Goal: Information Seeking & Learning: Learn about a topic

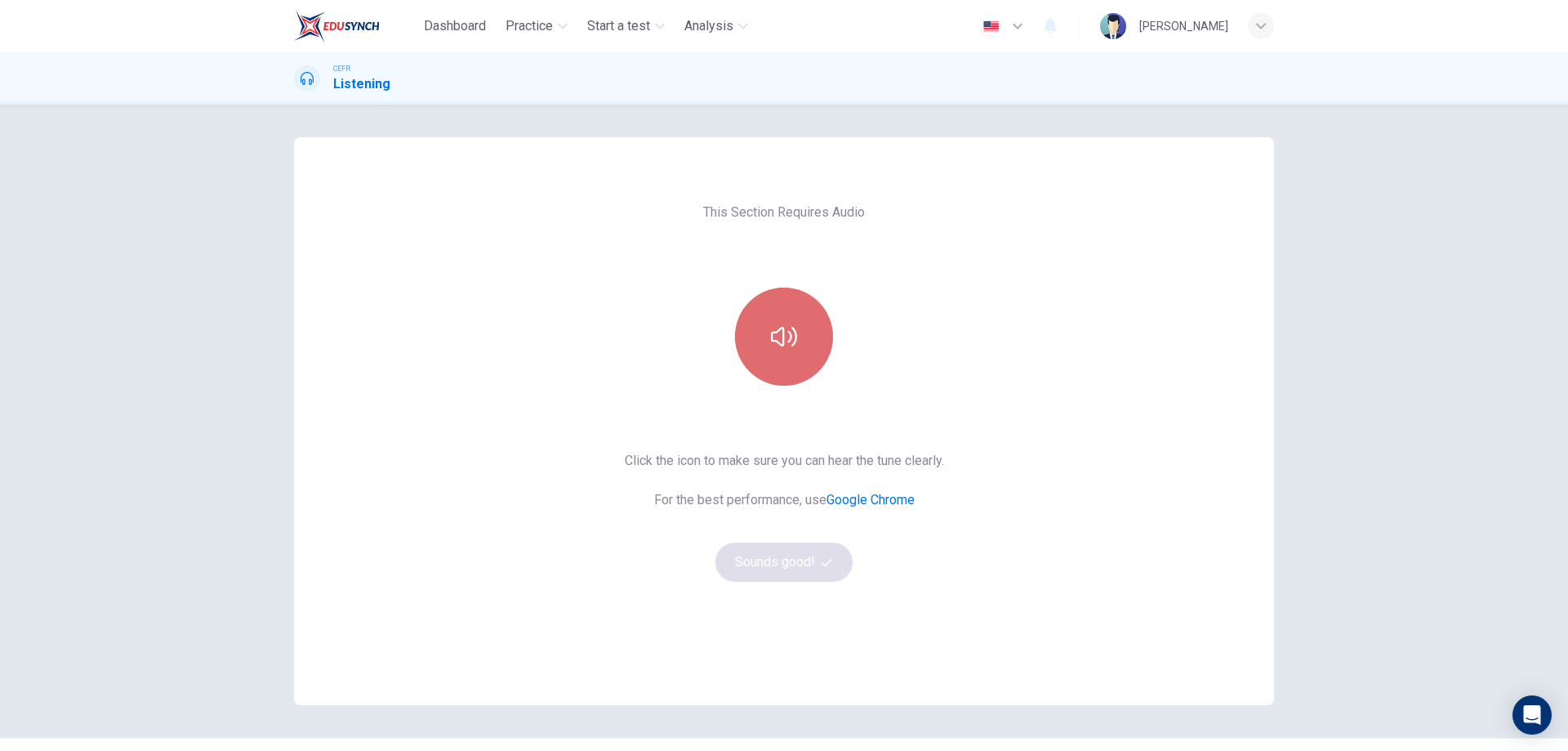
click at [786, 329] on icon "button" at bounding box center [784, 336] width 26 height 26
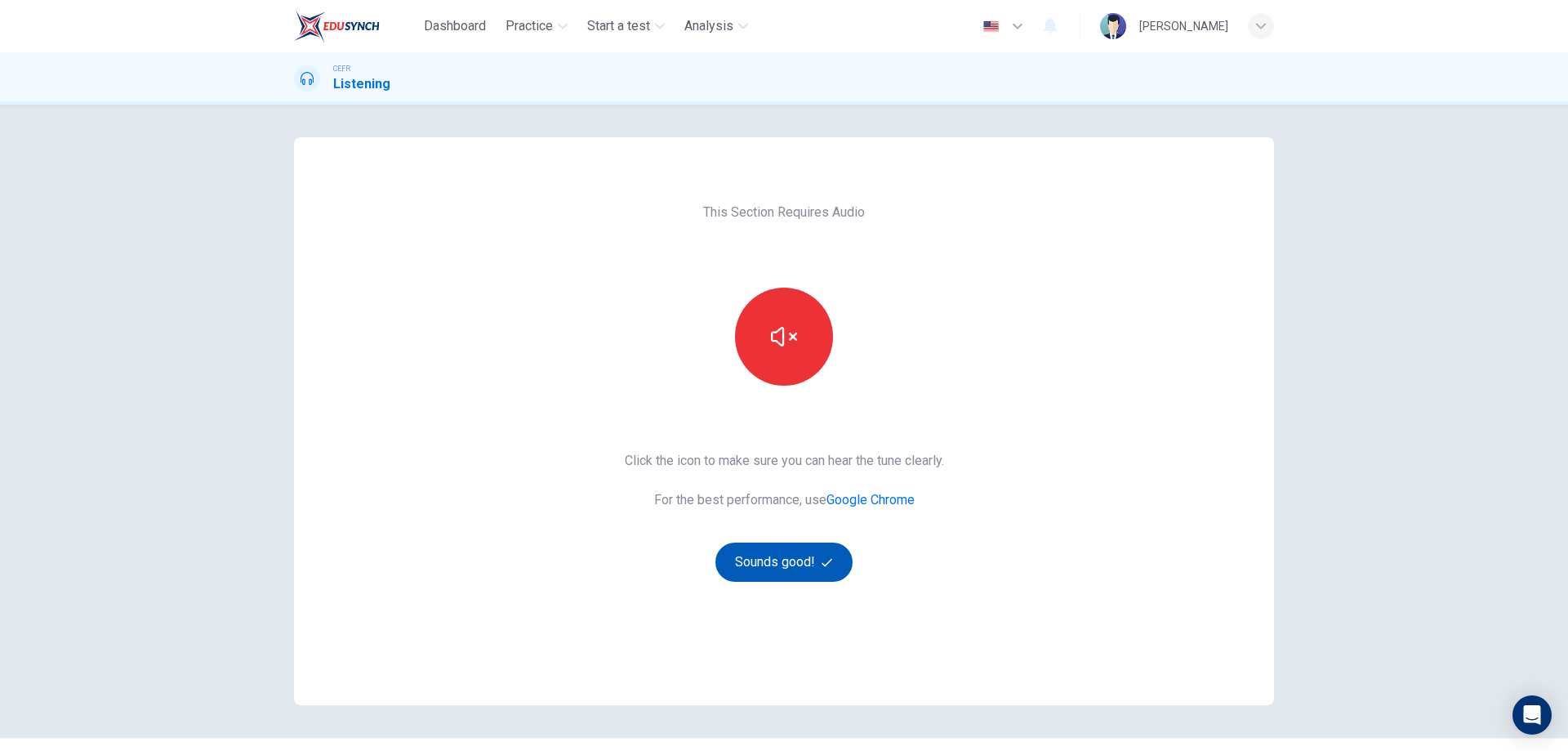
click at [789, 562] on button "Sounds good!" at bounding box center [784, 562] width 137 height 40
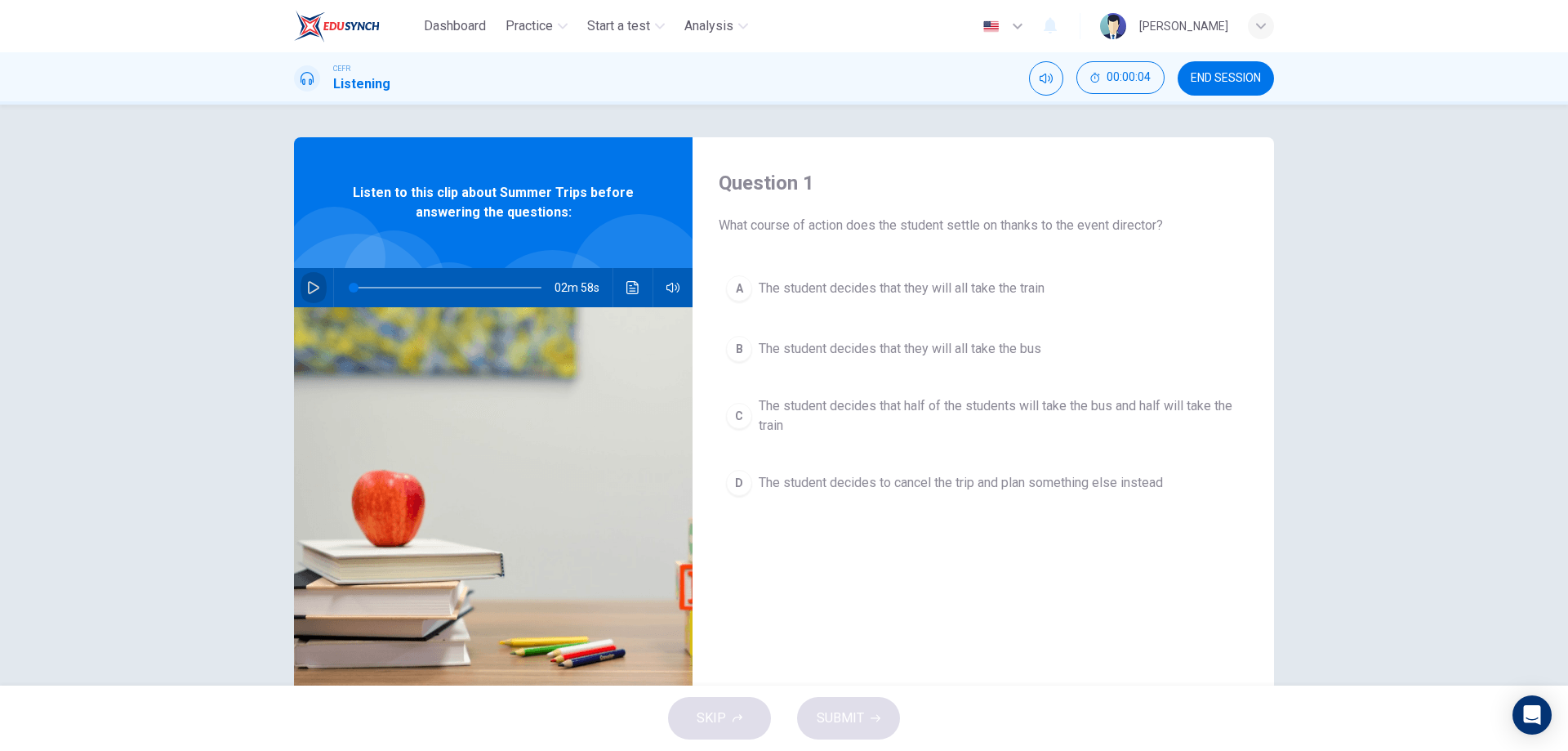
click at [304, 280] on button "button" at bounding box center [314, 288] width 26 height 40
click at [307, 287] on icon "button" at bounding box center [314, 287] width 13 height 13
drag, startPoint x: 1428, startPoint y: 587, endPoint x: 1355, endPoint y: 549, distance: 82.3
click at [1428, 587] on div "Question 1 What course of action does the student settle on thanks to the event…" at bounding box center [784, 395] width 1568 height 581
click at [307, 280] on button "button" at bounding box center [314, 288] width 26 height 40
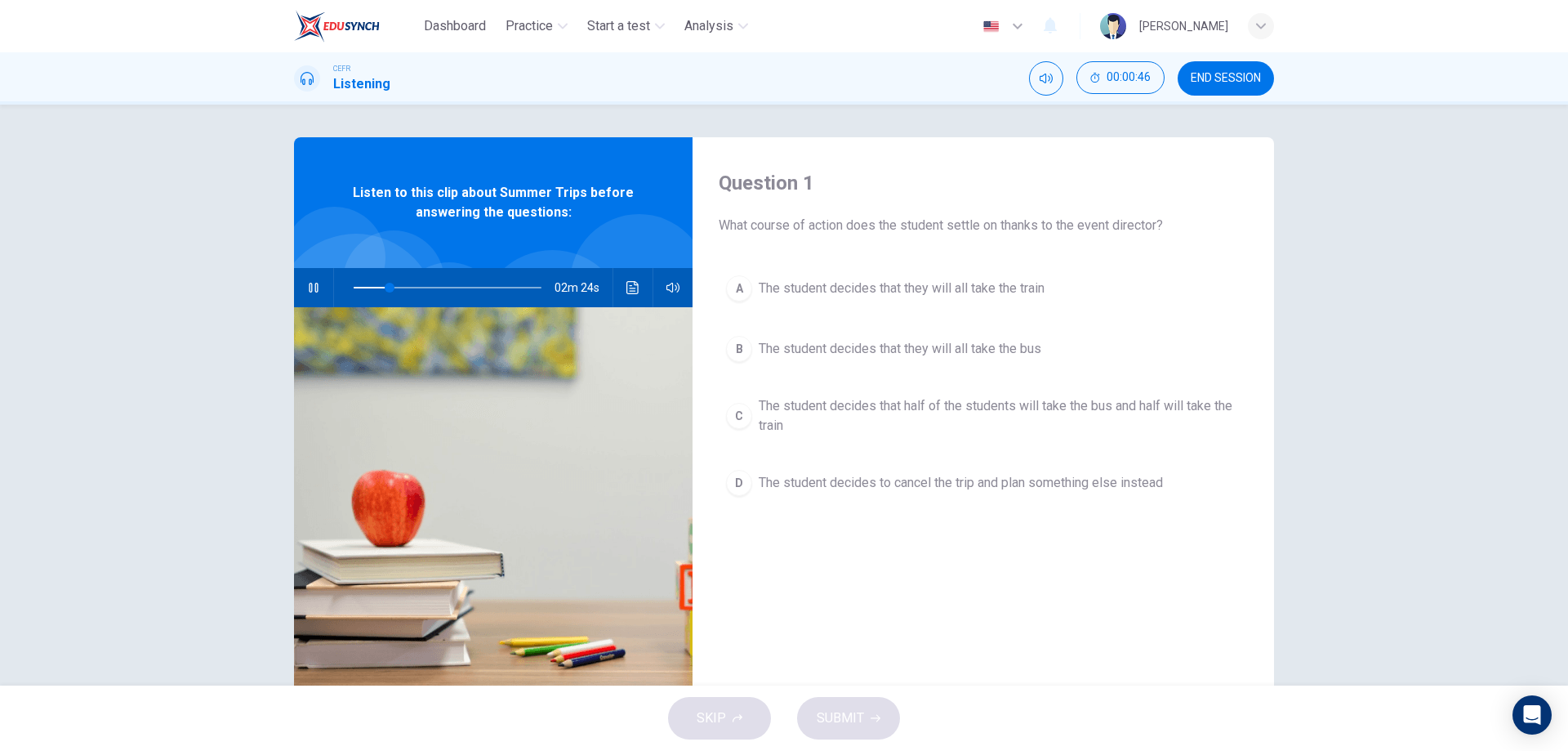
click at [1356, 435] on div "Question 1 What course of action does the student settle on thanks to the event…" at bounding box center [784, 395] width 1568 height 581
drag, startPoint x: 1410, startPoint y: 354, endPoint x: 1426, endPoint y: 384, distance: 34.0
click at [1411, 354] on div "Question 1 What course of action does the student settle on thanks to the event…" at bounding box center [784, 395] width 1568 height 581
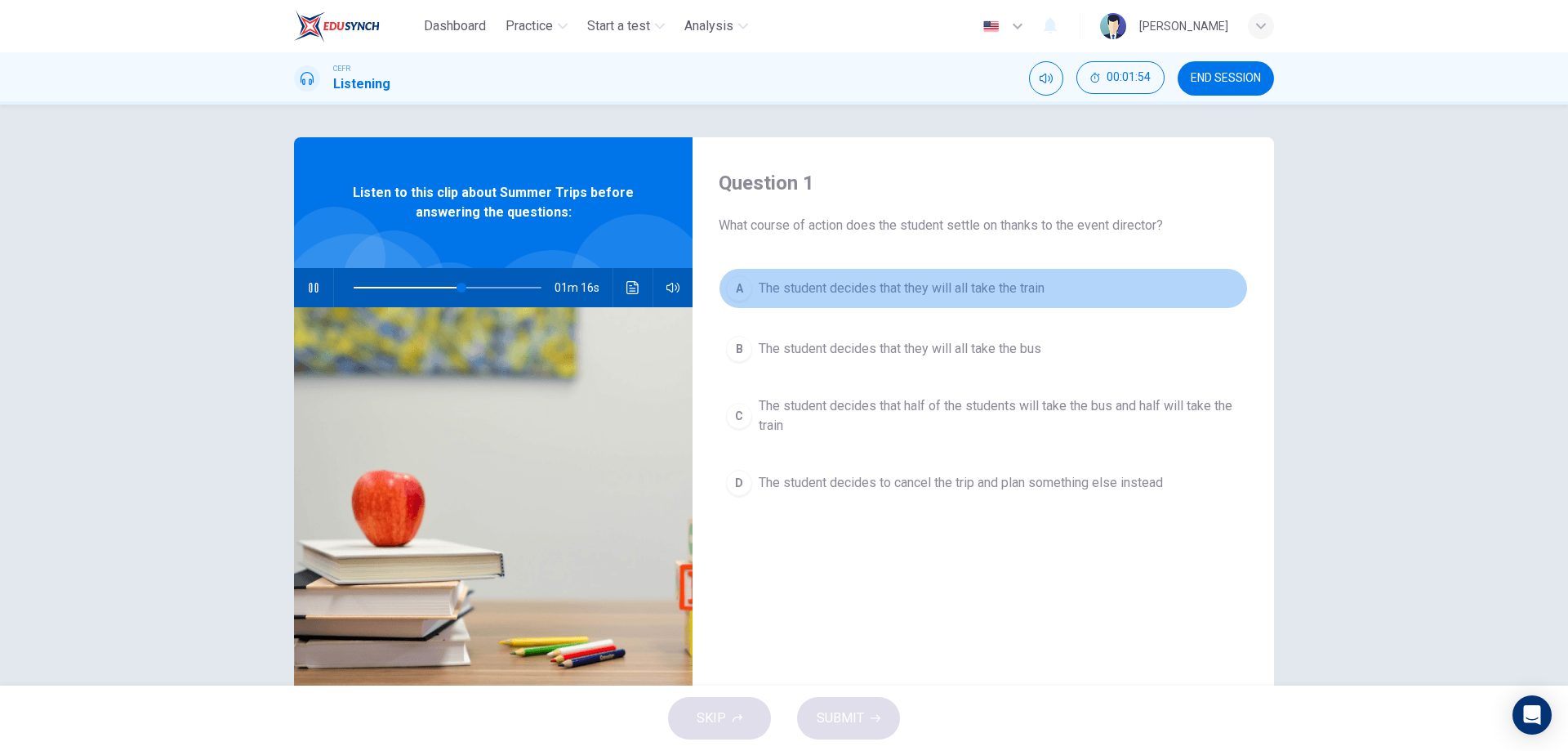
click at [921, 290] on span "The student decides that they will all take the train" at bounding box center [901, 288] width 286 height 20
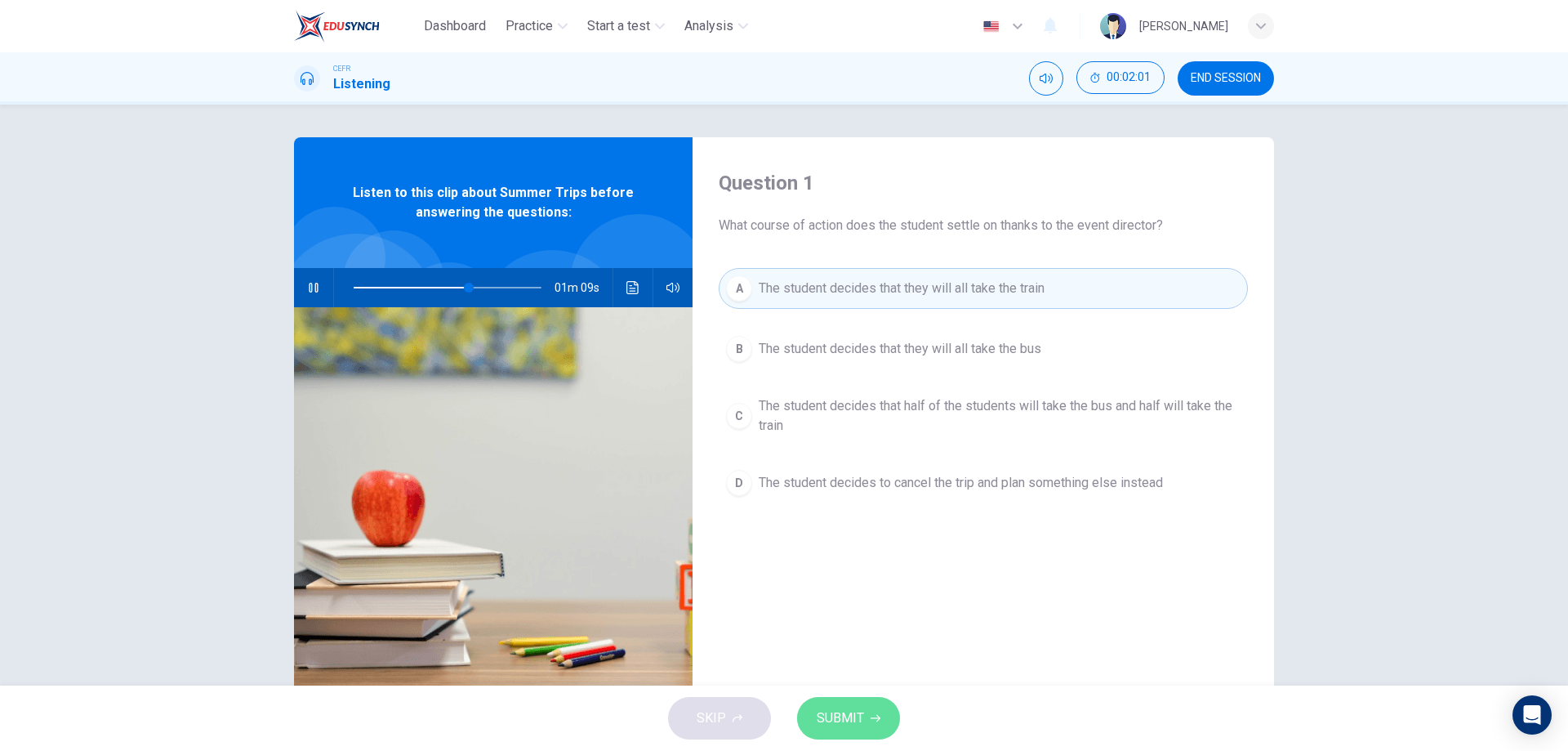
click at [843, 724] on span "SUBMIT" at bounding box center [841, 718] width 47 height 23
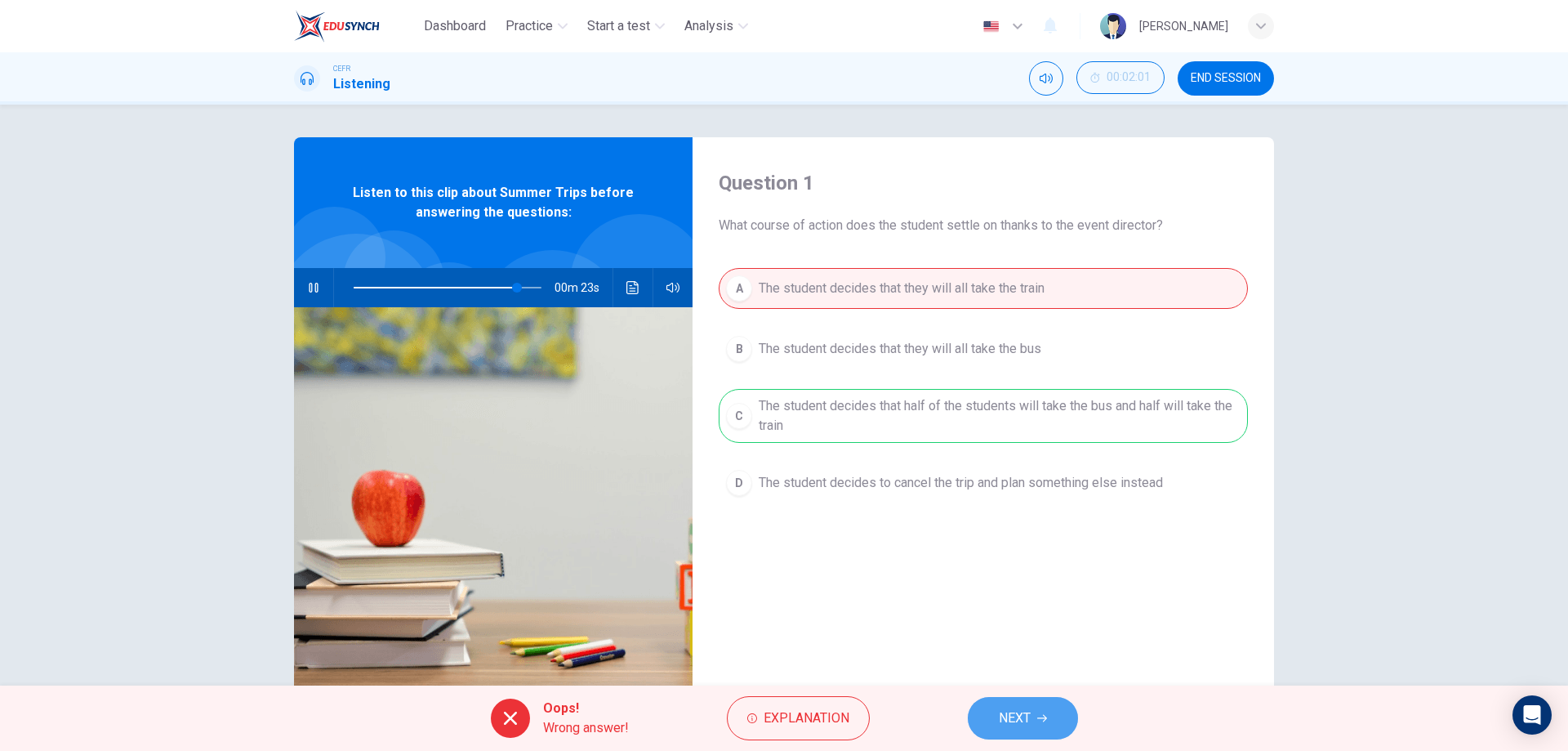
click at [1035, 726] on button "NEXT" at bounding box center [1023, 718] width 111 height 43
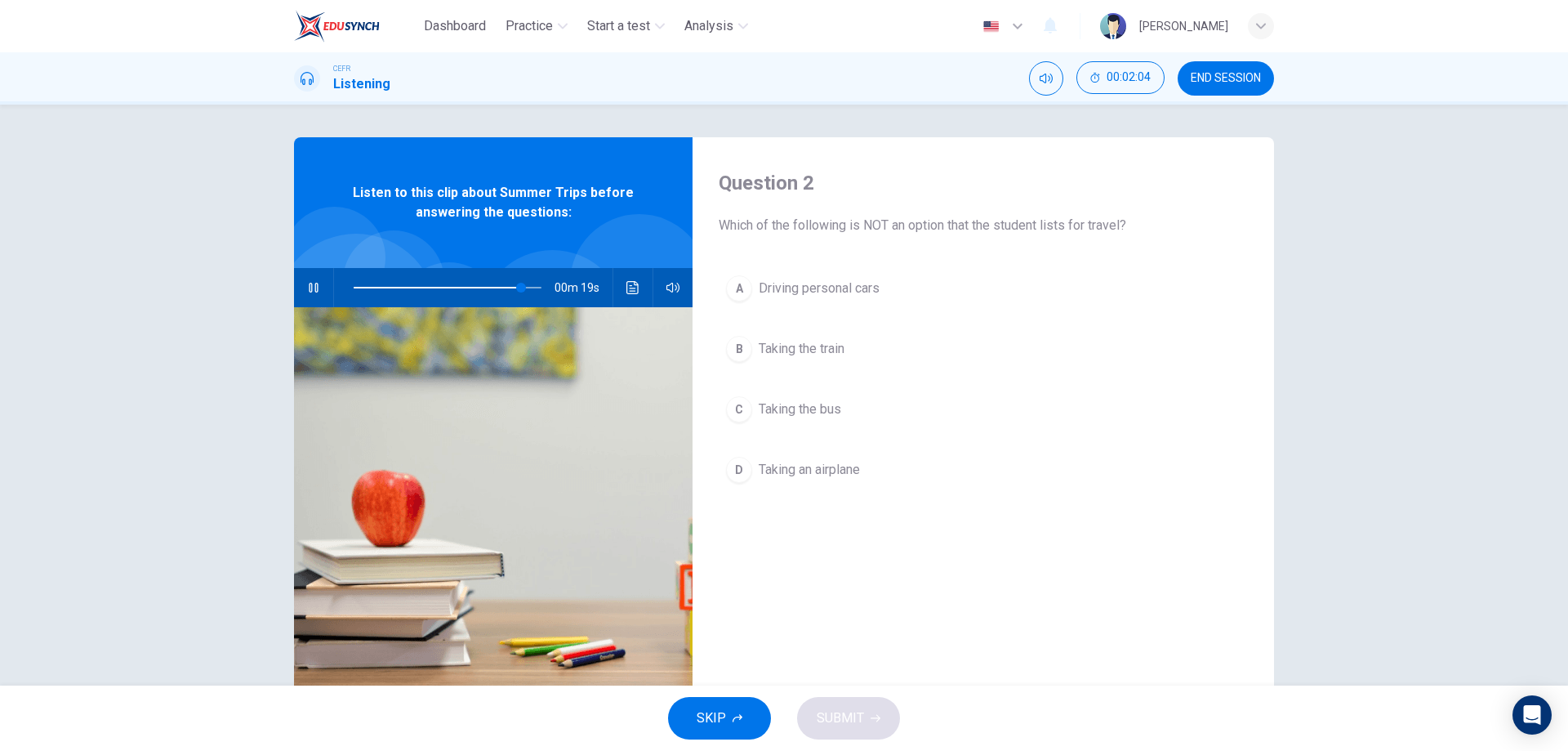
click at [807, 294] on span "Driving personal cars" at bounding box center [819, 288] width 121 height 20
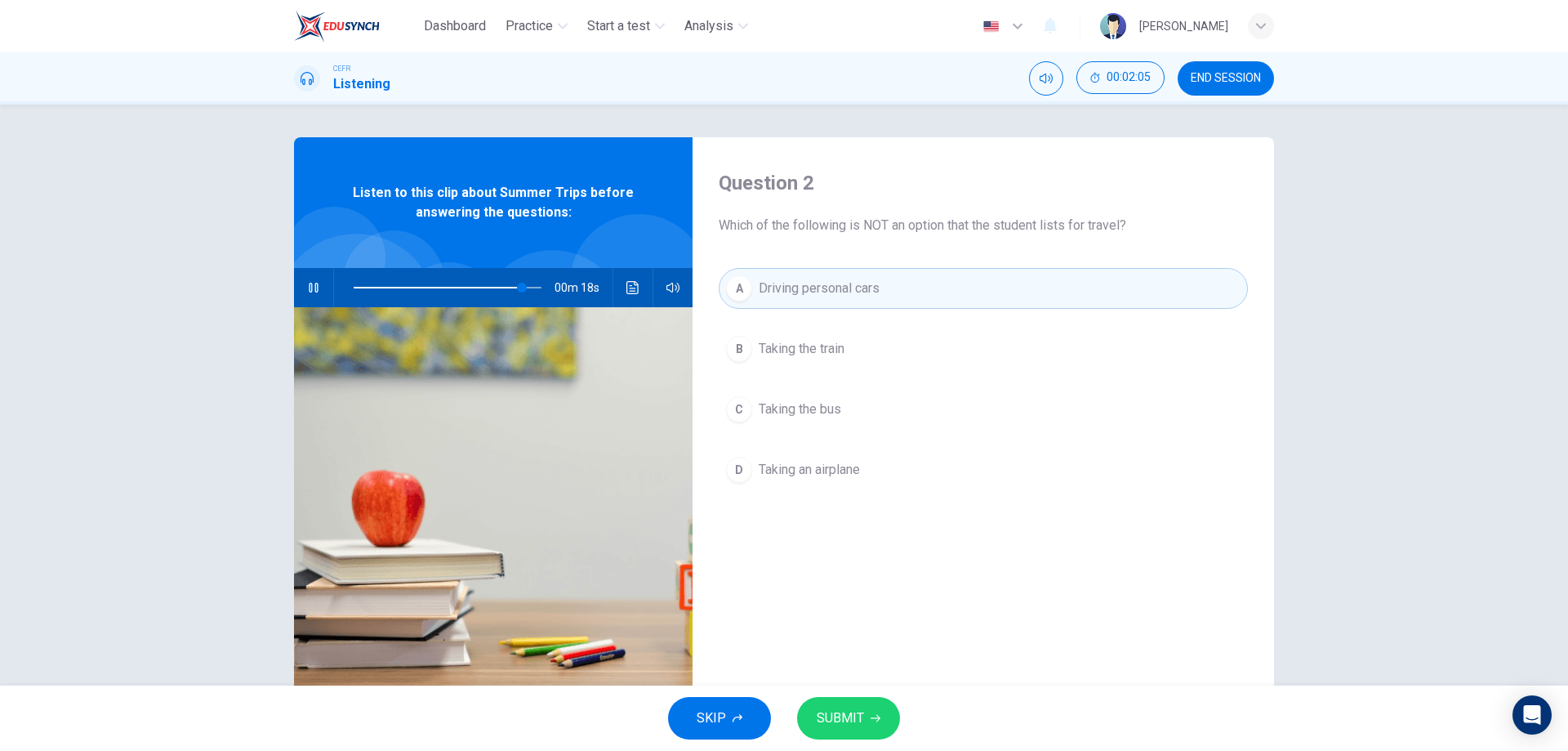
click at [839, 708] on span "SUBMIT" at bounding box center [841, 718] width 47 height 23
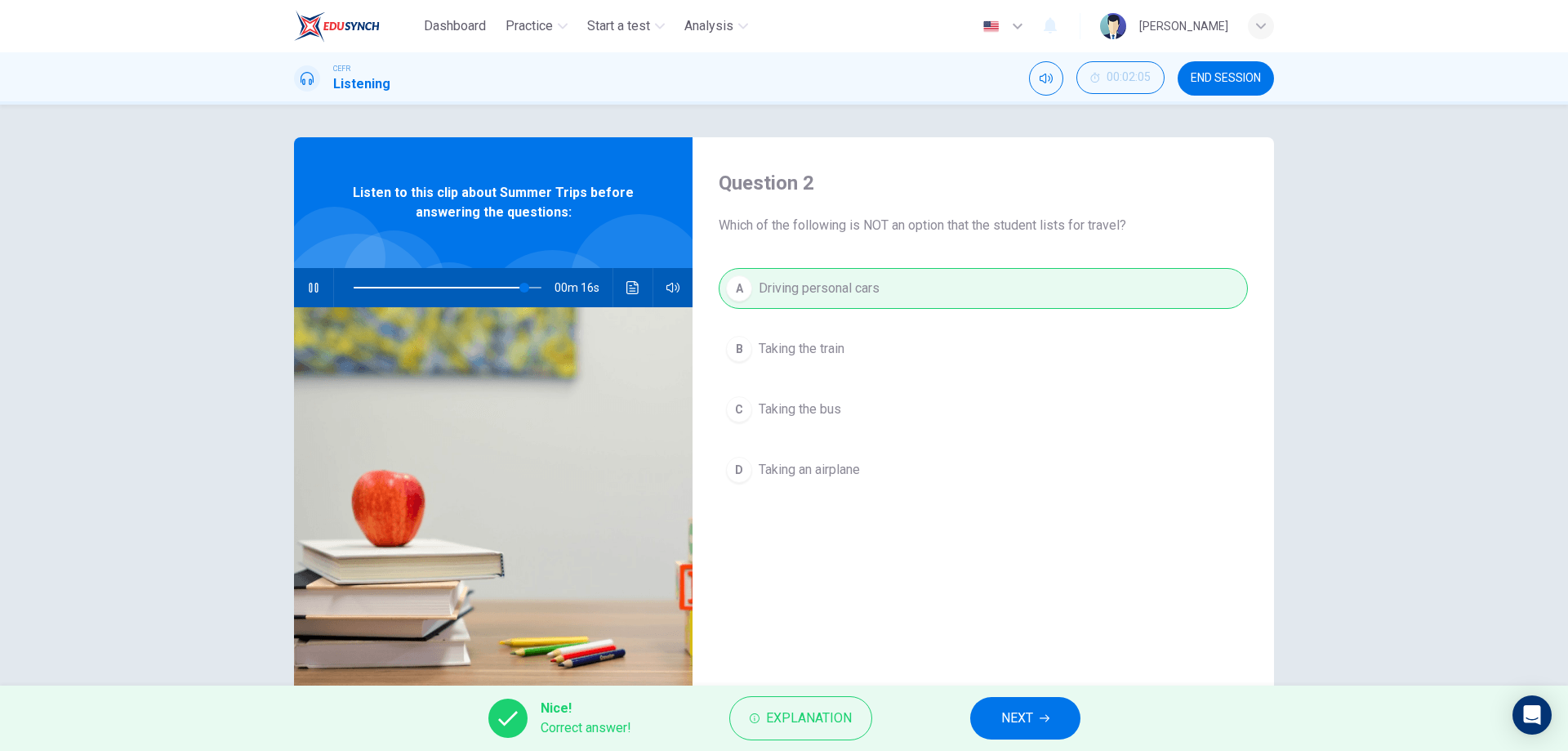
click at [1002, 705] on button "NEXT" at bounding box center [1025, 718] width 111 height 43
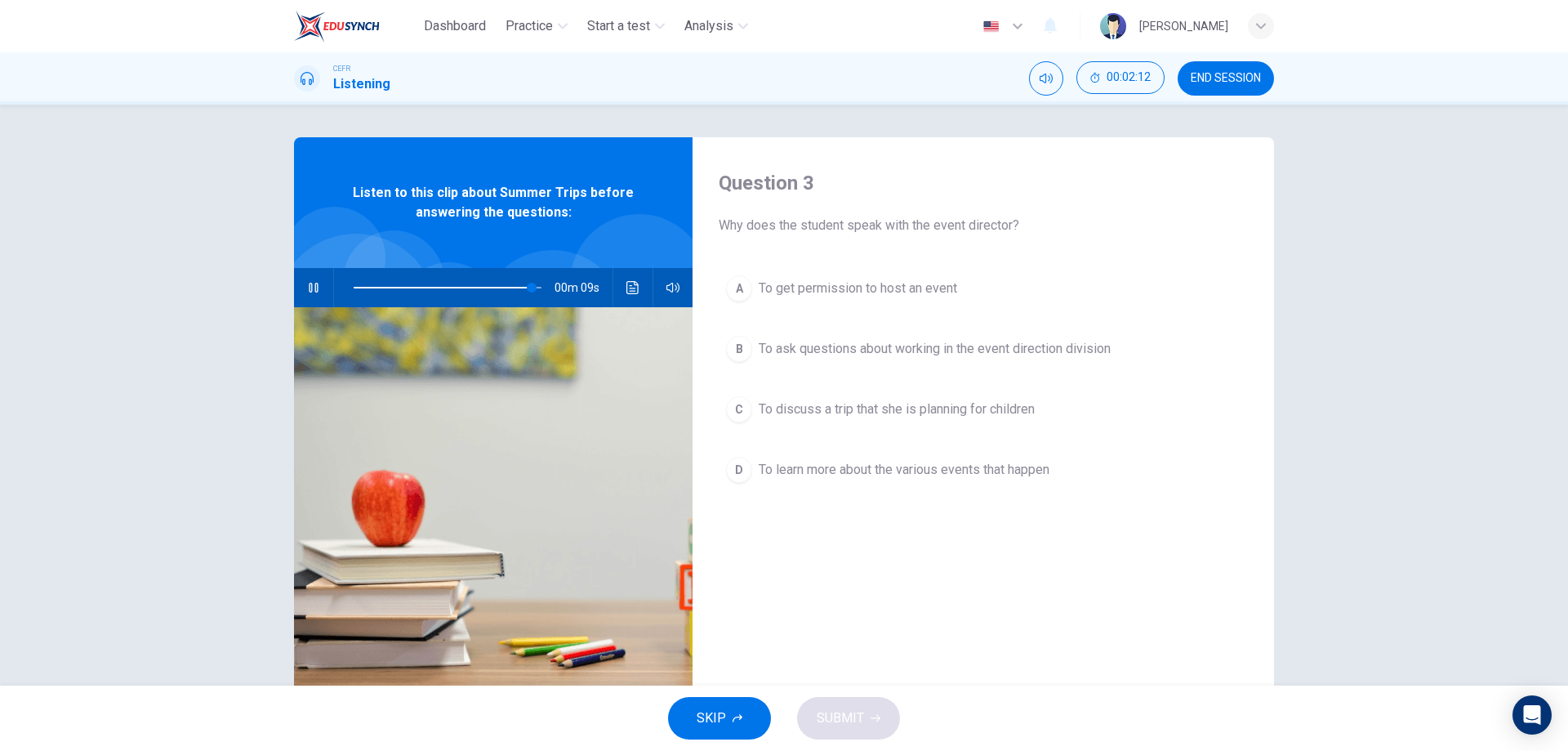
click at [307, 288] on icon "button" at bounding box center [314, 287] width 13 height 13
click at [897, 400] on span "To discuss a trip that she is planning for children" at bounding box center [896, 409] width 276 height 20
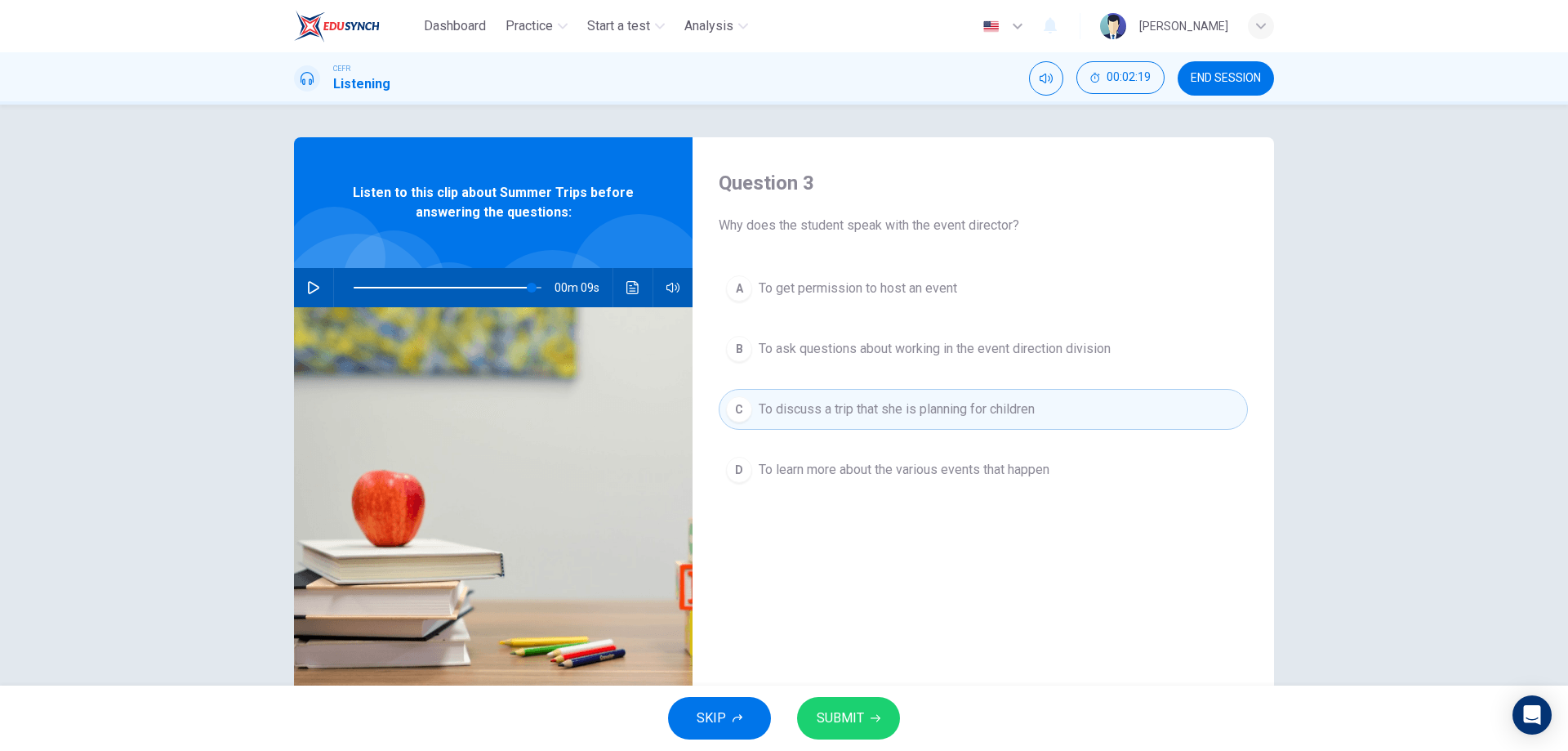
click at [850, 704] on button "SUBMIT" at bounding box center [848, 718] width 103 height 43
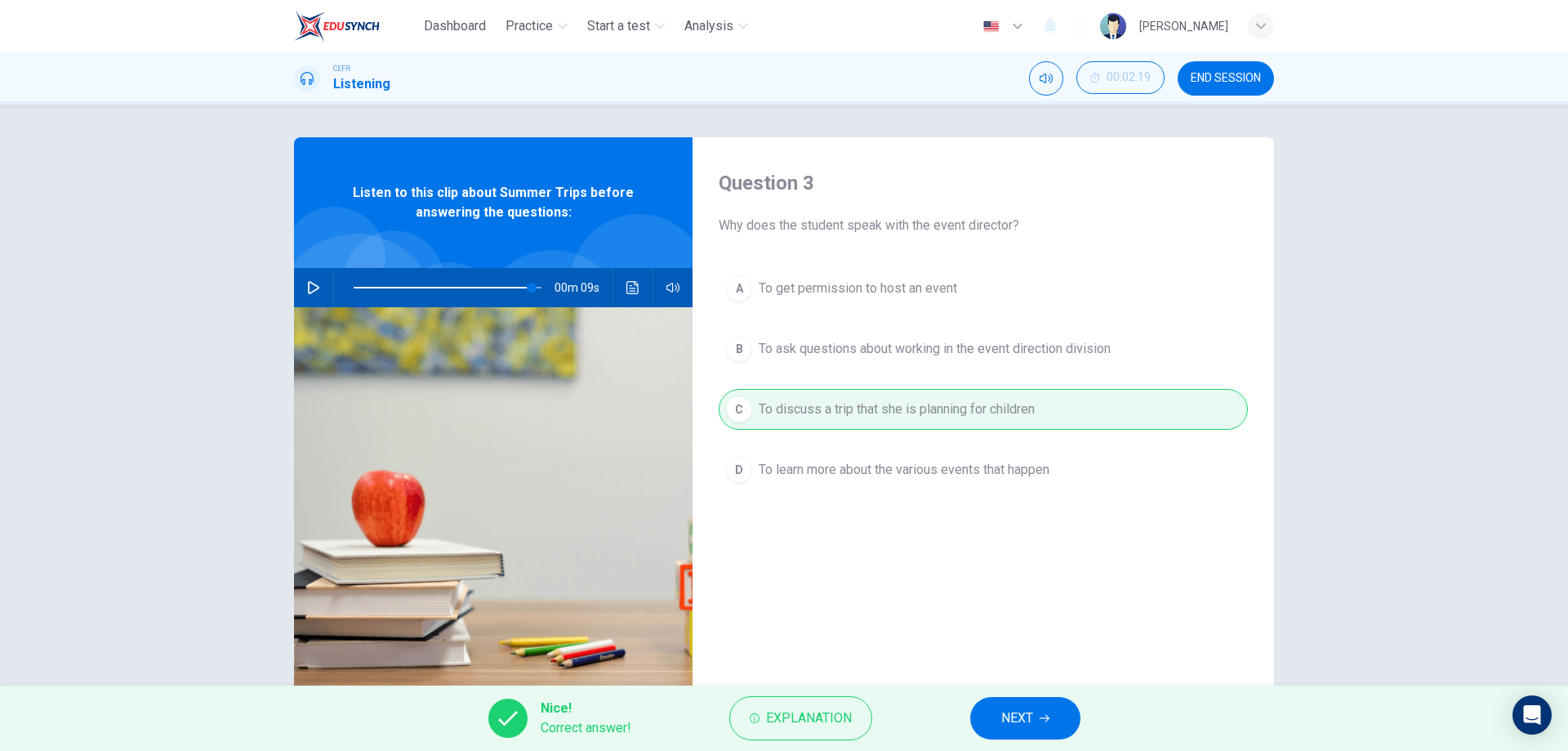
click at [1026, 715] on span "NEXT" at bounding box center [1017, 718] width 32 height 23
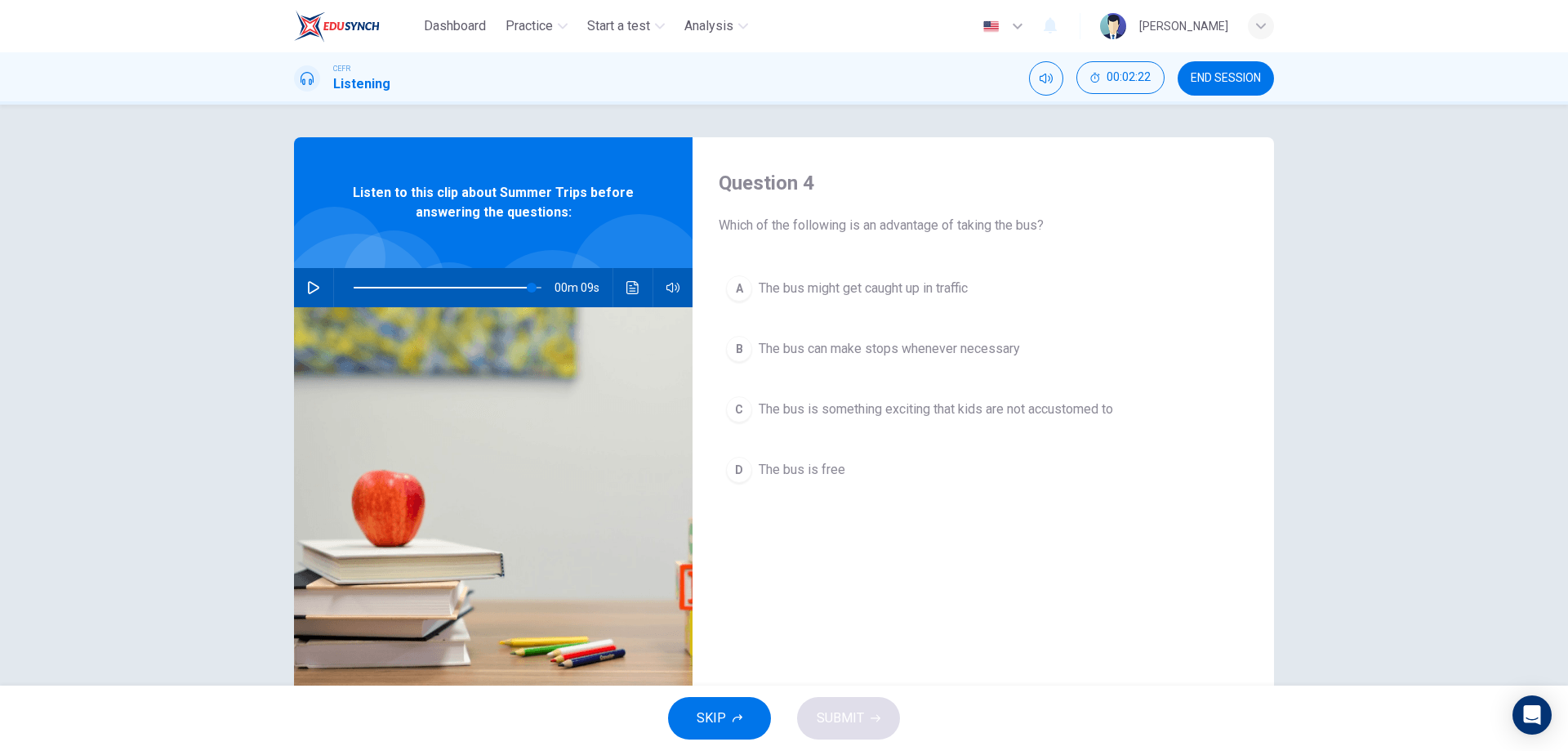
drag, startPoint x: 1374, startPoint y: 486, endPoint x: 1370, endPoint y: 495, distance: 9.8
click at [1374, 486] on div "Question 4 Which of the following is an advantage of taking the bus? A The bus …" at bounding box center [784, 395] width 1568 height 581
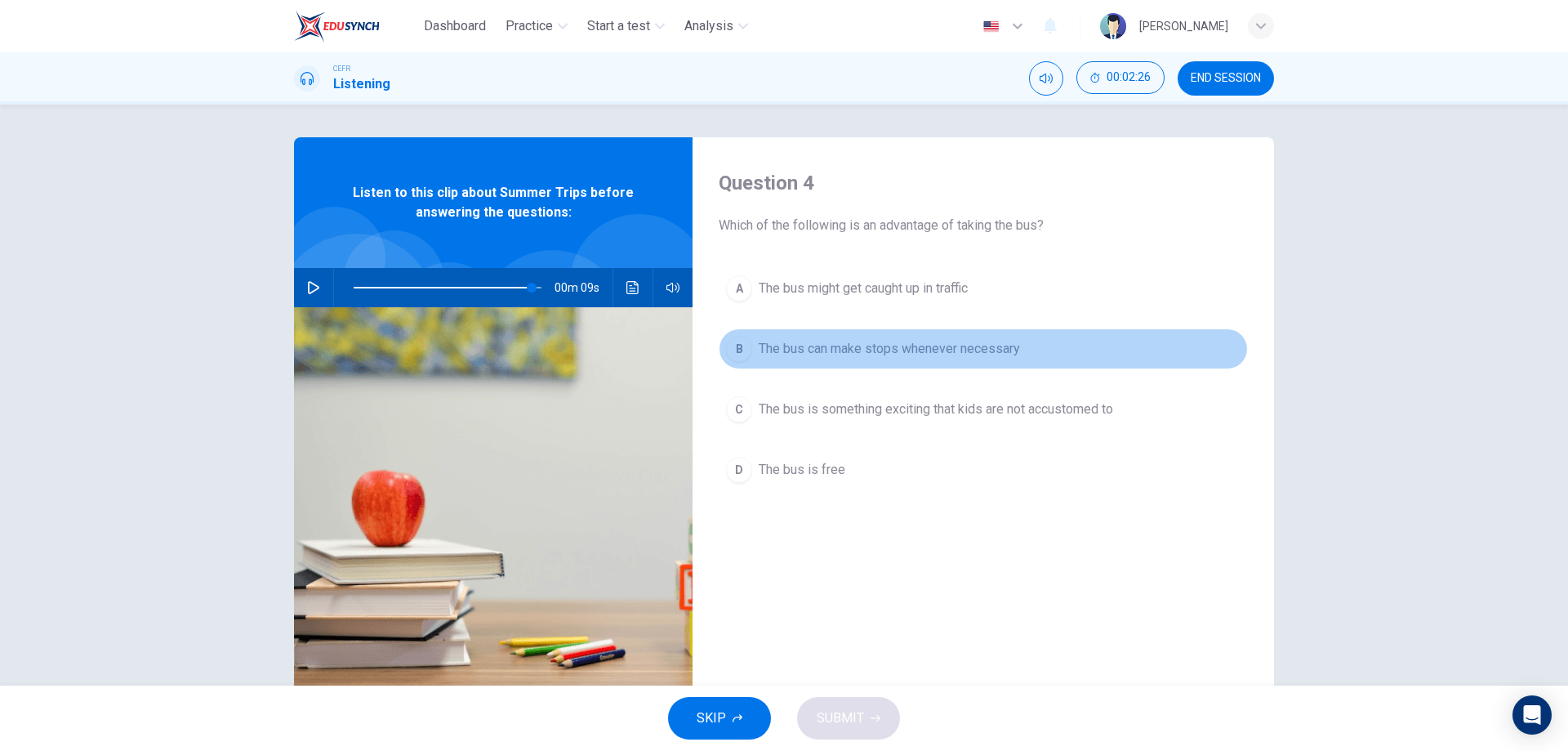
click at [924, 350] on span "The bus can make stops whenever necessary" at bounding box center [889, 349] width 262 height 20
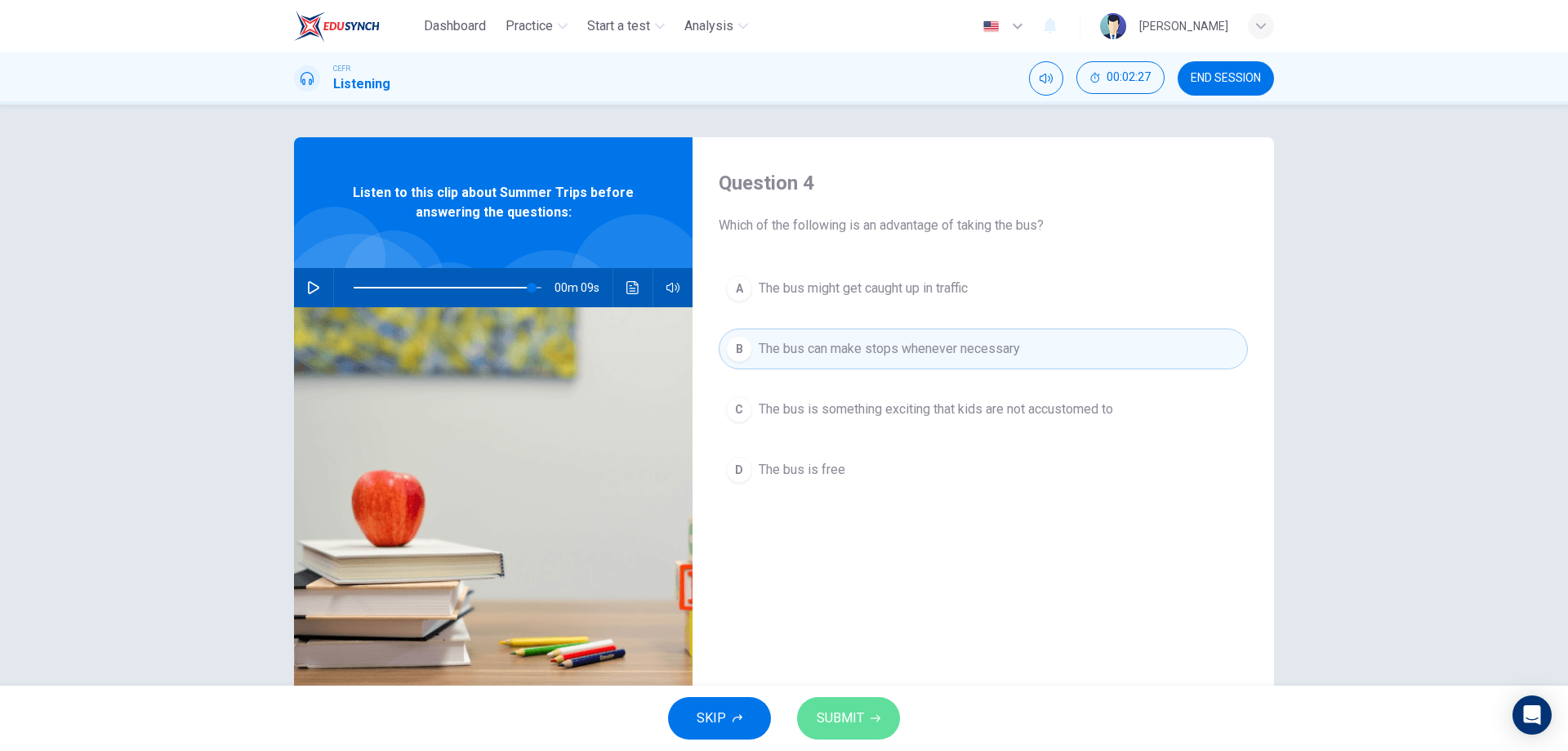
click at [819, 714] on span "SUBMIT" at bounding box center [841, 718] width 47 height 23
type input "95"
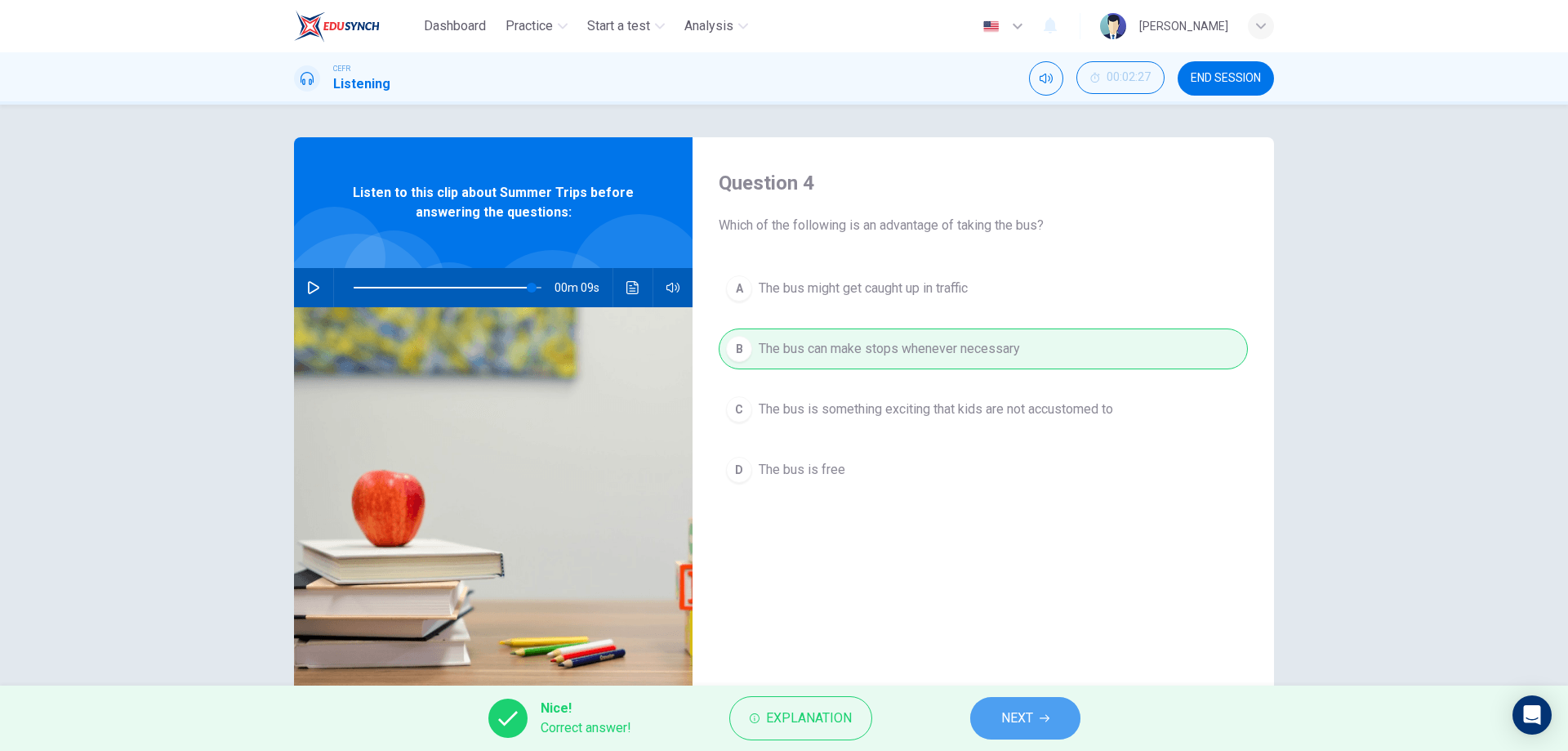
click at [1001, 716] on span "NEXT" at bounding box center [1017, 718] width 32 height 23
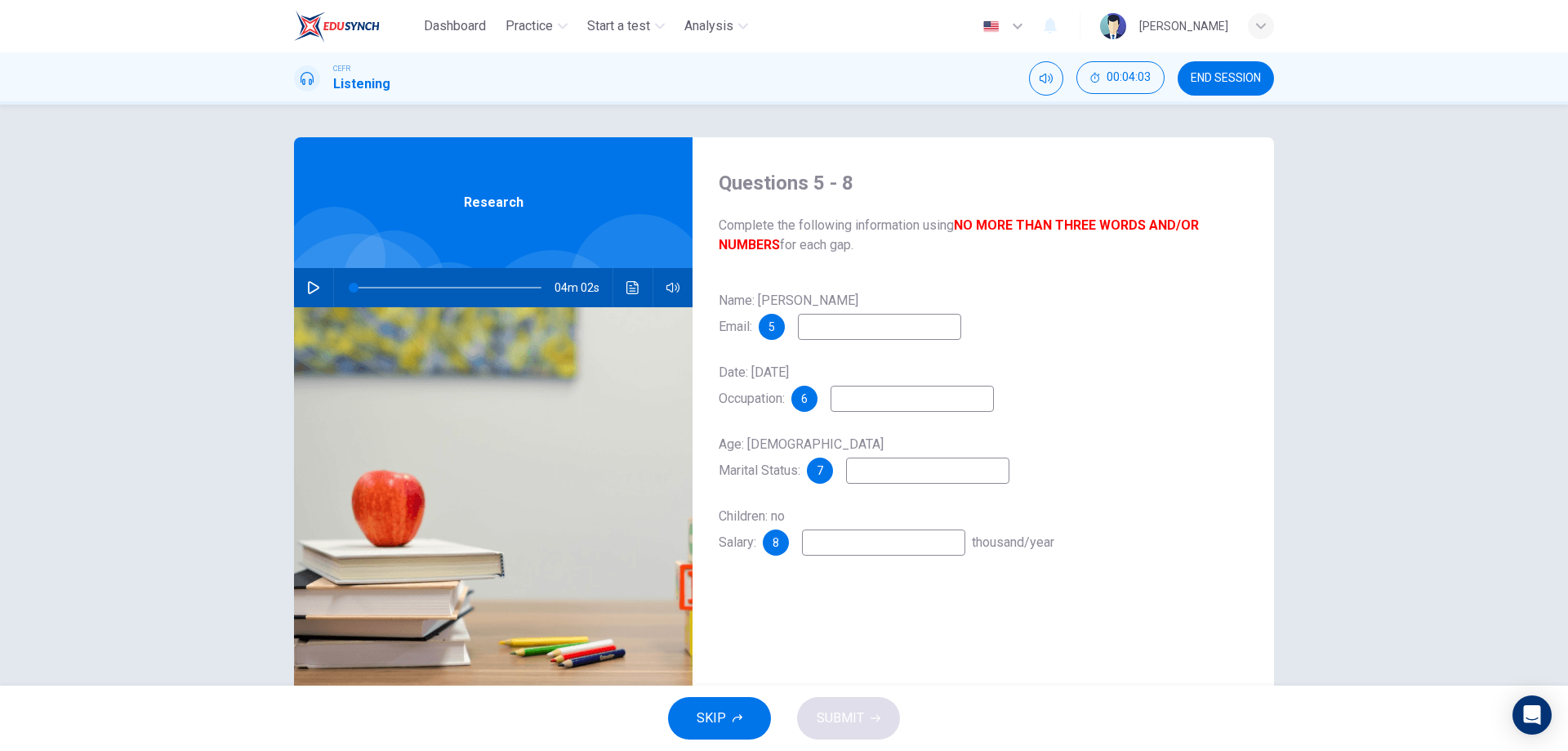
click at [307, 282] on icon "button" at bounding box center [314, 287] width 13 height 13
click at [858, 333] on input at bounding box center [879, 327] width 163 height 26
type input "22"
type input "w"
type input "23"
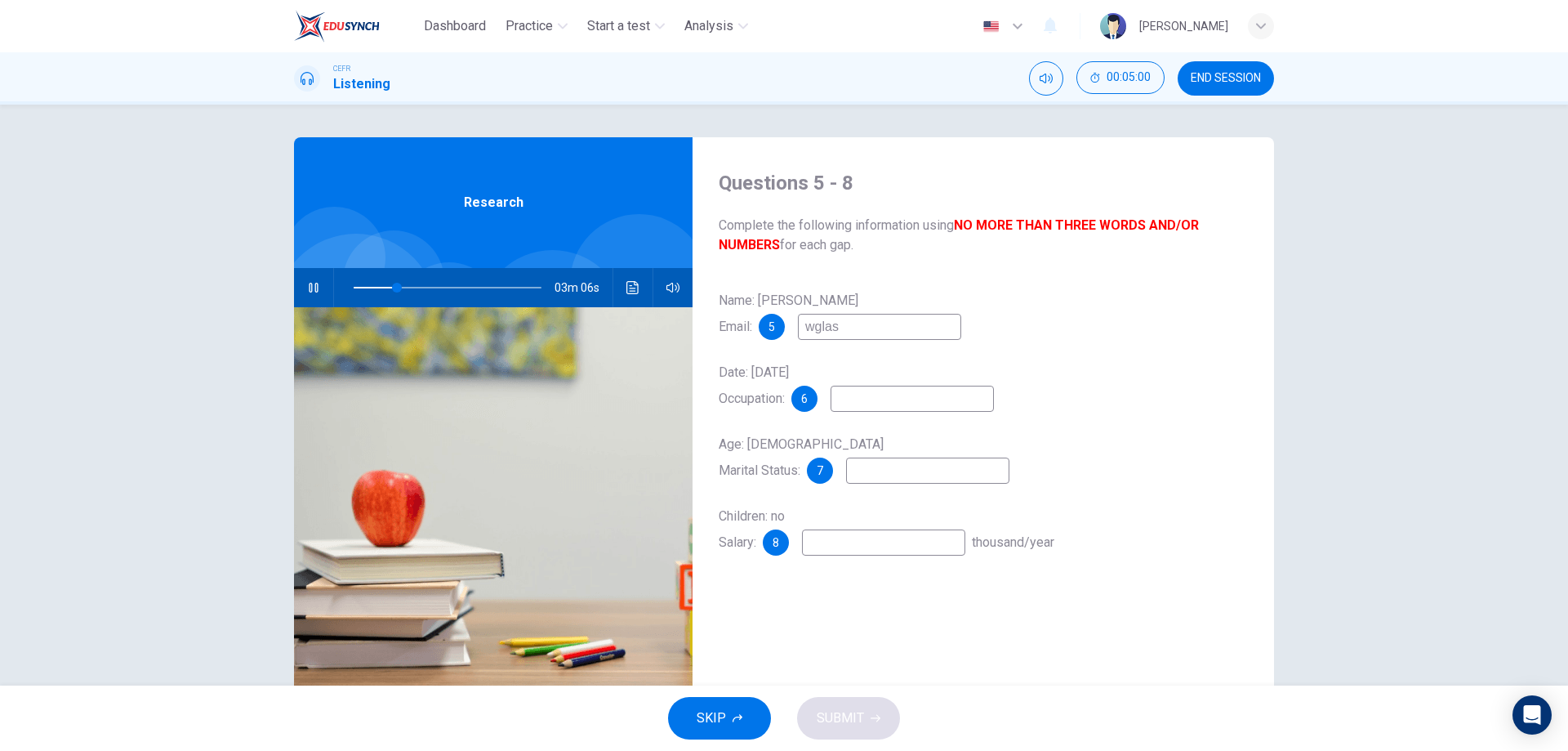
type input "wglass"
type input "24"
type input "wglass@"
type input "24"
type input "wglass@email"
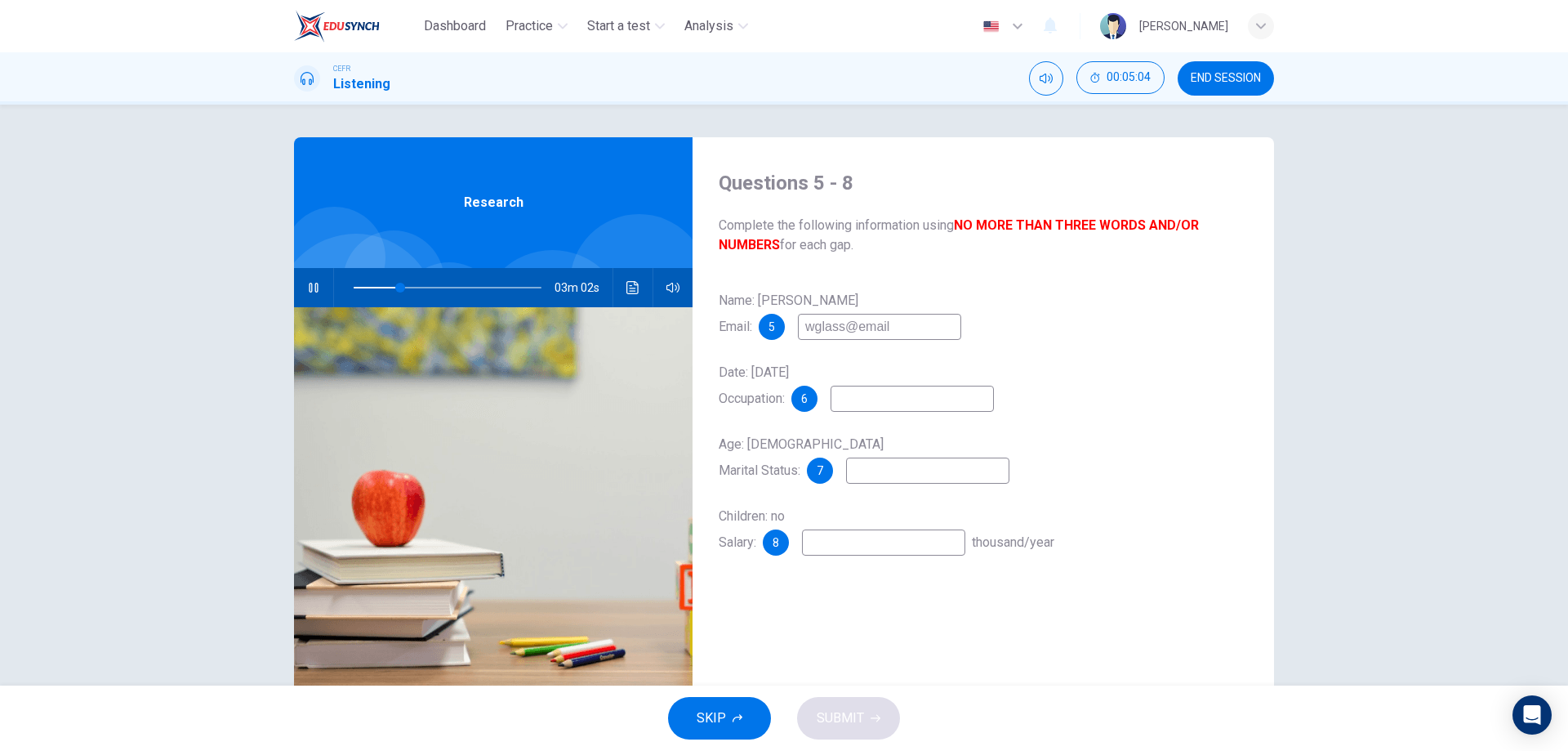
type input "25"
type input "[EMAIL_ADDRESS][DOMAIN_NAME]"
type input "26"
type input "[EMAIL_ADDRESS][DOMAIN_NAME]"
click at [870, 401] on input at bounding box center [912, 399] width 163 height 26
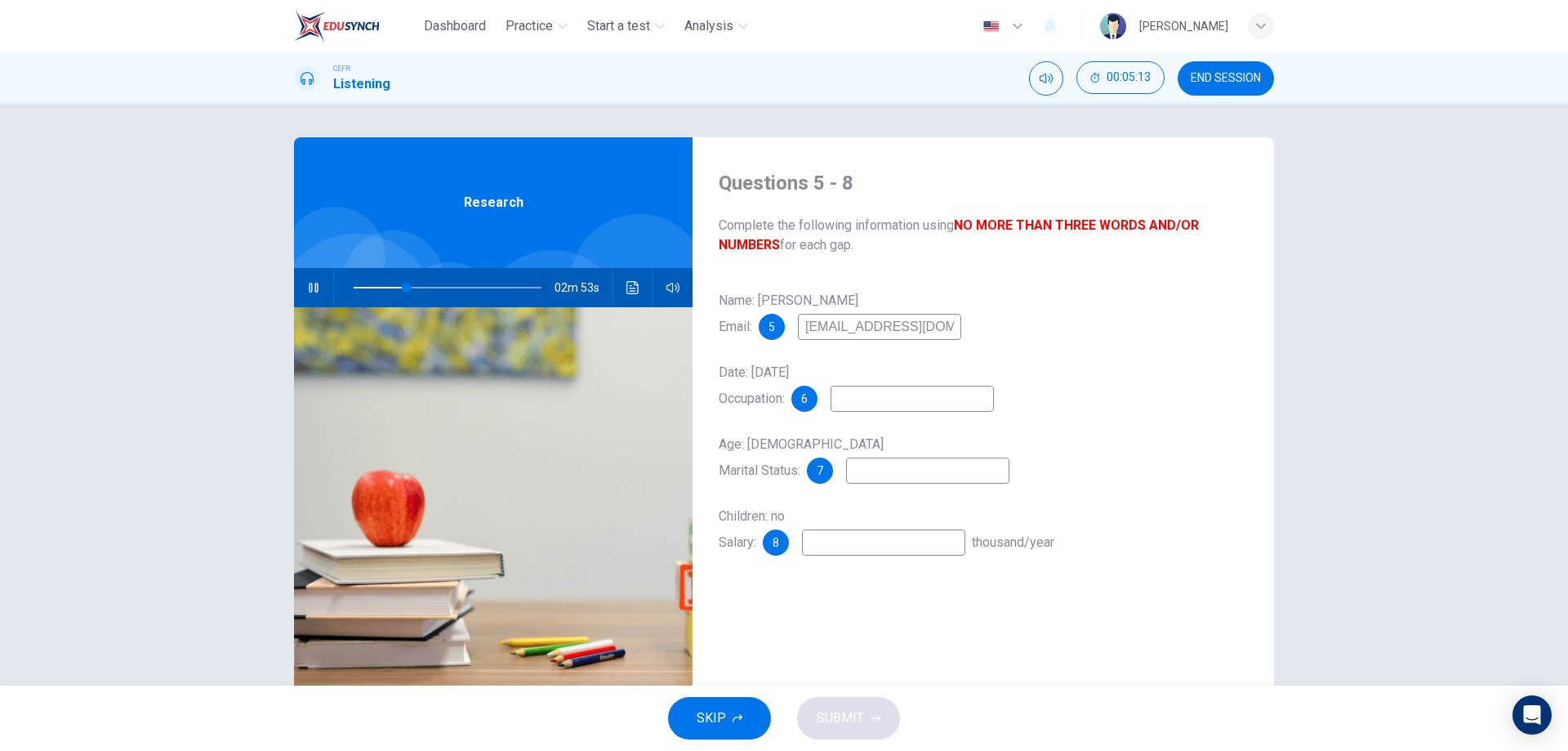
type input "29"
type input "C"
type input "29"
type input "Civil"
type input "30"
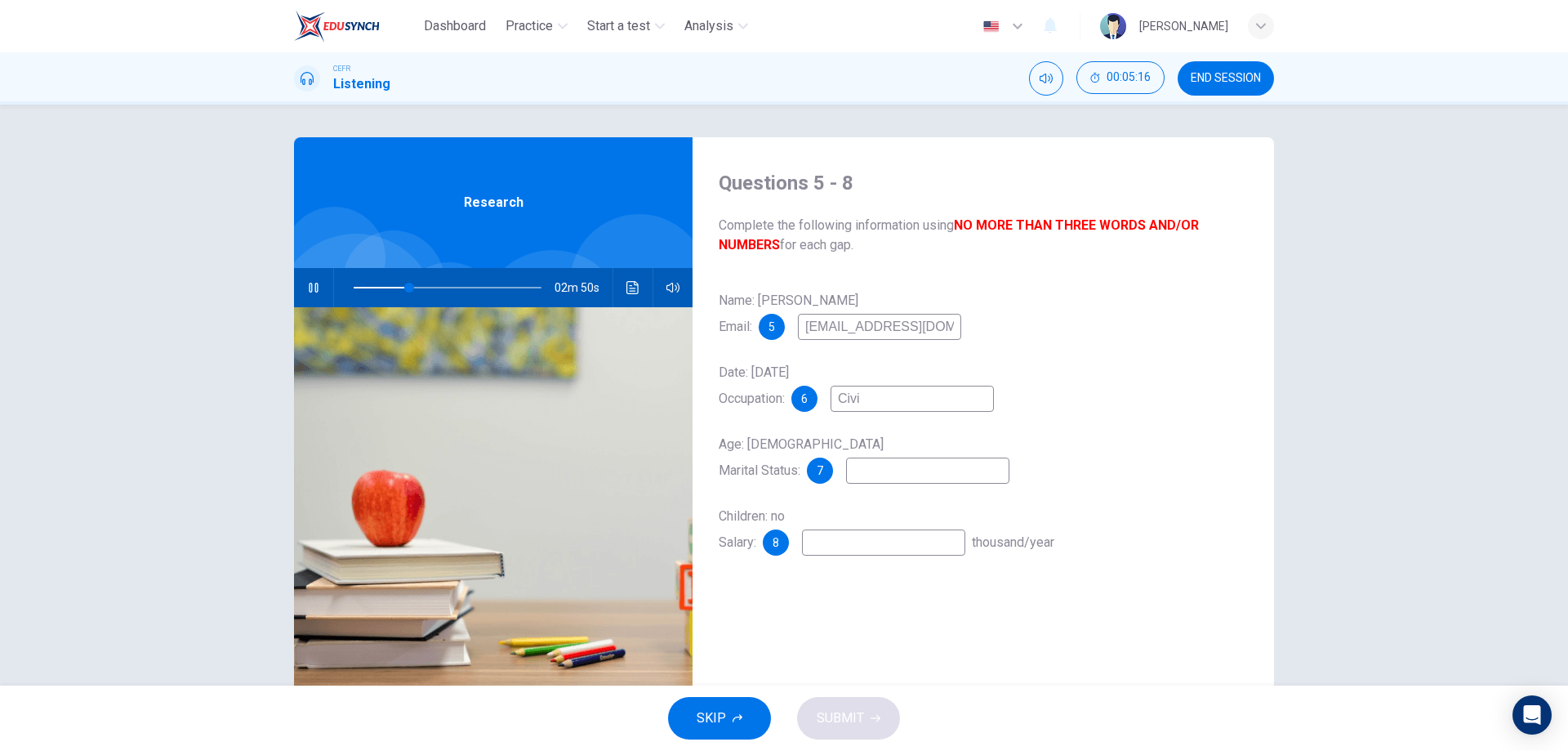
type input "Civ"
type input "30"
type input "C"
type input "30"
type input "civil"
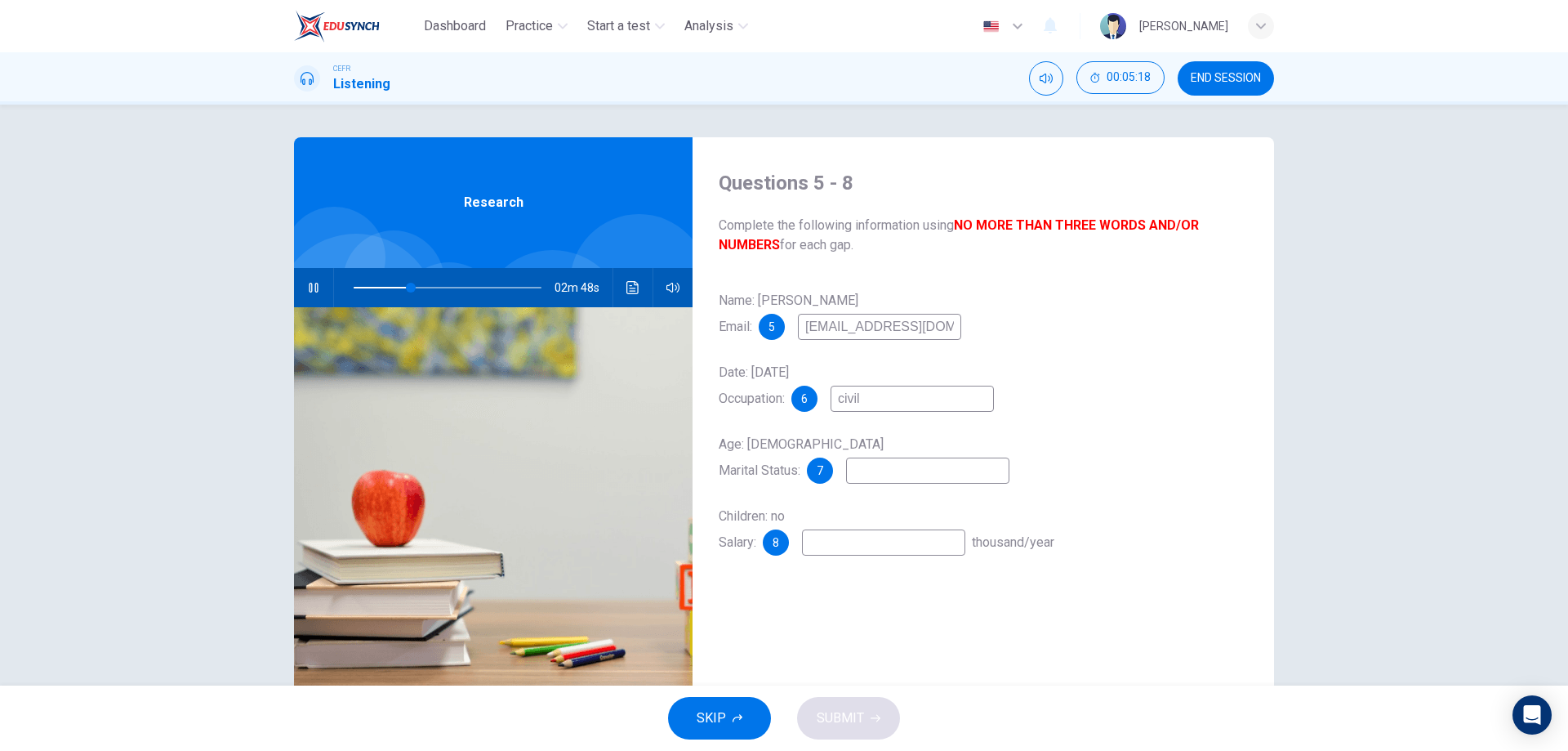
type input "31"
type input "civil serv"
type input "31"
type input "civil servant"
type input "33"
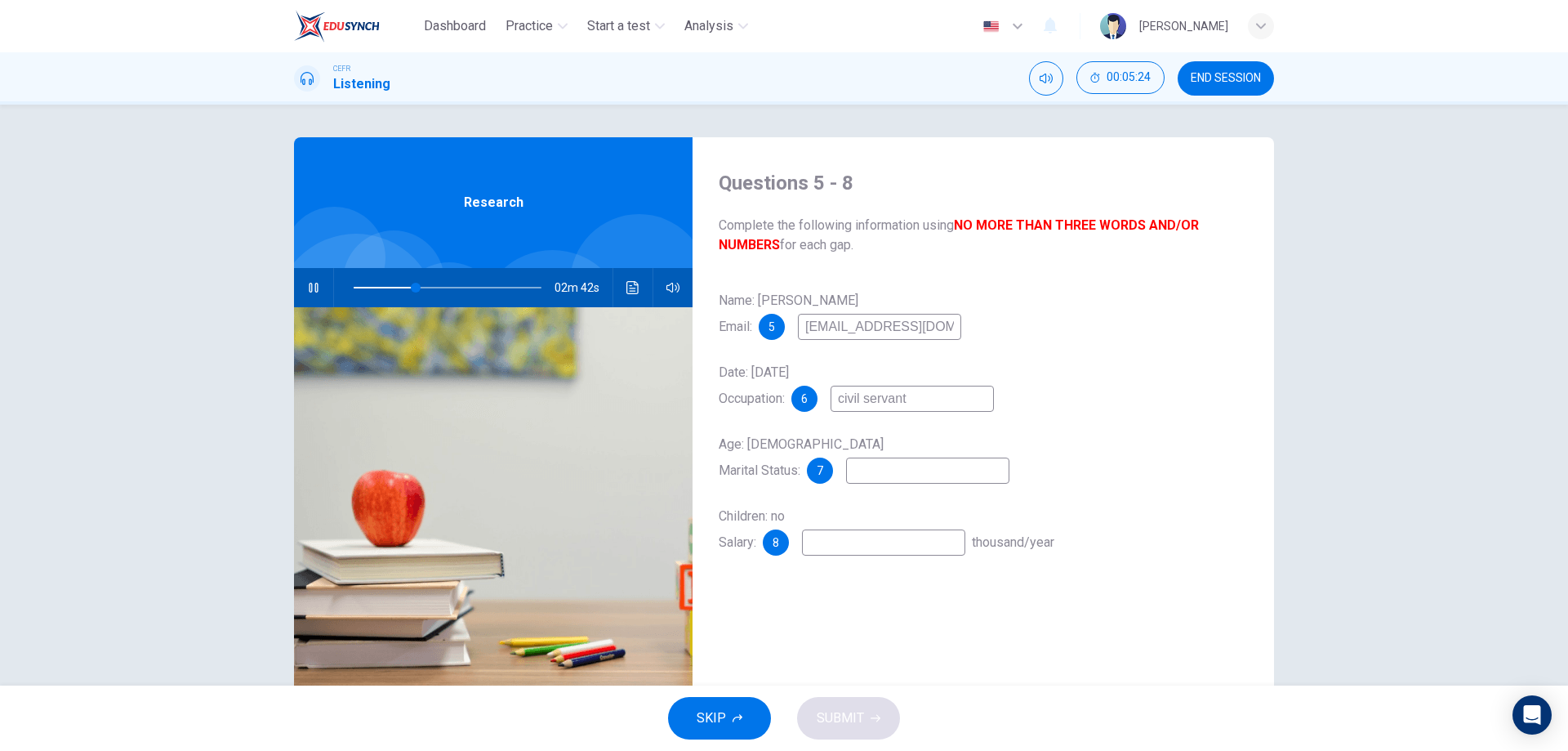
type input "civil servant"
click at [881, 472] on input at bounding box center [928, 470] width 163 height 26
type input "s"
type input "33"
type input "single"
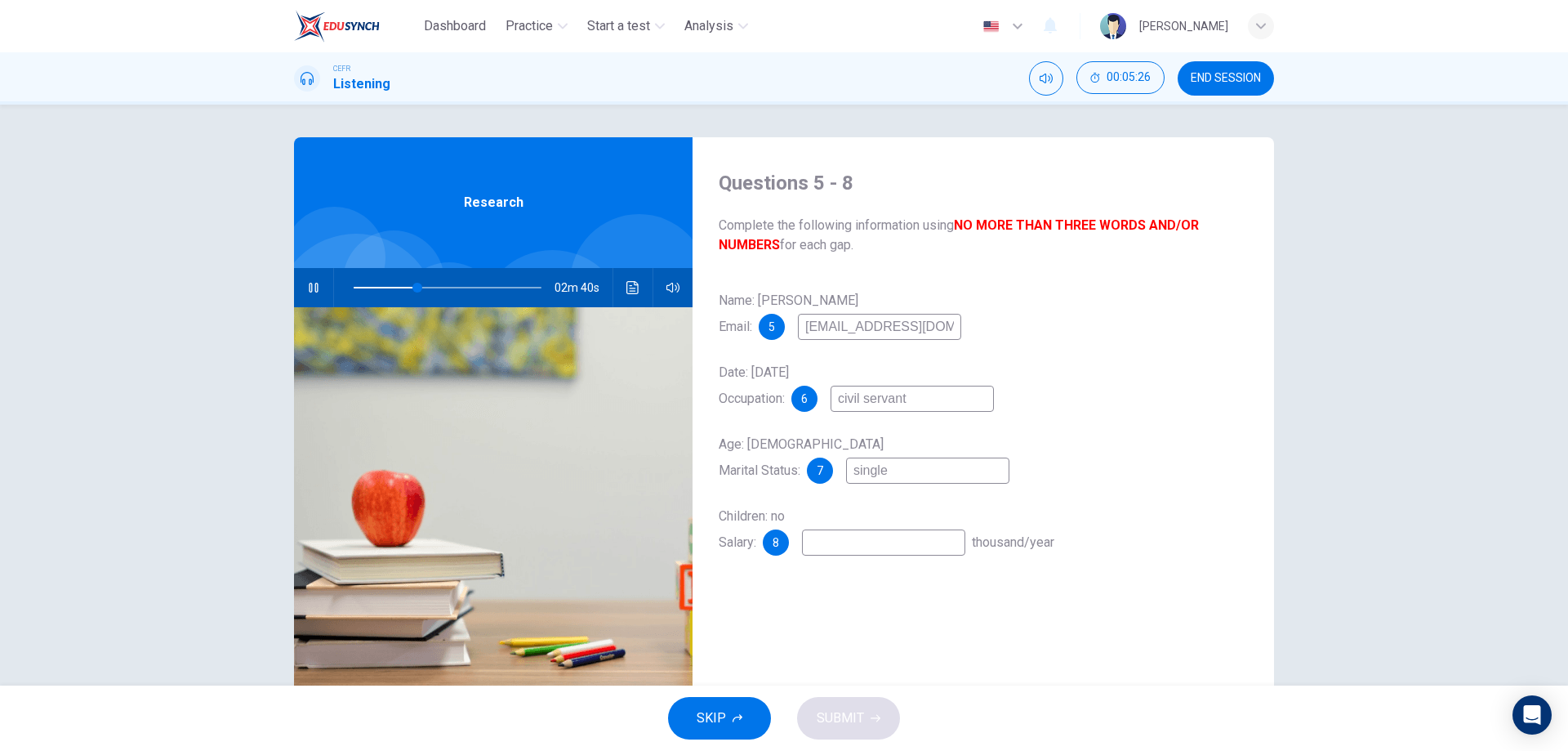
type input "34"
type input "single"
click at [857, 546] on input at bounding box center [883, 542] width 163 height 26
type input "39"
type input "2"
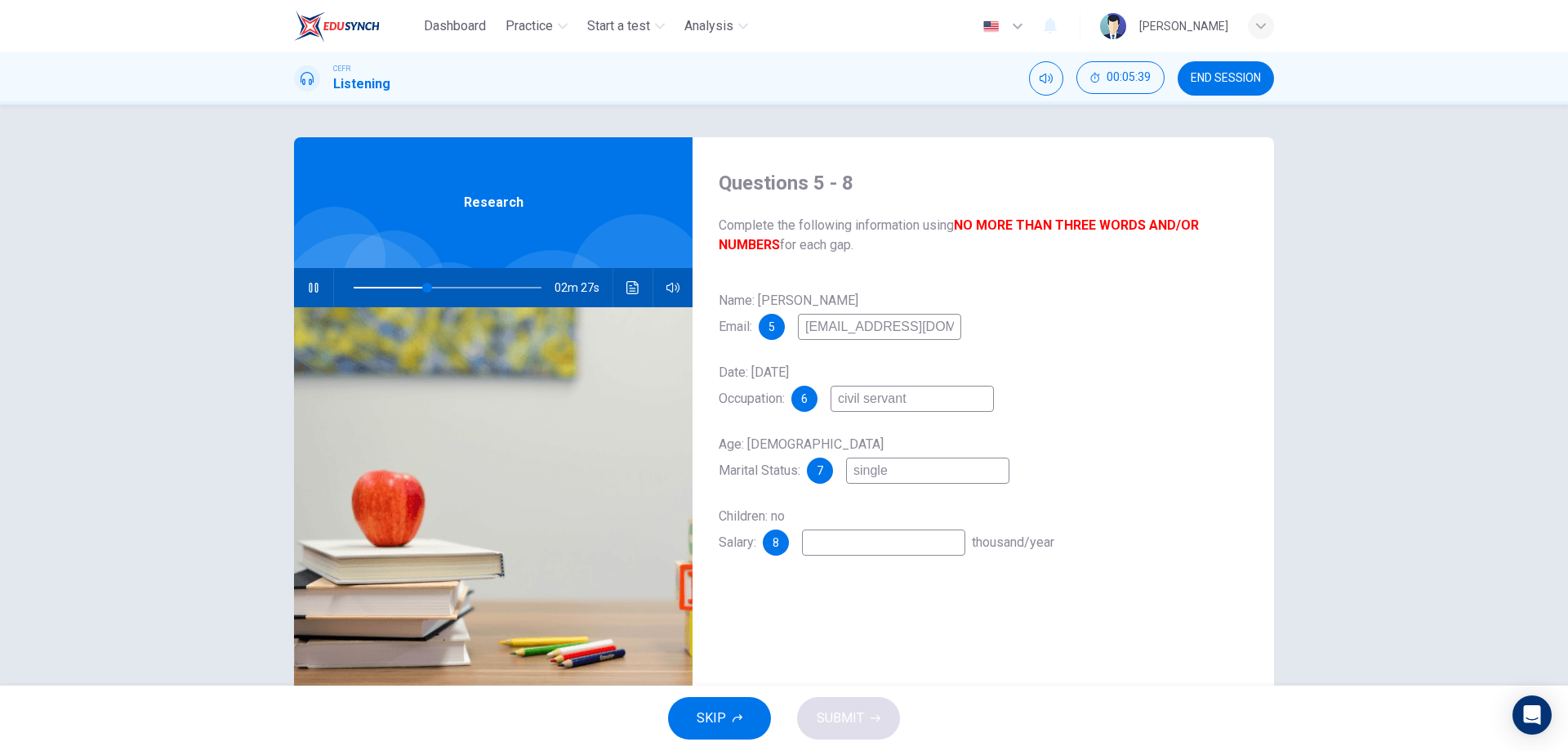
type input "39"
type input "20"
type input "40"
type input "200"
type input "40"
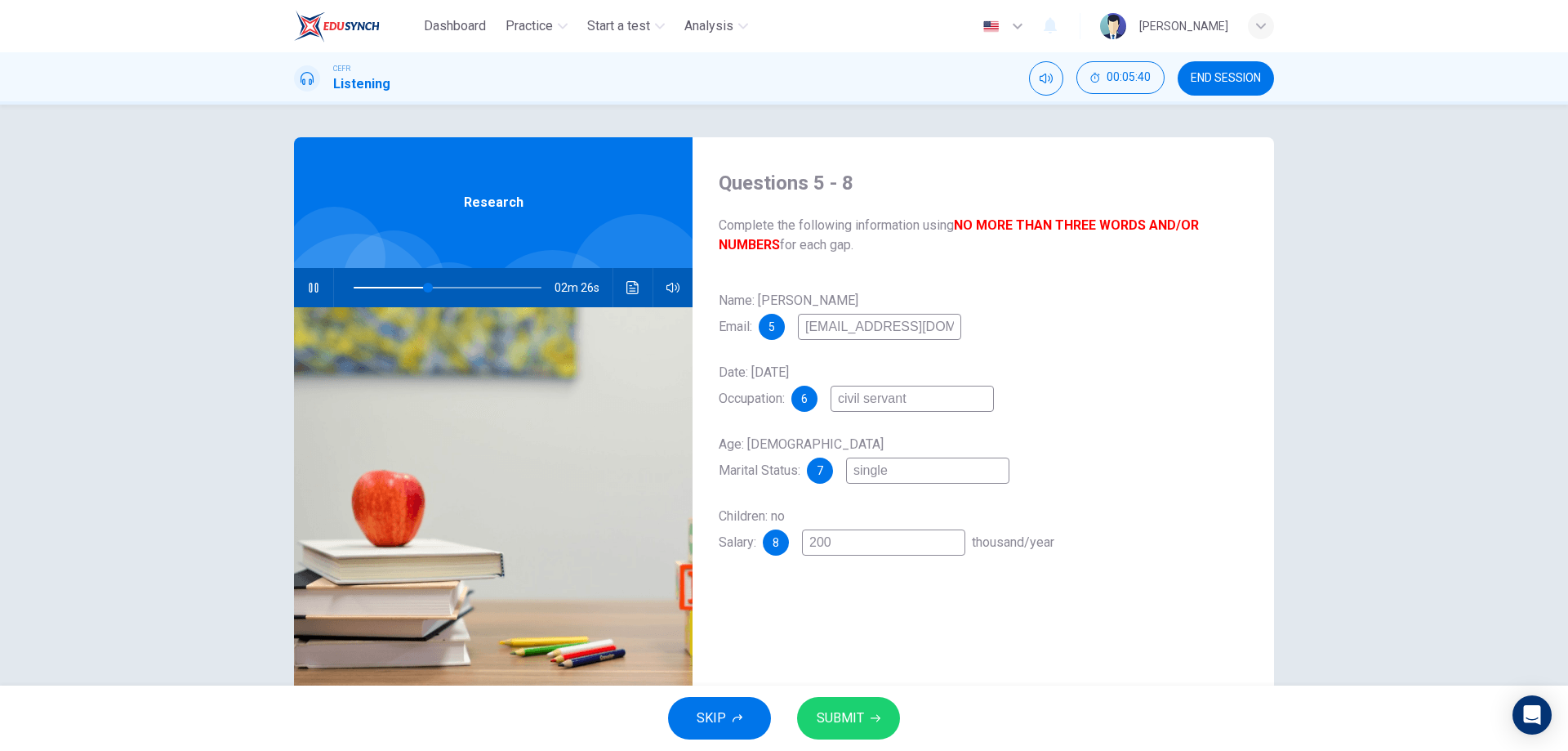
type input "2000"
type input "40"
type input "20000"
type input "40"
type input "20000"
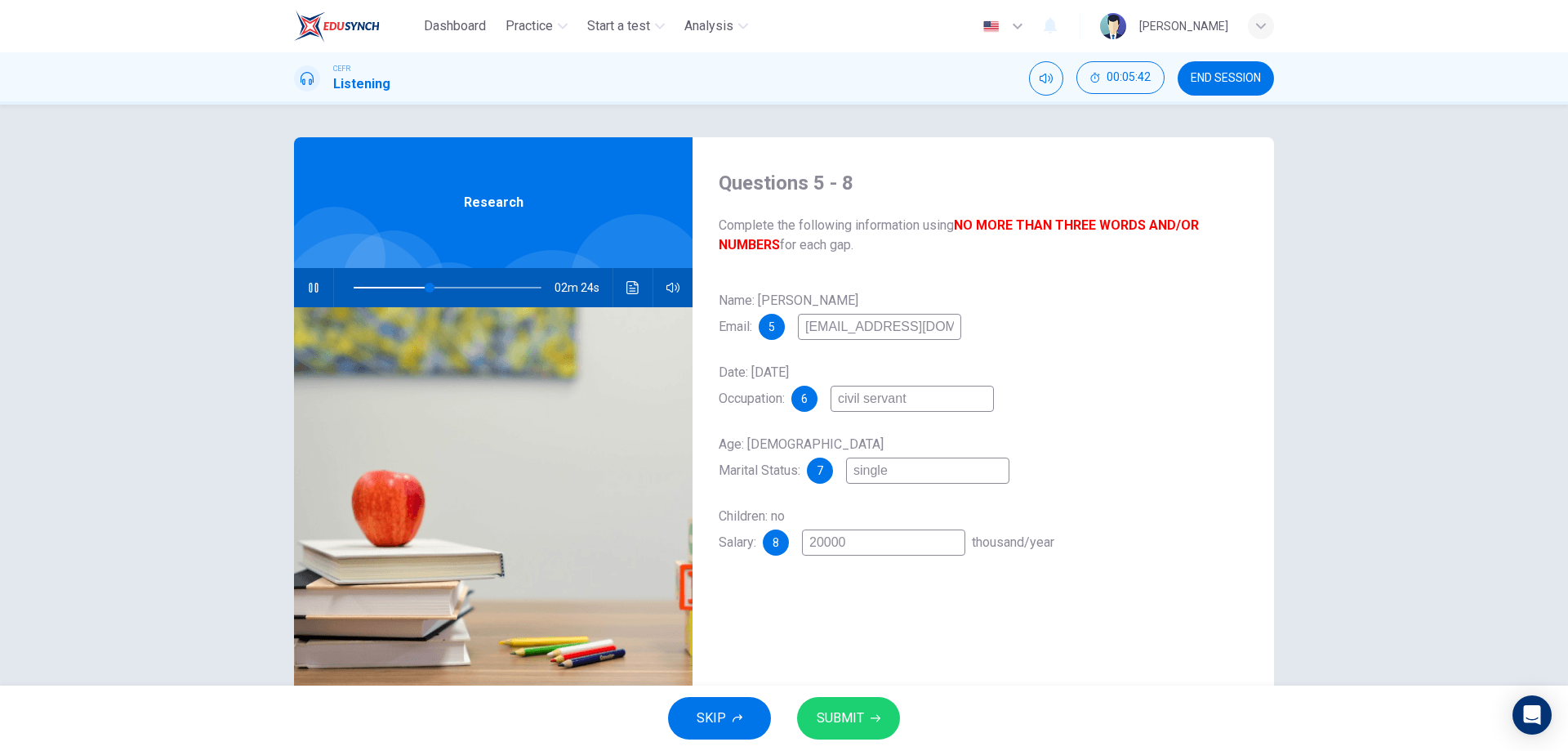
type input "40"
type input "20000 t"
type input "41"
type input "20000 to"
type input "41"
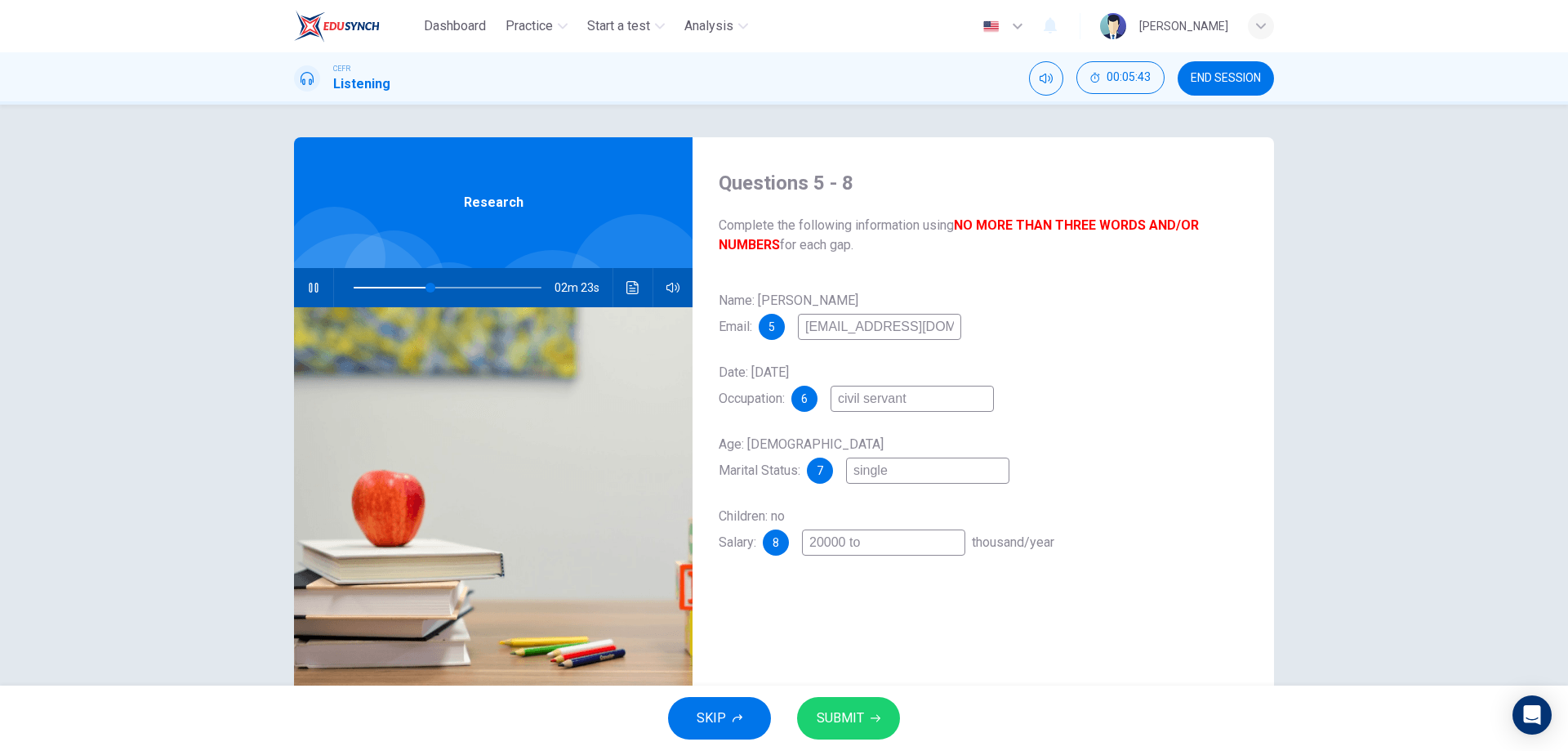
type input "20000 to"
type input "41"
type input "20000 to"
type input "41"
type input "20000 t"
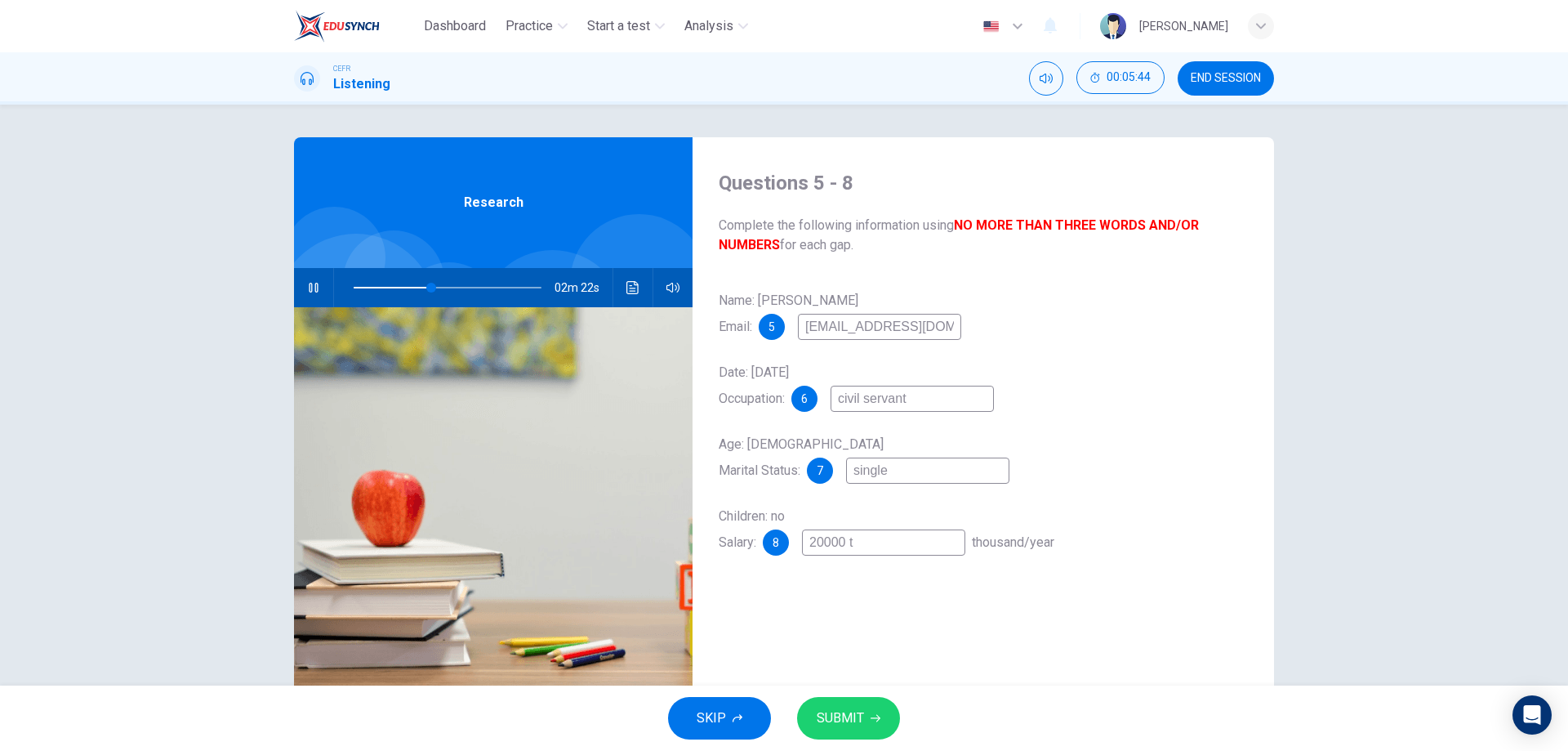
type input "42"
type input "20000 to"
type input "42"
type input "20000 to"
type input "42"
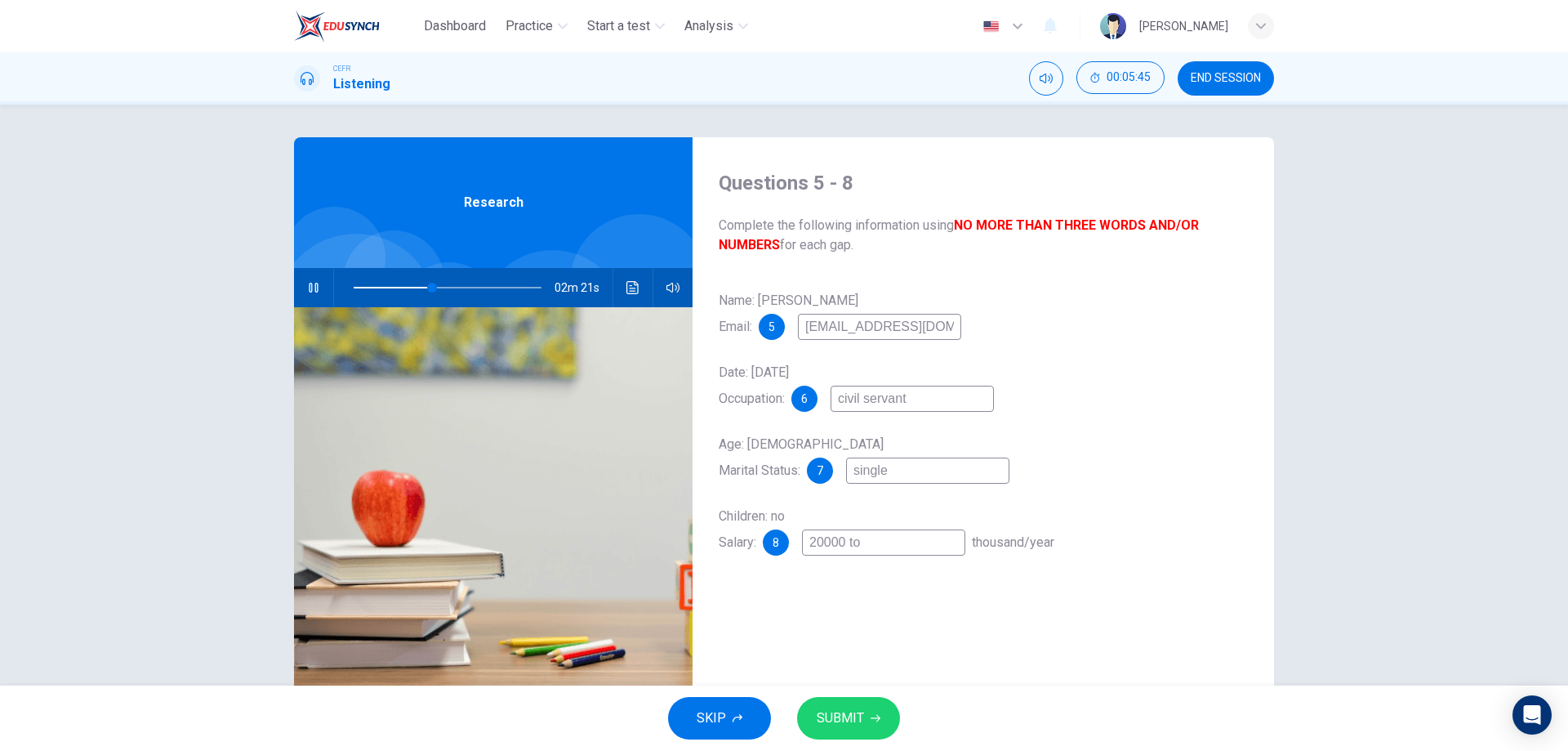
type input "20000 to 3"
type input "42"
type input "20000 to 36"
type input "42"
type input "20000 to 360"
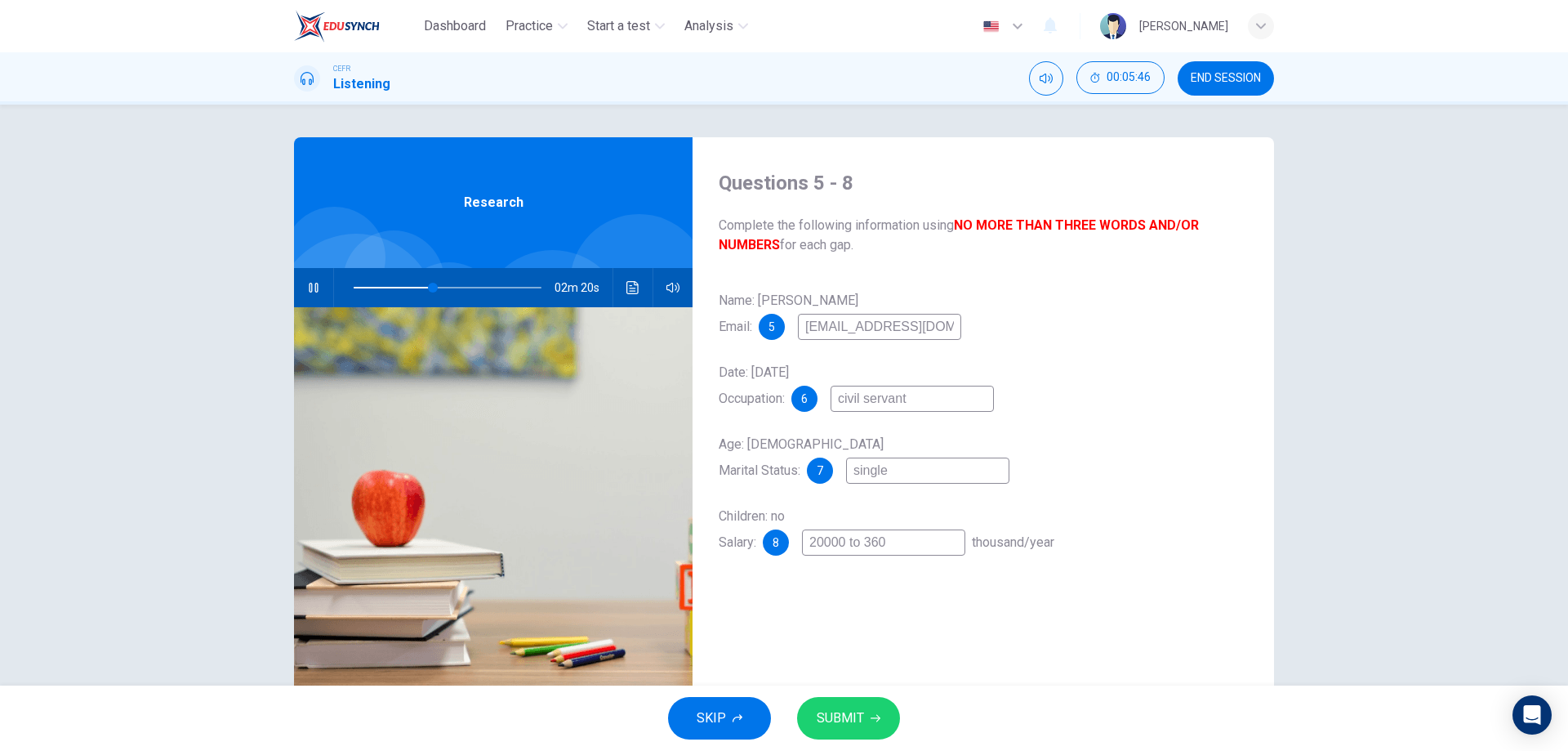
type input "42"
type input "20000 to 3600"
type input "42"
type input "20000 to 36000"
type input "43"
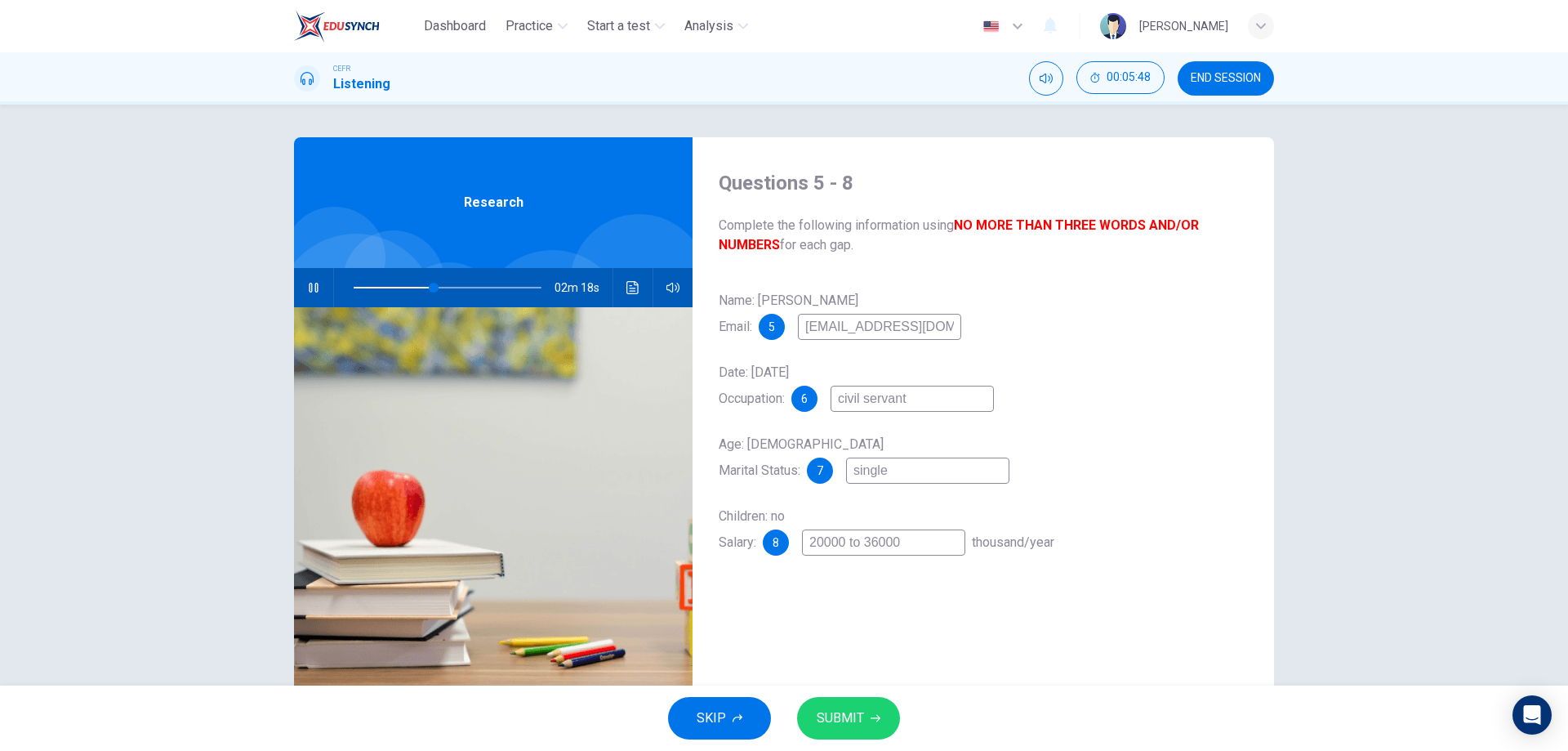
type input "20000 to 36000"
click at [827, 722] on span "SUBMIT" at bounding box center [841, 718] width 47 height 23
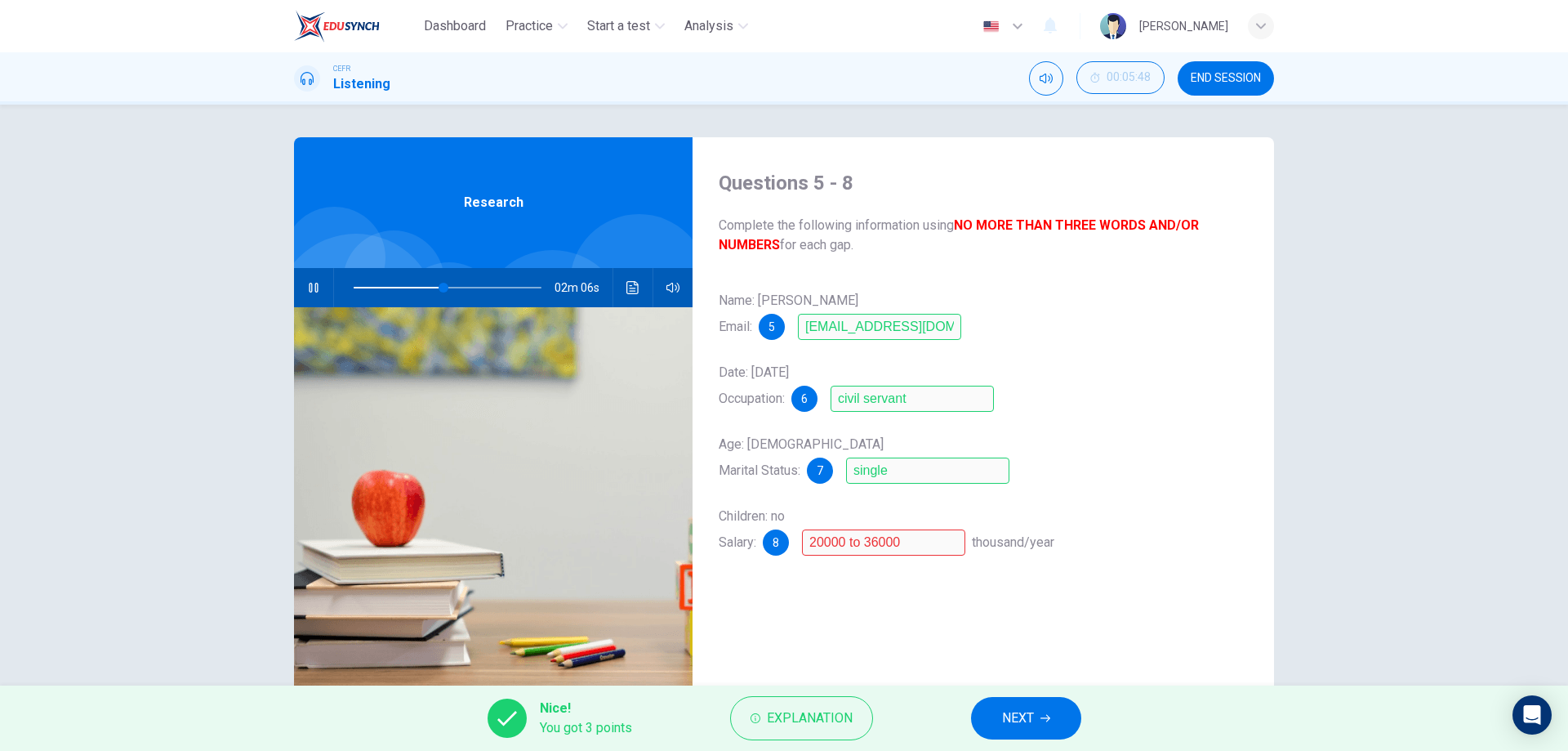
click at [1010, 707] on span "NEXT" at bounding box center [1018, 718] width 32 height 23
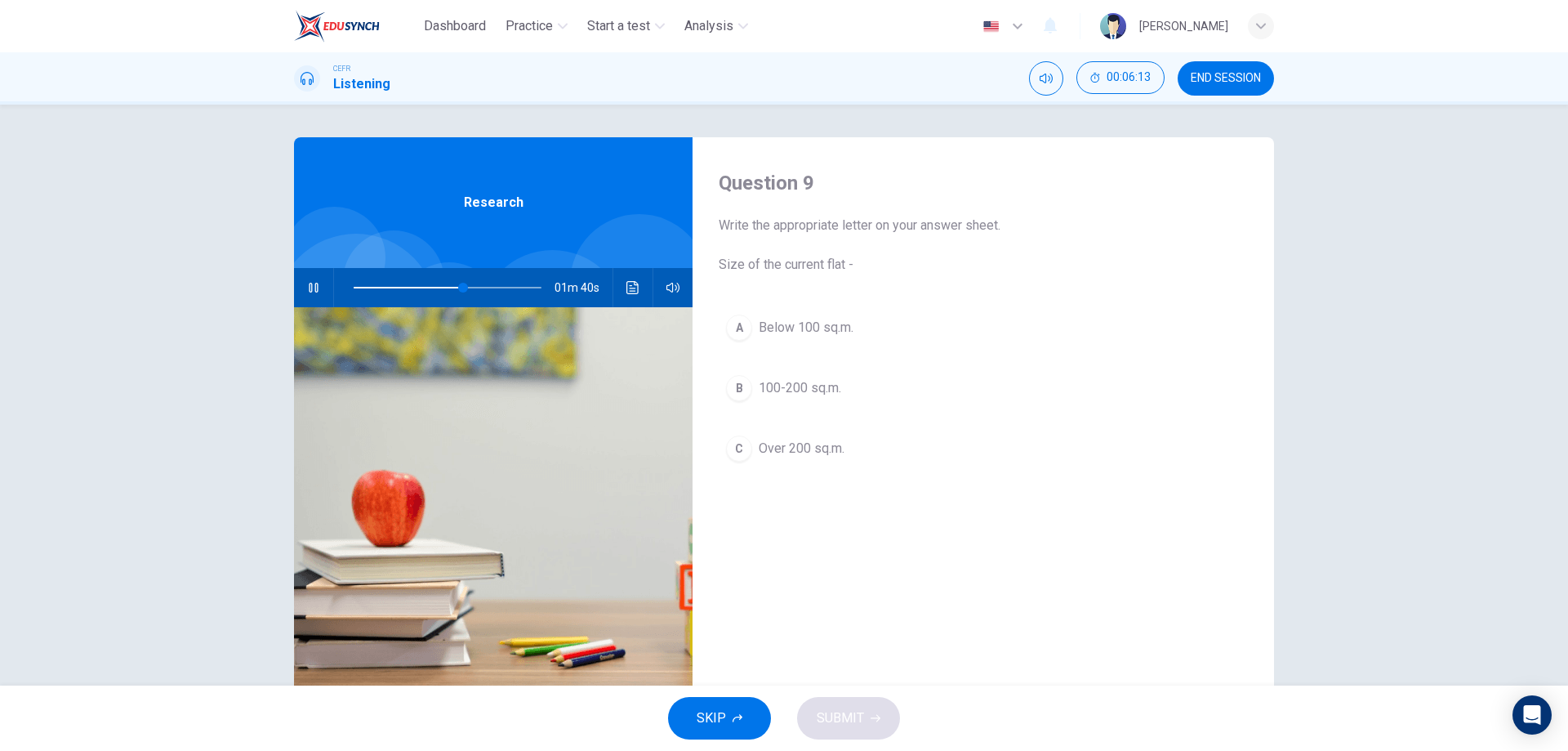
click at [741, 444] on div "C" at bounding box center [740, 449] width 26 height 26
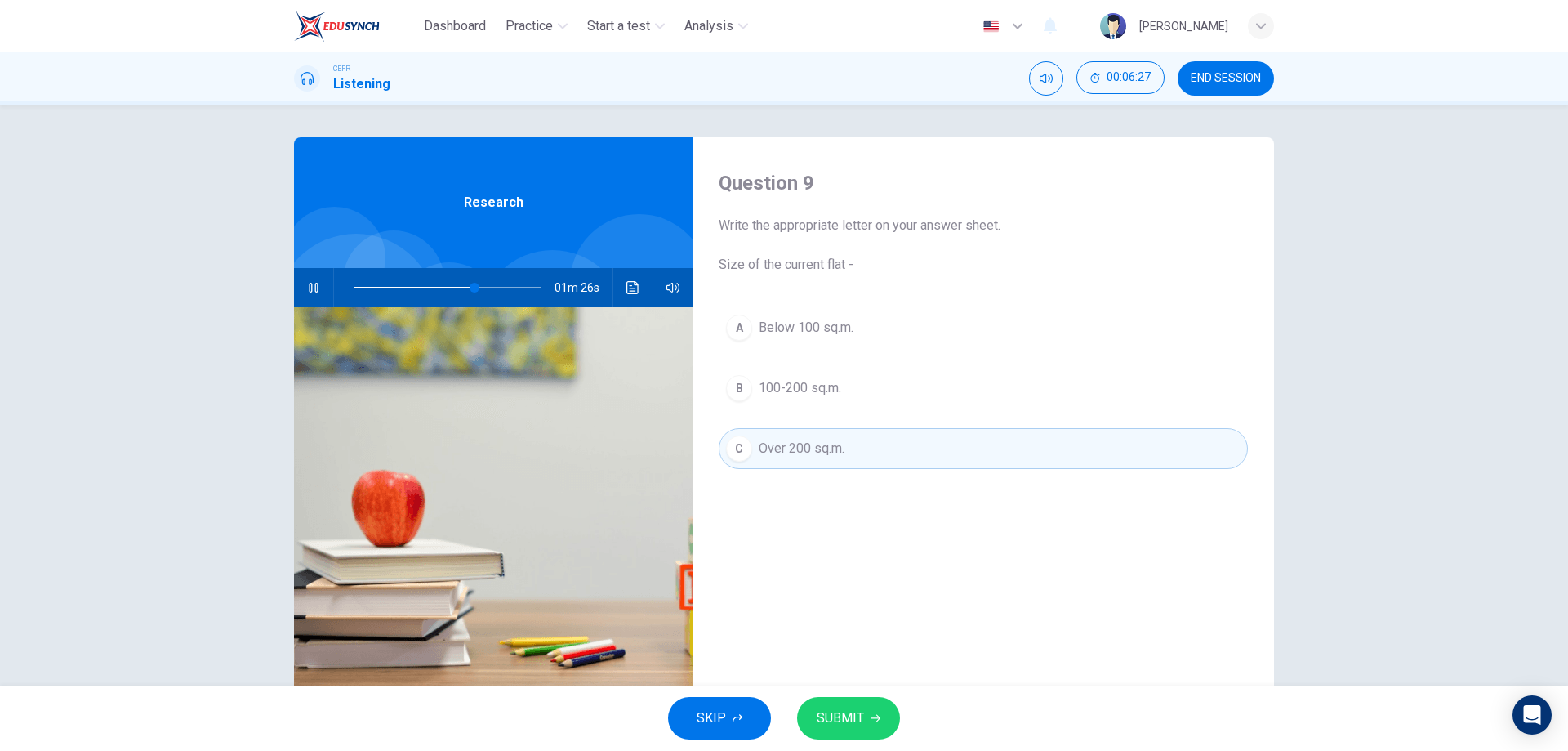
click at [846, 707] on button "SUBMIT" at bounding box center [848, 718] width 103 height 43
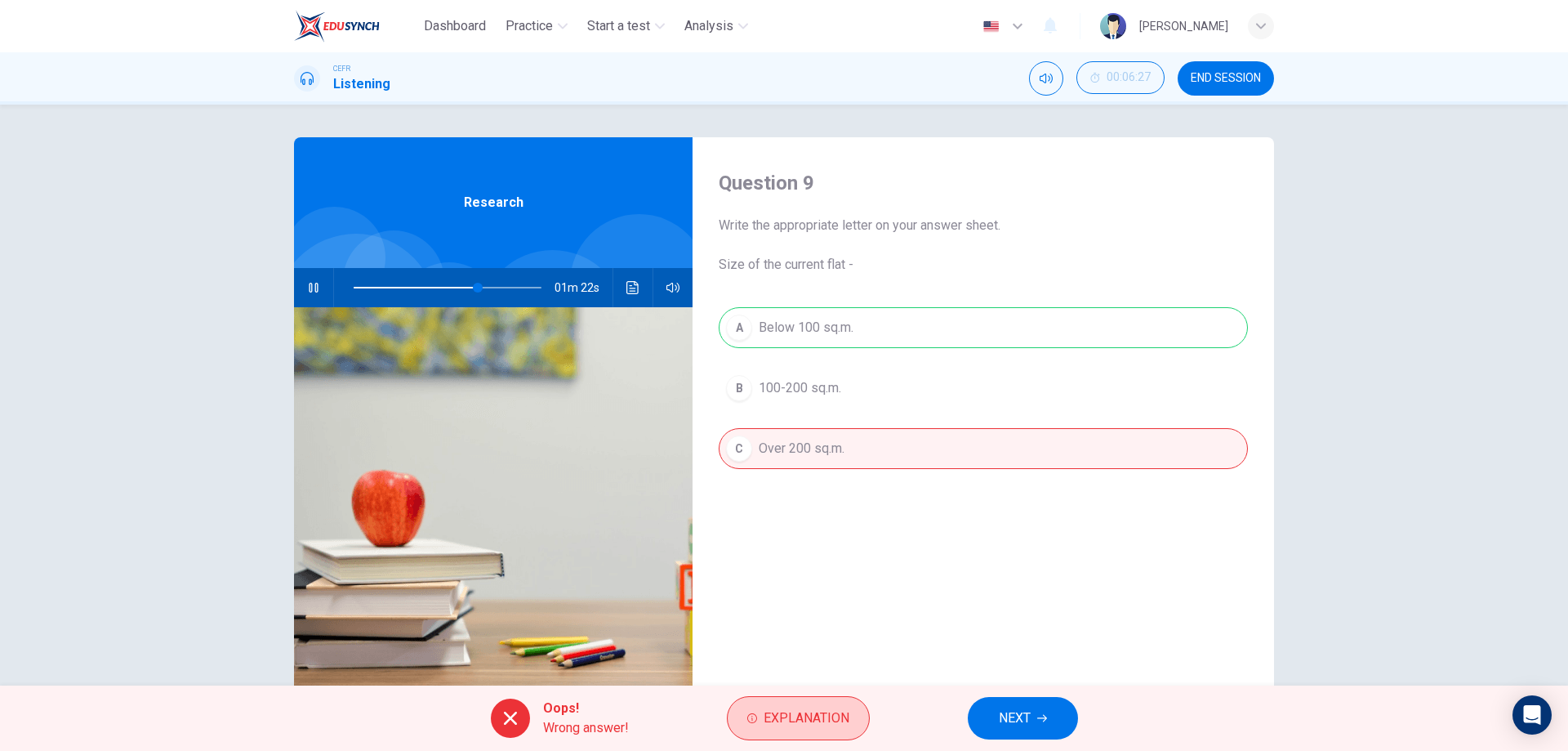
click at [788, 714] on span "Explanation" at bounding box center [807, 718] width 86 height 23
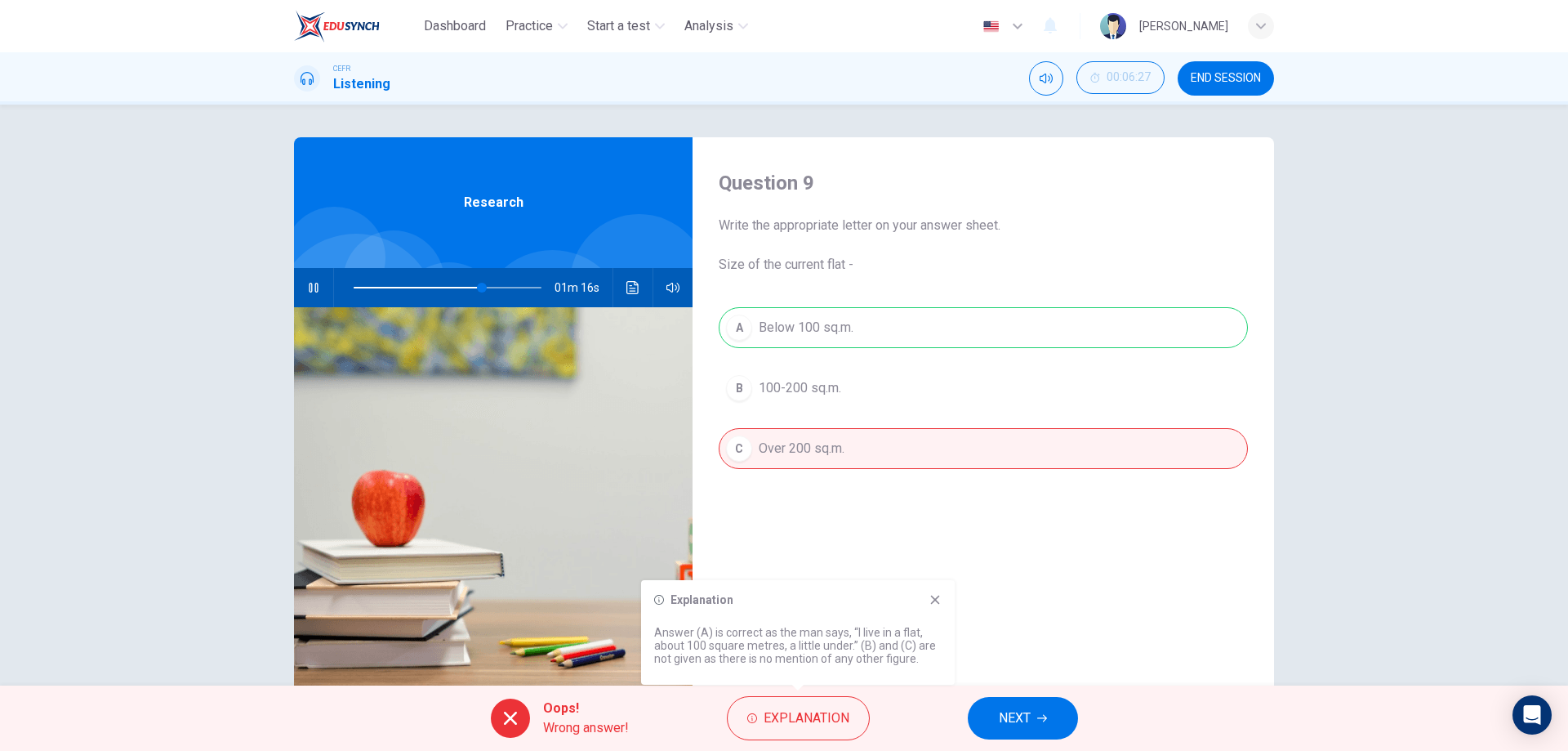
click at [937, 601] on icon at bounding box center [935, 600] width 13 height 13
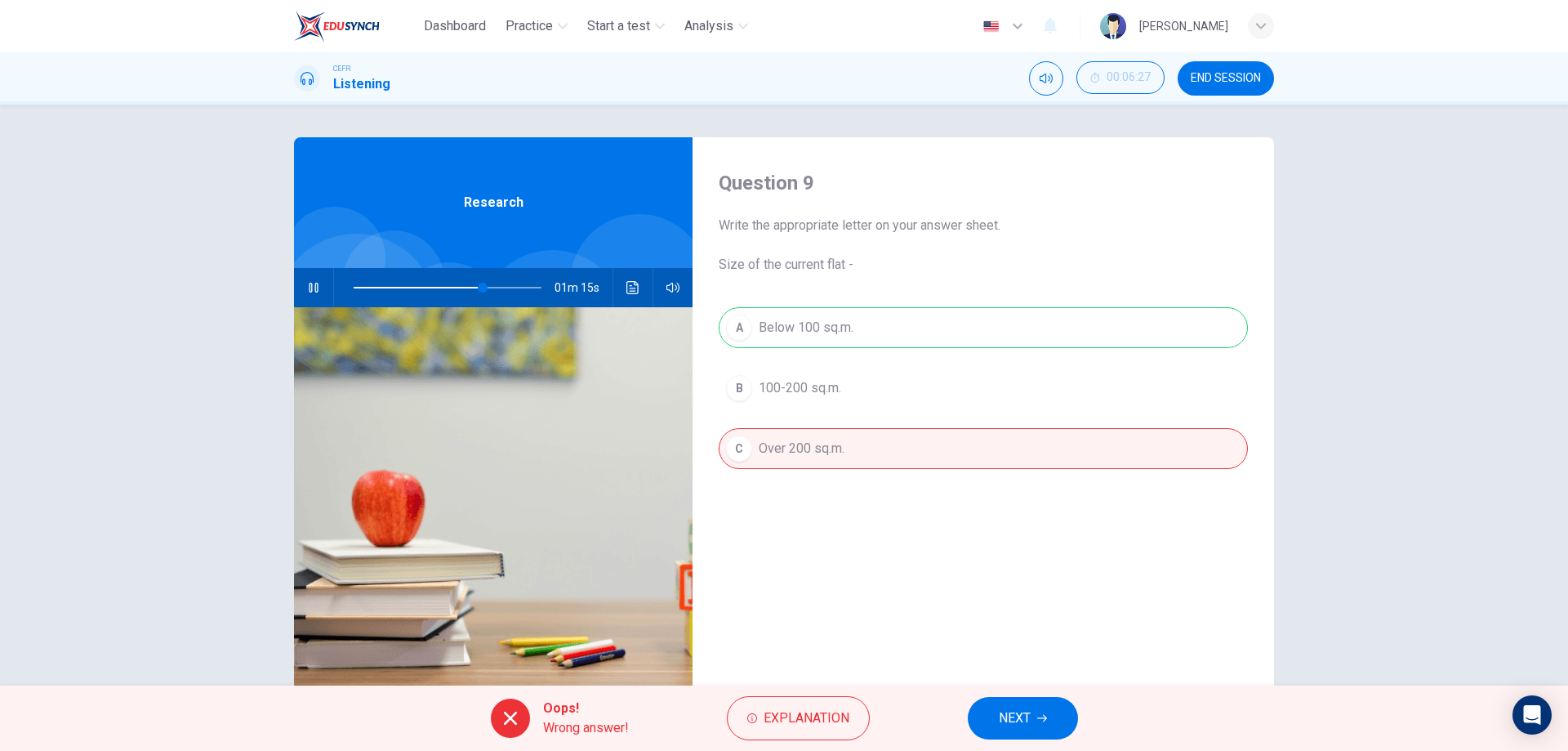
click at [1000, 716] on span "NEXT" at bounding box center [1015, 718] width 32 height 23
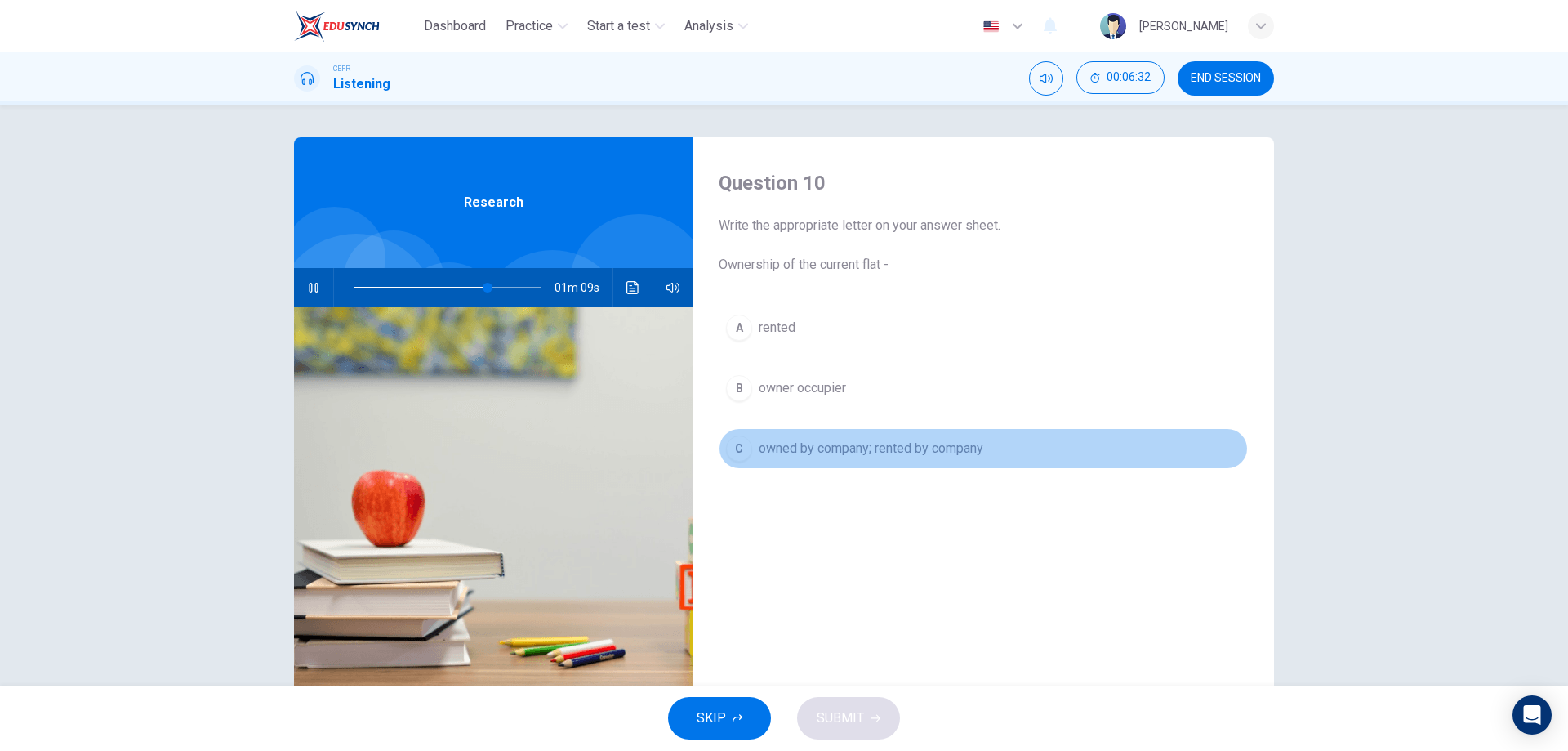
click at [801, 440] on span "owned by company; rented by company" at bounding box center [871, 448] width 225 height 20
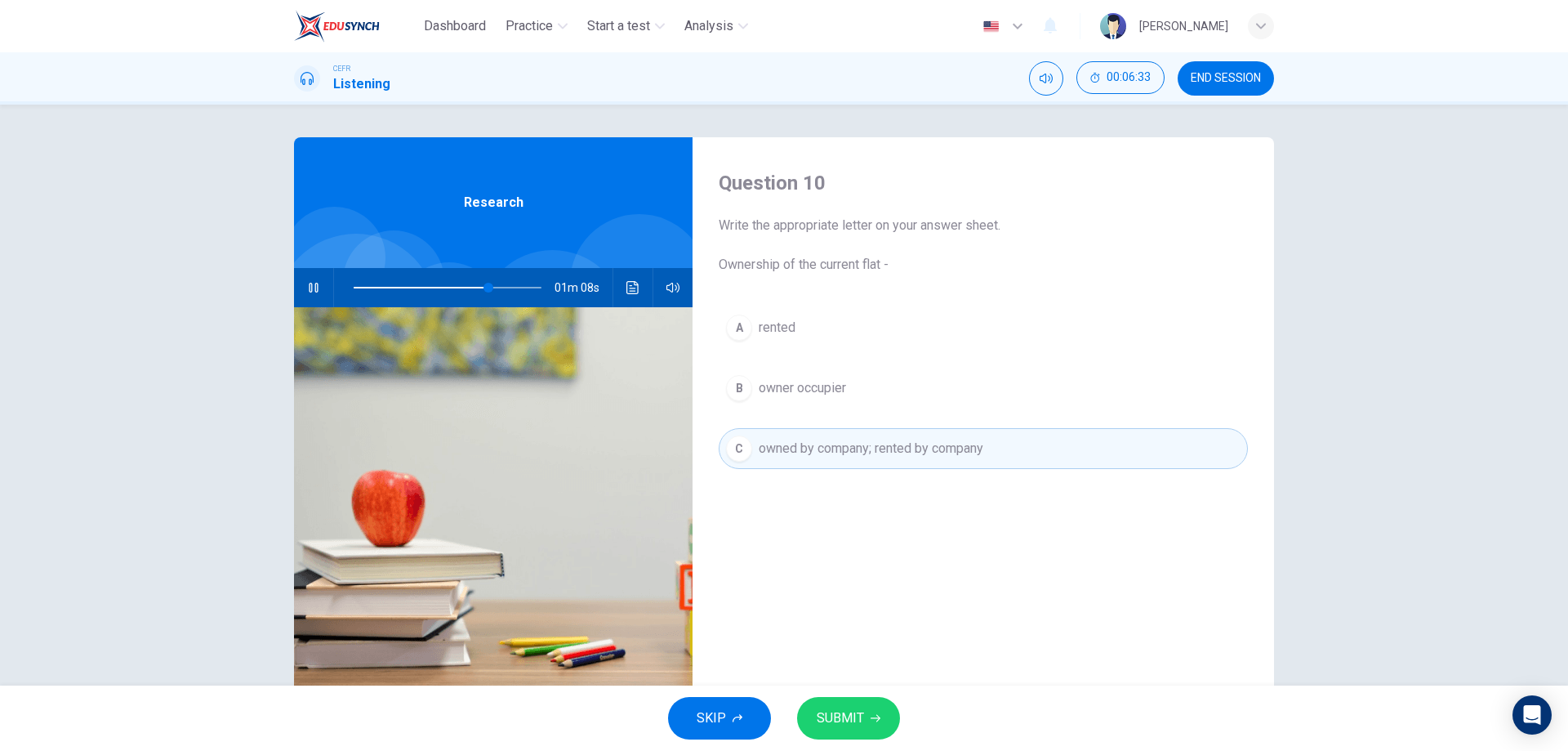
click at [822, 715] on span "SUBMIT" at bounding box center [841, 718] width 47 height 23
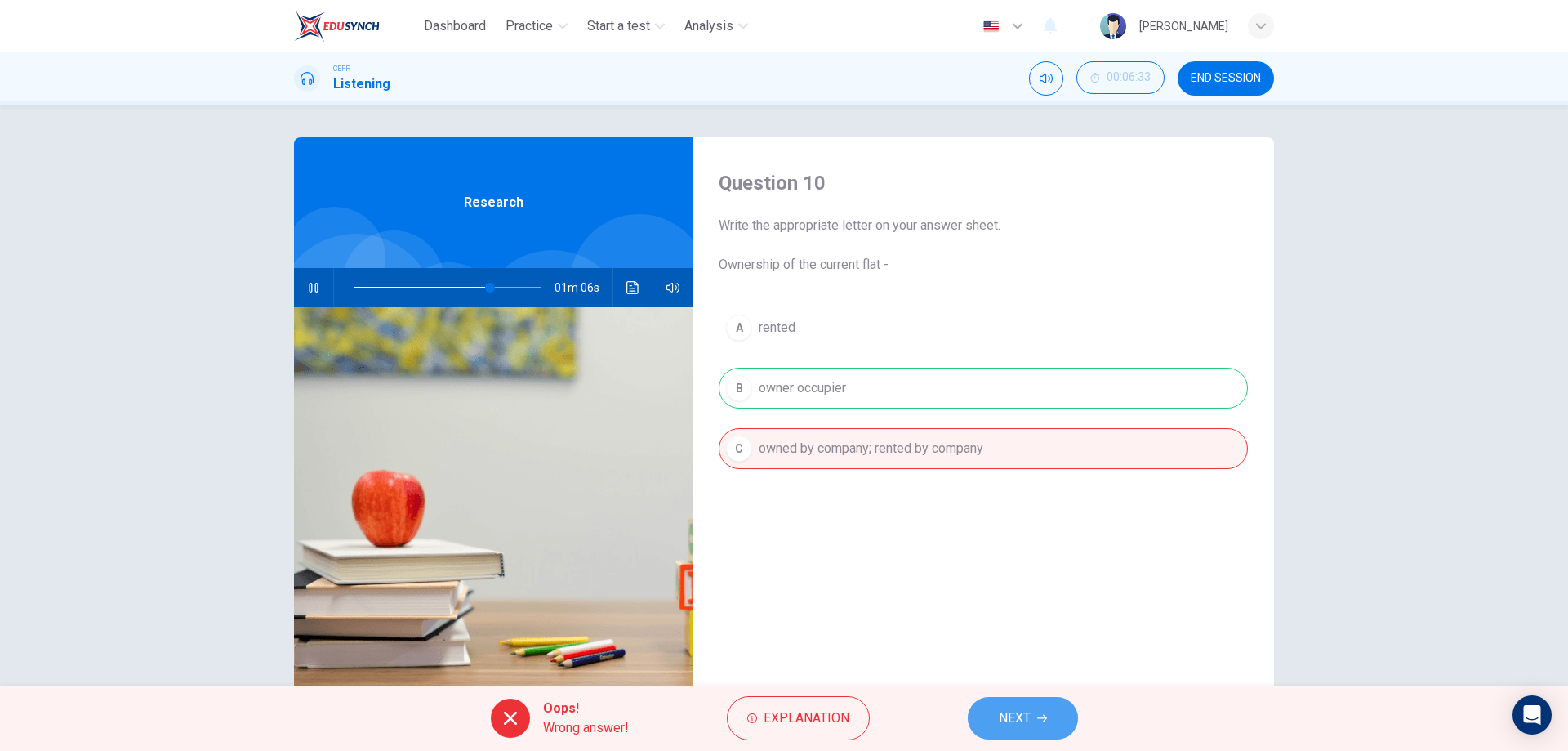
click at [1020, 725] on span "NEXT" at bounding box center [1015, 718] width 32 height 23
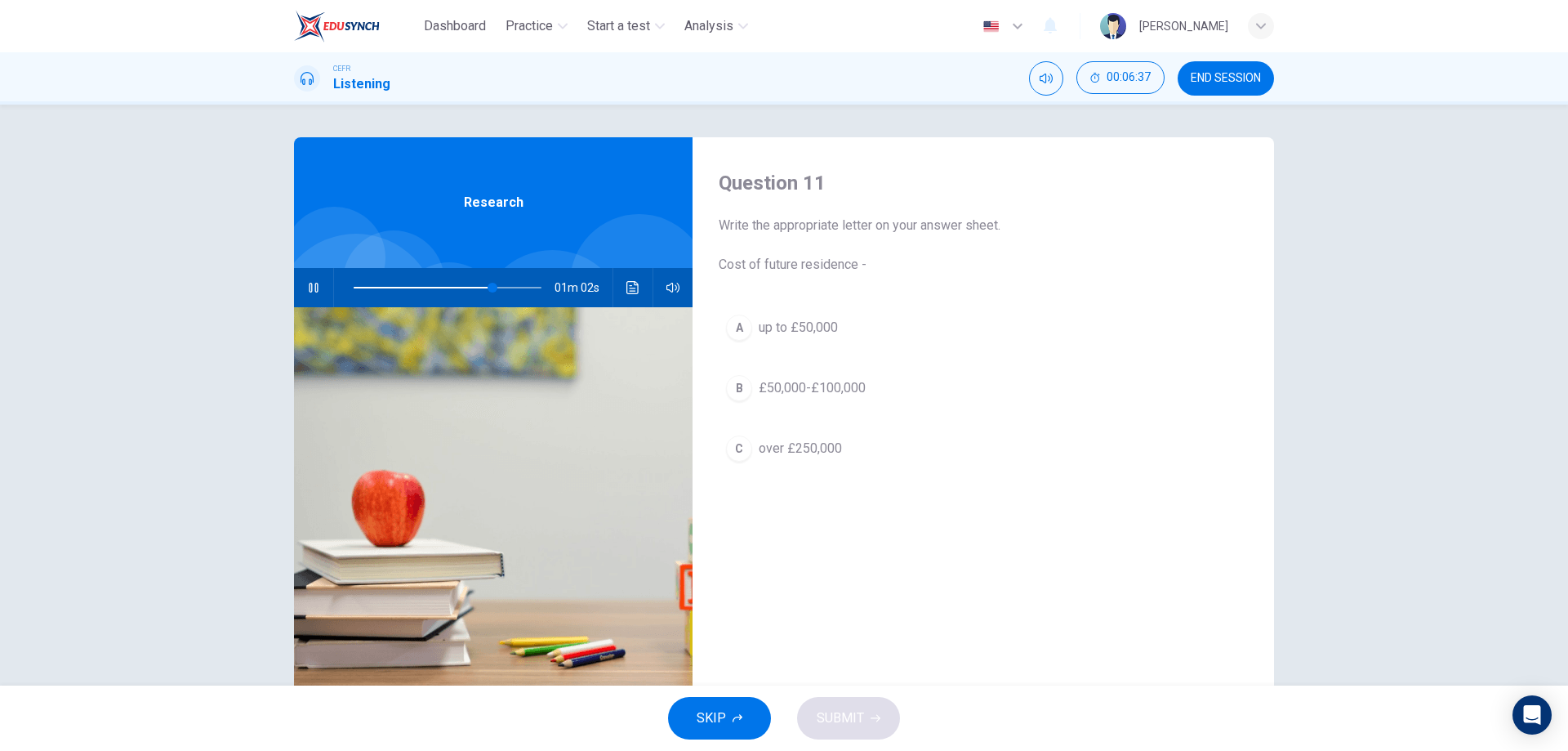
click at [738, 389] on div "B" at bounding box center [740, 388] width 26 height 26
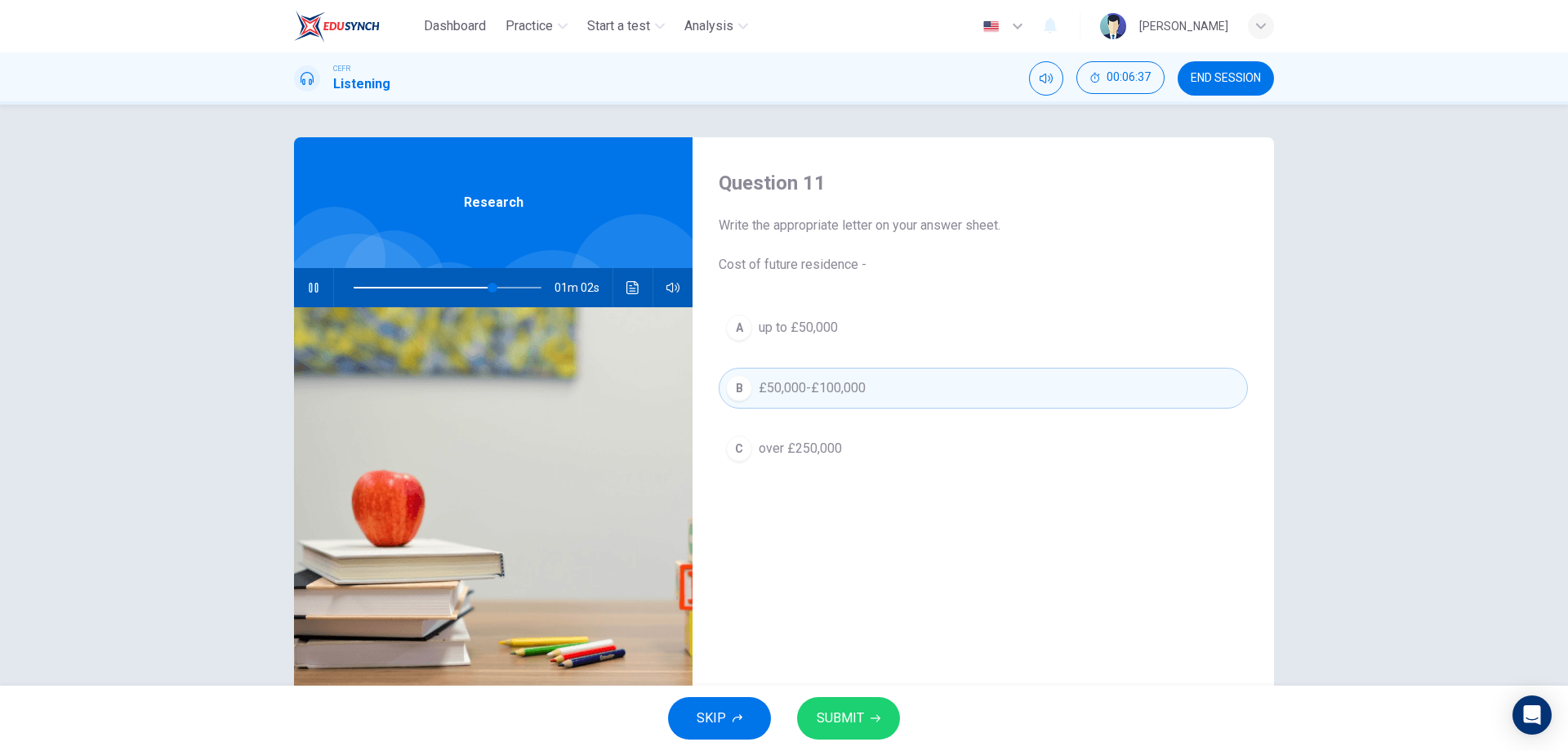
click at [734, 438] on div "C" at bounding box center [740, 449] width 26 height 26
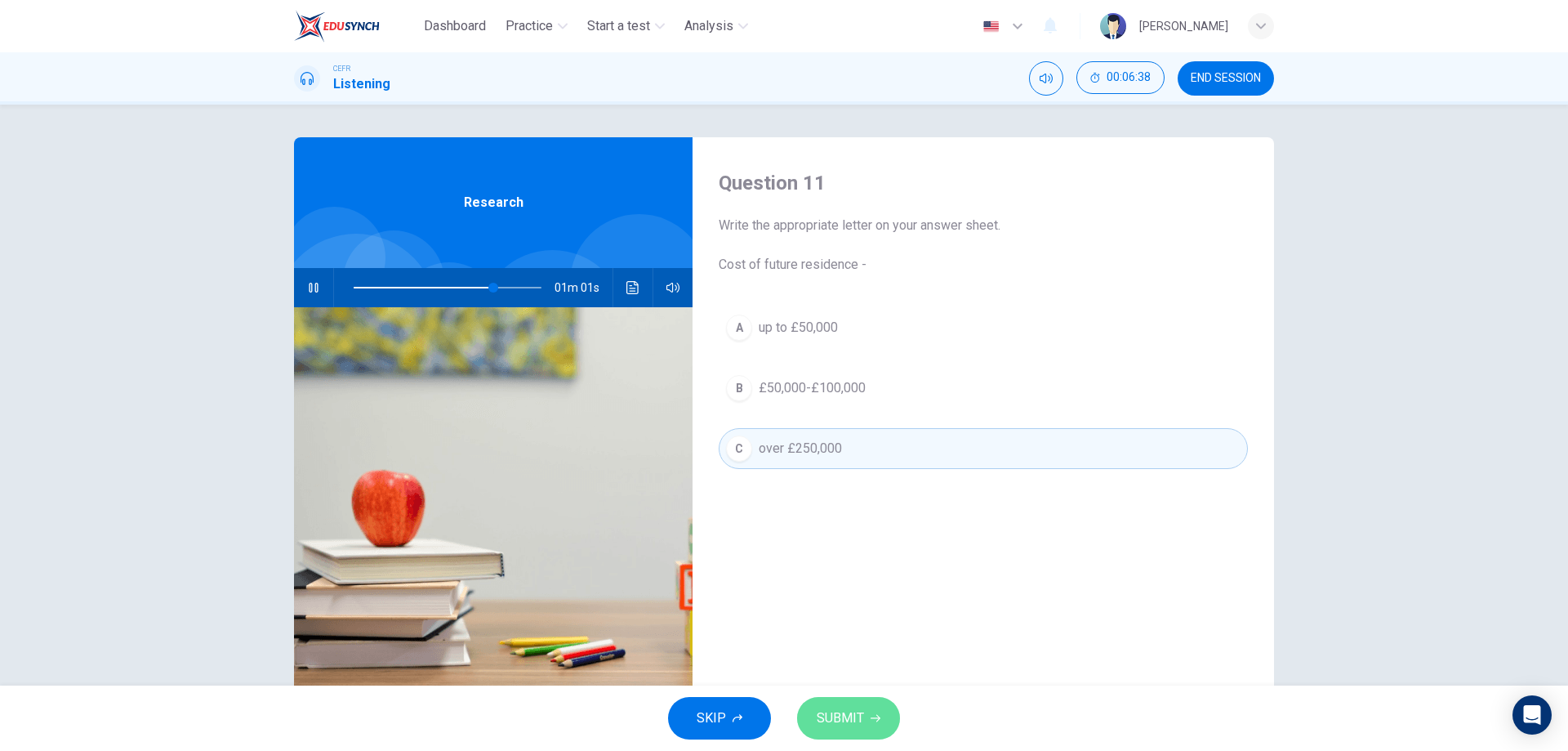
click at [825, 702] on button "SUBMIT" at bounding box center [848, 718] width 103 height 43
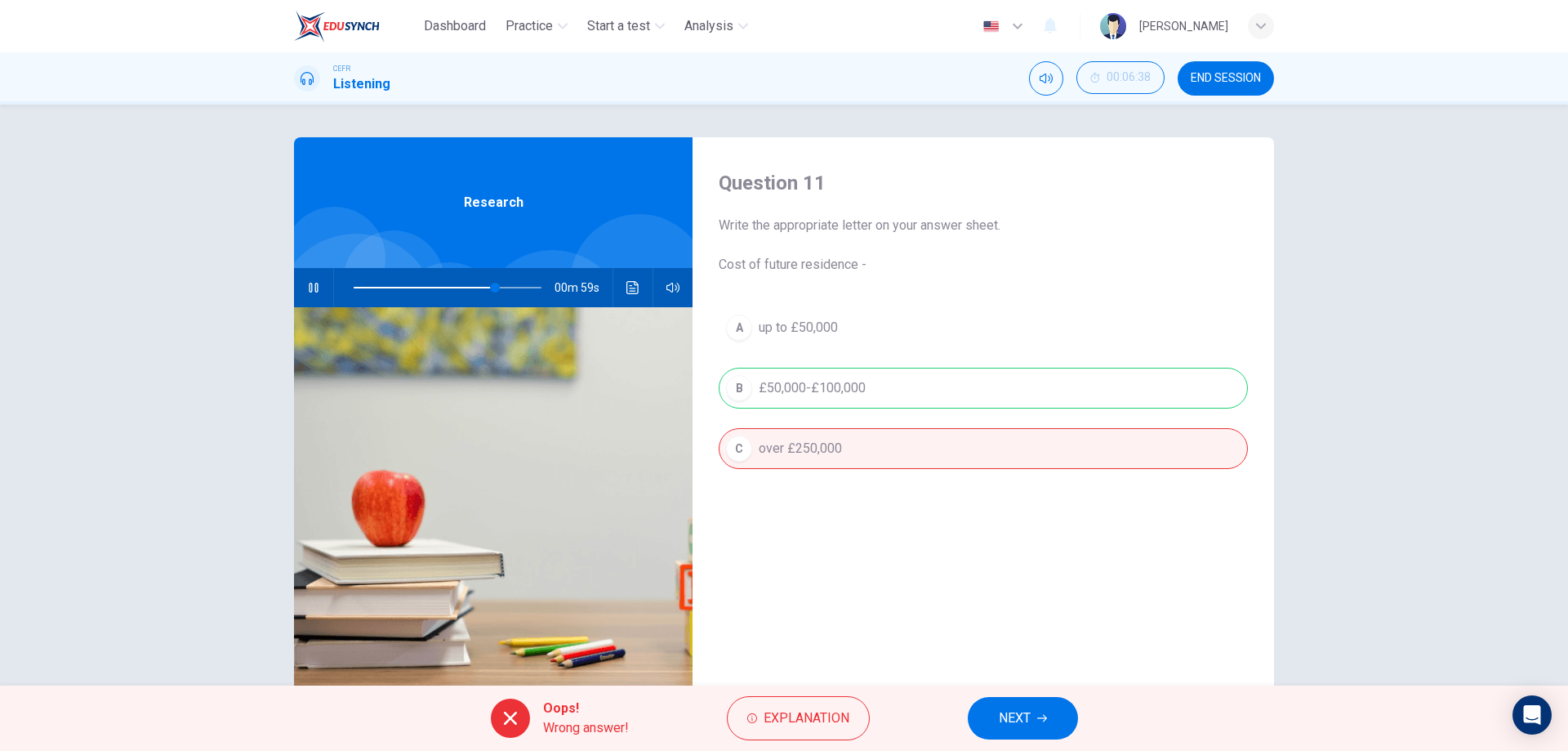
click at [1014, 727] on span "NEXT" at bounding box center [1015, 718] width 32 height 23
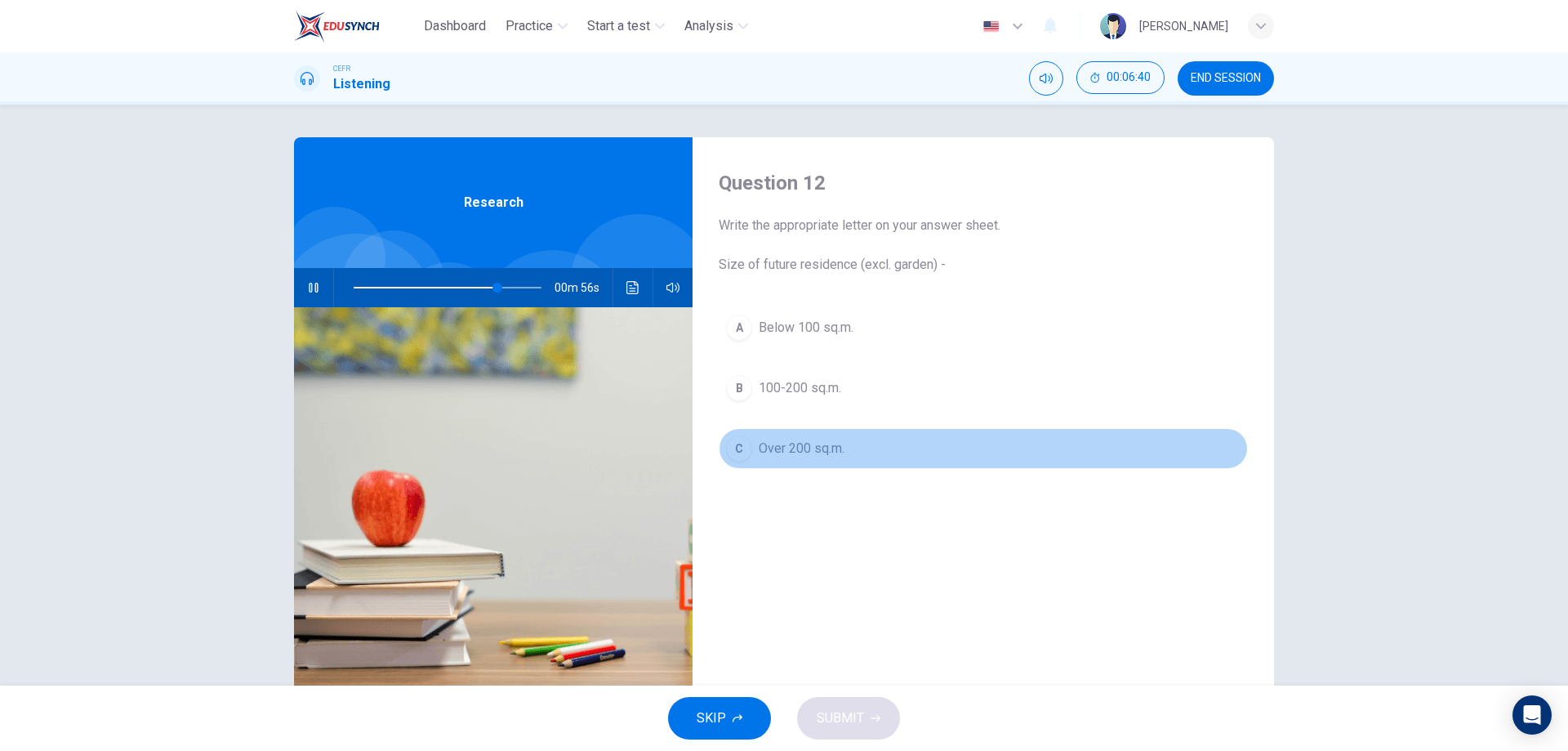
click at [733, 456] on div "C" at bounding box center [740, 449] width 26 height 26
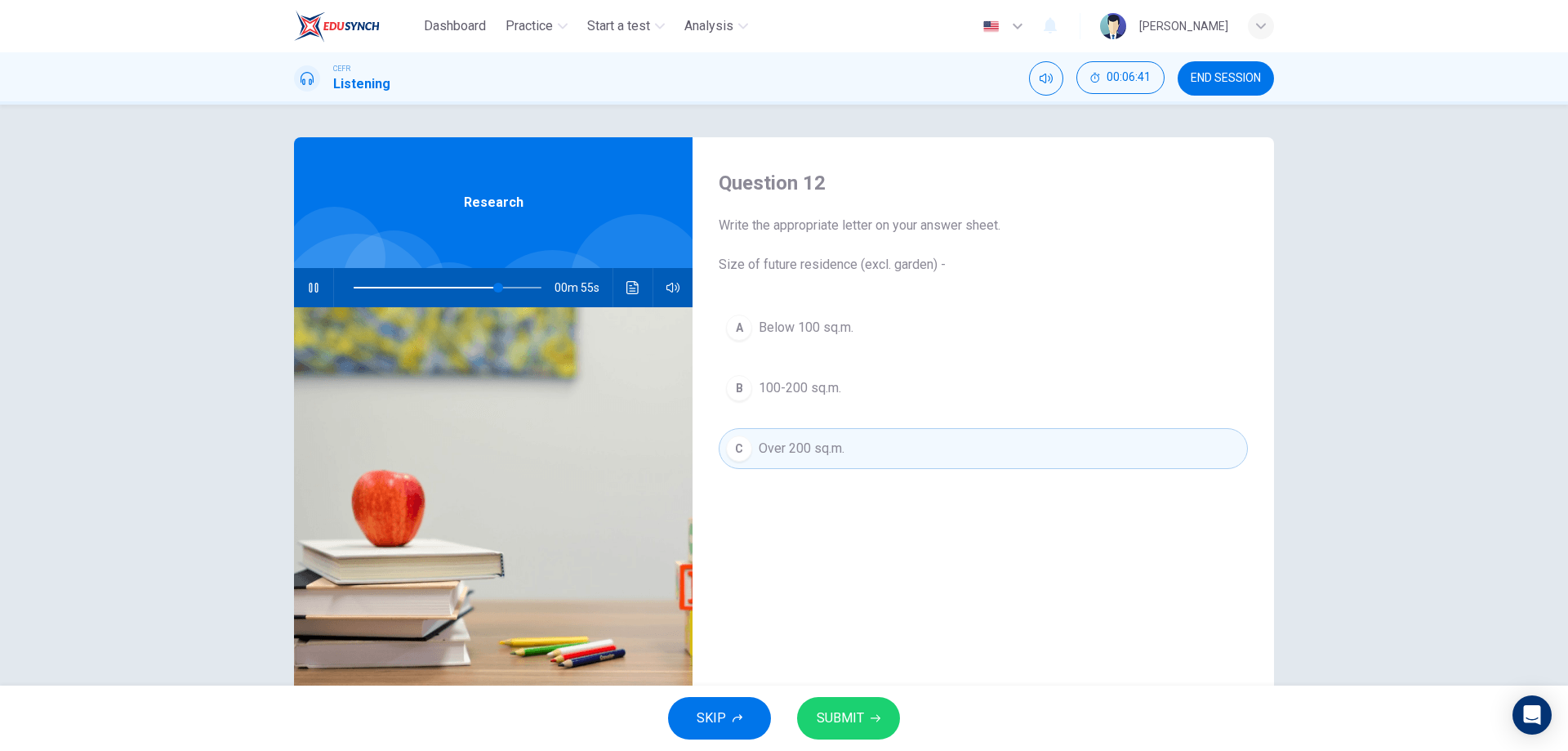
click at [825, 705] on button "SUBMIT" at bounding box center [848, 718] width 103 height 43
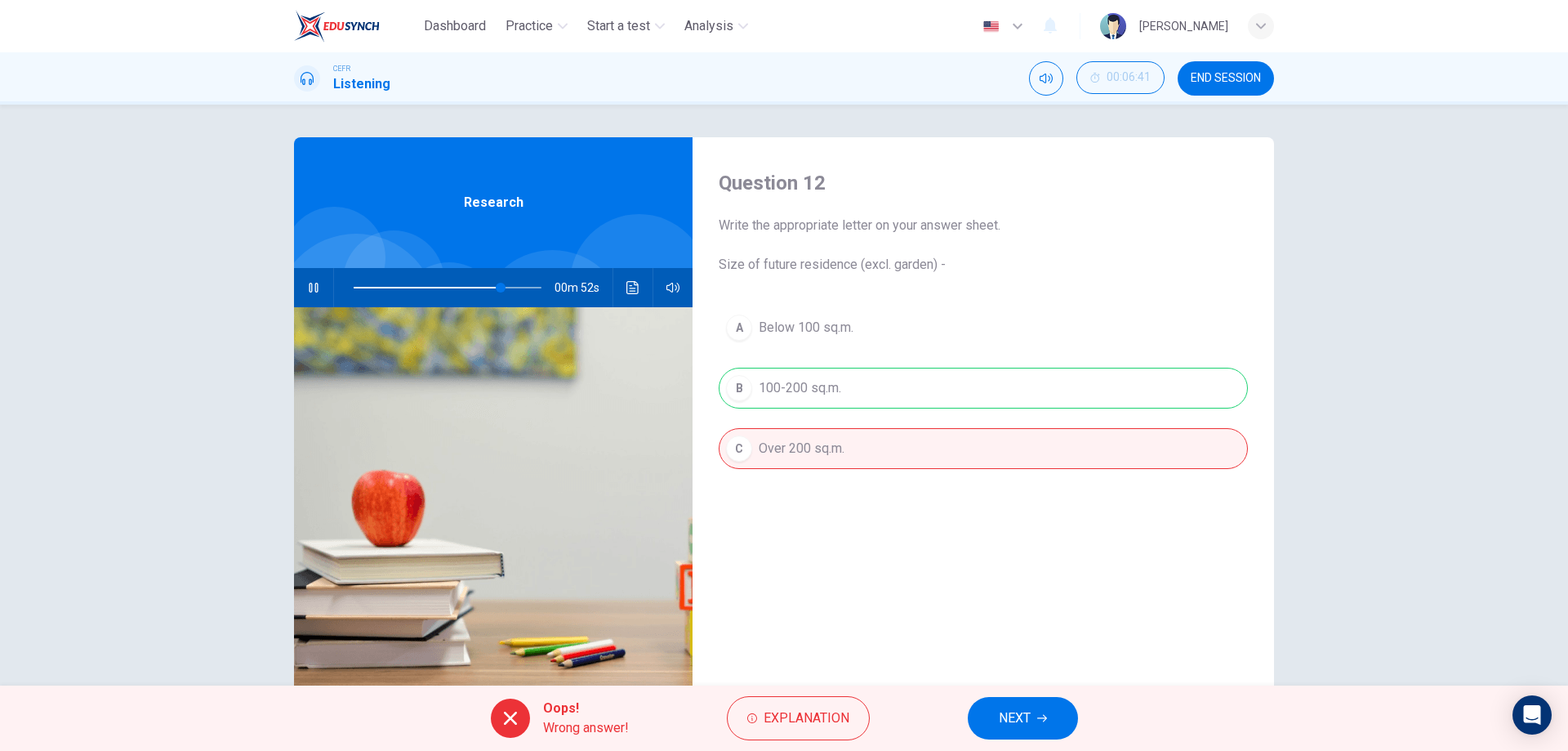
drag, startPoint x: 1017, startPoint y: 715, endPoint x: 995, endPoint y: 669, distance: 51.0
click at [1017, 714] on span "NEXT" at bounding box center [1015, 718] width 32 height 23
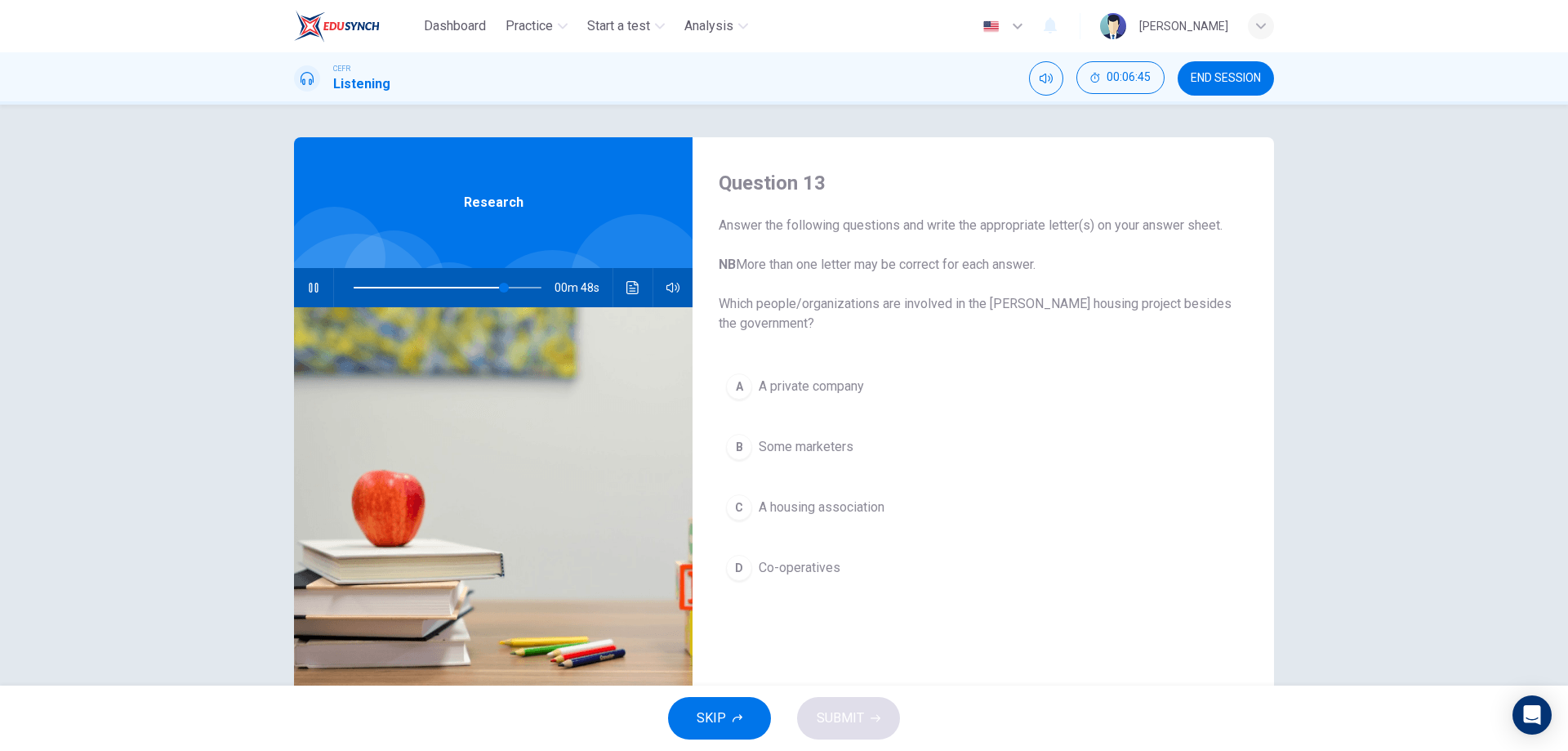
click at [793, 446] on span "Some marketers" at bounding box center [806, 447] width 94 height 20
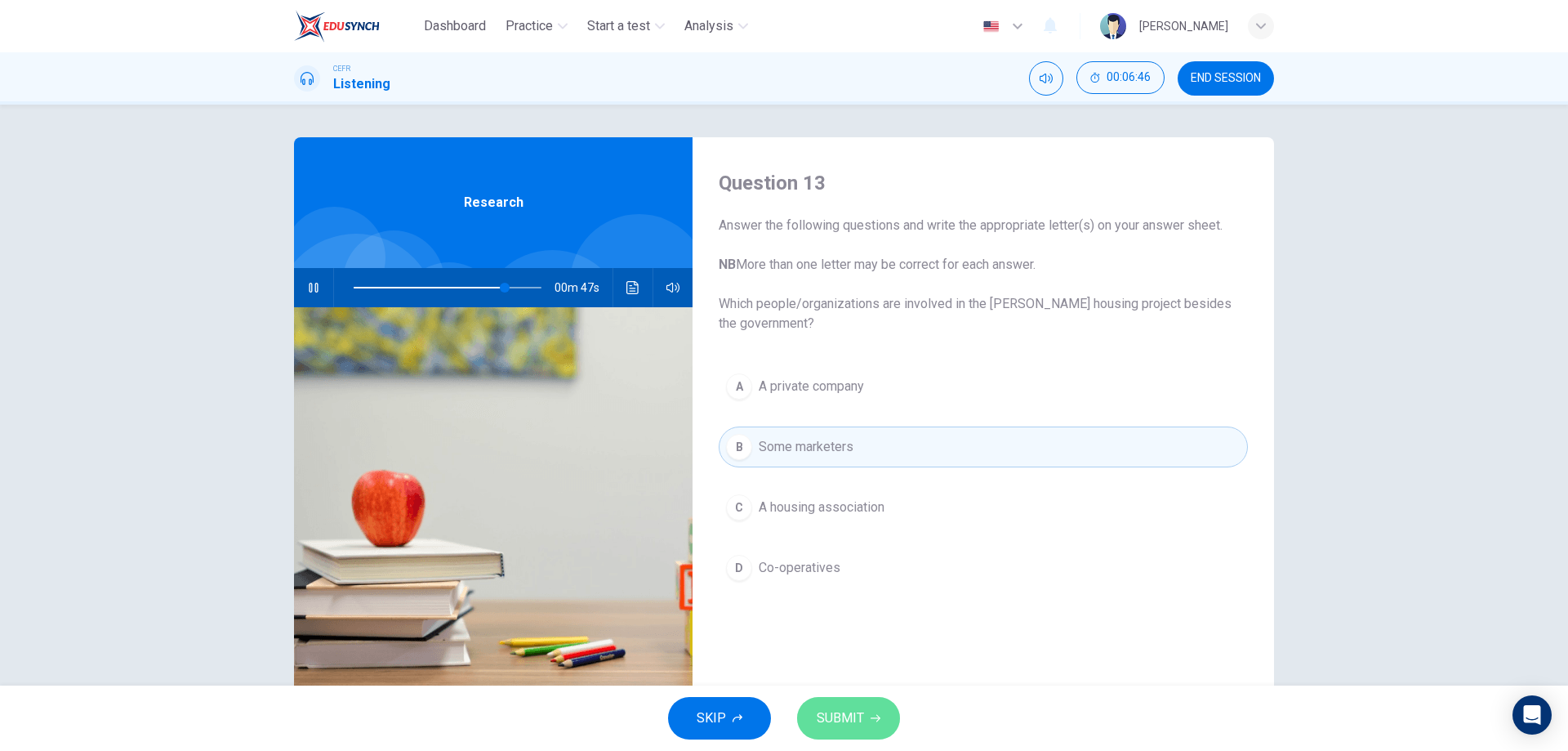
click at [849, 716] on span "SUBMIT" at bounding box center [841, 718] width 47 height 23
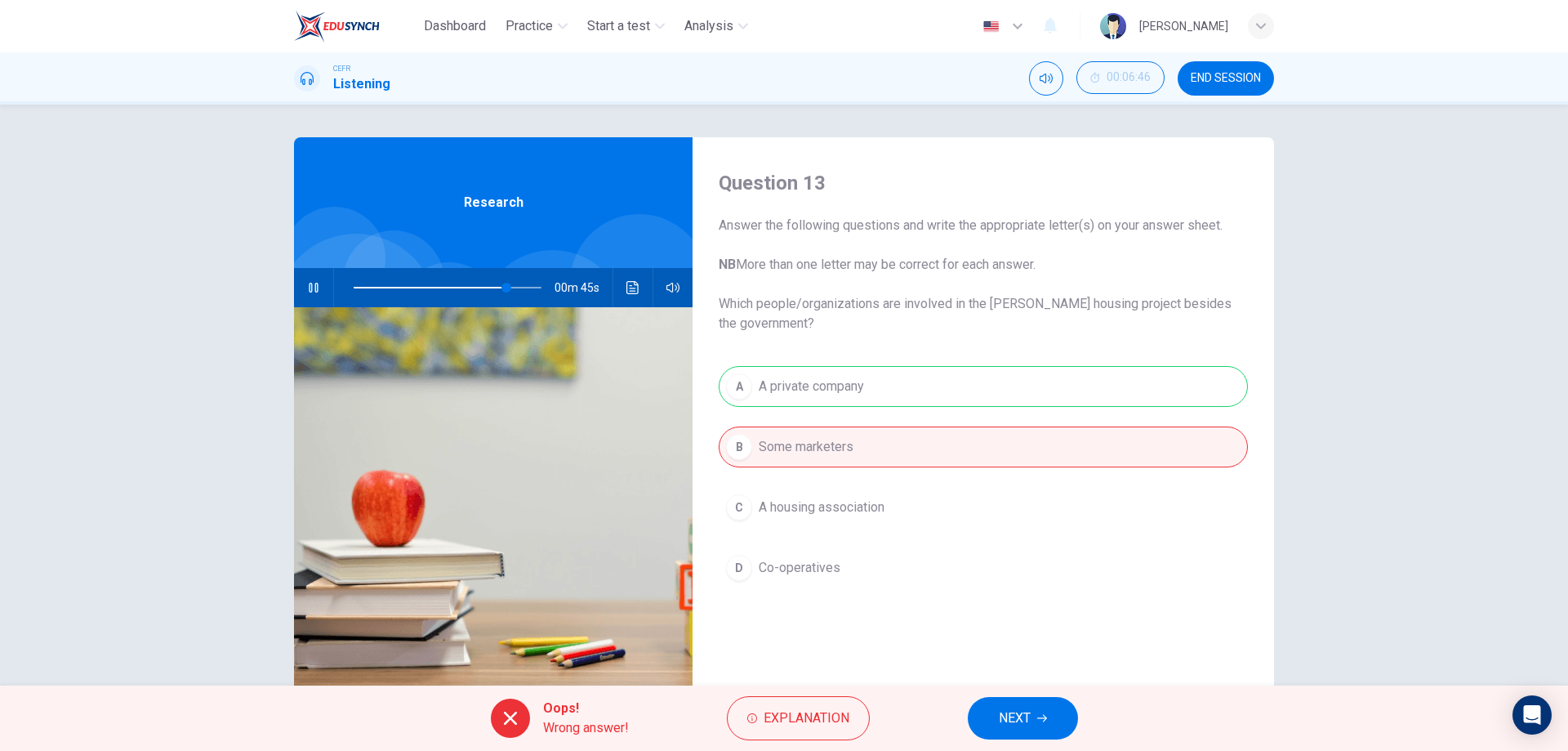
click at [1017, 709] on span "NEXT" at bounding box center [1015, 718] width 32 height 23
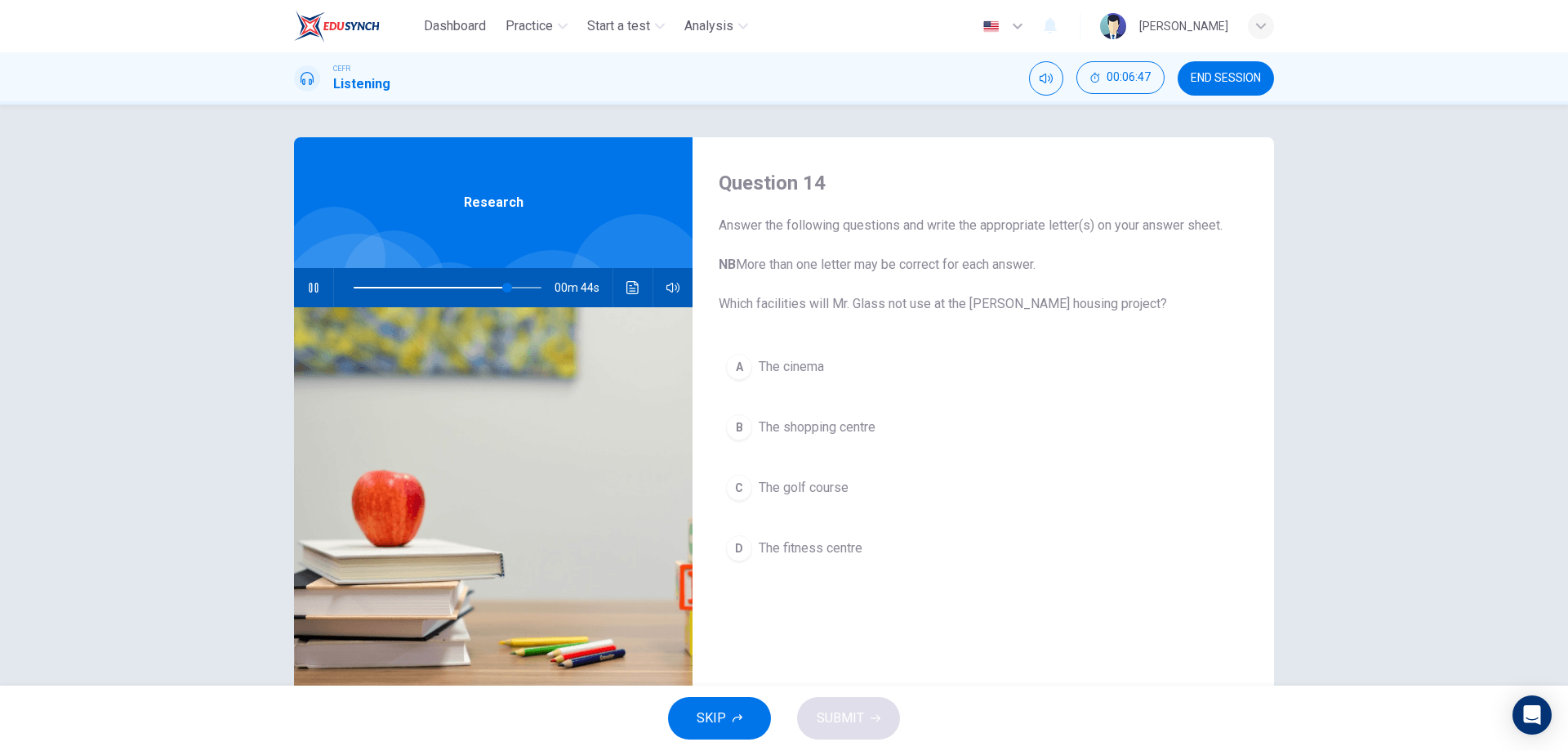
click at [812, 541] on span "The fitness centre" at bounding box center [810, 548] width 104 height 20
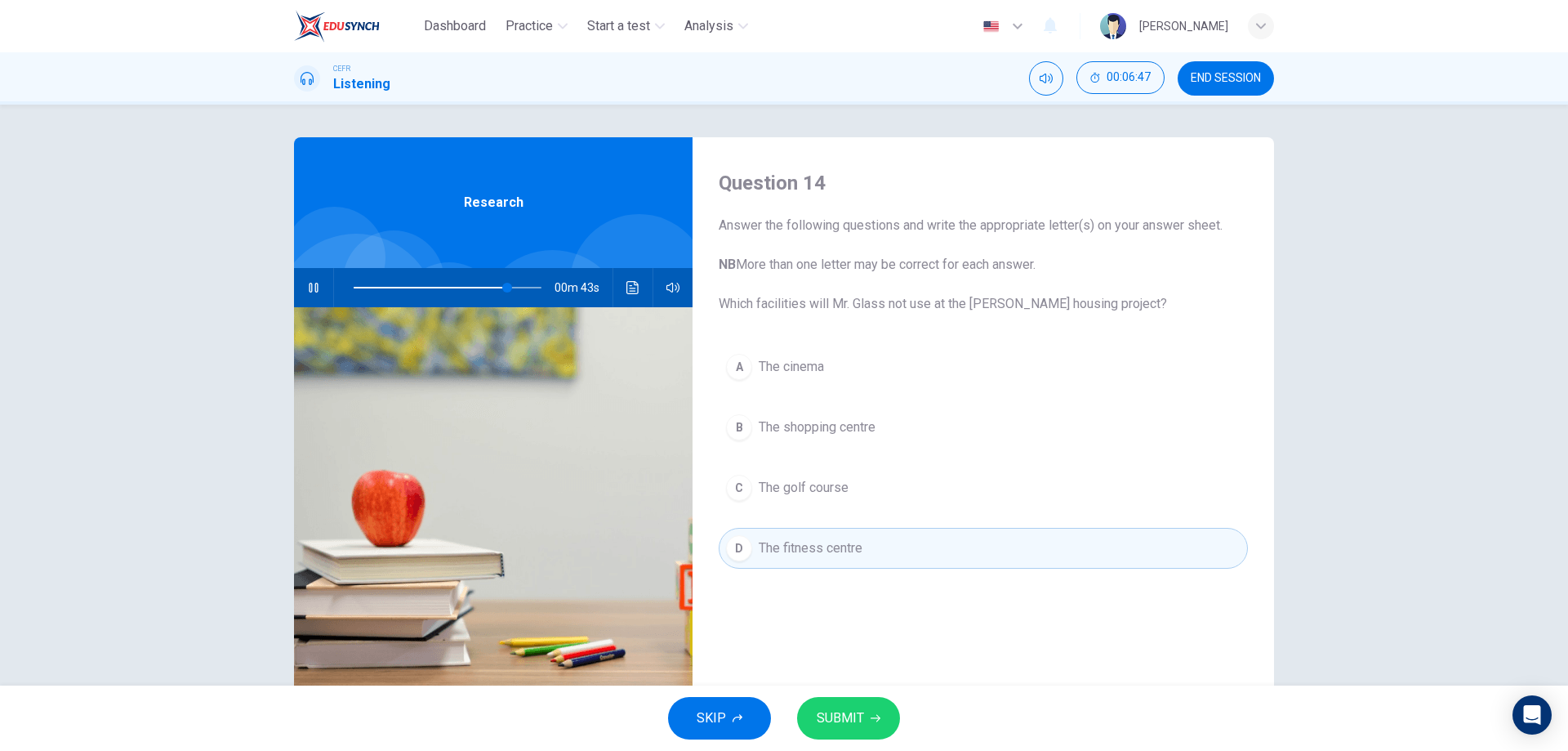
click at [850, 697] on button "SUBMIT" at bounding box center [848, 718] width 103 height 43
type input "82"
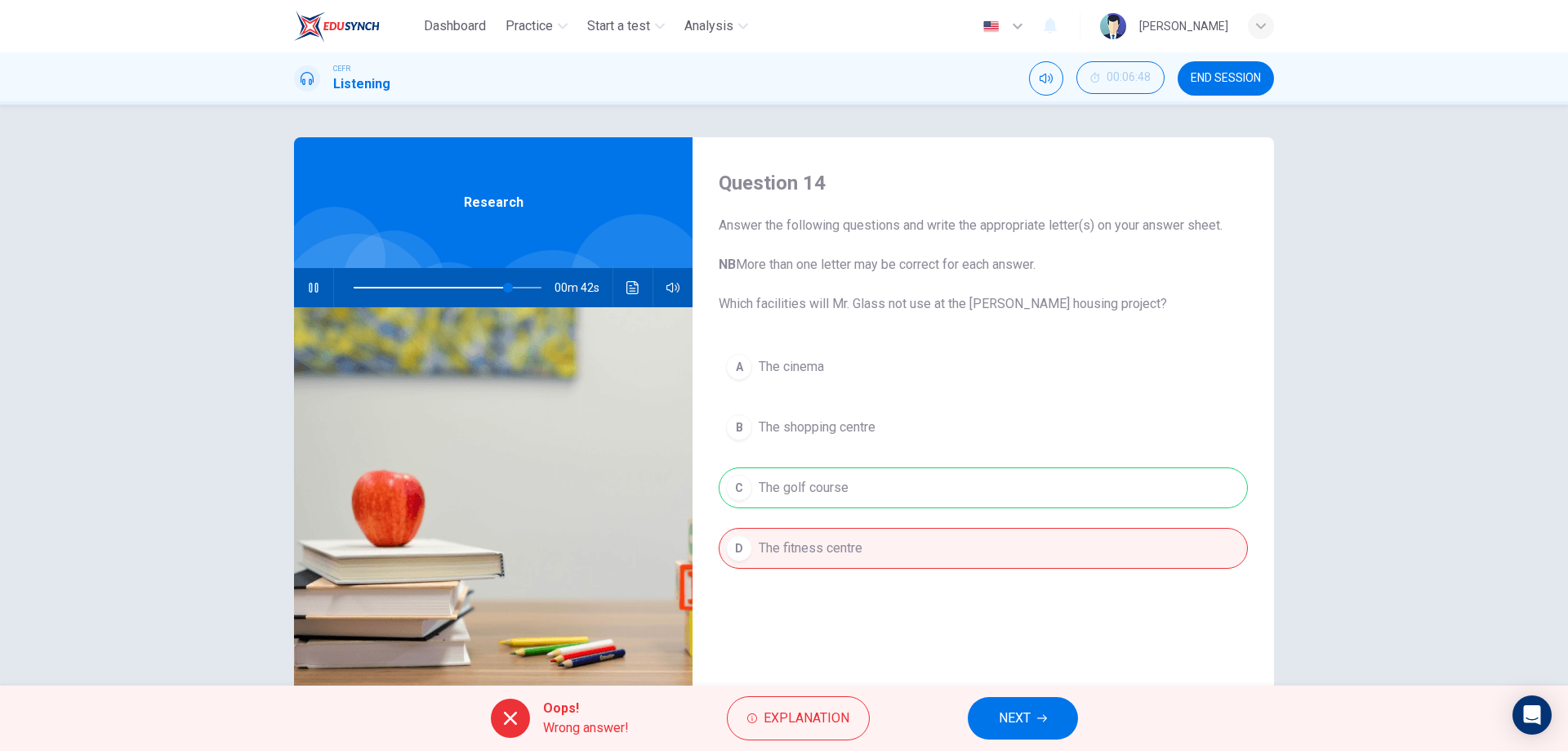
click at [999, 713] on span "NEXT" at bounding box center [1015, 718] width 32 height 23
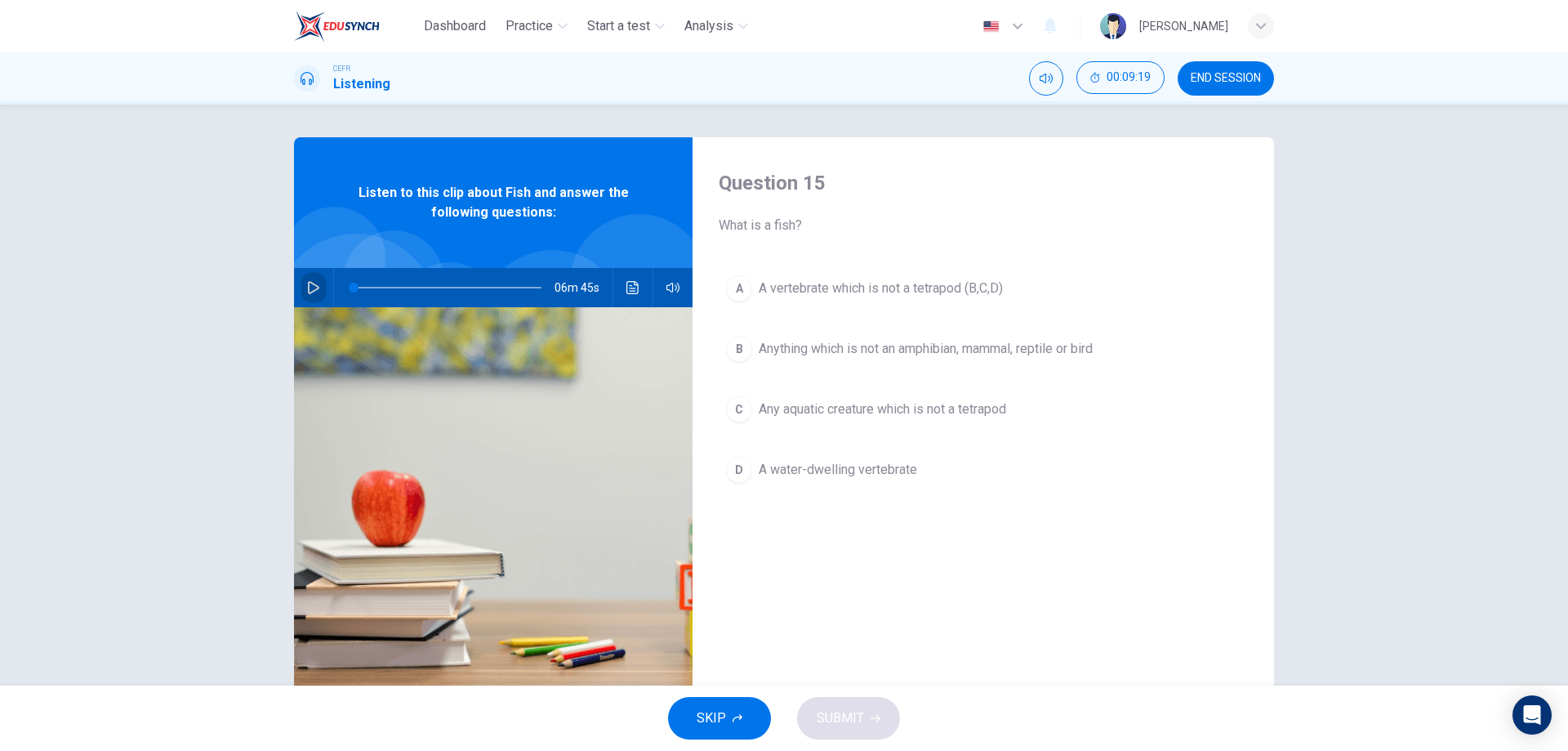
click at [311, 289] on icon "button" at bounding box center [314, 287] width 13 height 13
click at [764, 464] on span "A water-dwelling vertebrate" at bounding box center [838, 469] width 159 height 20
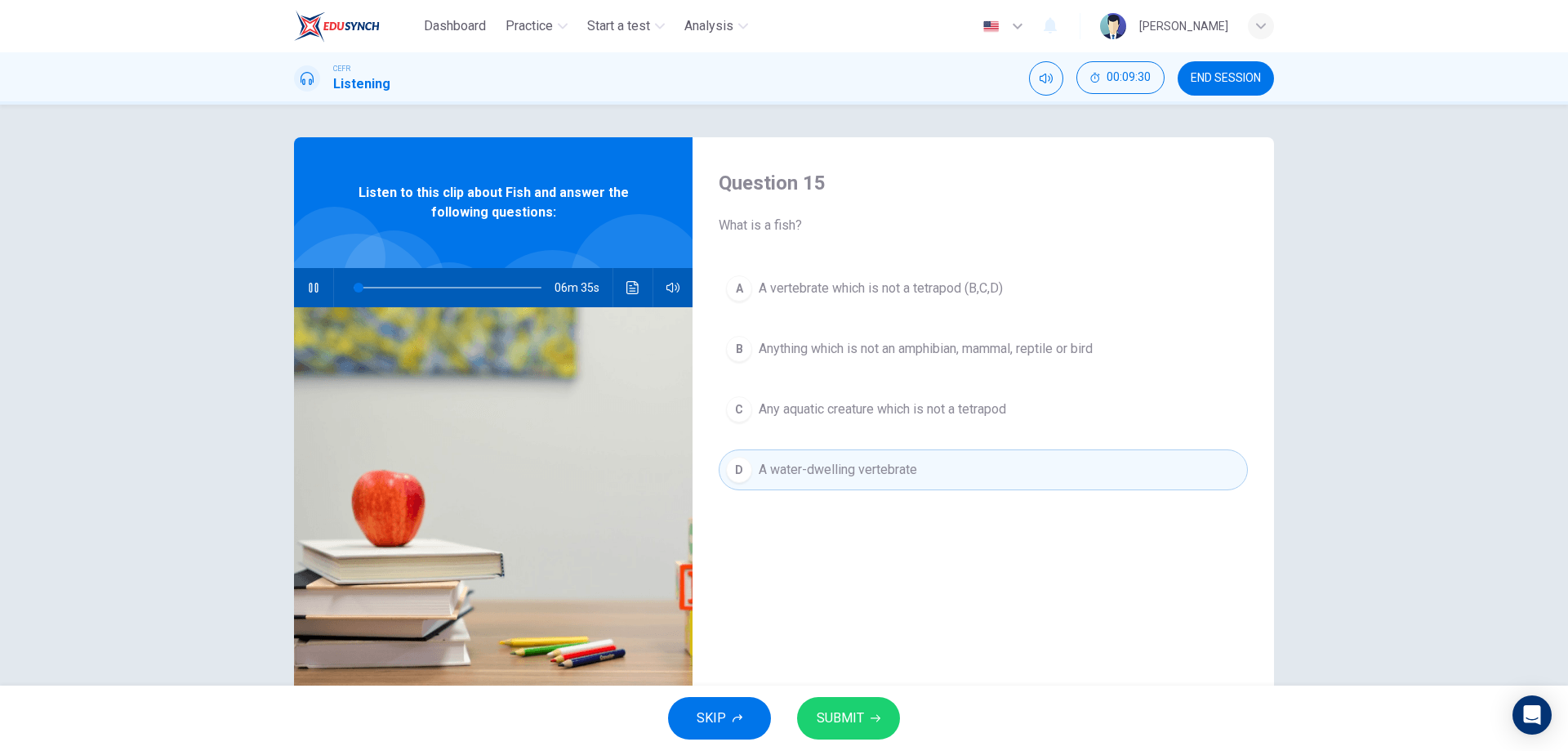
click at [772, 416] on span "Any aquatic creature which is not a tetrapod" at bounding box center [882, 409] width 247 height 20
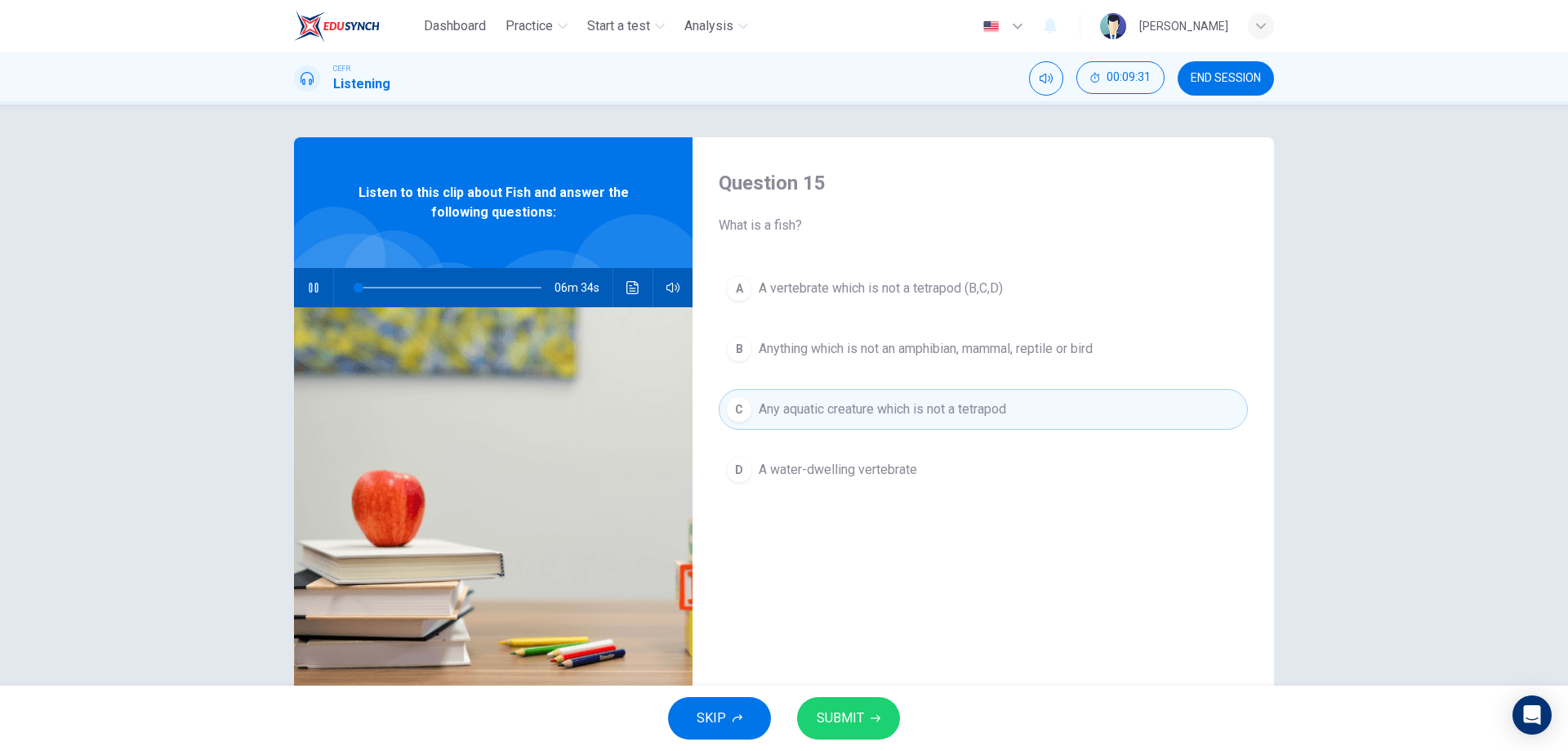
click at [786, 369] on div "A A vertebrate which is not a tetrapod (B,C,D) B Anything which is not an amphi…" at bounding box center [983, 396] width 529 height 255
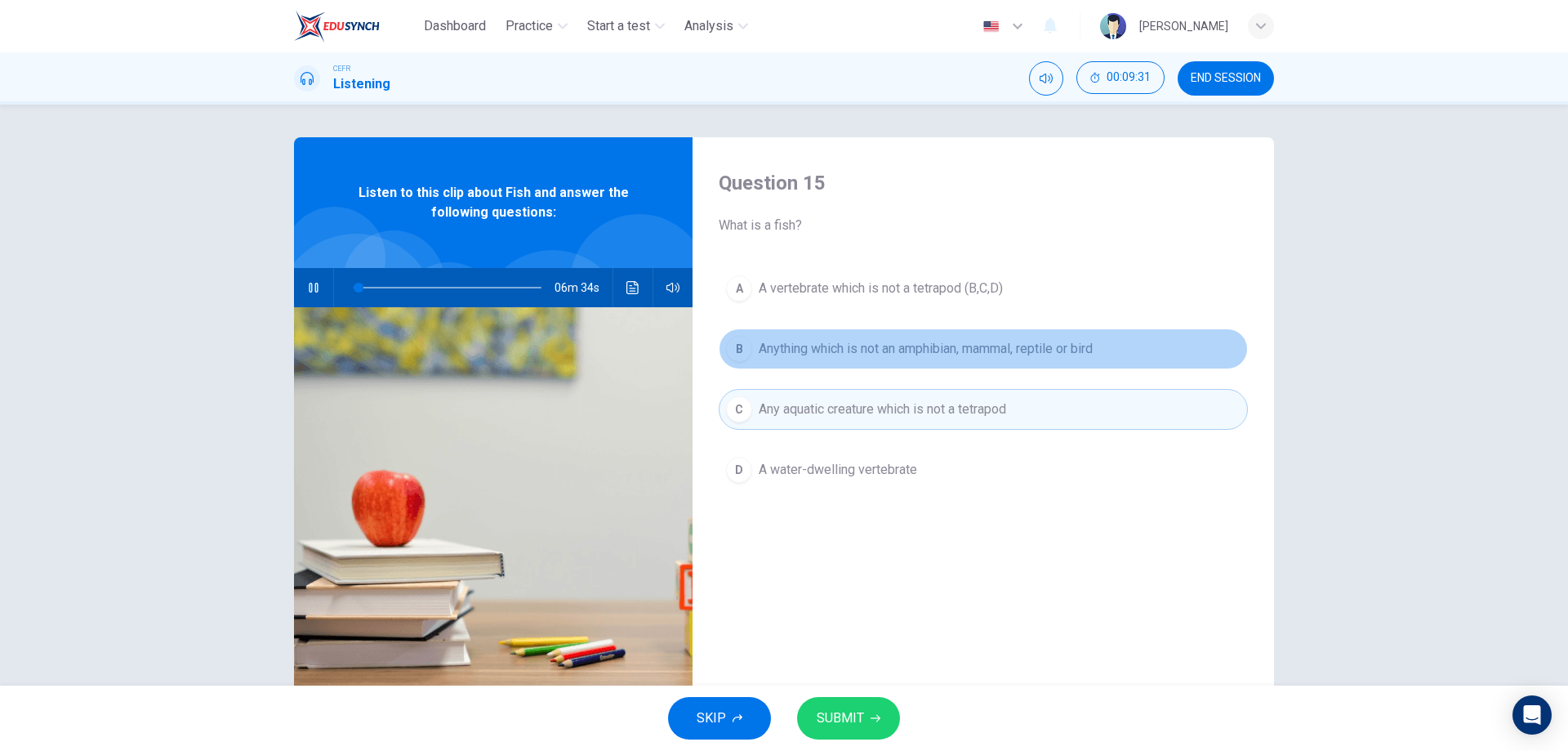
click at [787, 357] on span "Anything which is not an amphibian, mammal, reptile or bird" at bounding box center [926, 349] width 334 height 20
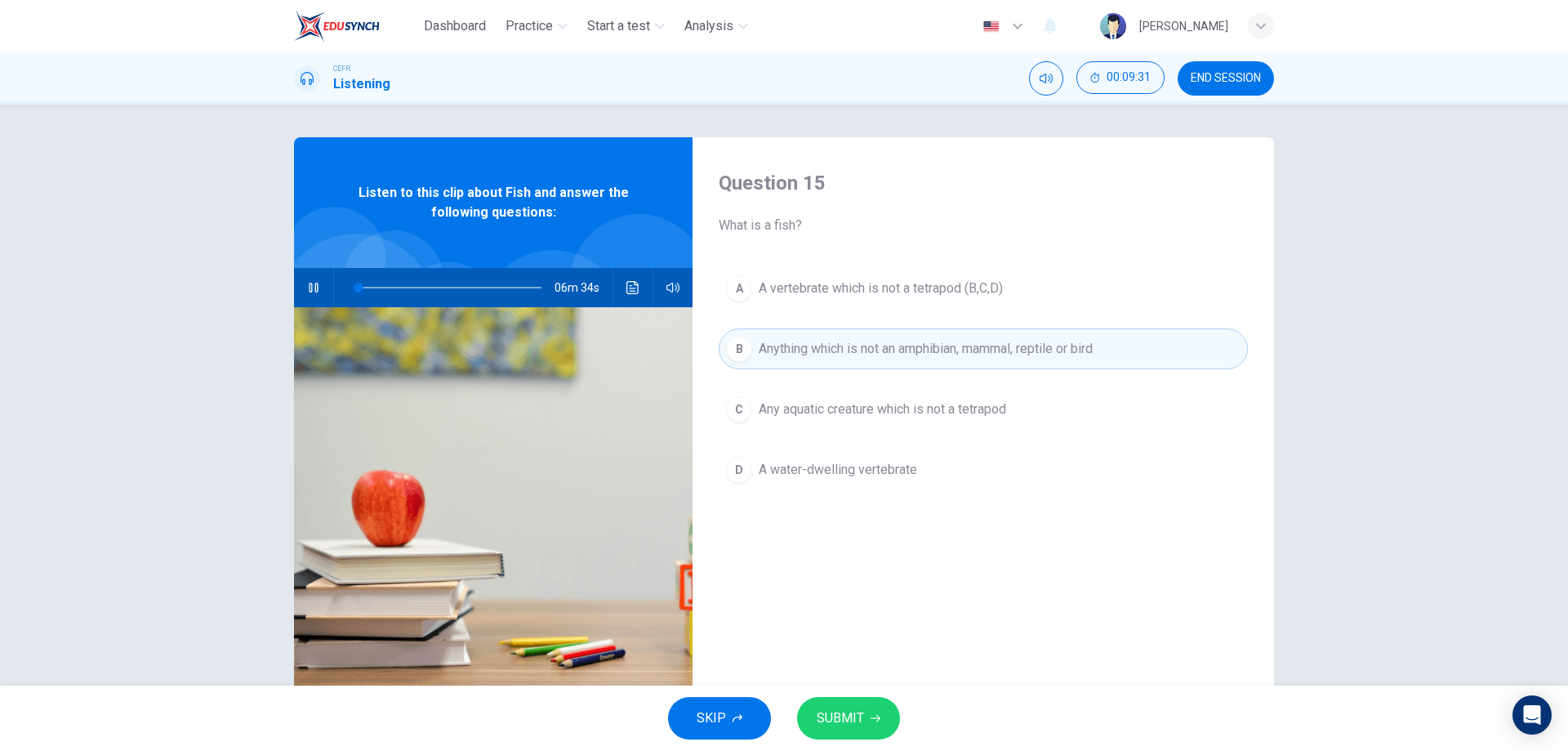
click at [807, 306] on button "A A vertebrate which is not a tetrapod (B,C,D)" at bounding box center [983, 288] width 529 height 41
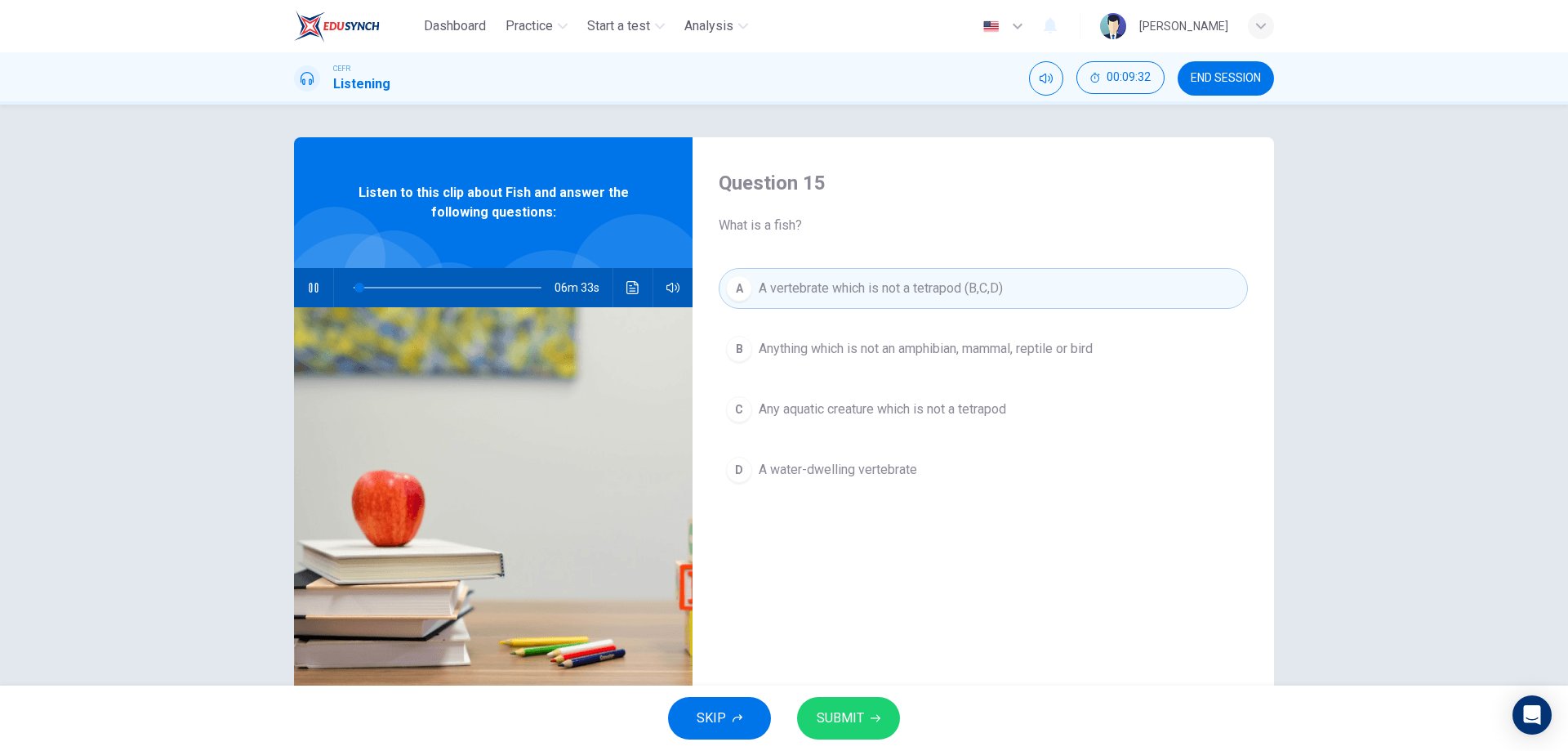
click at [810, 387] on div "A A vertebrate which is not a tetrapod (B,C,D) B Anything which is not an amphi…" at bounding box center [983, 396] width 529 height 255
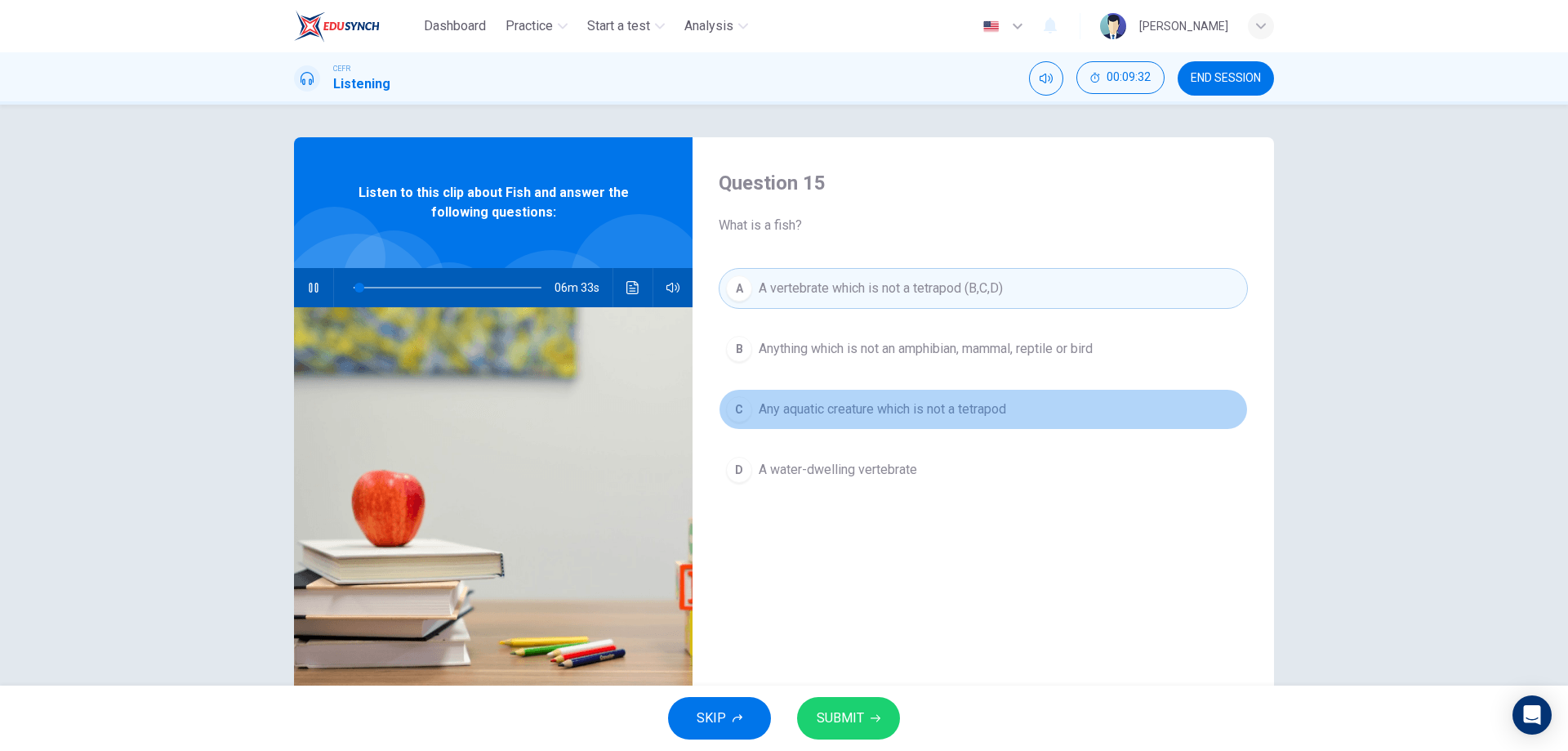
click at [819, 405] on span "Any aquatic creature which is not a tetrapod" at bounding box center [882, 409] width 247 height 20
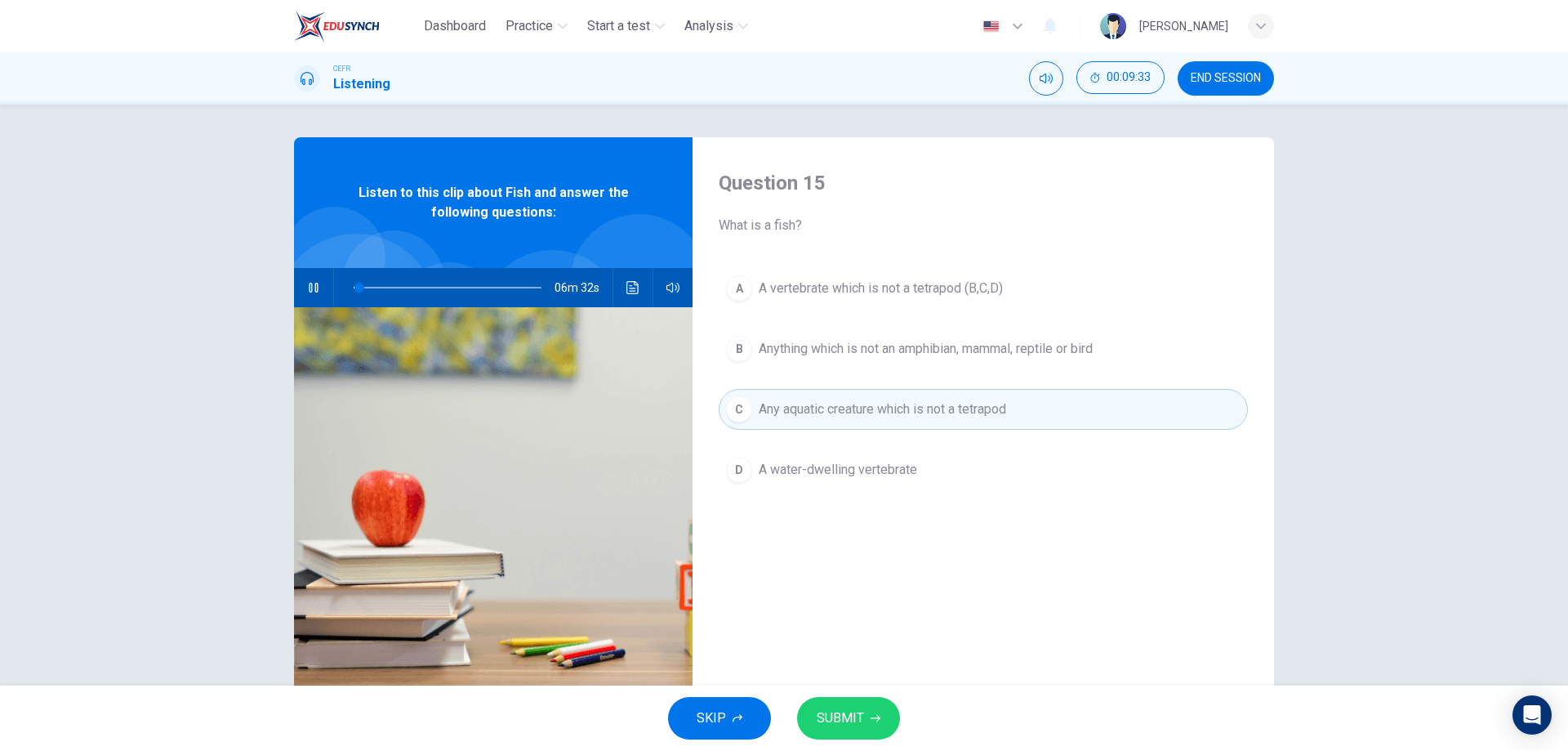
click at [844, 356] on span "Anything which is not an amphibian, mammal, reptile or bird" at bounding box center [926, 349] width 334 height 20
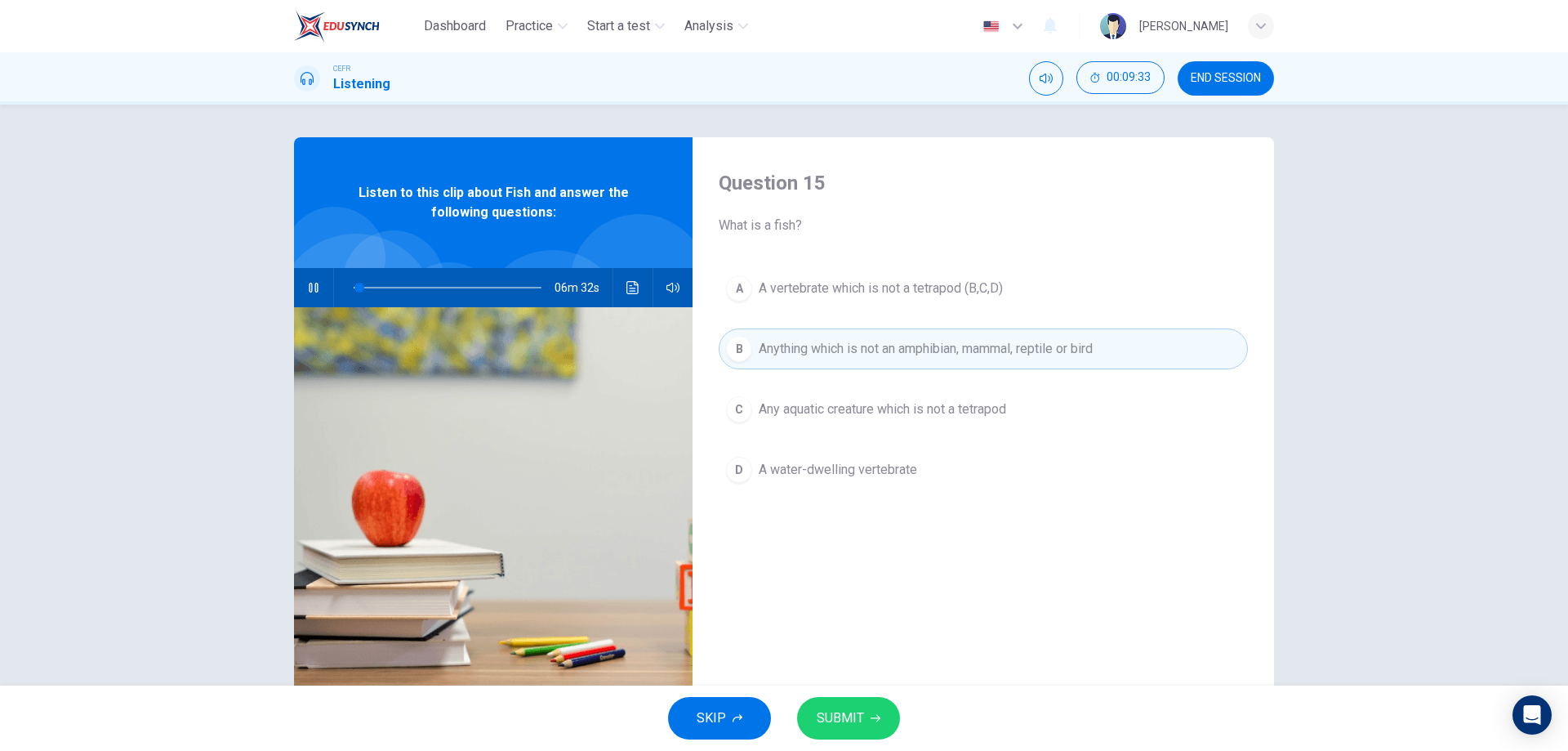
click at [840, 293] on span "A vertebrate which is not a tetrapod (B,C,D)" at bounding box center [880, 288] width 245 height 20
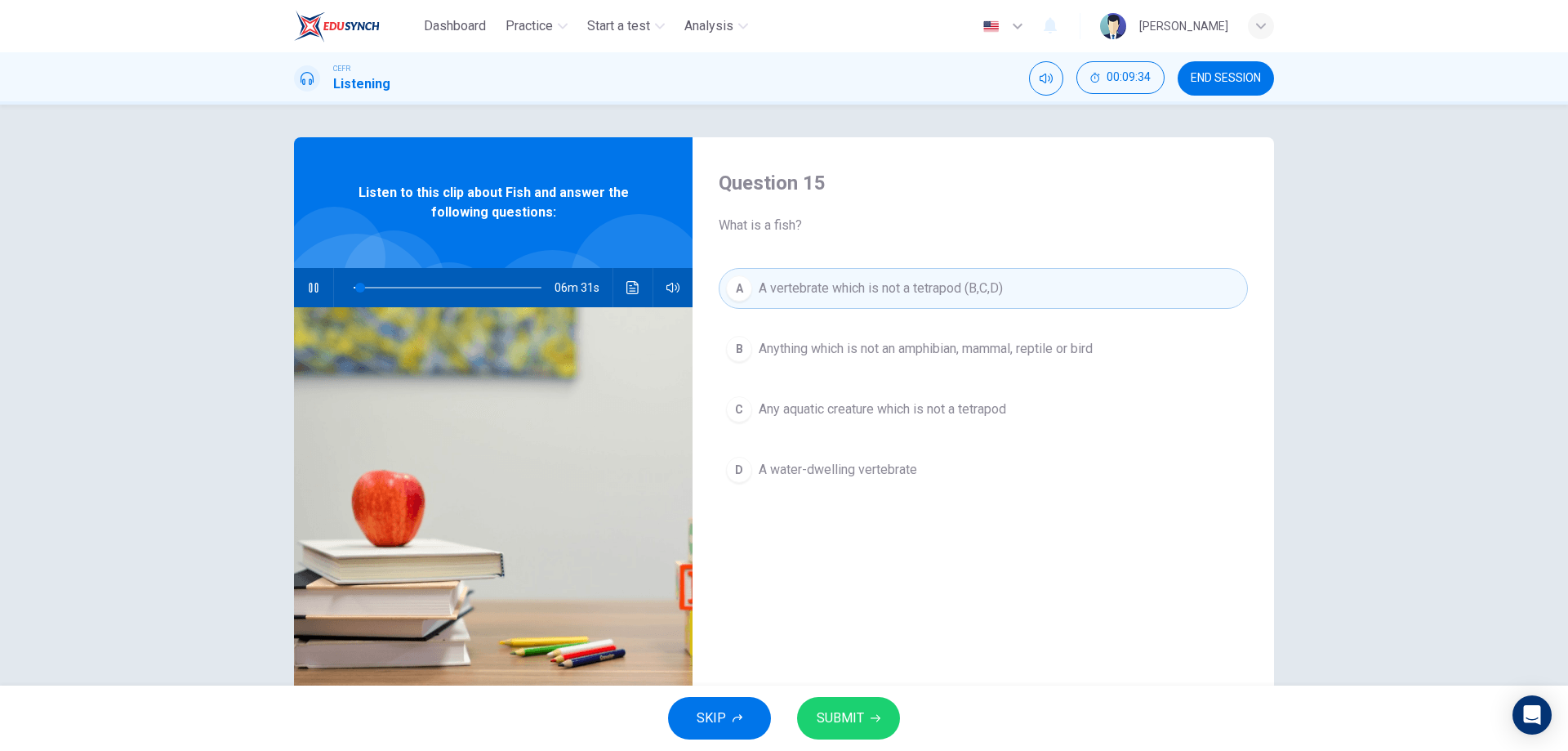
click at [850, 350] on span "Anything which is not an amphibian, mammal, reptile or bird" at bounding box center [926, 349] width 334 height 20
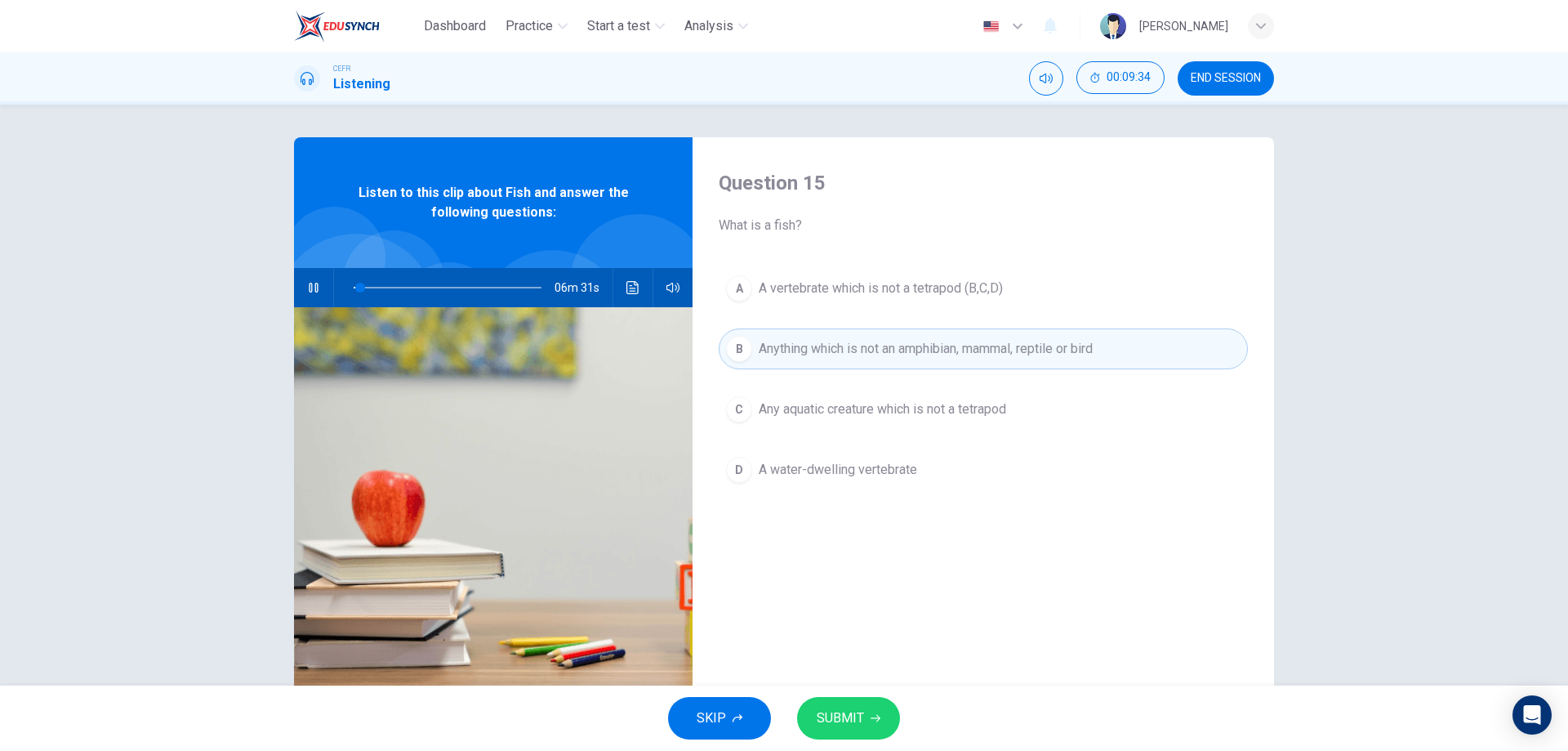
click at [864, 405] on span "Any aquatic creature which is not a tetrapod" at bounding box center [882, 409] width 247 height 20
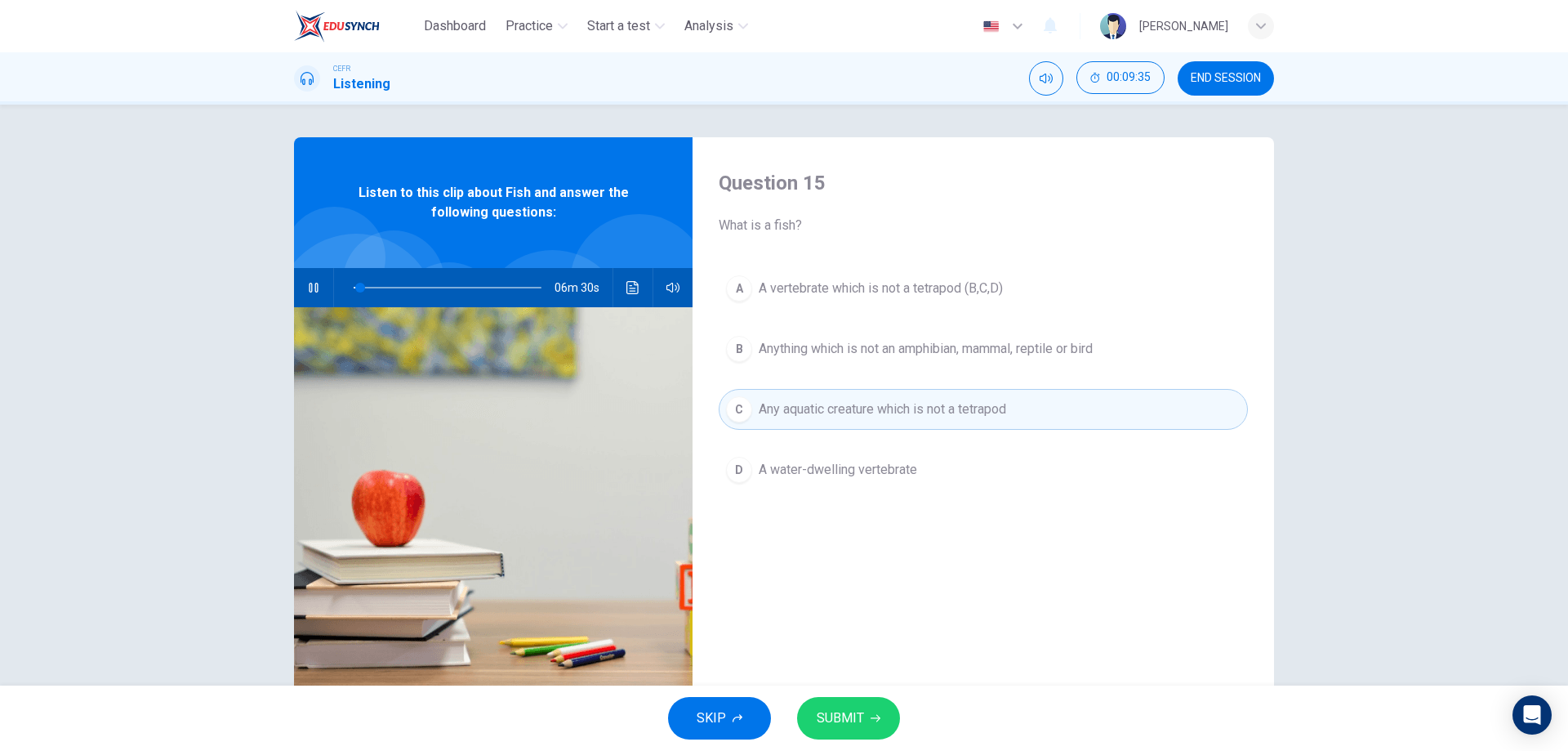
click at [854, 464] on span "A water-dwelling vertebrate" at bounding box center [838, 469] width 159 height 20
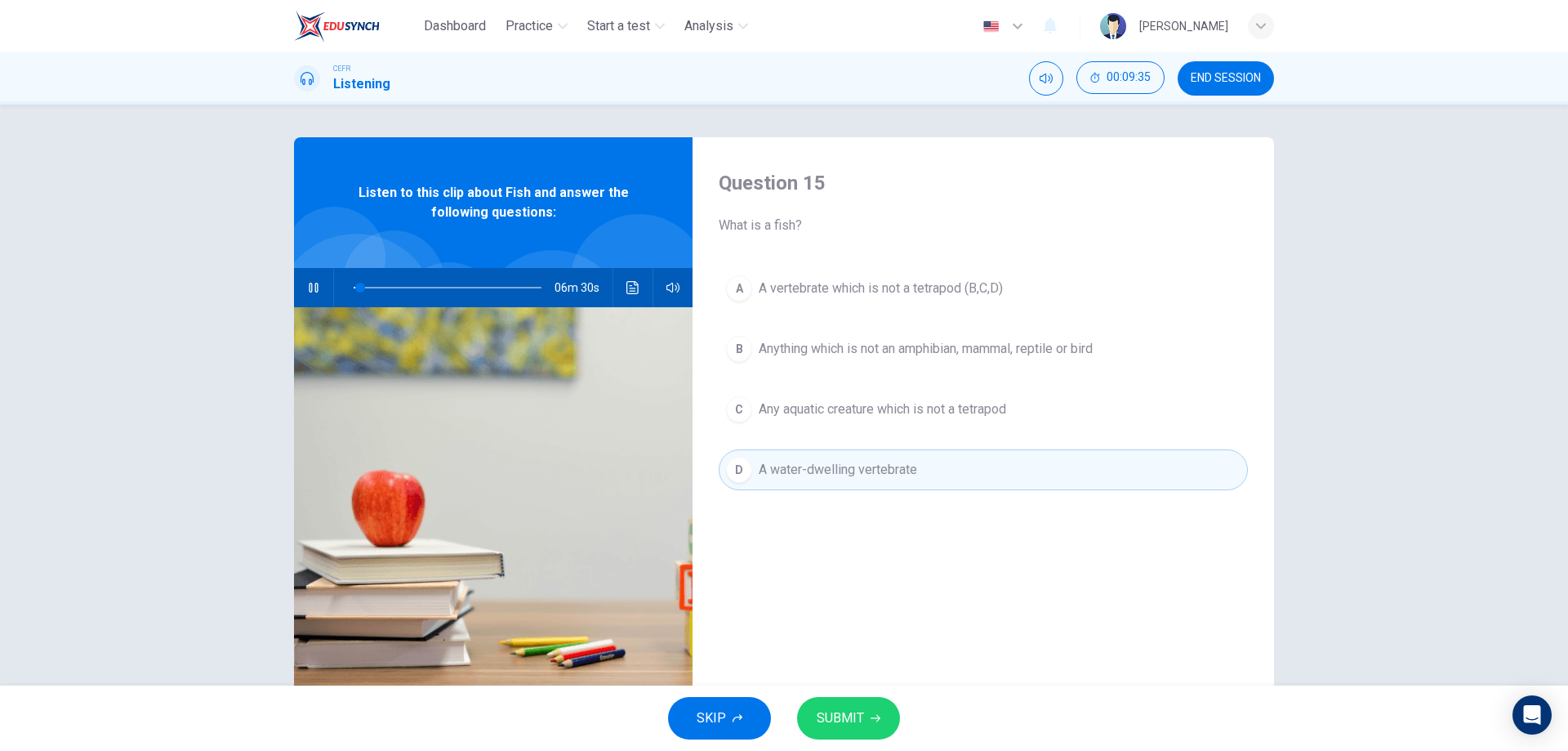
click at [848, 404] on span "Any aquatic creature which is not a tetrapod" at bounding box center [882, 409] width 247 height 20
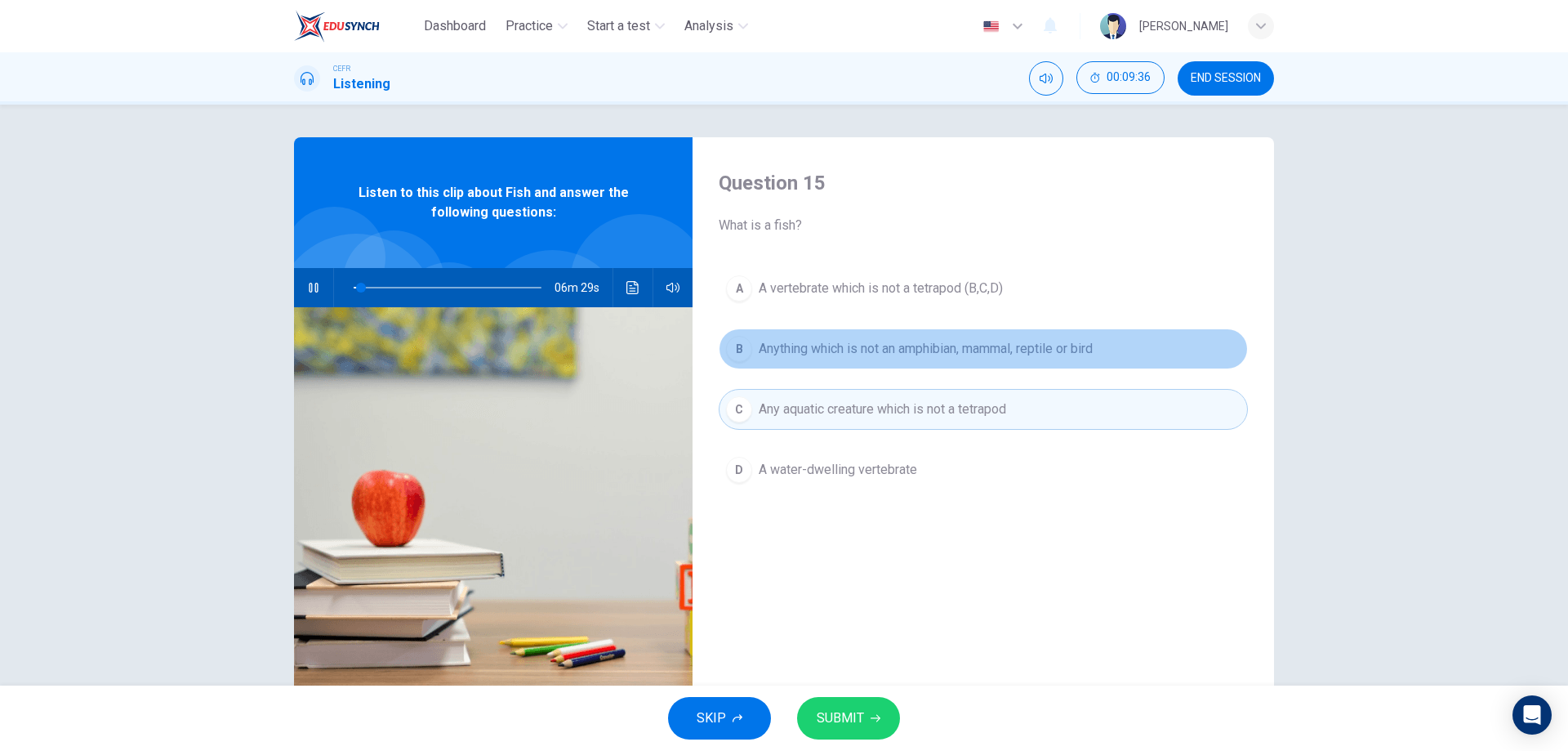
click at [842, 348] on span "Anything which is not an amphibian, mammal, reptile or bird" at bounding box center [926, 349] width 334 height 20
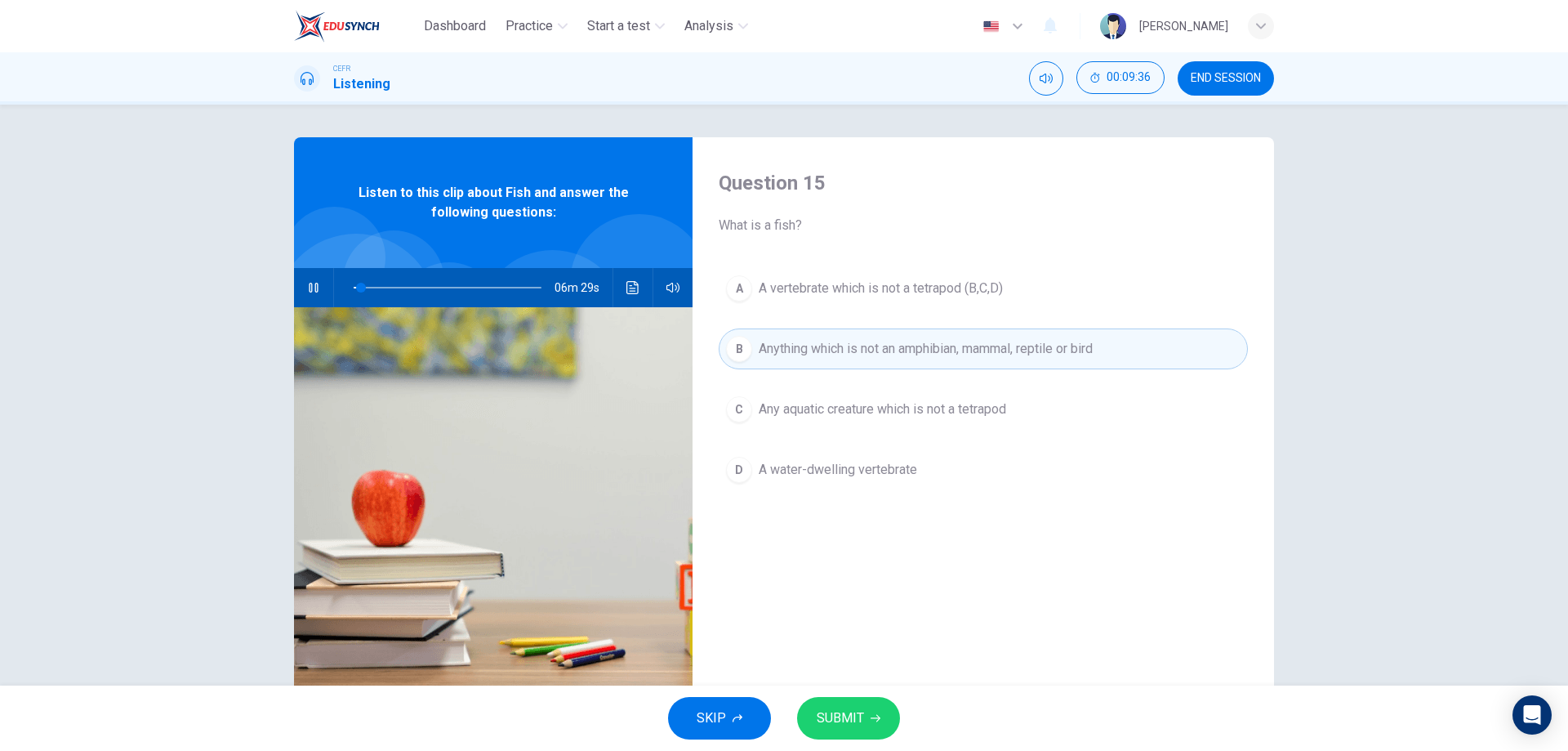
click at [832, 292] on span "A vertebrate which is not a tetrapod (B,C,D)" at bounding box center [880, 288] width 245 height 20
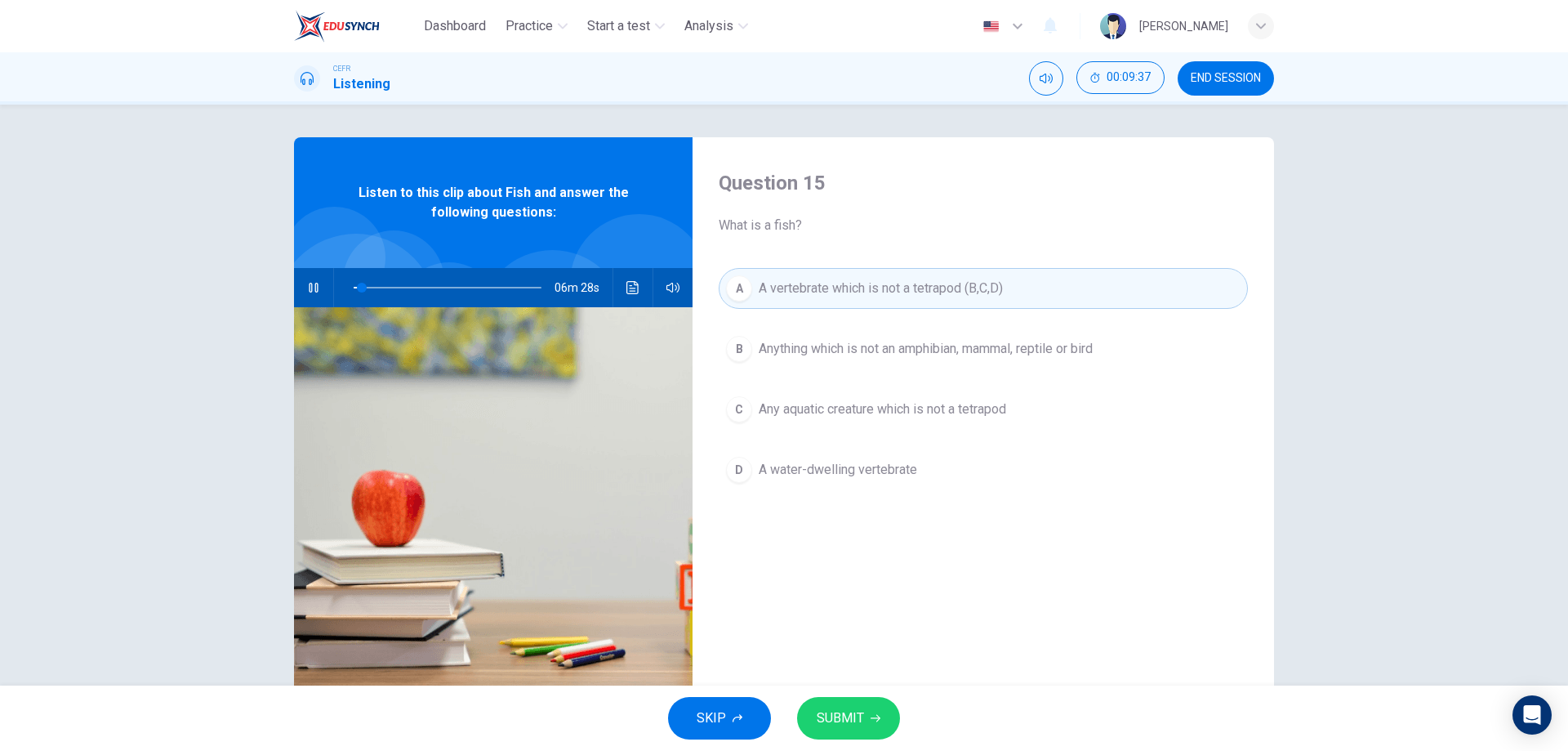
click at [806, 368] on button "B Anything which is not an amphibian, mammal, reptile or bird" at bounding box center [983, 349] width 529 height 41
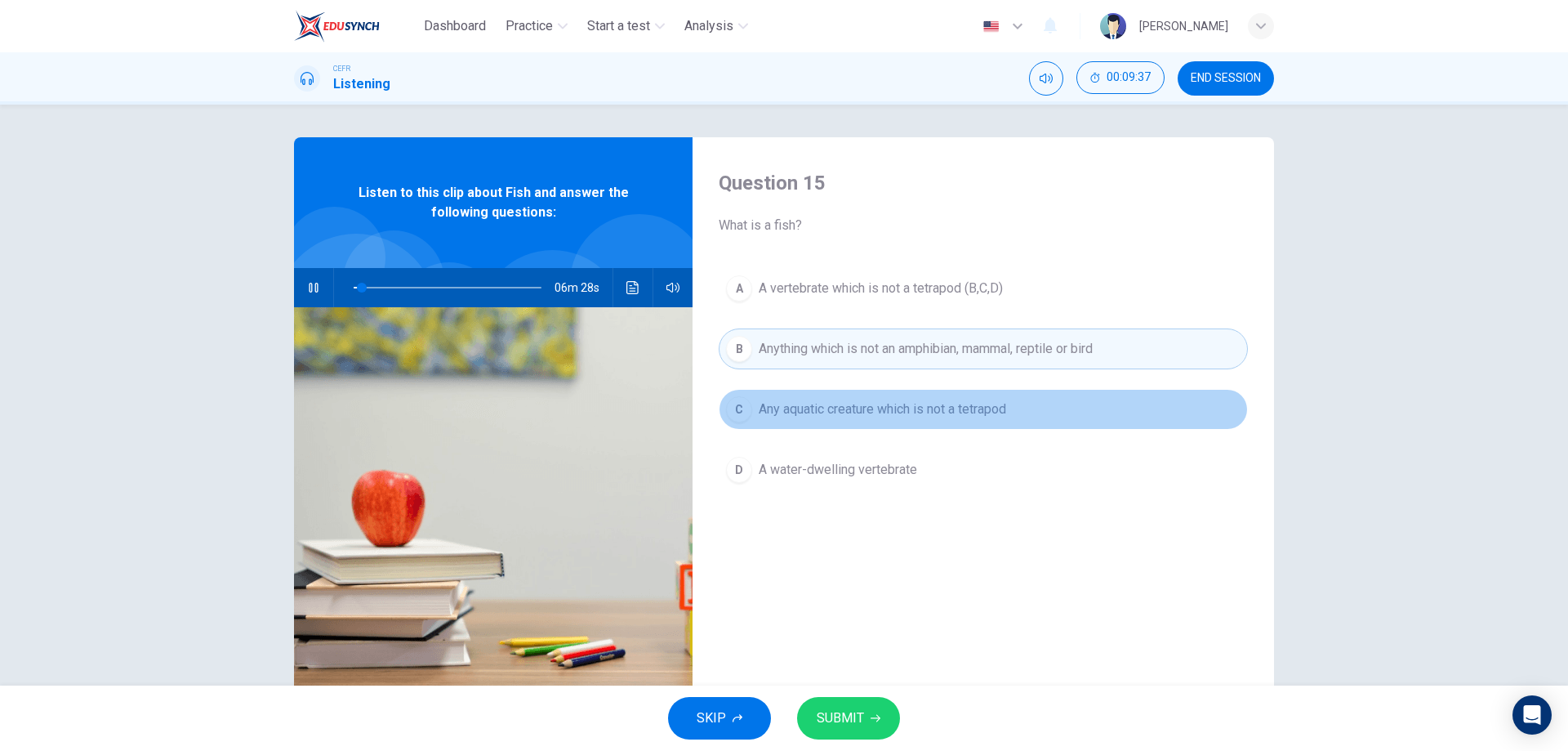
click at [820, 410] on span "Any aquatic creature which is not a tetrapod" at bounding box center [882, 409] width 247 height 20
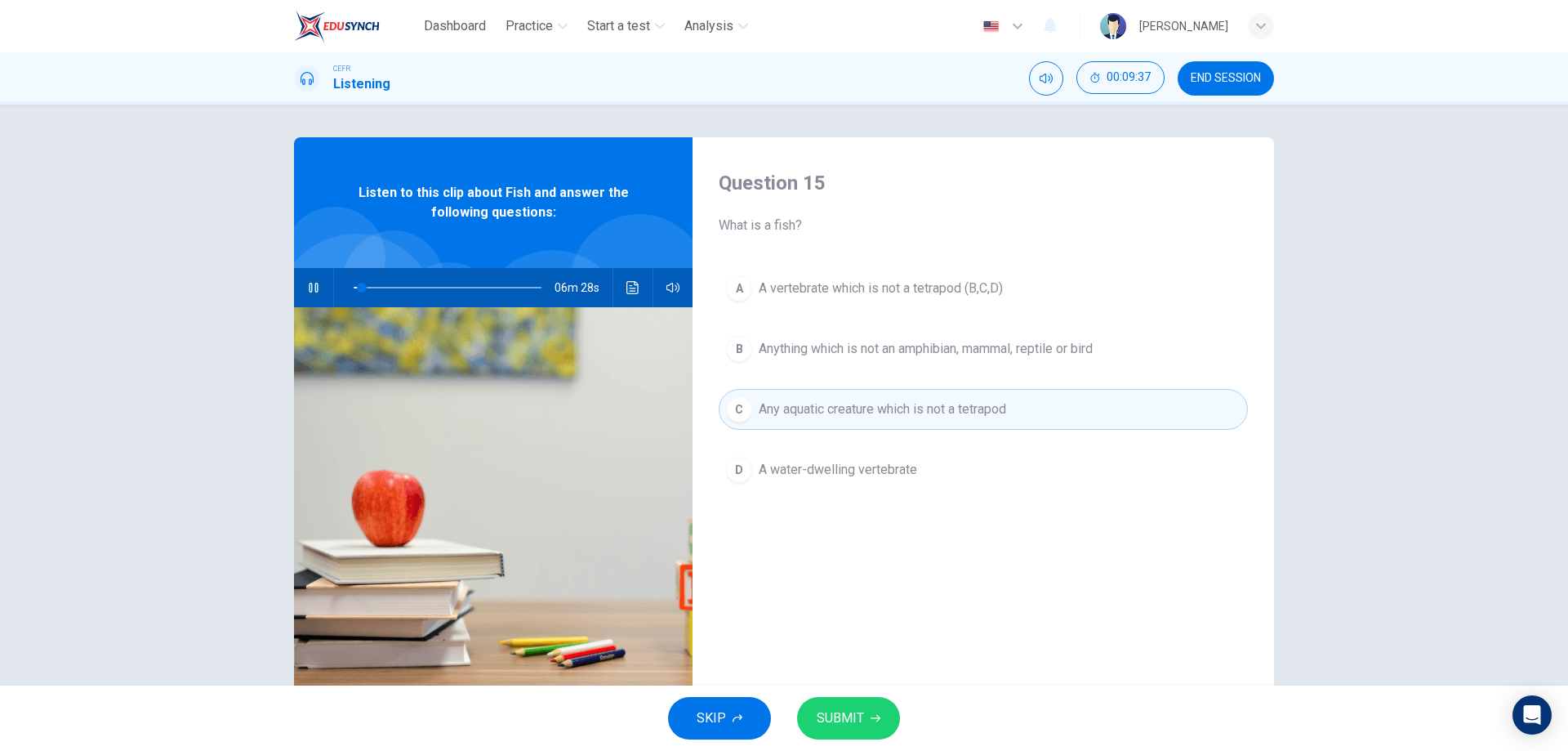
click at [826, 453] on button "D A water-dwelling vertebrate" at bounding box center [983, 469] width 529 height 41
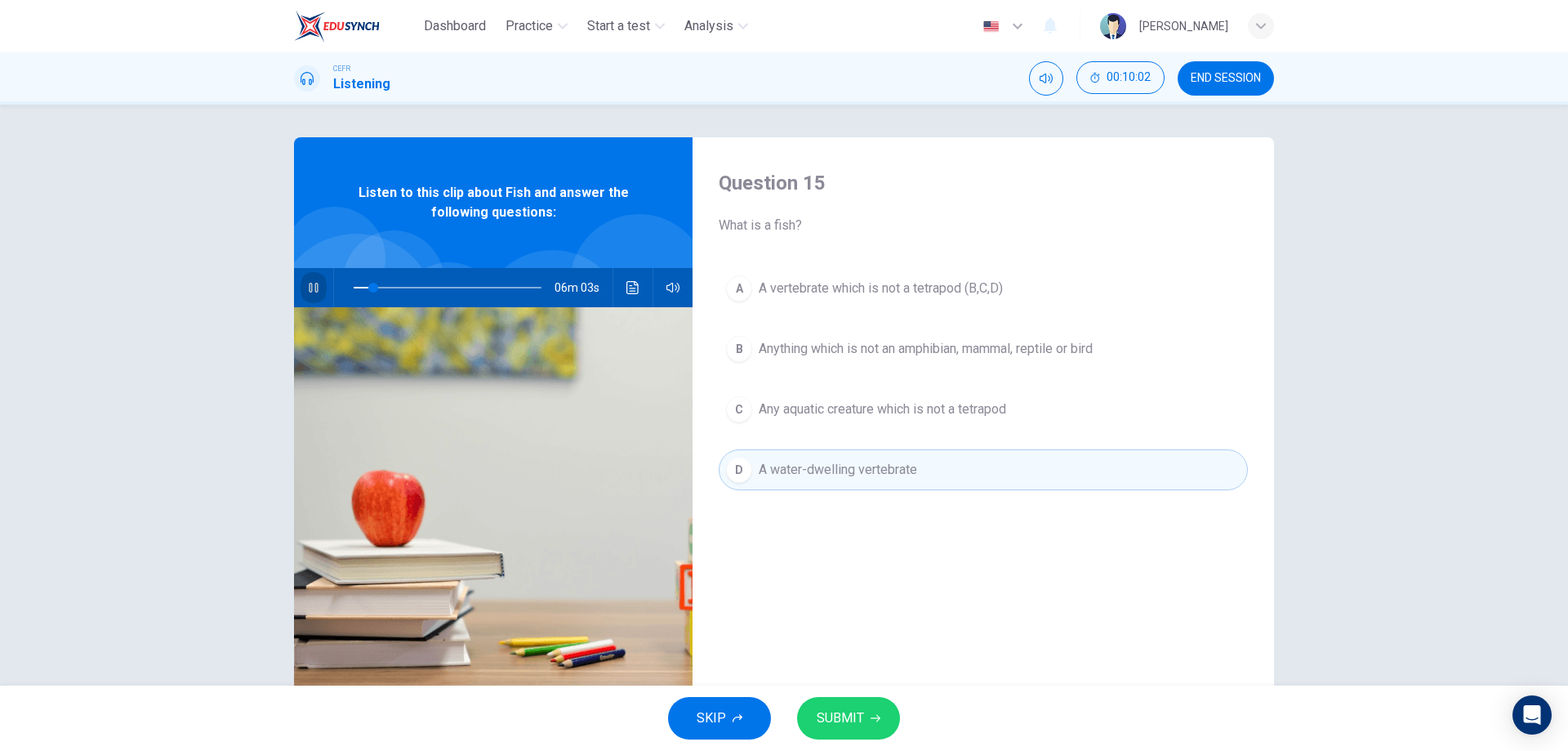
click at [311, 289] on icon "button" at bounding box center [314, 287] width 13 height 13
click at [314, 300] on button "button" at bounding box center [314, 288] width 26 height 40
click at [934, 408] on span "Any aquatic creature which is not a tetrapod" at bounding box center [882, 409] width 247 height 20
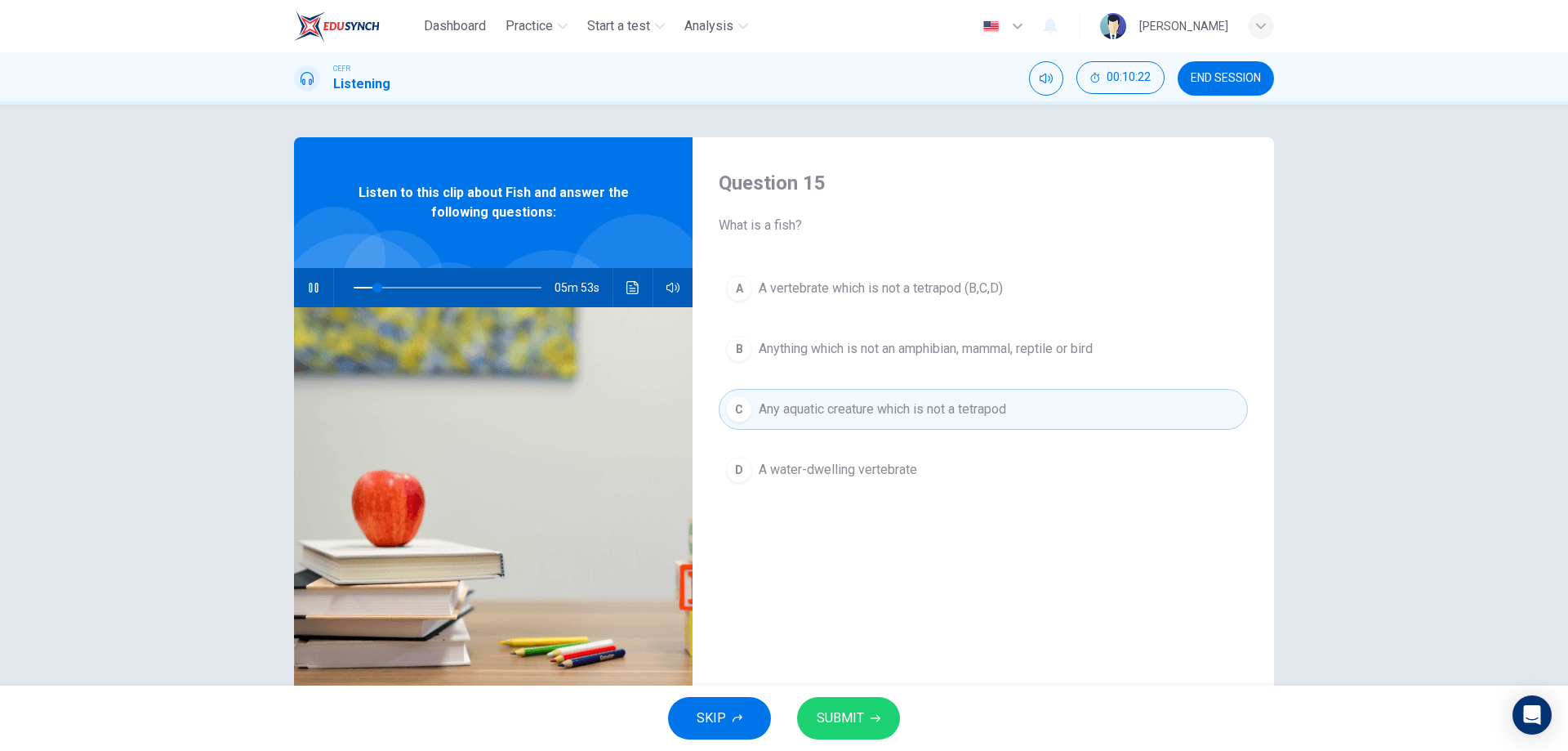
click at [868, 353] on span "Anything which is not an amphibian, mammal, reptile or bird" at bounding box center [926, 349] width 334 height 20
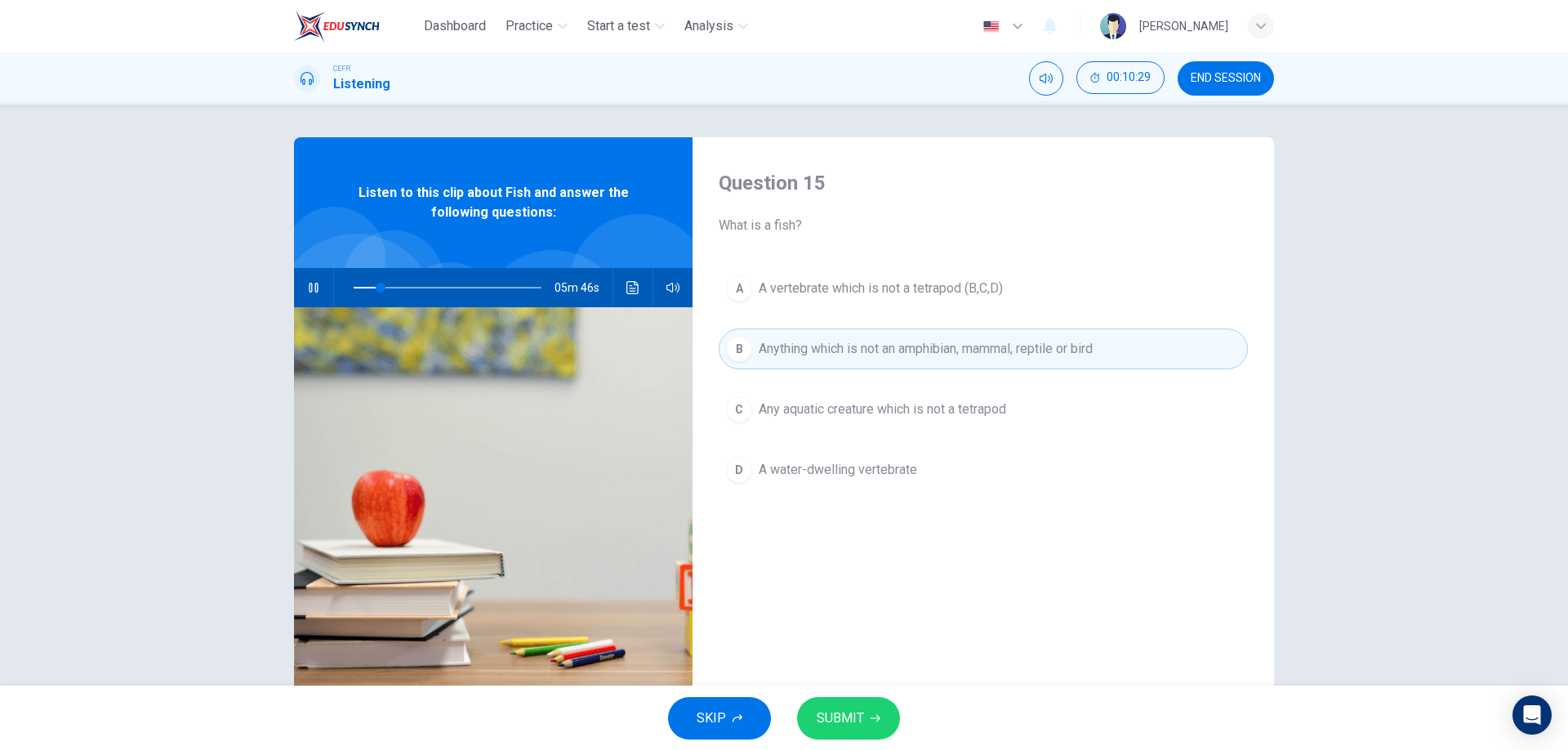
click at [864, 301] on button "A A vertebrate which is not a tetrapod (B,C,D)" at bounding box center [983, 288] width 529 height 41
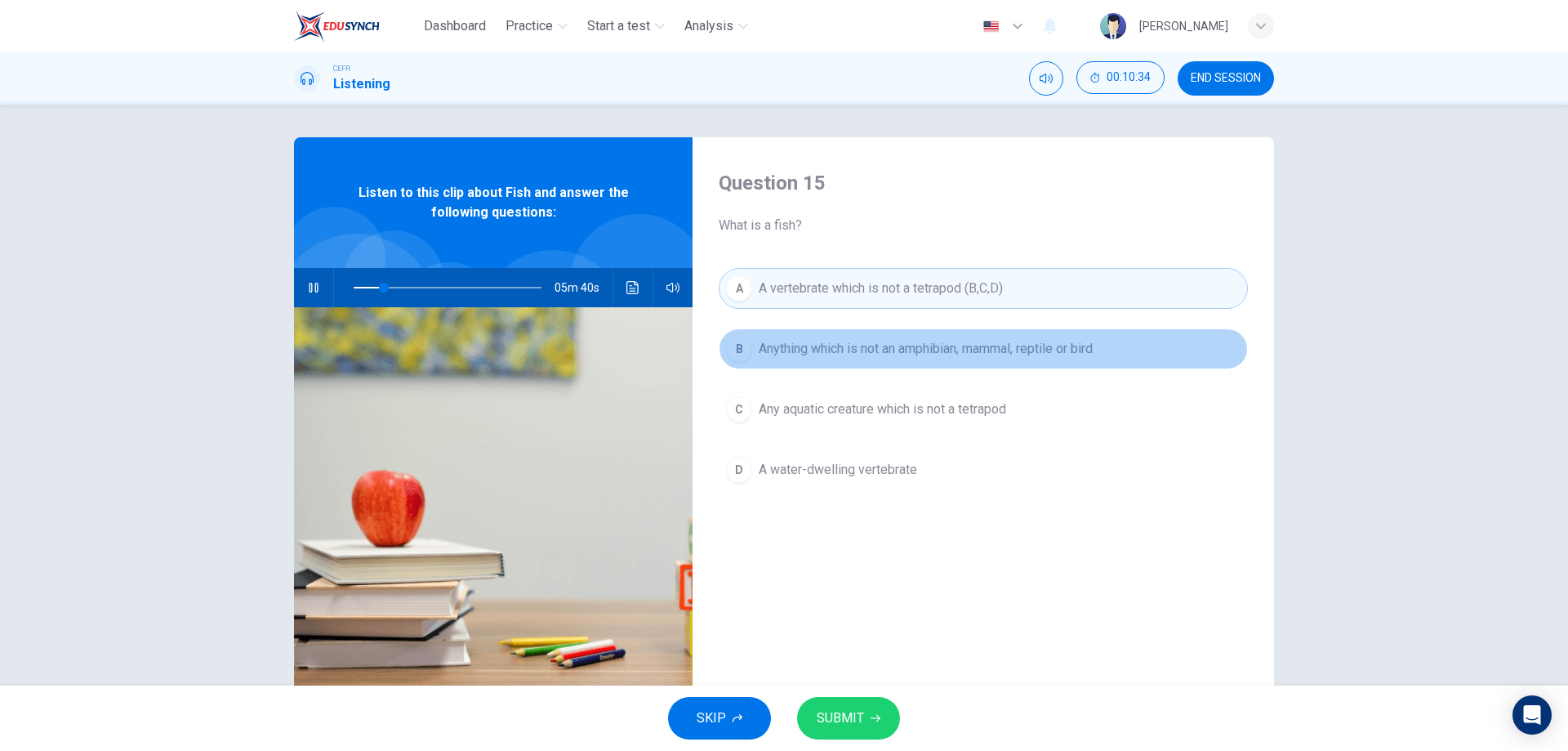
click at [888, 358] on span "Anything which is not an amphibian, mammal, reptile or bird" at bounding box center [926, 349] width 334 height 20
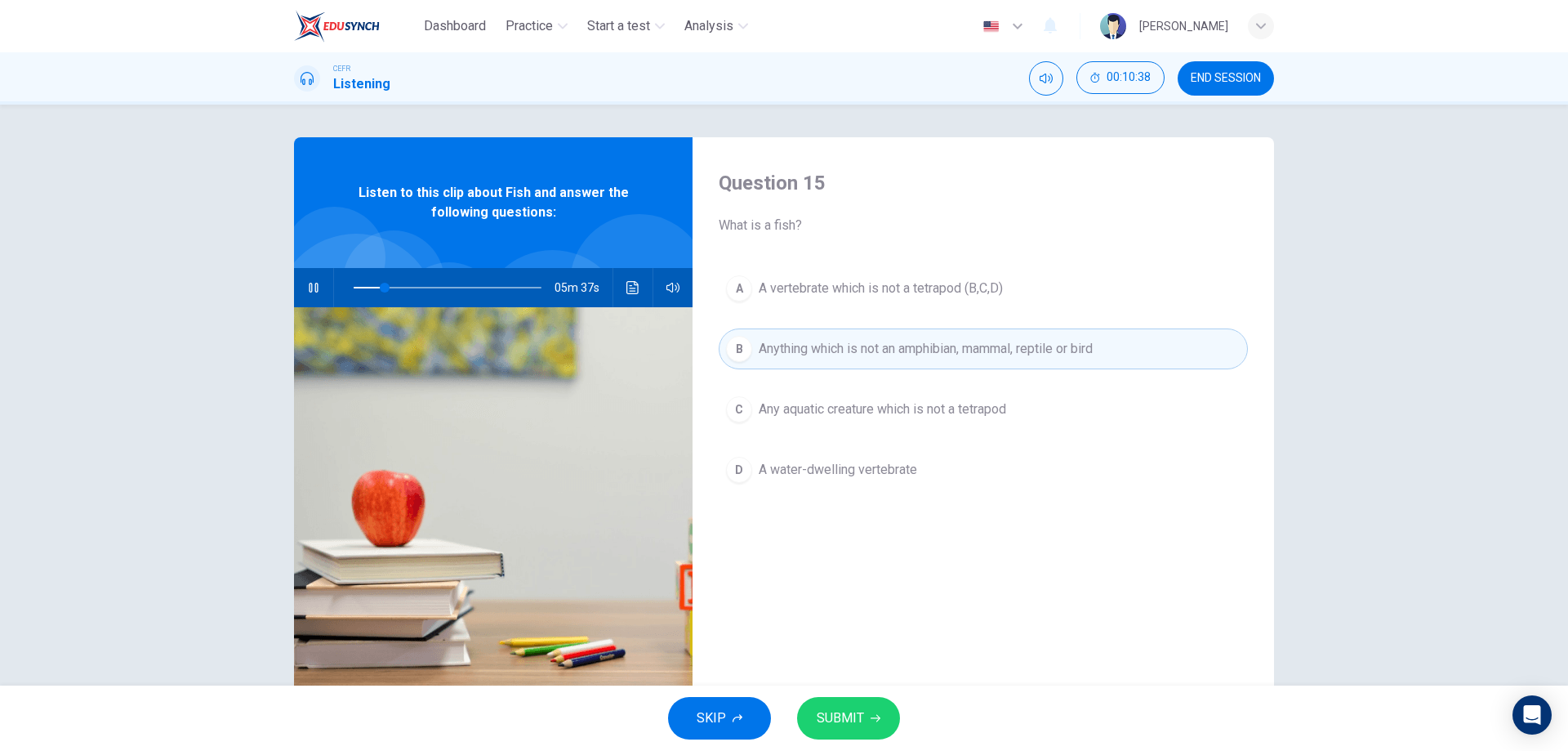
click at [874, 725] on button "SUBMIT" at bounding box center [848, 718] width 103 height 43
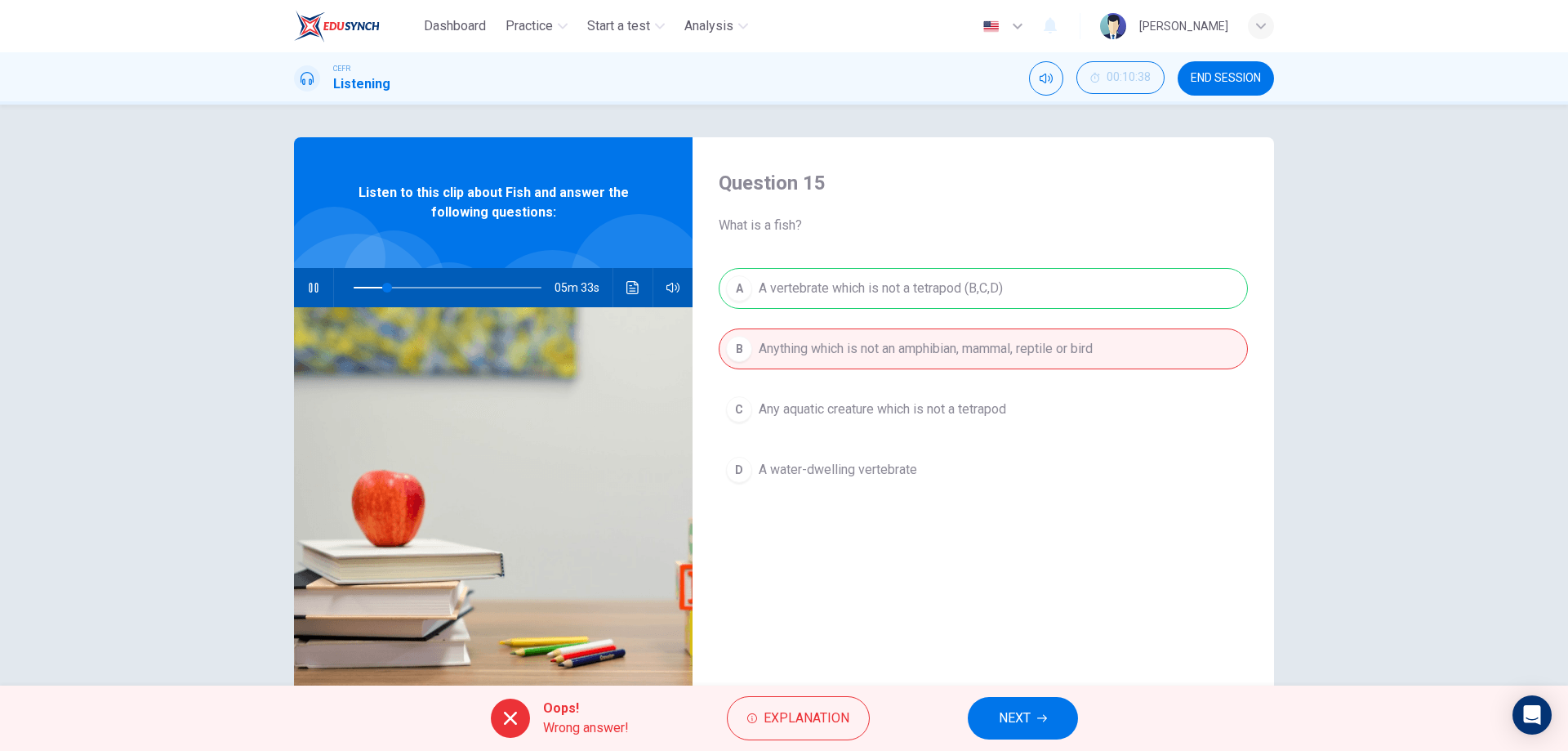
drag, startPoint x: 839, startPoint y: 740, endPoint x: 823, endPoint y: 745, distance: 16.8
click at [837, 741] on div "Oops! Wrong answer! Explanation NEXT" at bounding box center [784, 718] width 1568 height 65
click at [794, 723] on span "Explanation" at bounding box center [807, 718] width 86 height 23
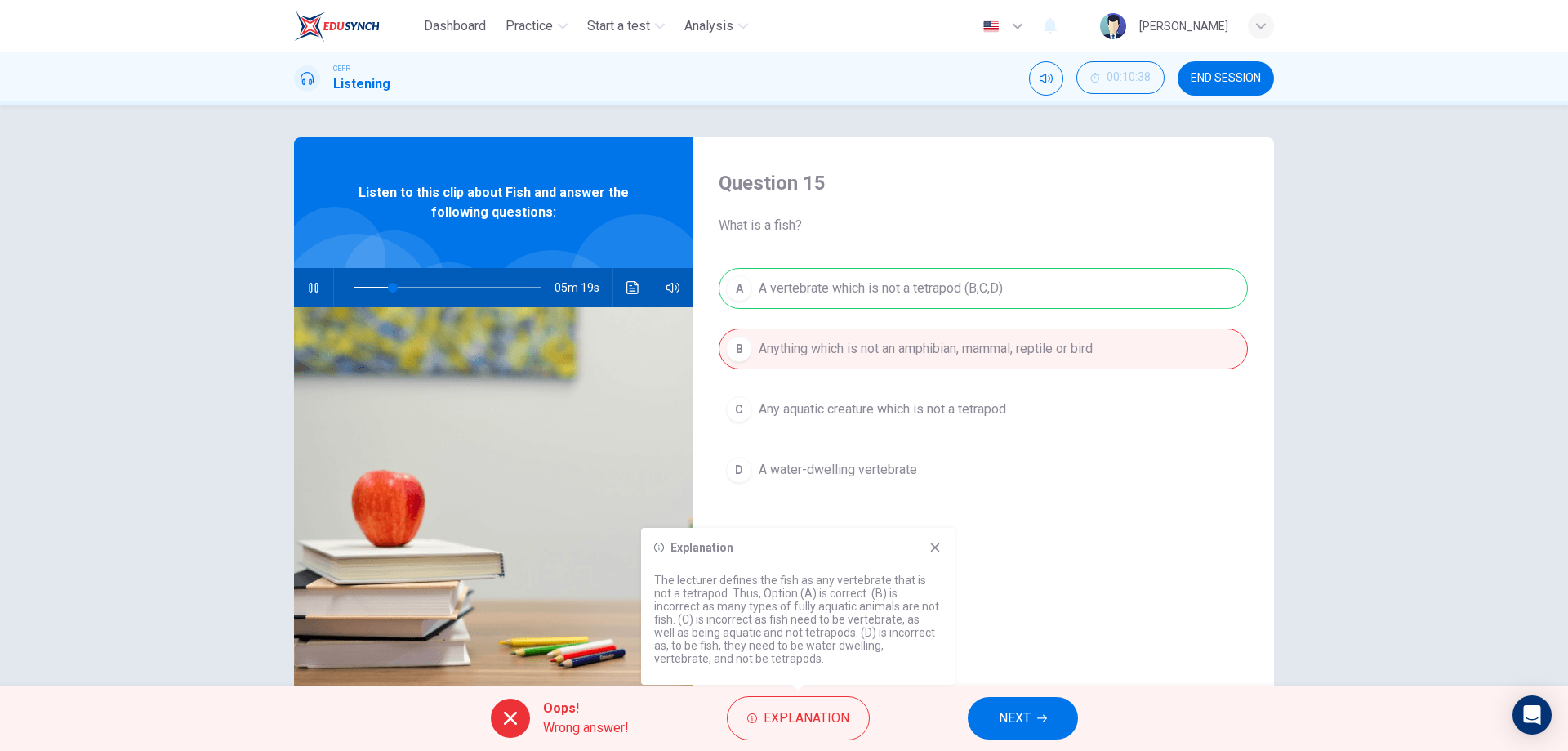
click at [993, 341] on div "A A vertebrate which is not a tetrapod (B,C,D) B Anything which is not an amphi…" at bounding box center [983, 396] width 529 height 255
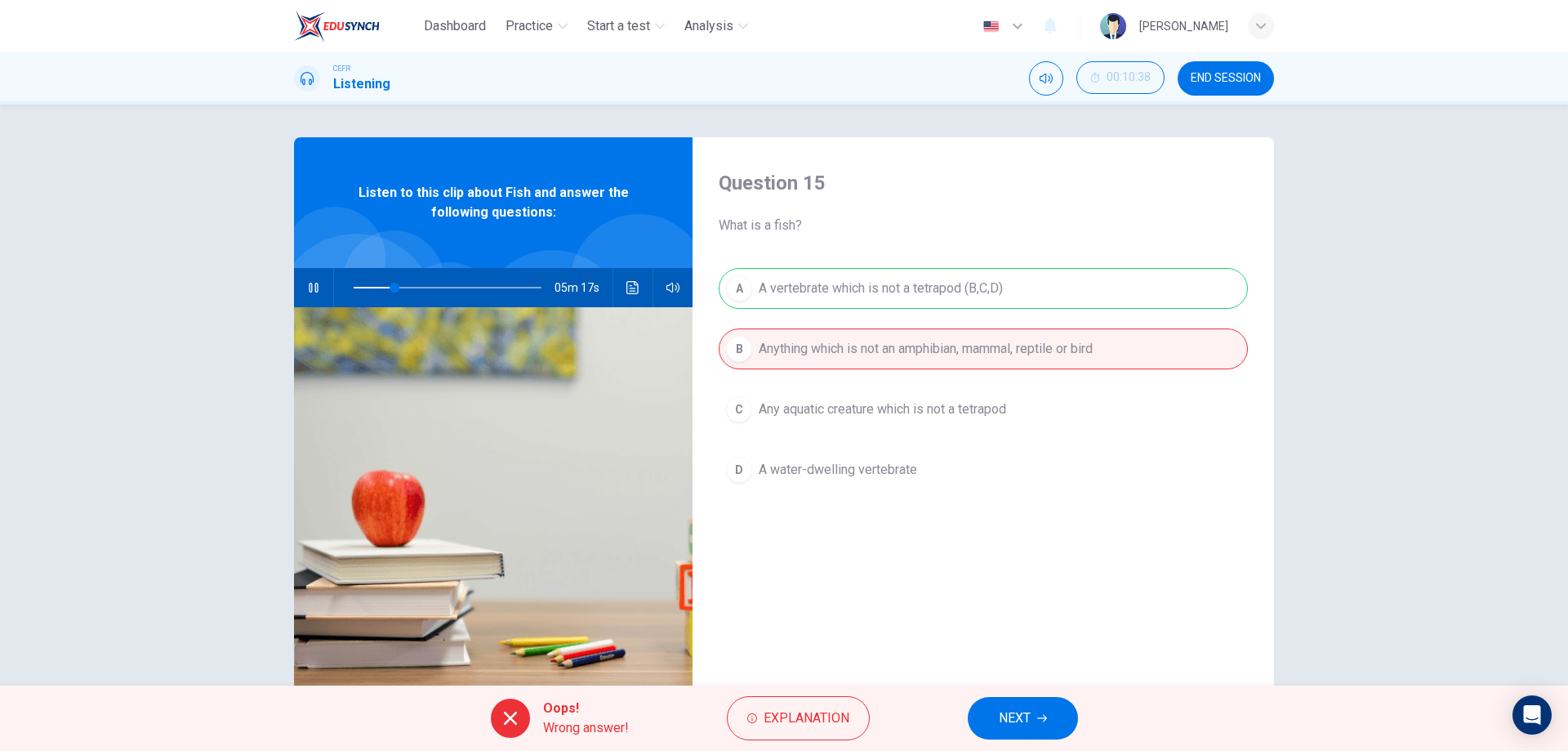
click at [1035, 717] on button "NEXT" at bounding box center [1023, 718] width 111 height 43
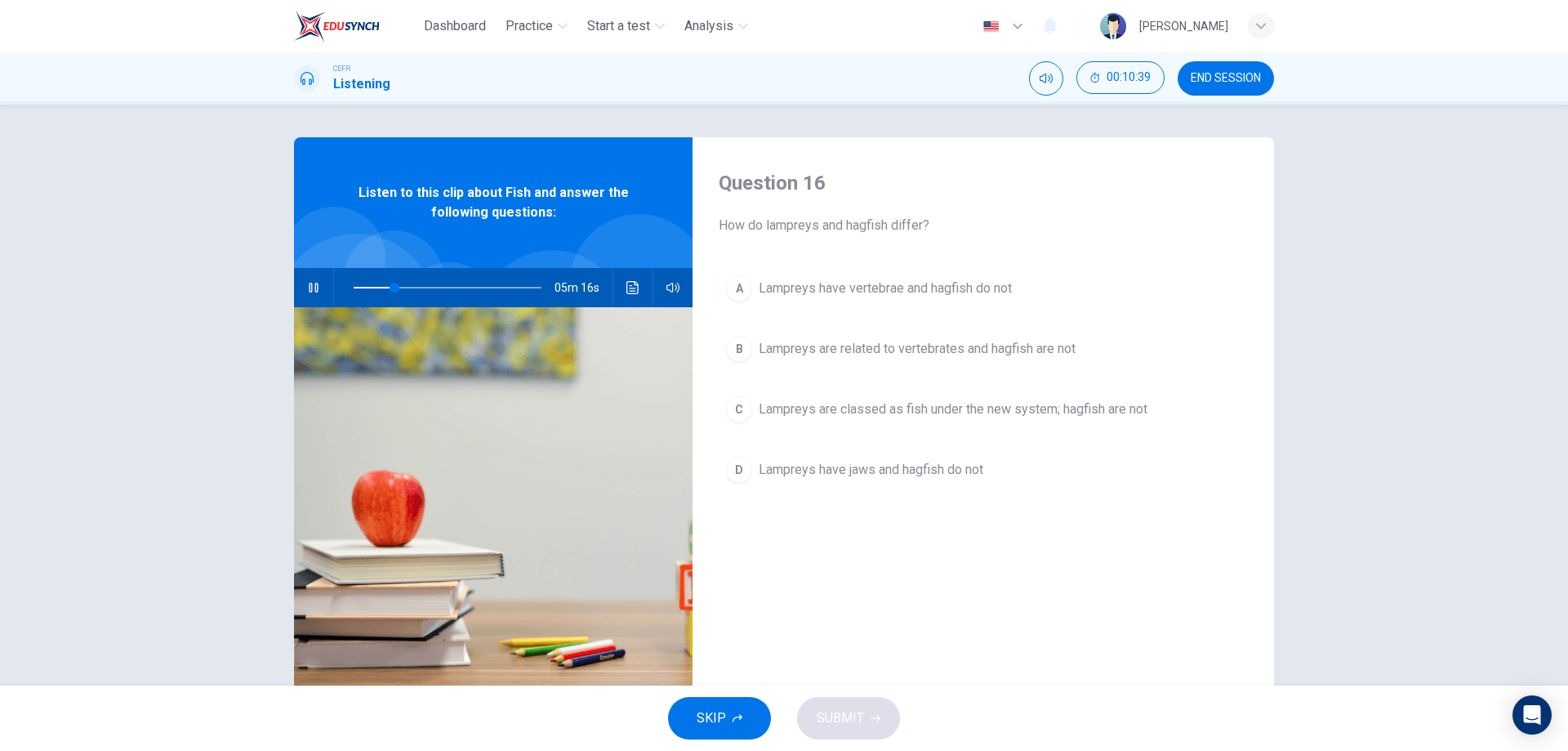
click at [886, 371] on div "A Lampreys have vertebrae and hagfish do not B Lampreys are related to vertebra…" at bounding box center [983, 396] width 529 height 255
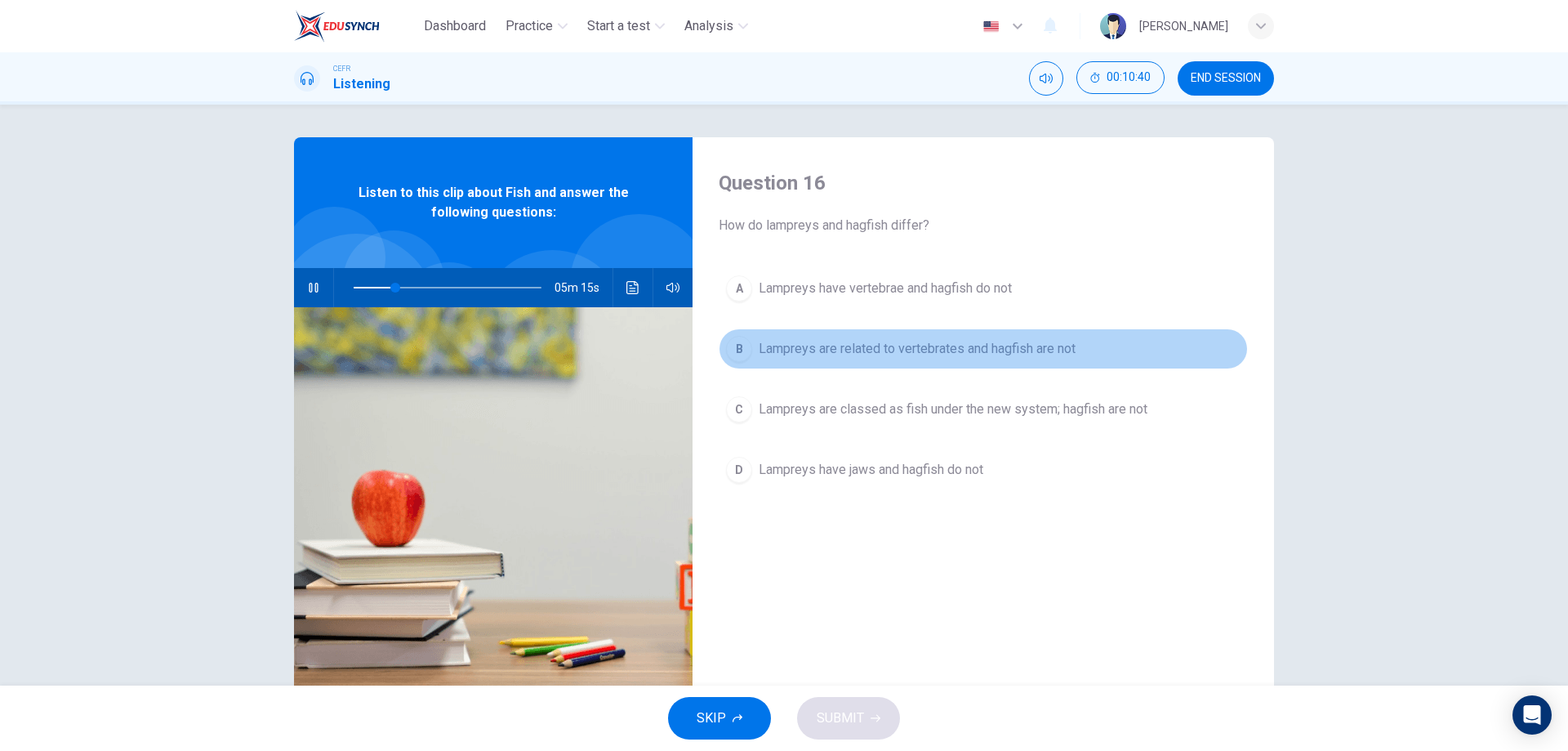
click at [856, 350] on span "Lampreys are related to vertebrates and hagfish are not" at bounding box center [917, 349] width 317 height 20
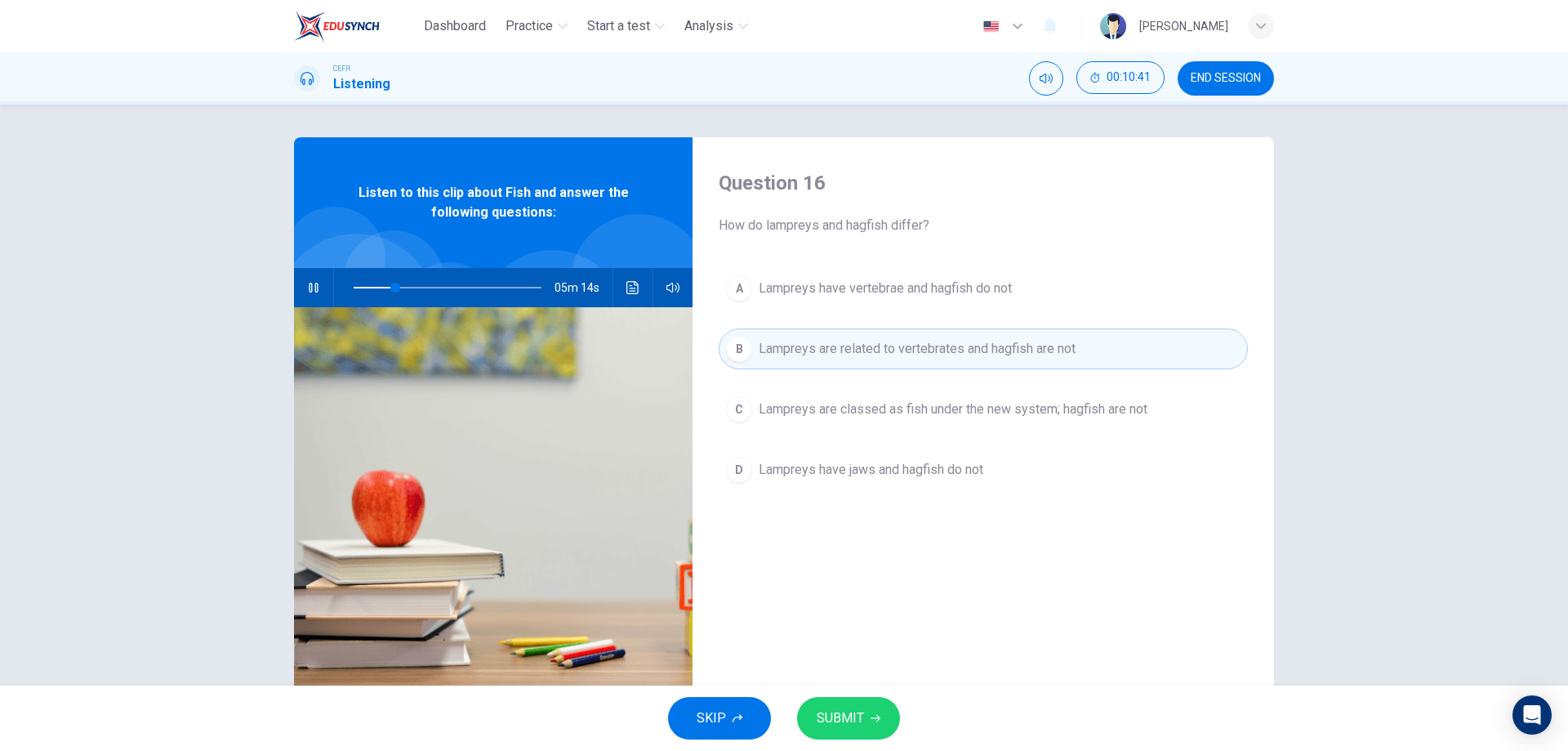
drag, startPoint x: 847, startPoint y: 722, endPoint x: 847, endPoint y: 708, distance: 14.0
click at [848, 722] on span "SUBMIT" at bounding box center [841, 718] width 47 height 23
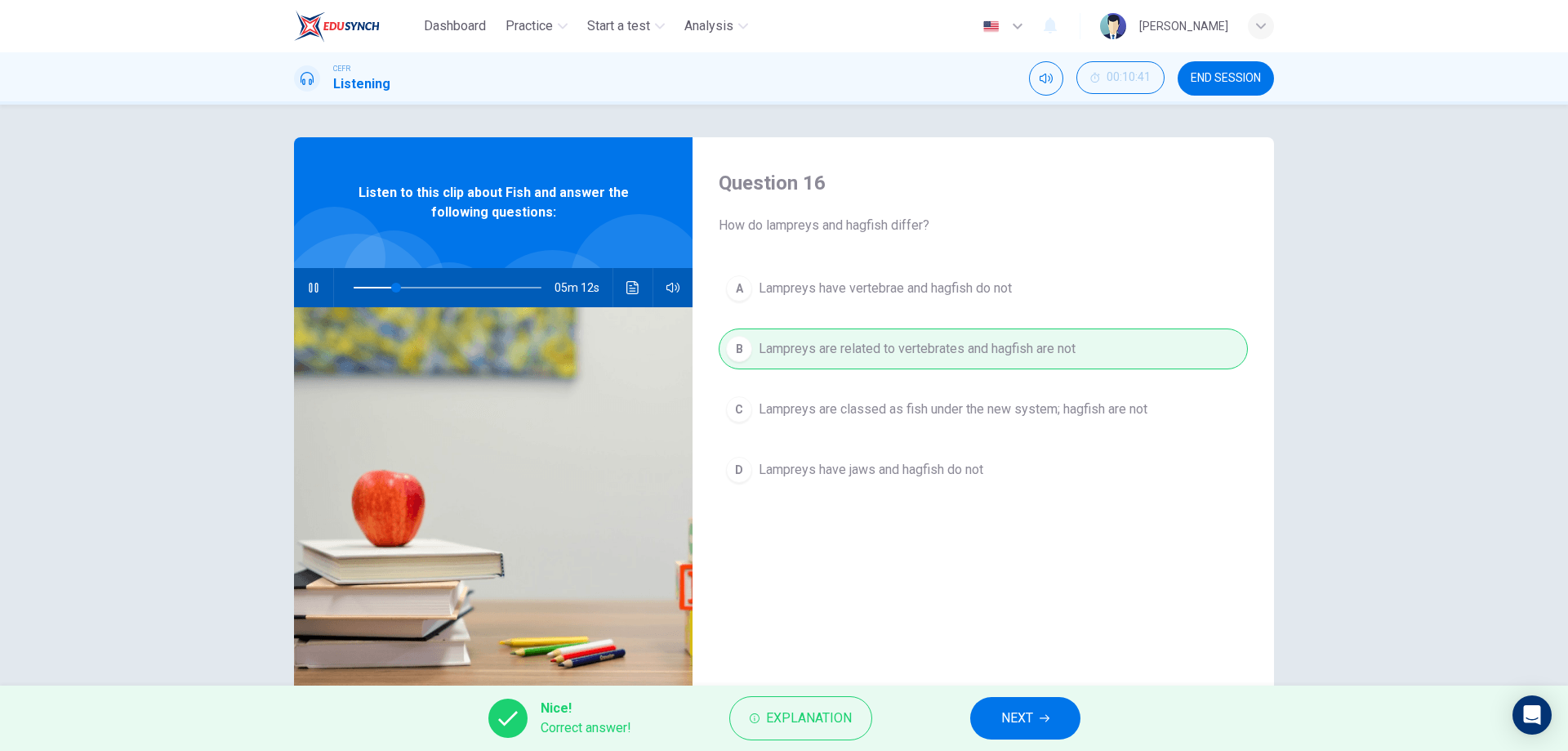
click at [1016, 700] on button "NEXT" at bounding box center [1025, 718] width 111 height 43
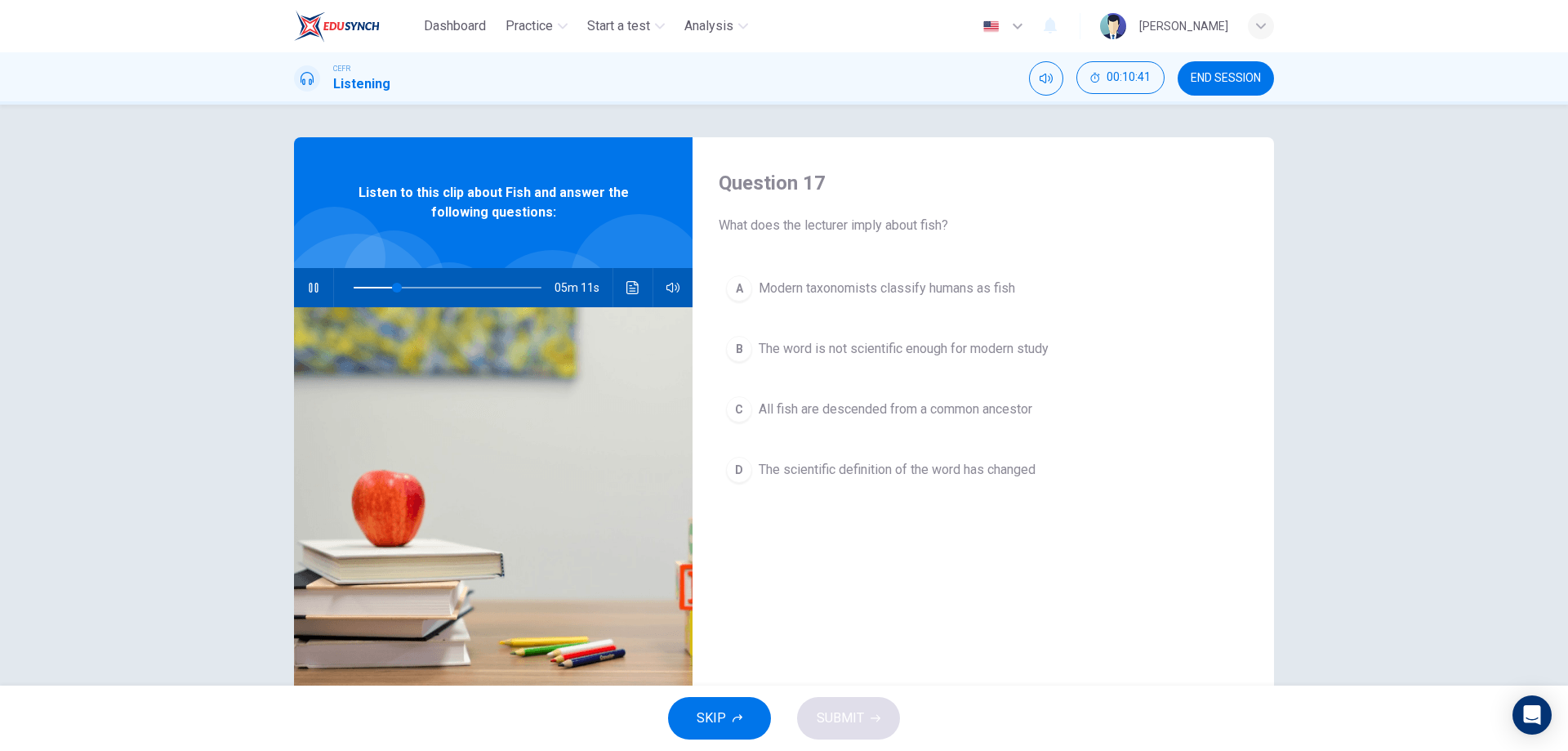
click at [836, 403] on span "All fish are descended from a common ancestor" at bounding box center [895, 409] width 274 height 20
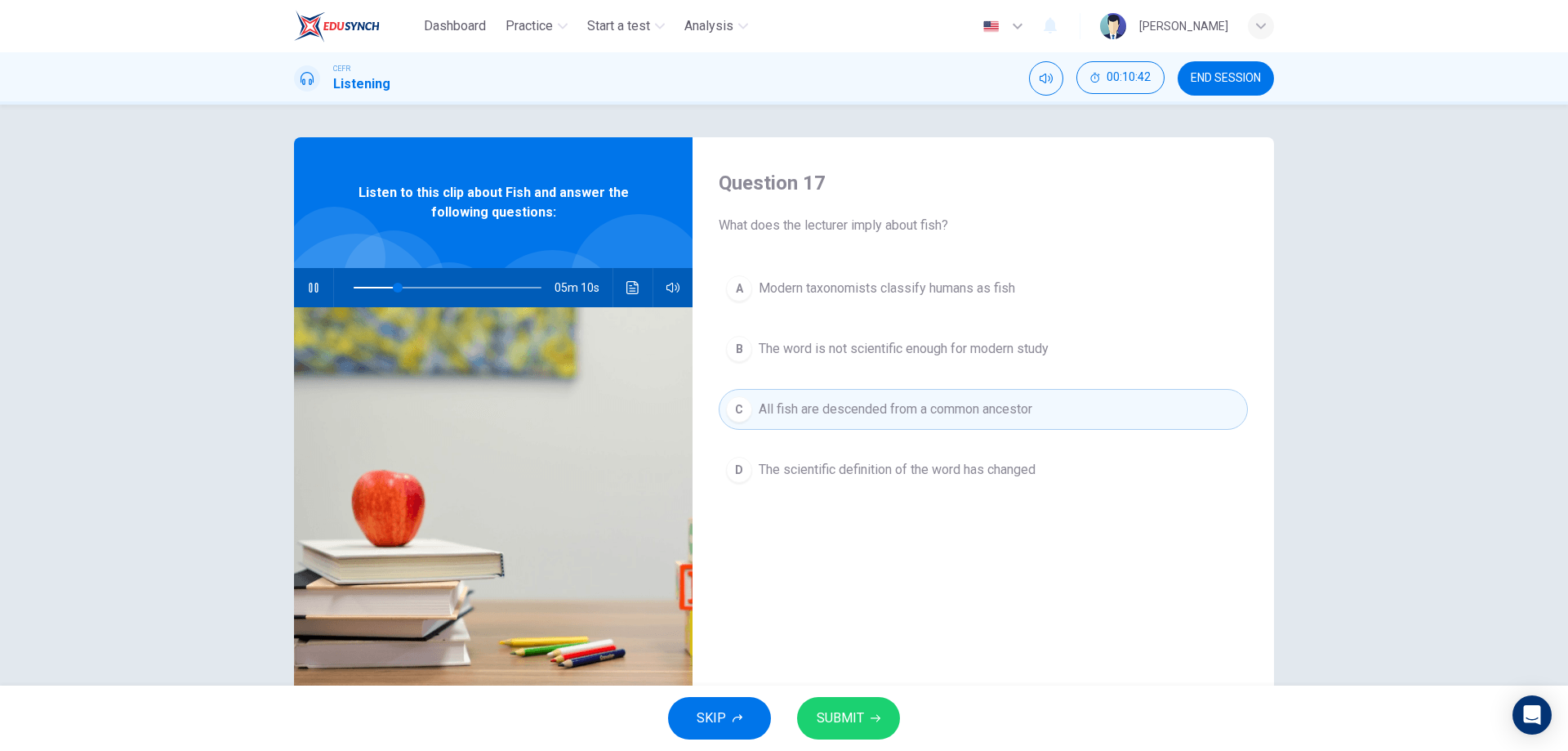
click at [843, 721] on span "SUBMIT" at bounding box center [841, 718] width 47 height 23
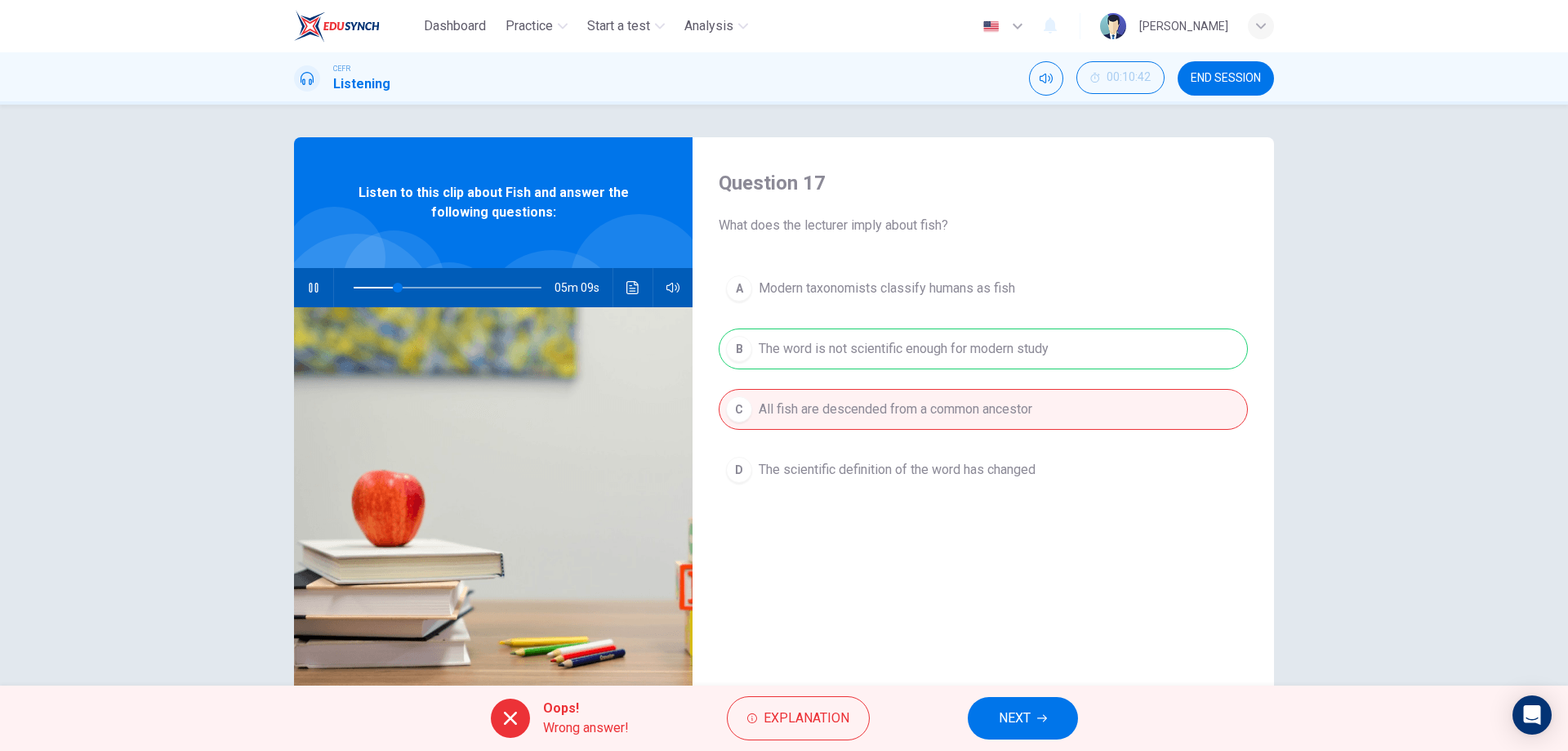
click at [866, 331] on div "A Modern taxonomists classify humans as fish B The word is not scientific enoug…" at bounding box center [983, 396] width 529 height 255
click at [993, 724] on button "NEXT" at bounding box center [1023, 718] width 111 height 43
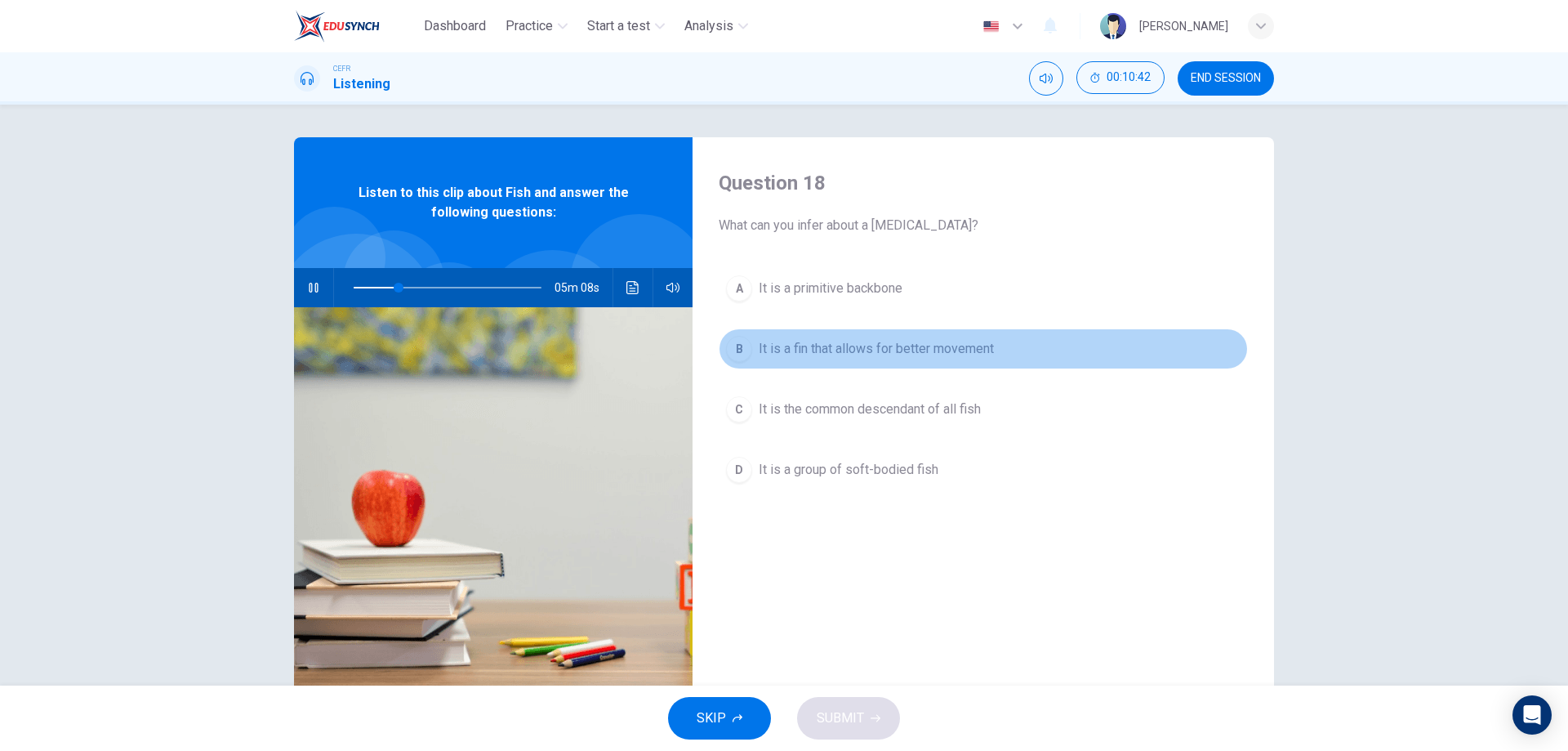
click at [834, 341] on span "It is a fin that allows for better movement" at bounding box center [876, 349] width 235 height 20
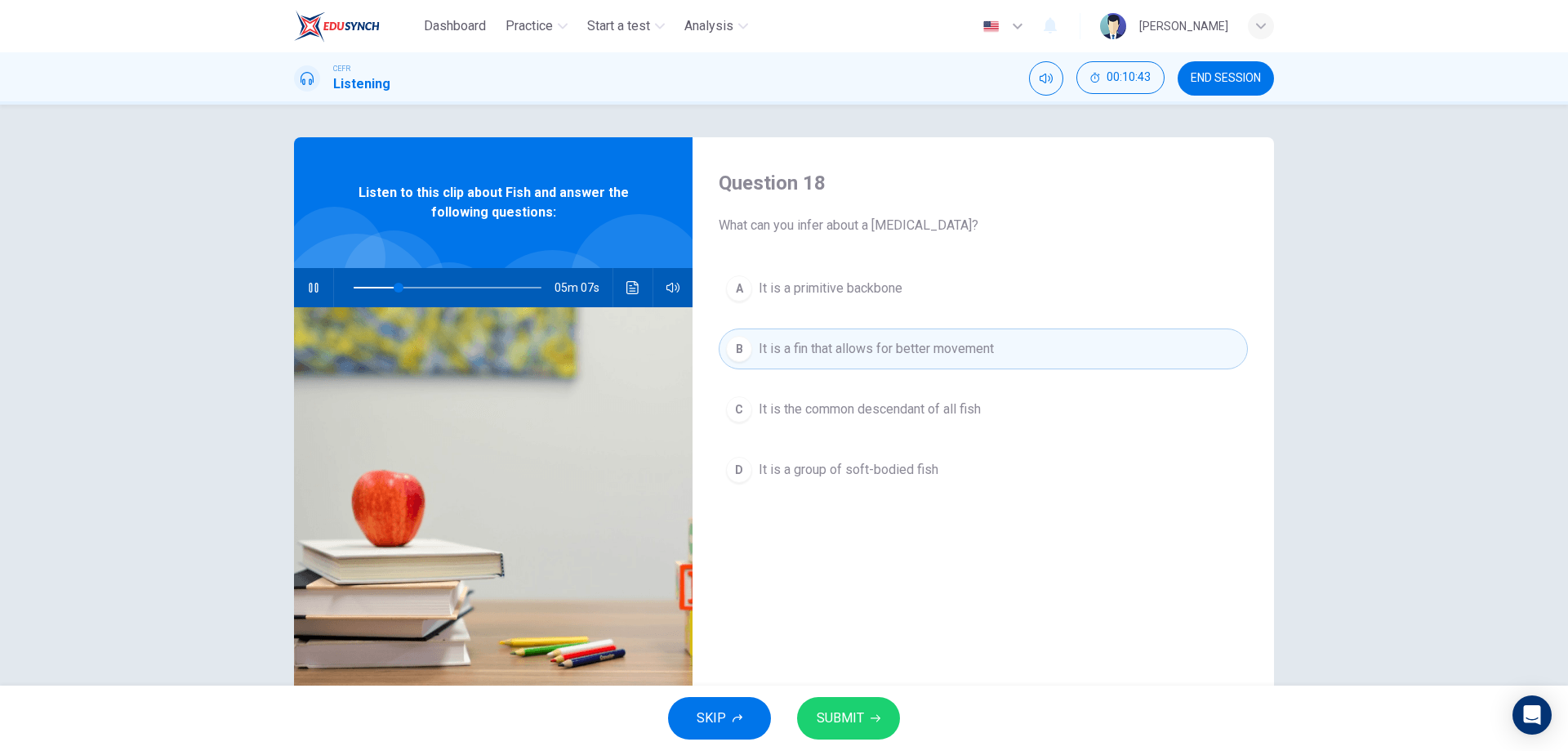
click at [849, 718] on span "SUBMIT" at bounding box center [841, 718] width 47 height 23
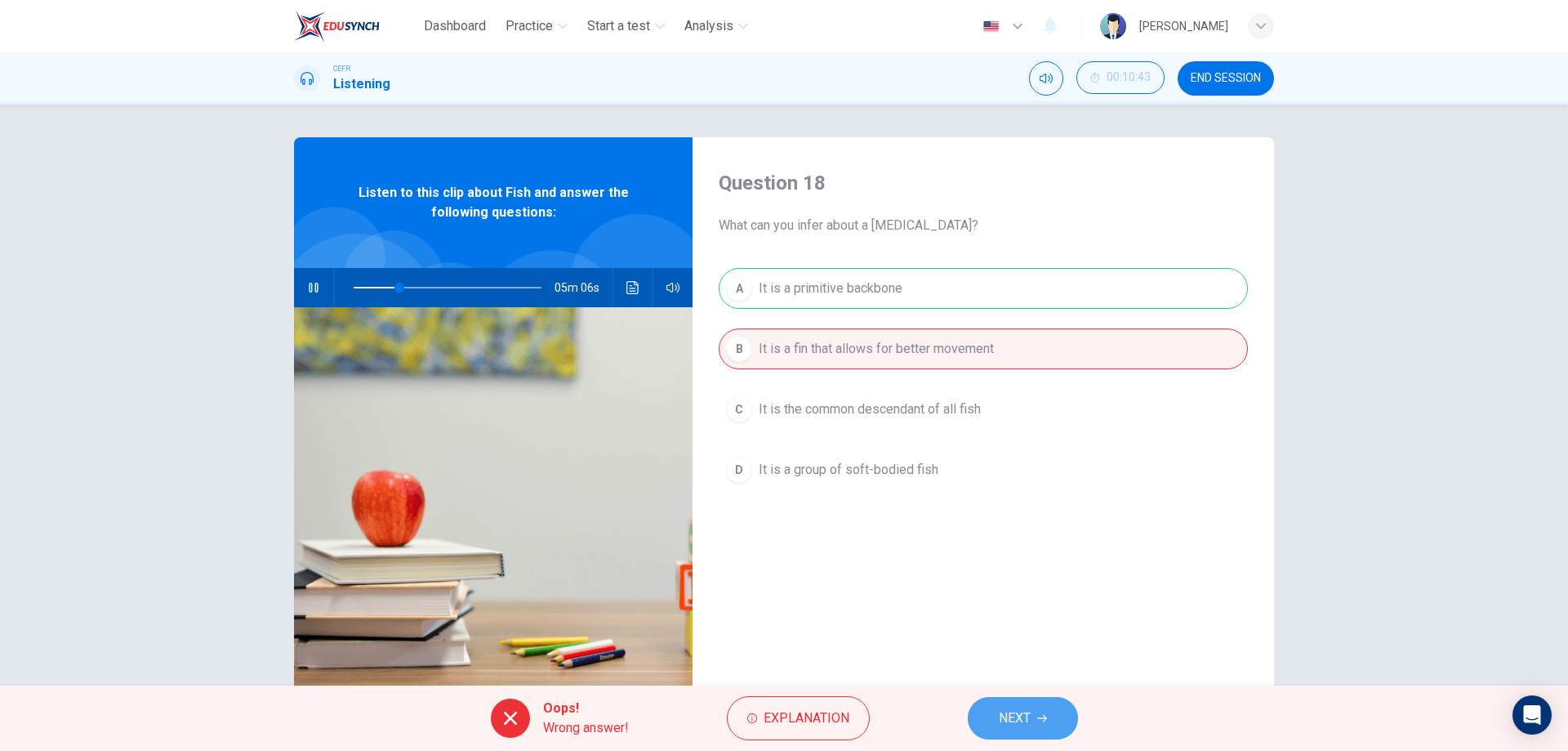
click at [1019, 709] on span "NEXT" at bounding box center [1015, 718] width 32 height 23
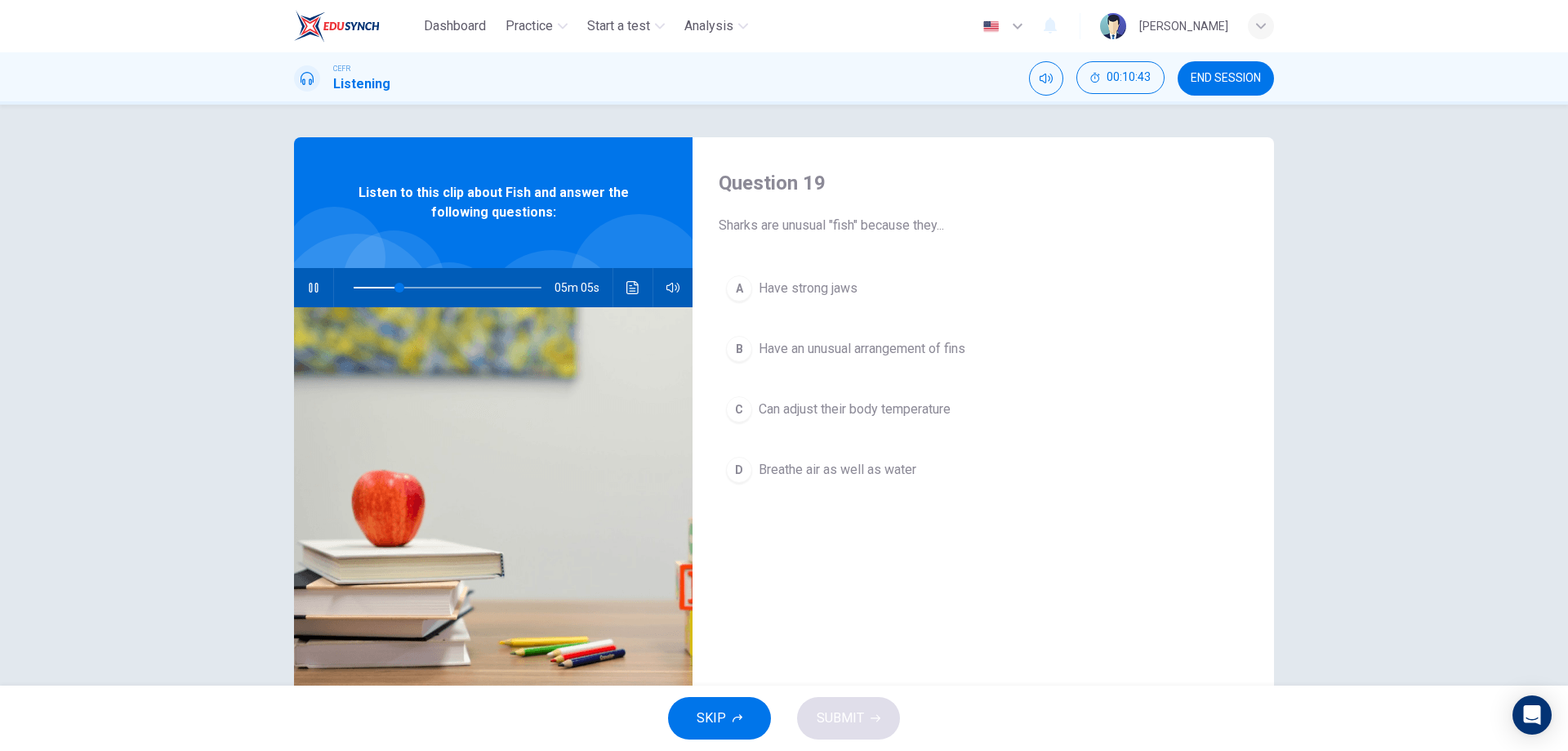
click at [850, 331] on button "B Have an unusual arrangement of fins" at bounding box center [983, 349] width 529 height 41
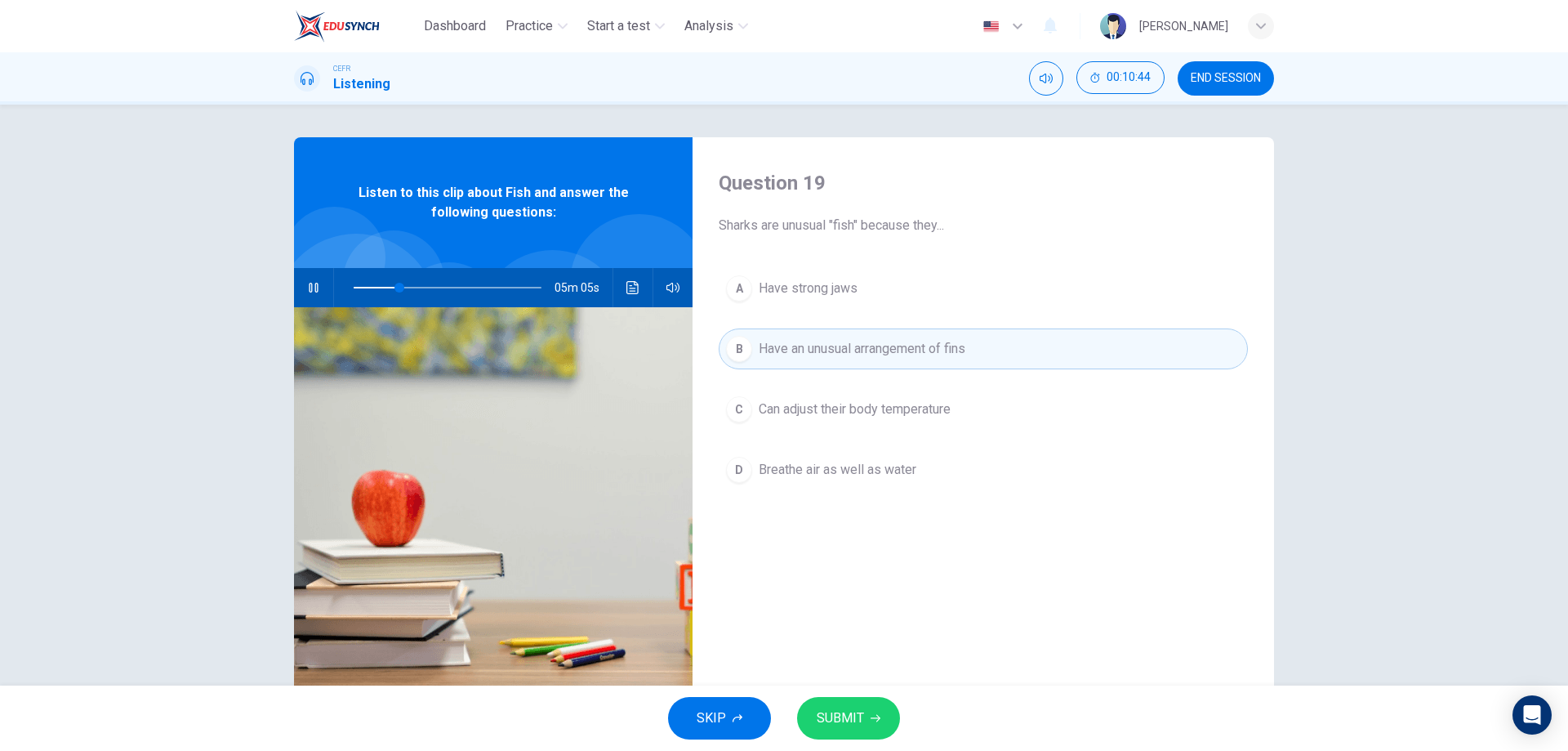
click at [865, 720] on button "SUBMIT" at bounding box center [848, 718] width 103 height 43
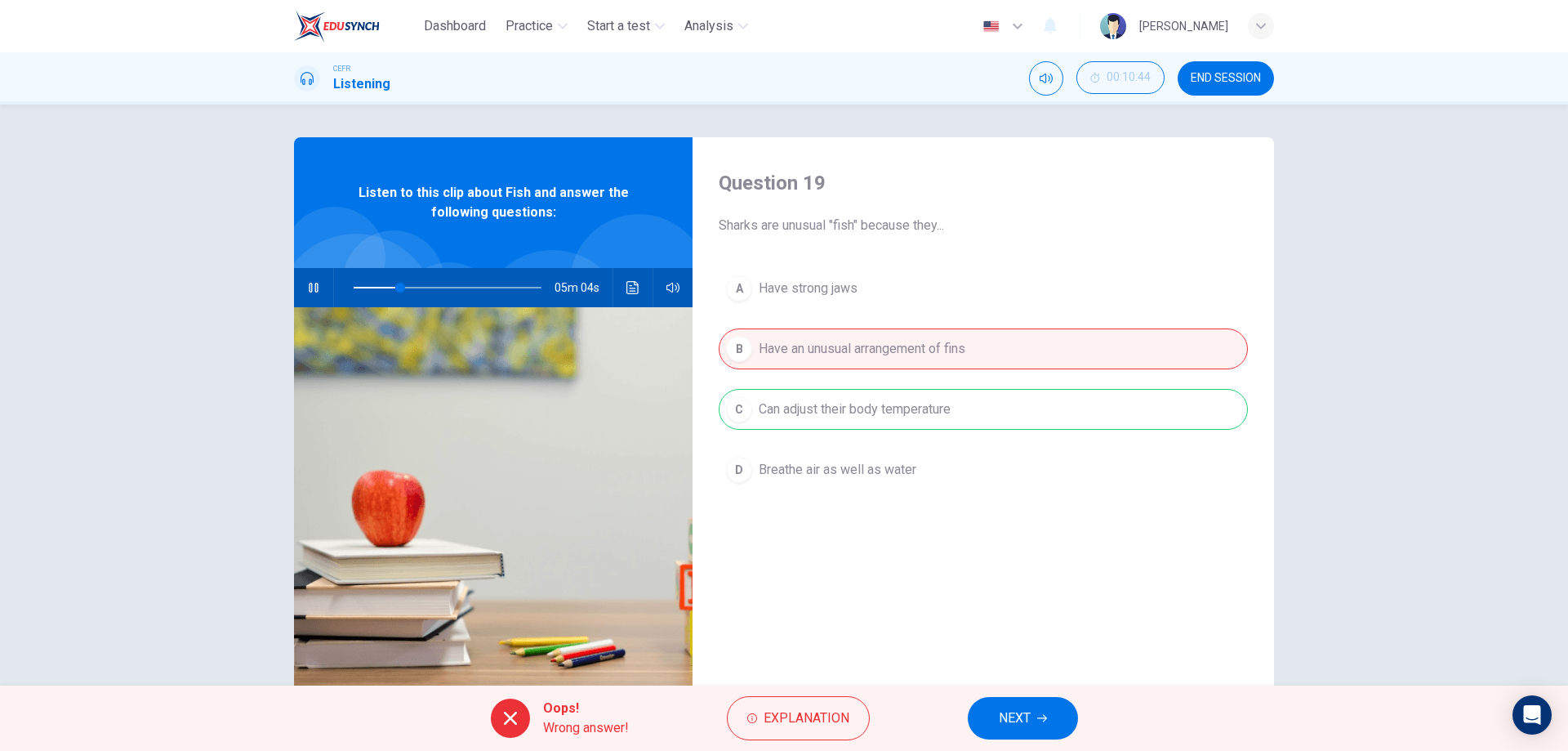
type input "25"
click at [1034, 716] on button "NEXT" at bounding box center [1023, 718] width 111 height 43
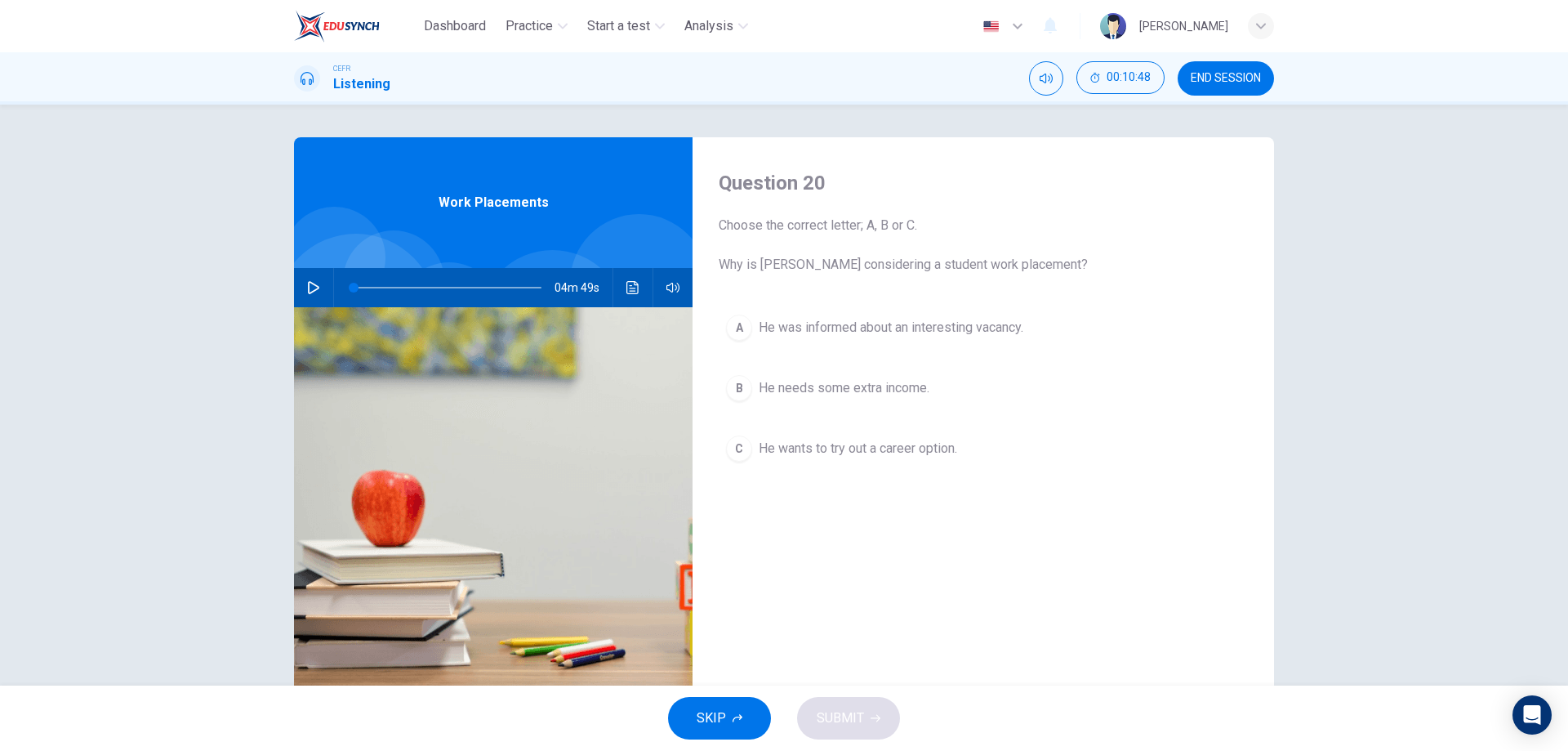
click at [300, 286] on button "button" at bounding box center [314, 288] width 26 height 40
click at [866, 458] on button "C He wants to try out a career option." at bounding box center [983, 448] width 529 height 41
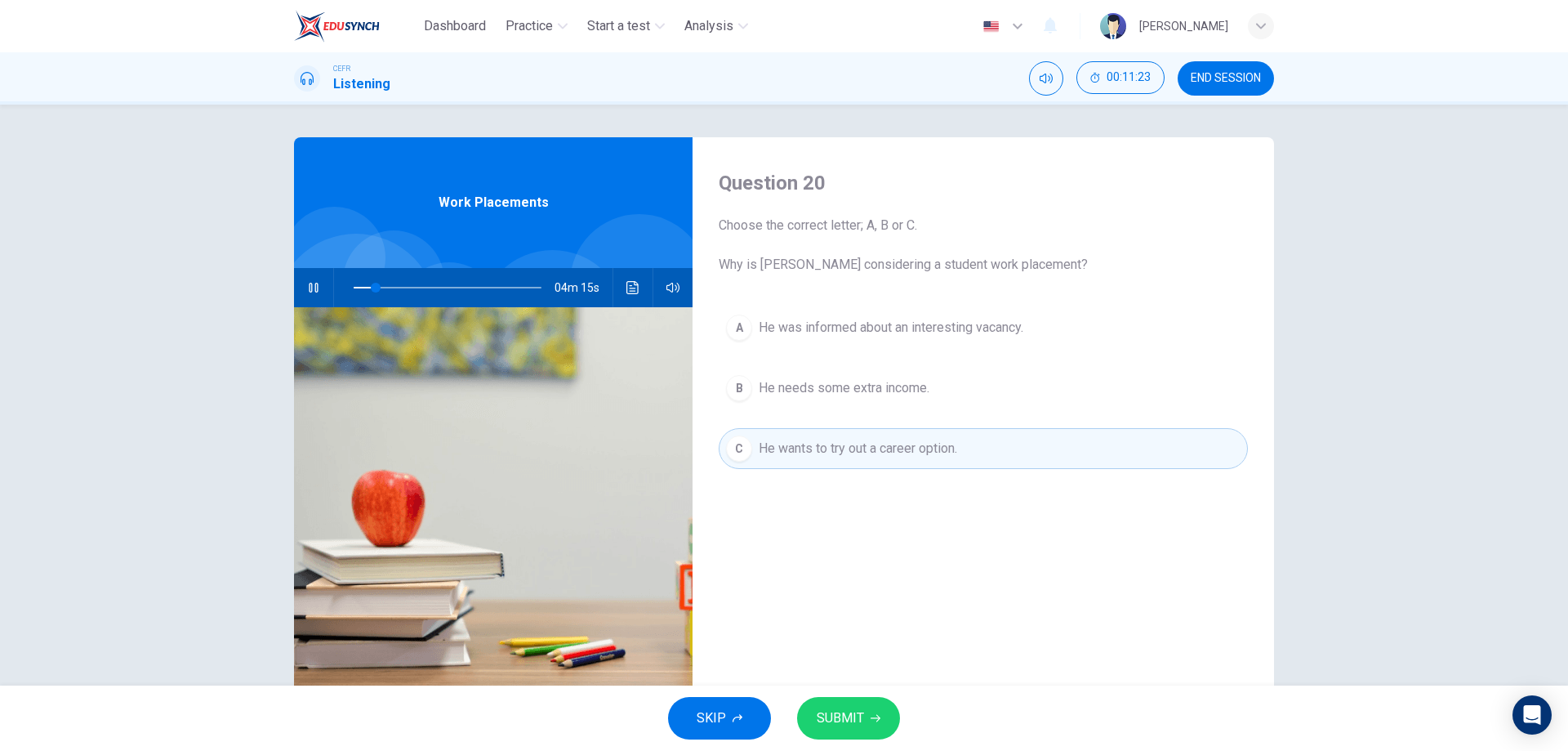
click at [896, 332] on span "He was informed about an interesting vacancy." at bounding box center [891, 327] width 264 height 20
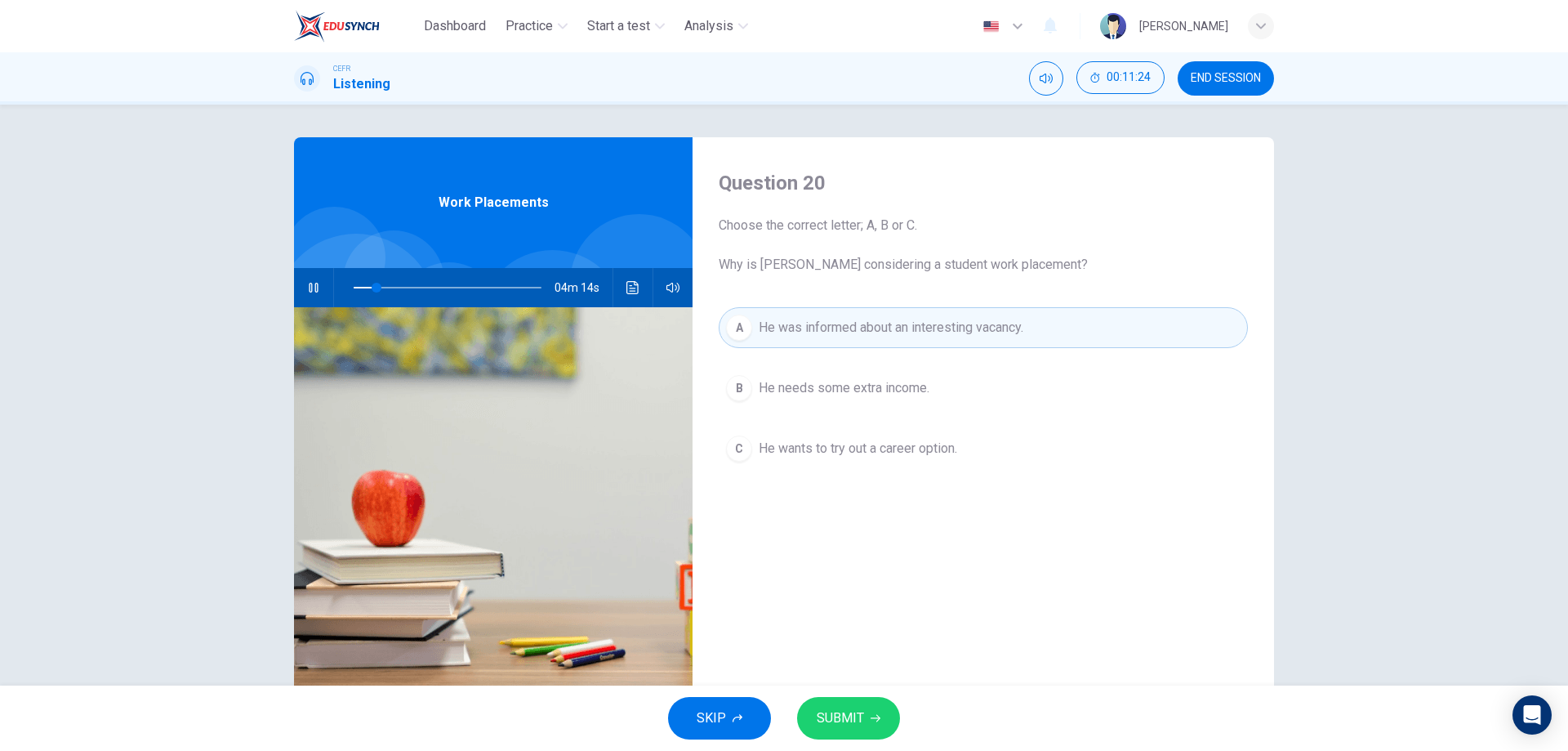
click at [827, 722] on span "SUBMIT" at bounding box center [841, 718] width 47 height 23
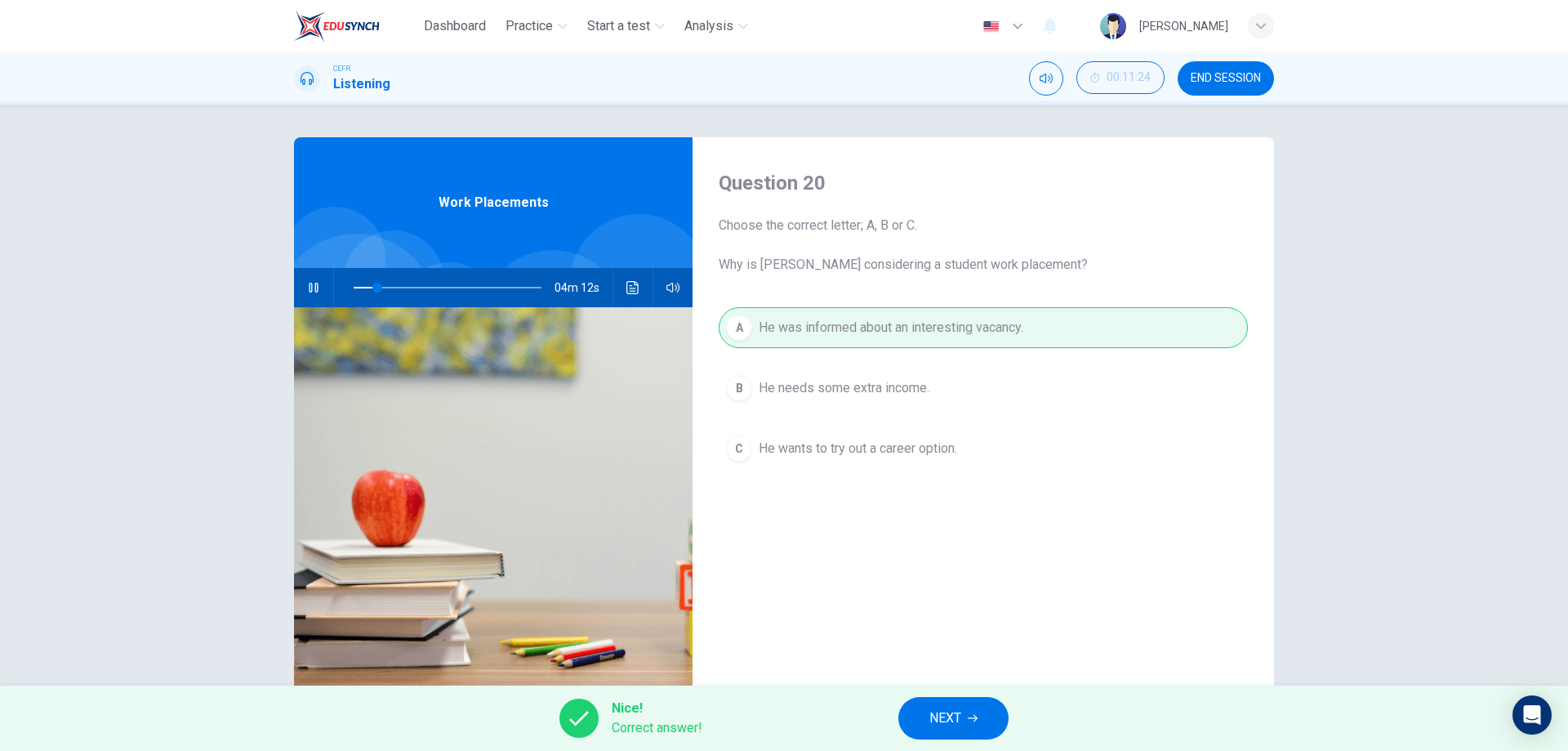
click at [958, 719] on span "NEXT" at bounding box center [946, 718] width 32 height 23
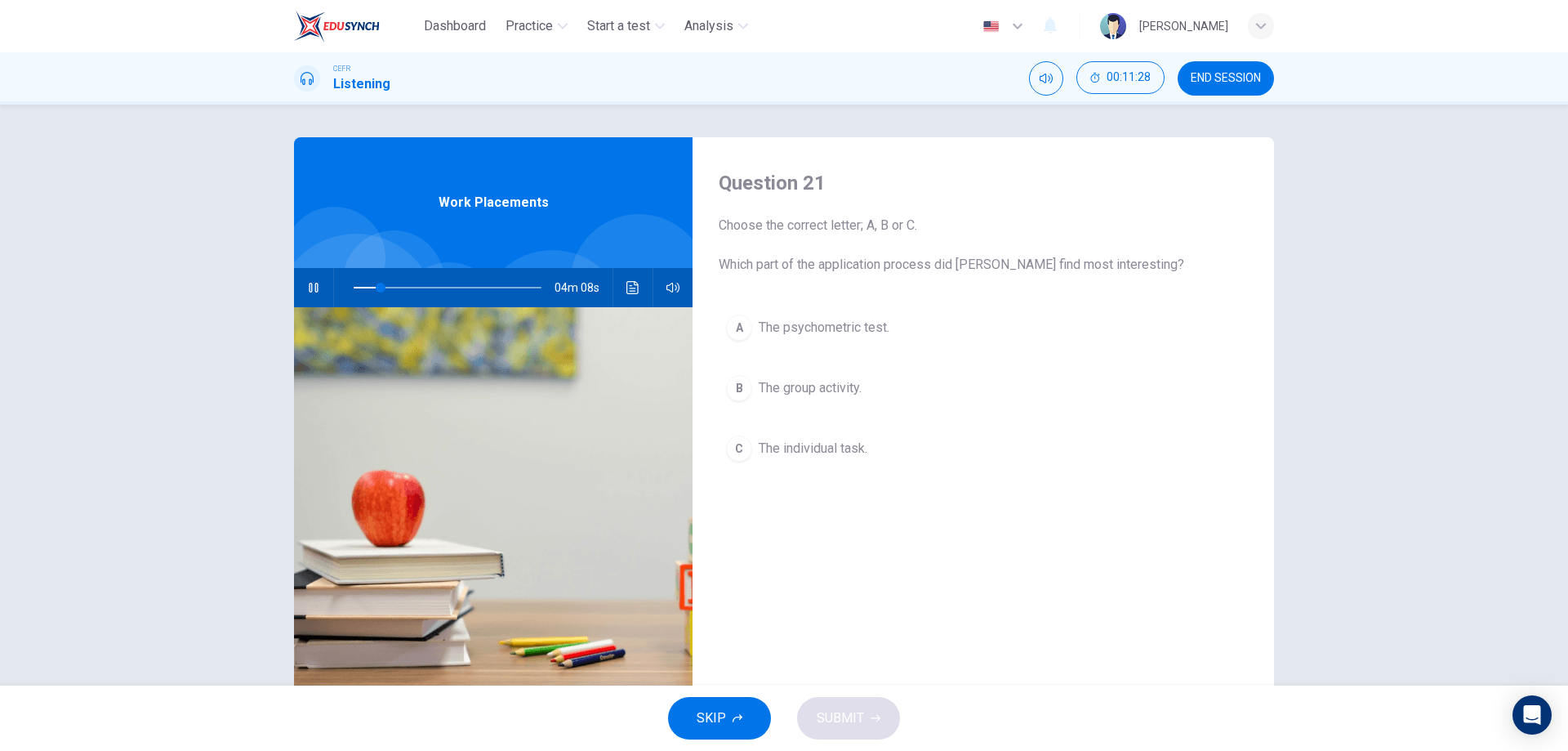
click at [782, 384] on span "The group activity." at bounding box center [810, 387] width 103 height 20
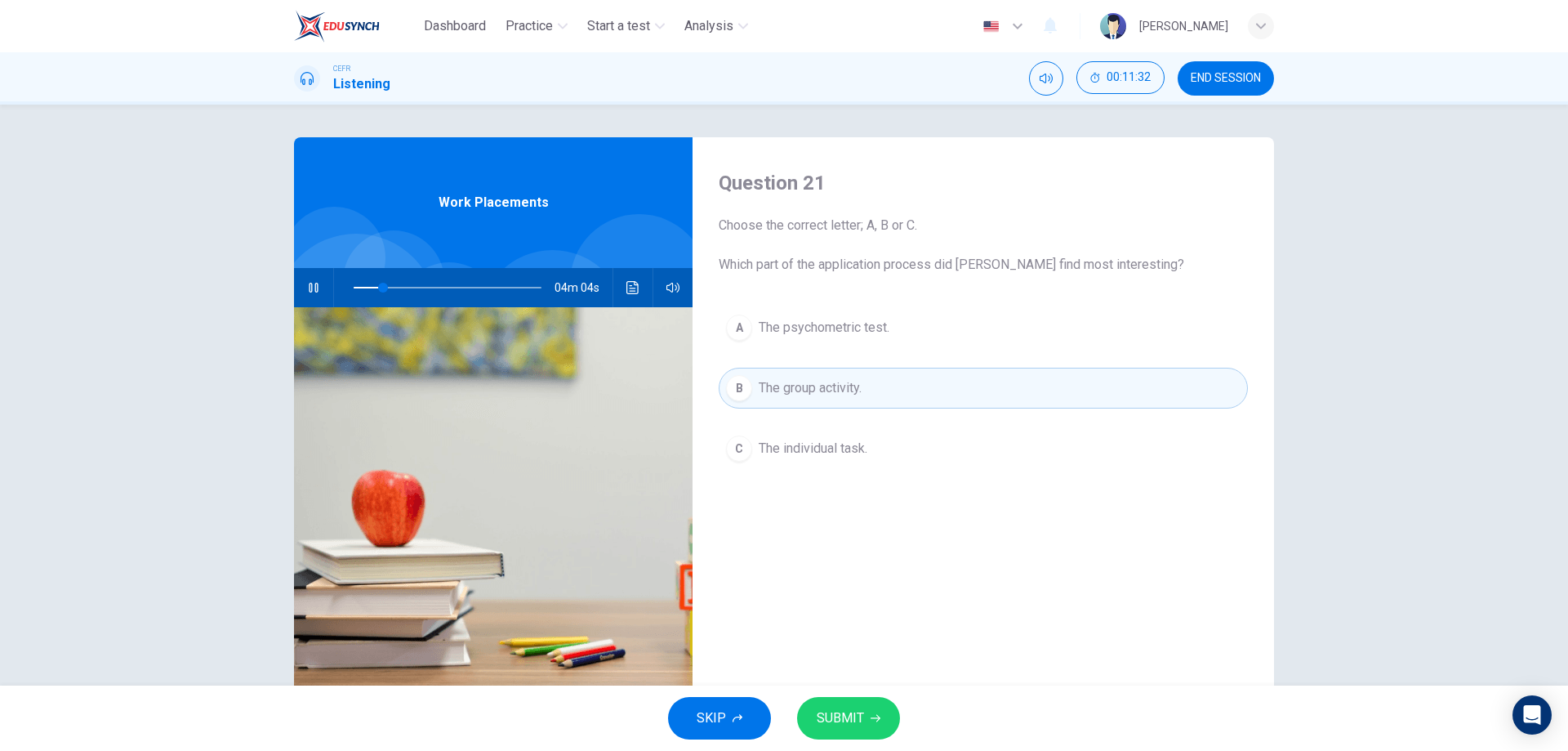
click at [851, 711] on span "SUBMIT" at bounding box center [841, 718] width 47 height 23
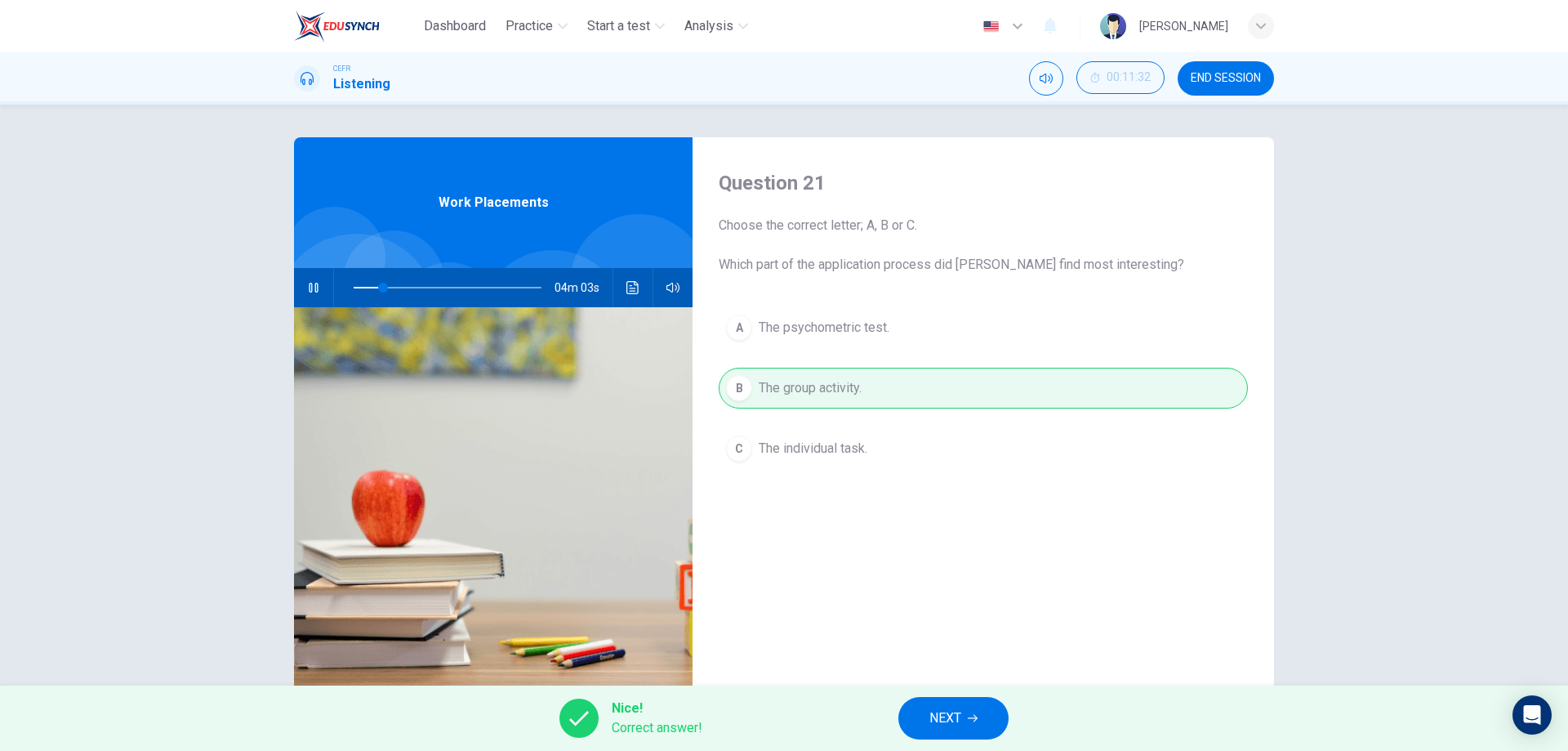
click at [932, 722] on span "NEXT" at bounding box center [946, 718] width 32 height 23
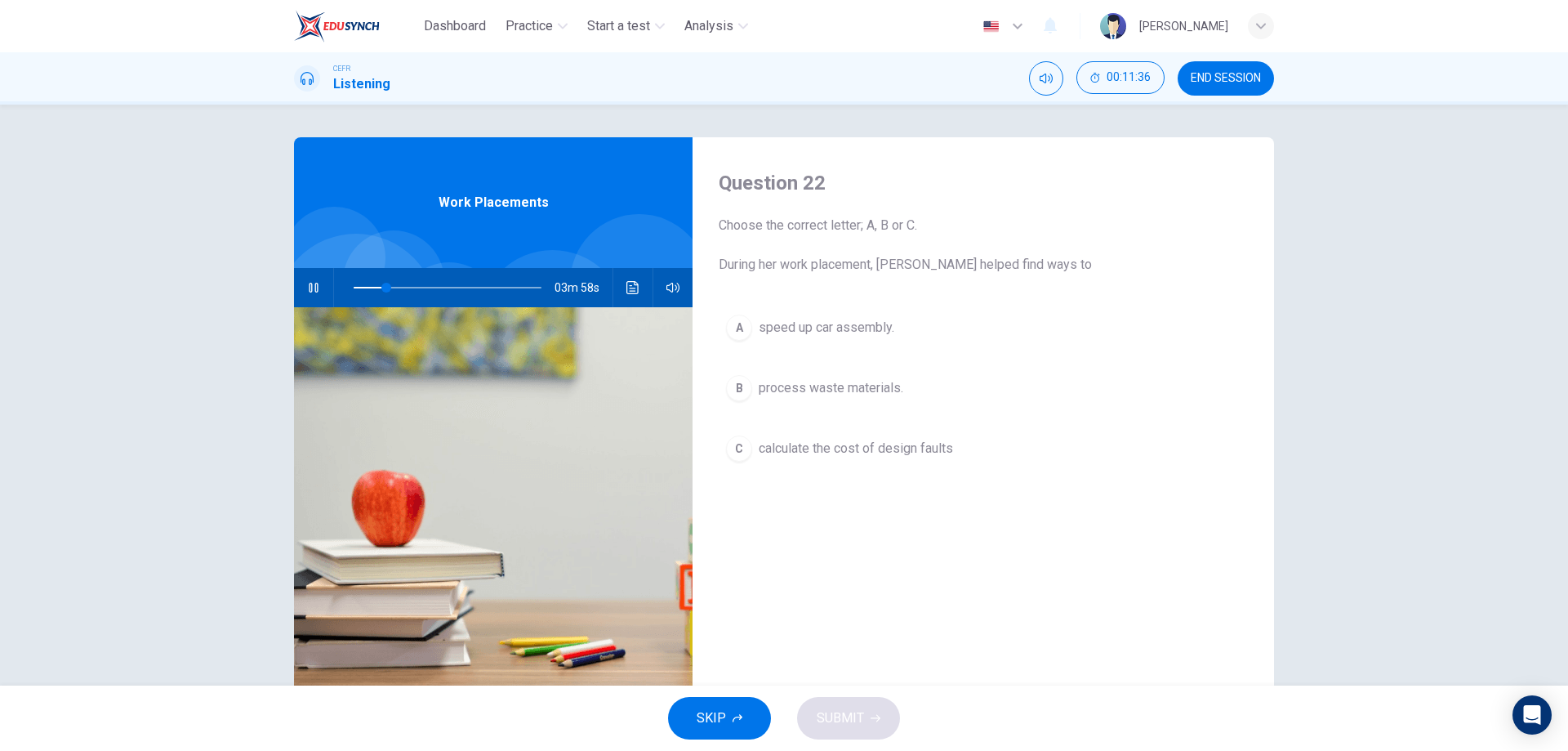
click at [793, 338] on button "A speed up car assembly." at bounding box center [983, 327] width 529 height 41
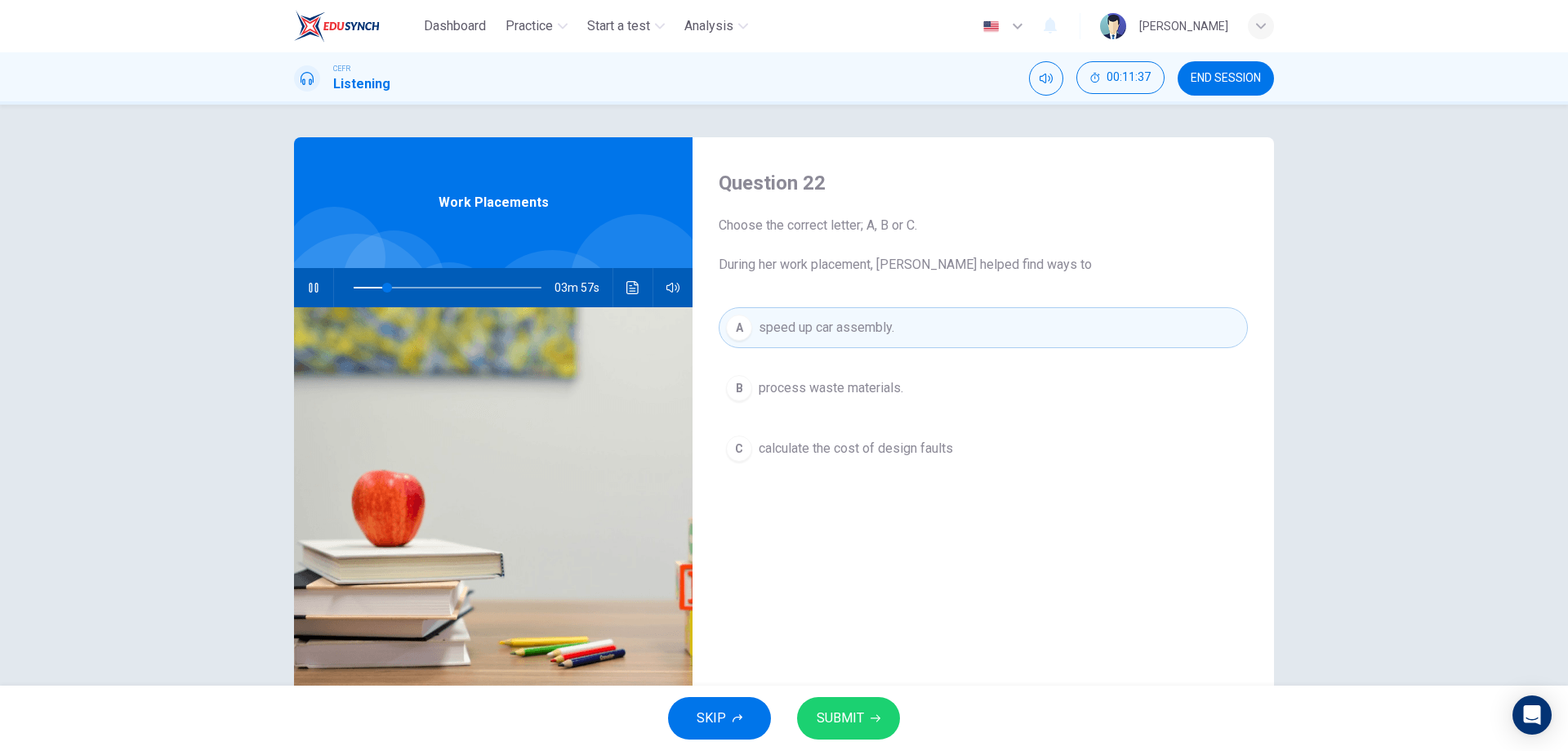
click at [820, 709] on span "SUBMIT" at bounding box center [841, 718] width 47 height 23
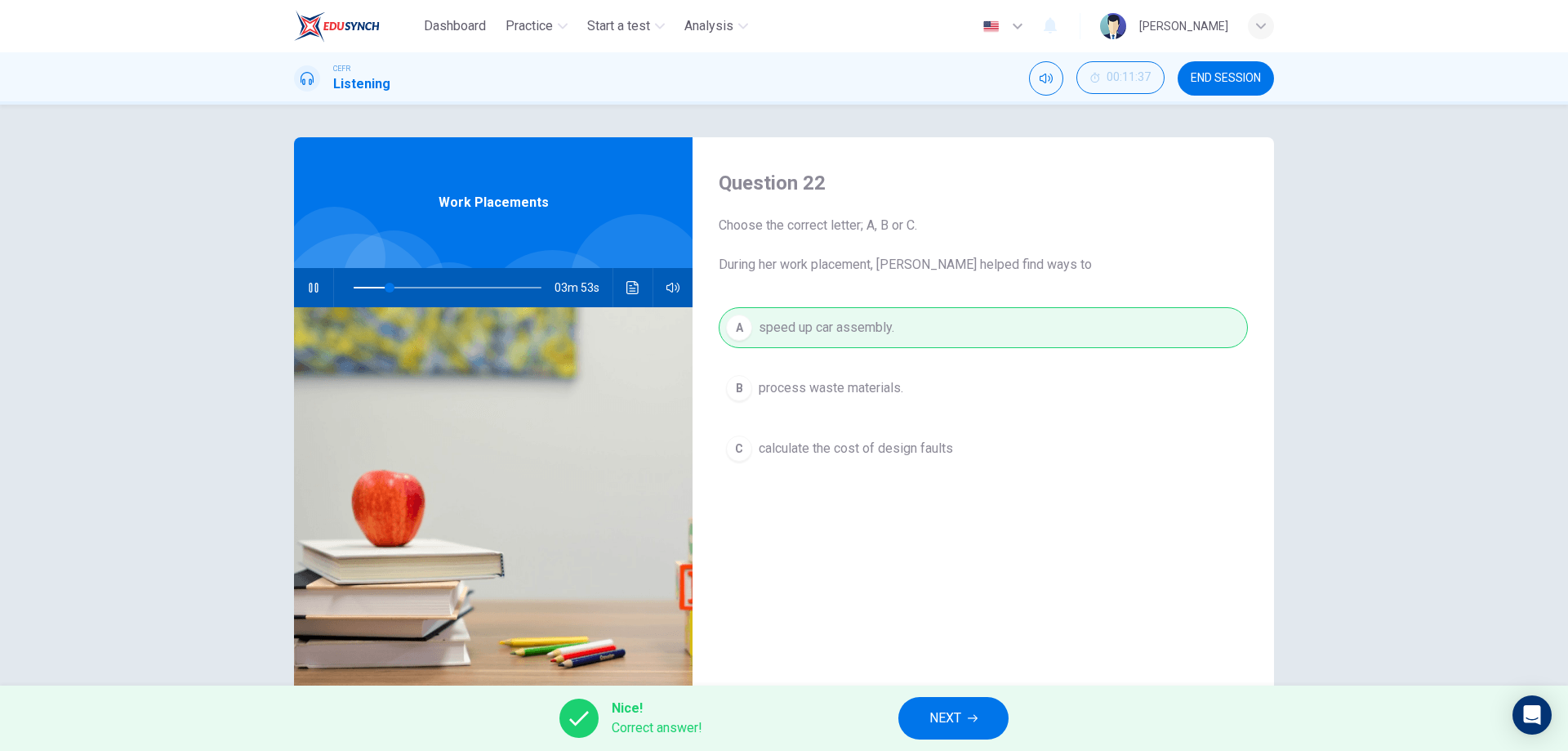
click at [940, 733] on button "NEXT" at bounding box center [953, 718] width 111 height 43
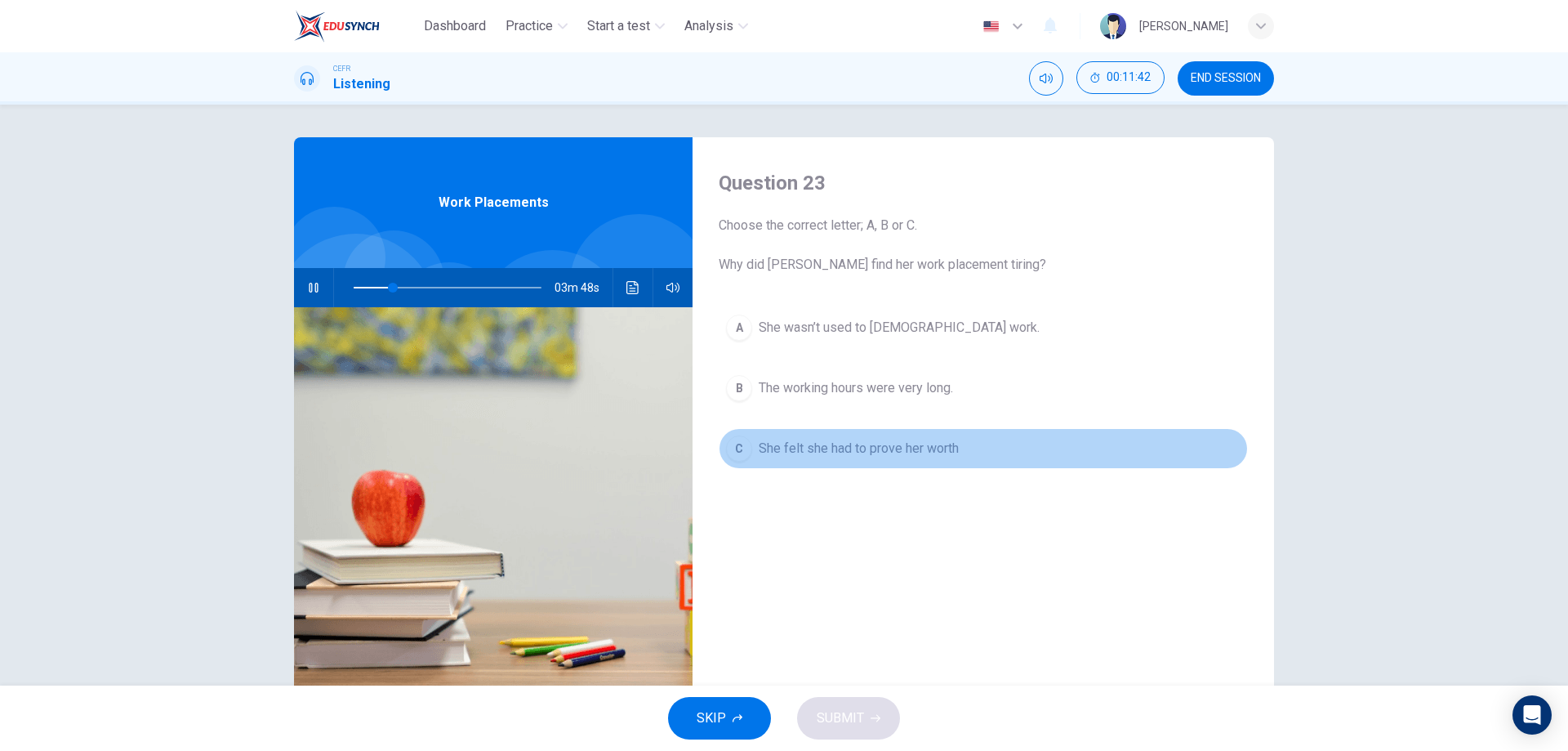
click at [908, 456] on span "She felt she had to prove her worth" at bounding box center [859, 448] width 200 height 20
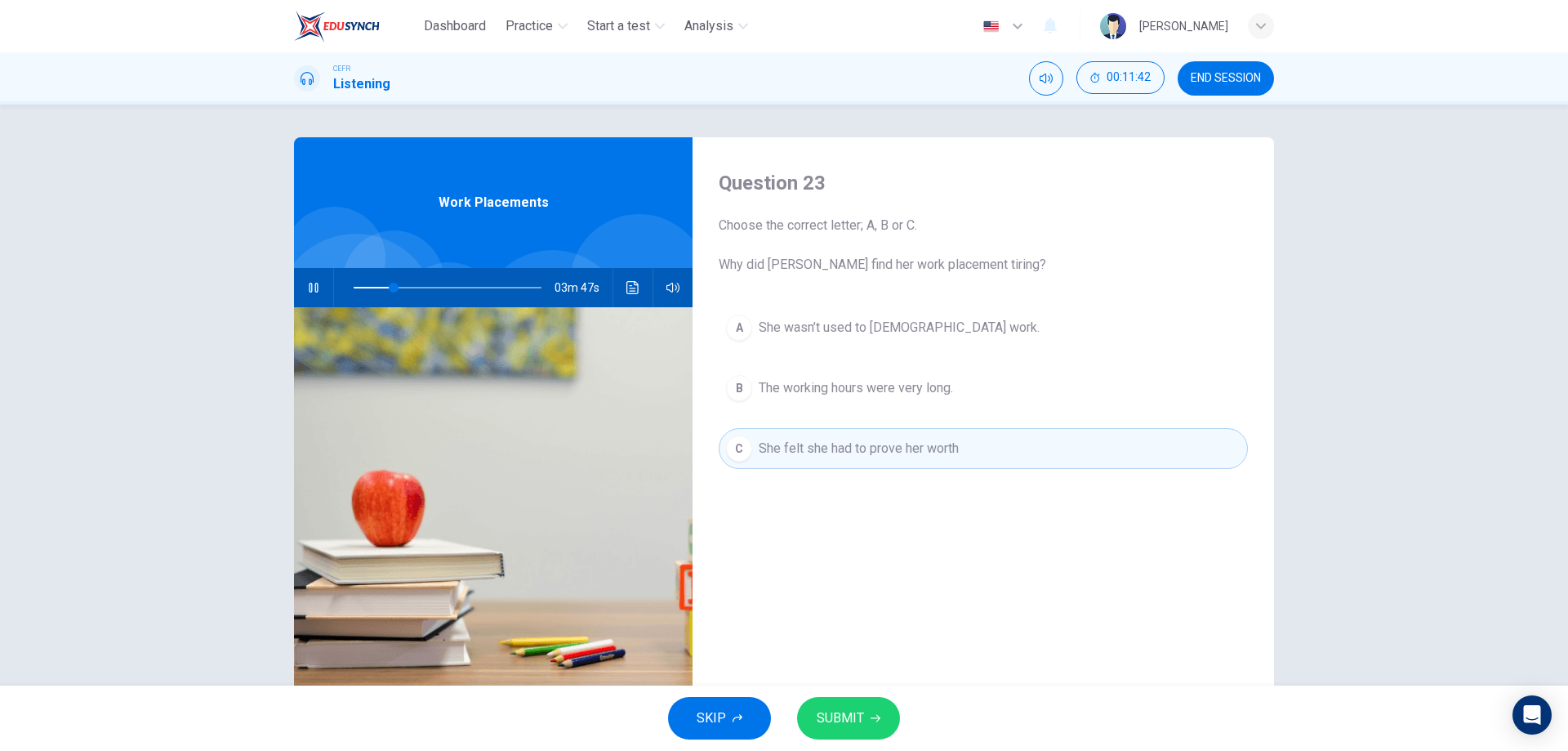
click at [836, 727] on span "SUBMIT" at bounding box center [841, 718] width 47 height 23
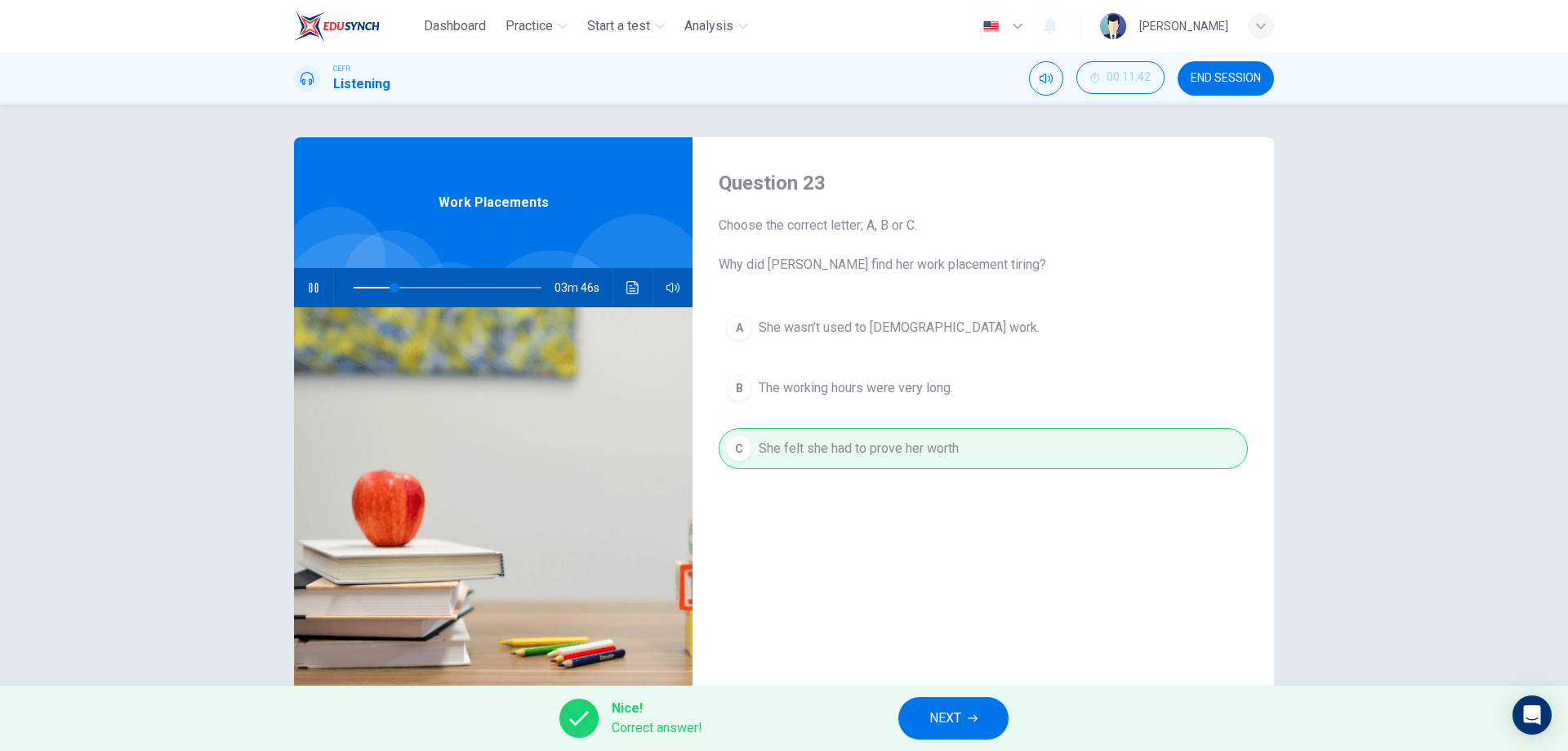
click at [968, 723] on button "NEXT" at bounding box center [953, 718] width 111 height 43
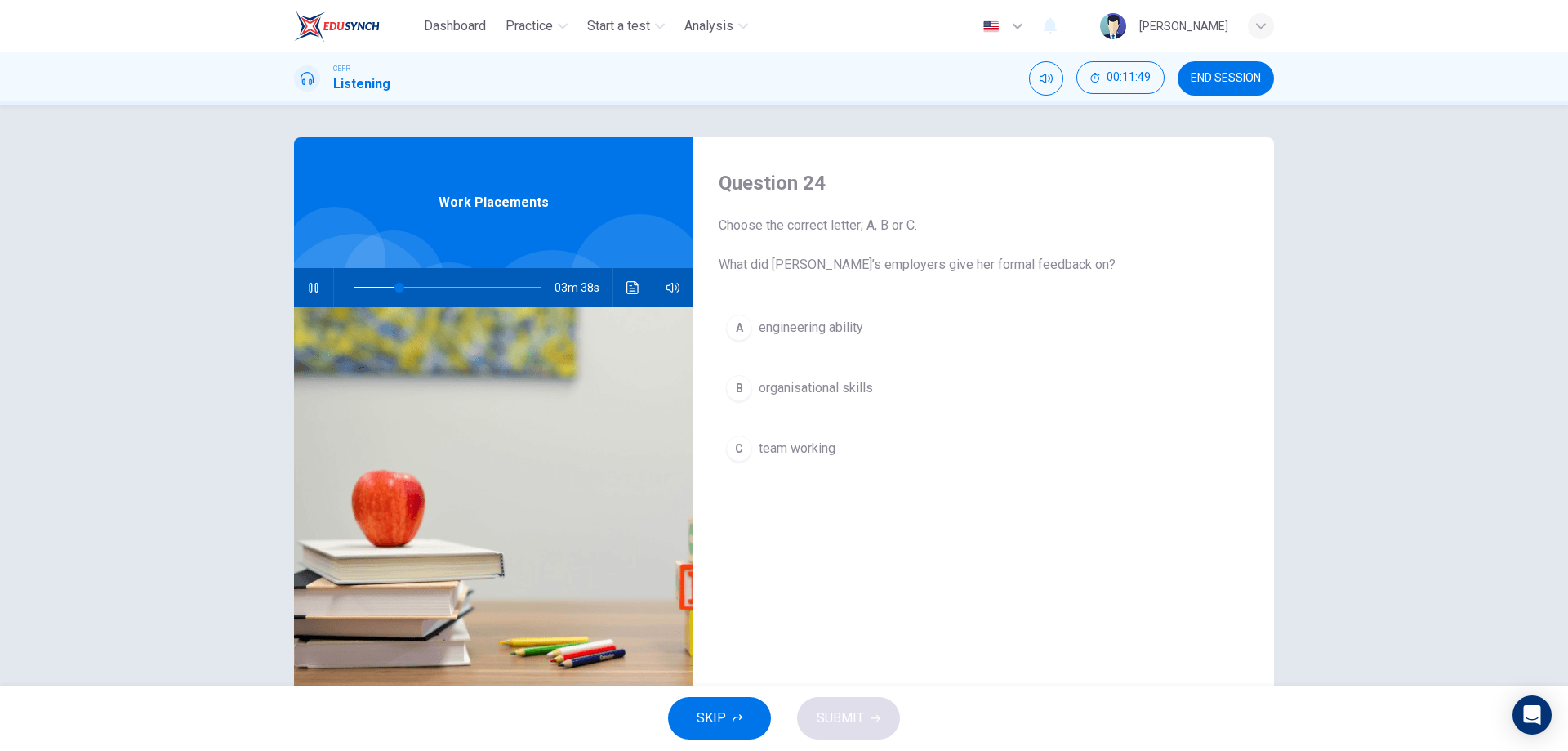
click at [817, 396] on span "organisational skills" at bounding box center [815, 387] width 114 height 20
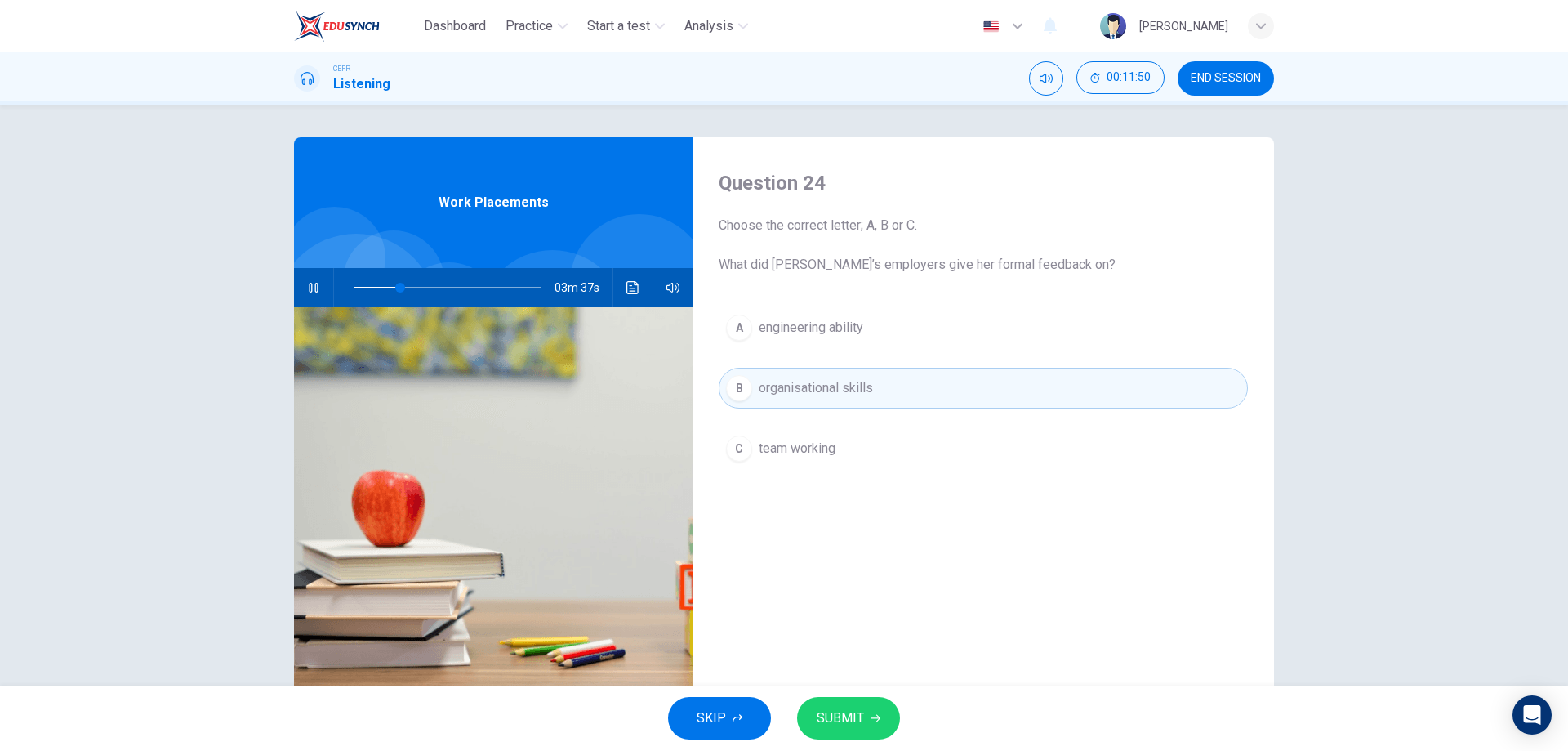
click at [854, 709] on span "SUBMIT" at bounding box center [841, 718] width 47 height 23
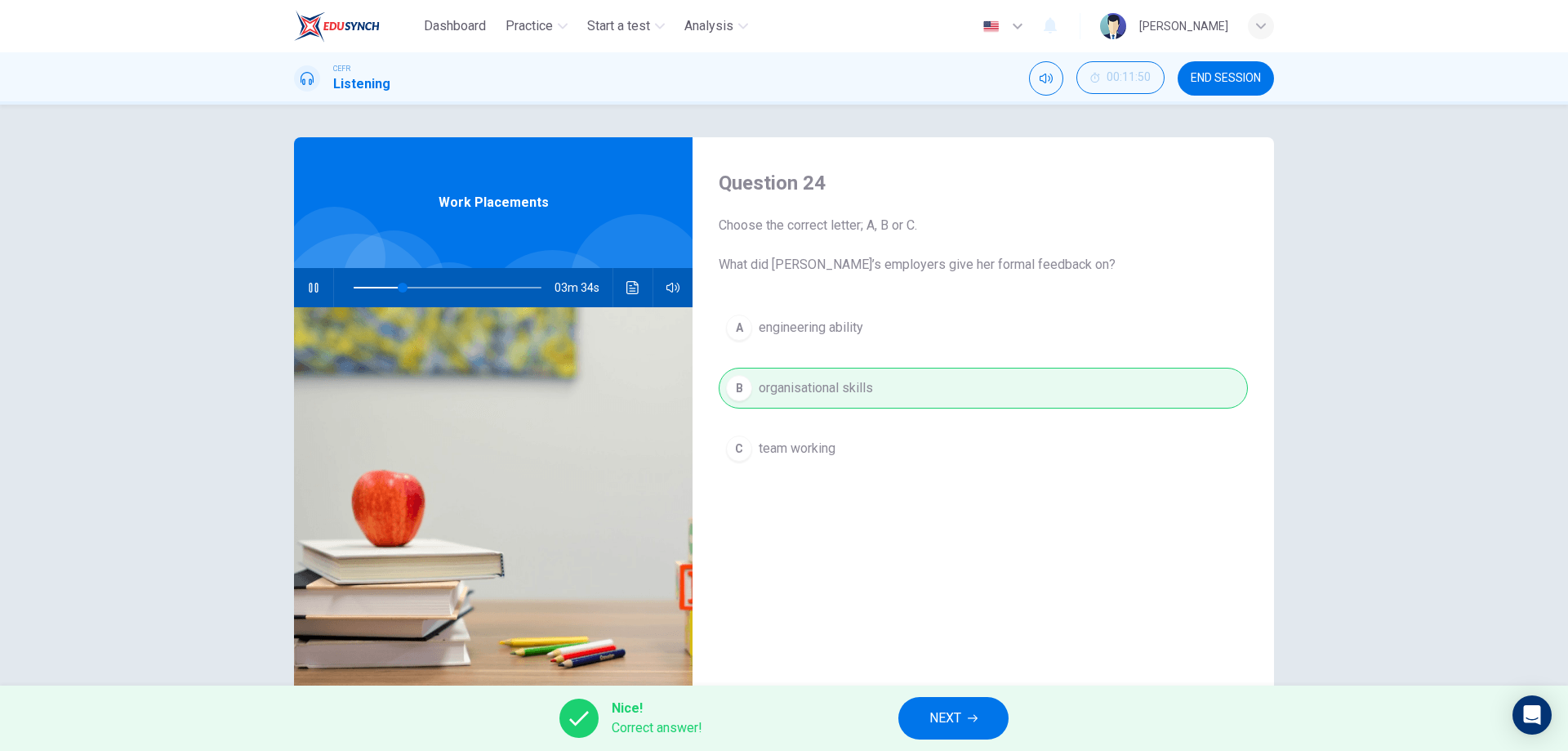
click at [932, 719] on span "NEXT" at bounding box center [946, 718] width 32 height 23
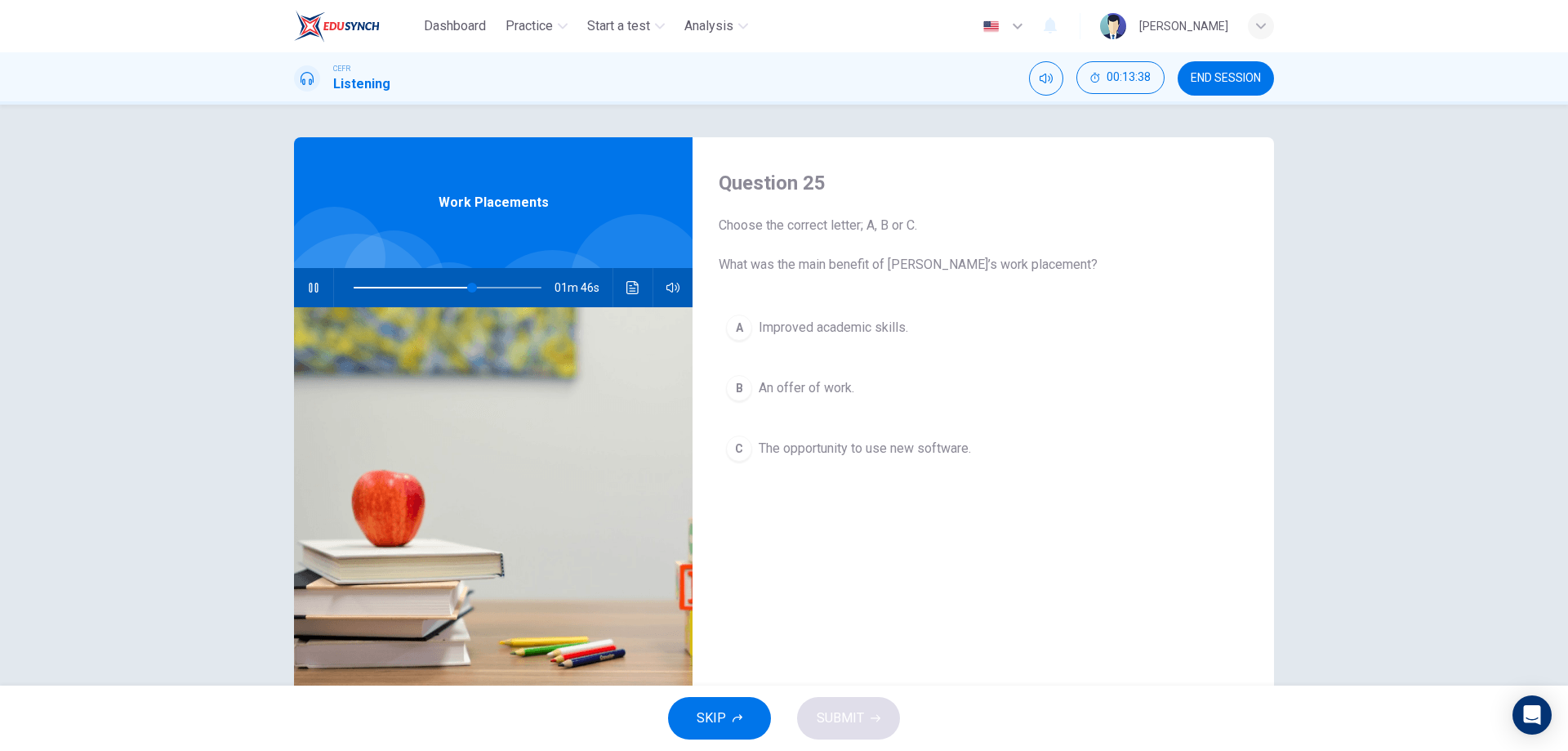
click at [738, 393] on div "B" at bounding box center [740, 388] width 26 height 26
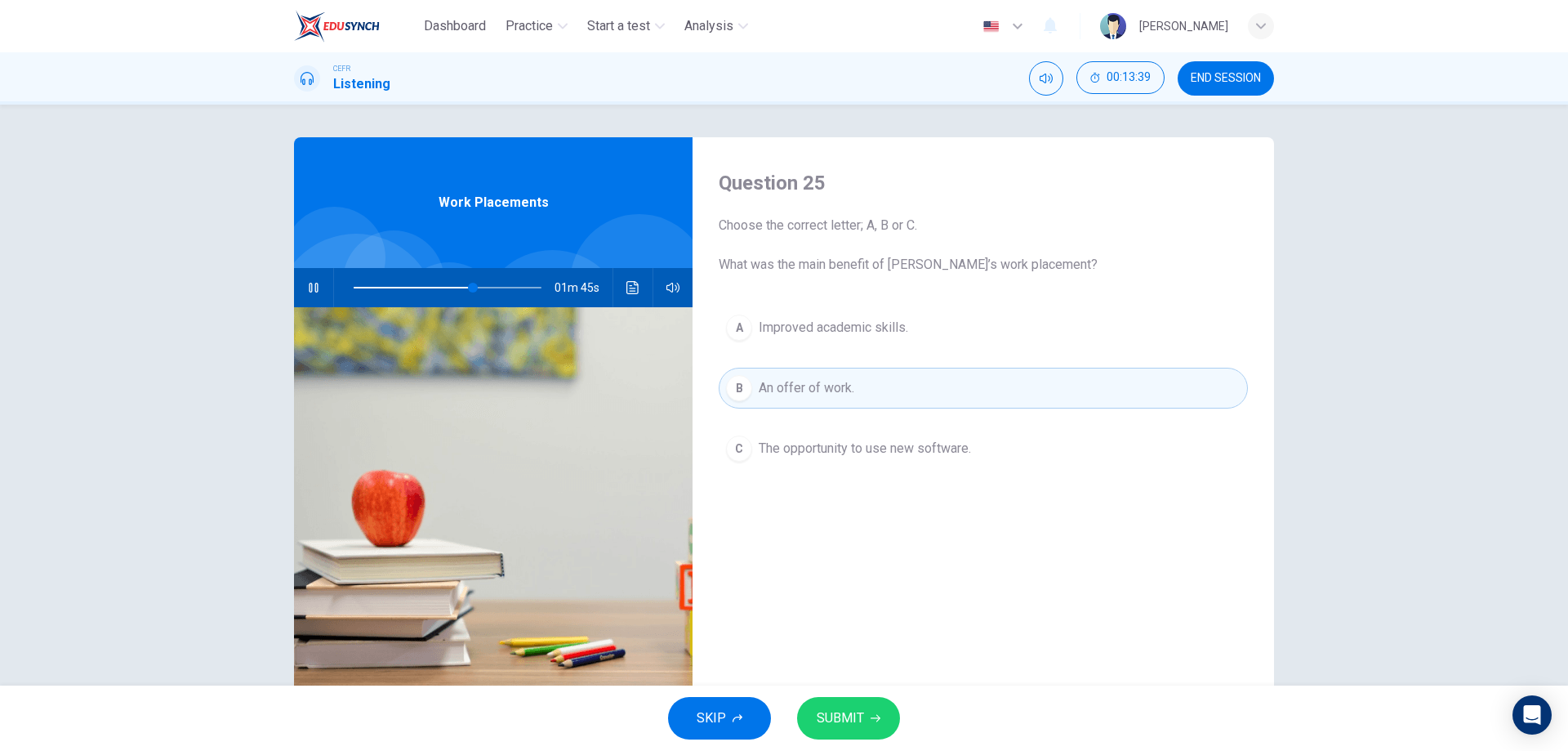
click at [829, 718] on span "SUBMIT" at bounding box center [841, 718] width 47 height 23
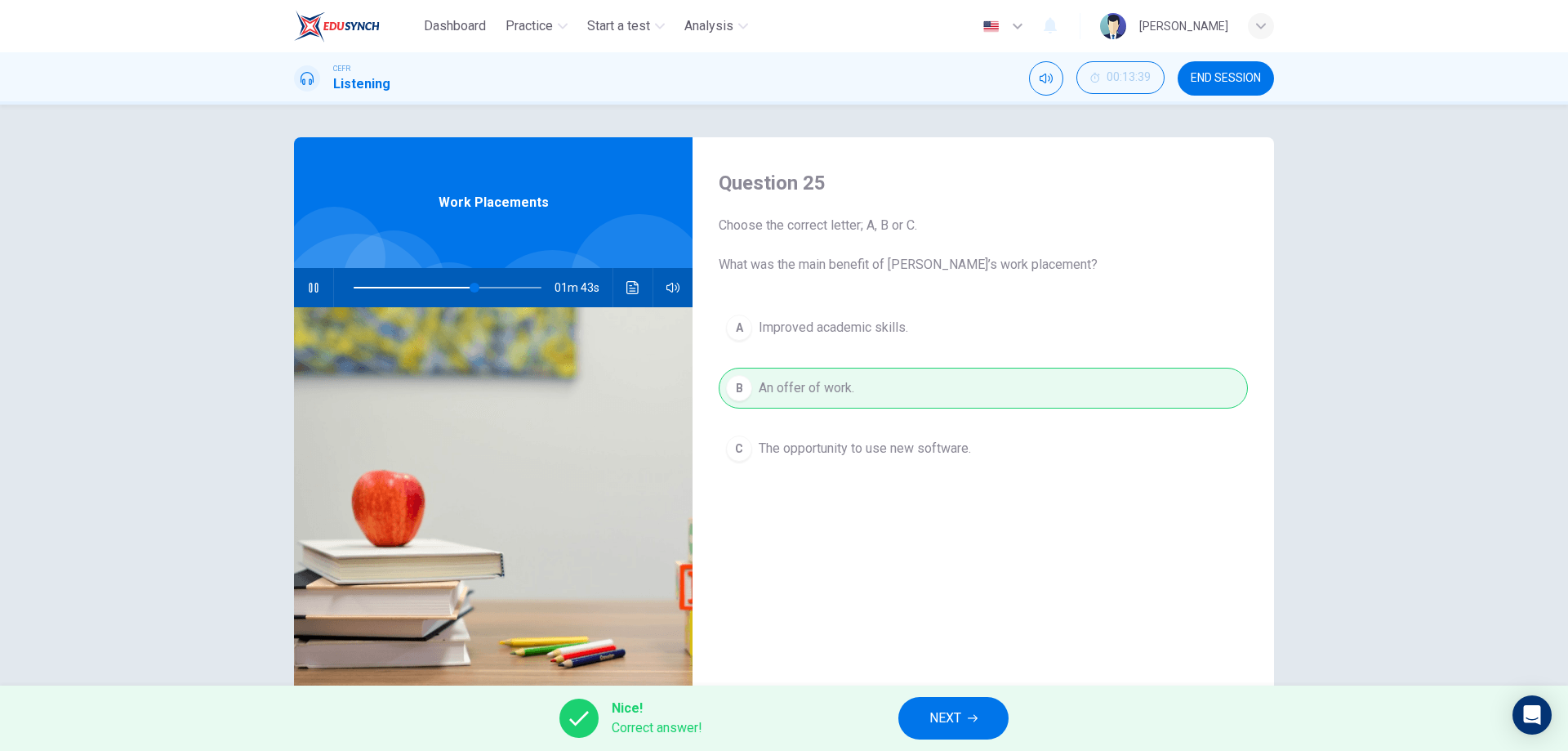
click at [921, 727] on button "NEXT" at bounding box center [953, 718] width 111 height 43
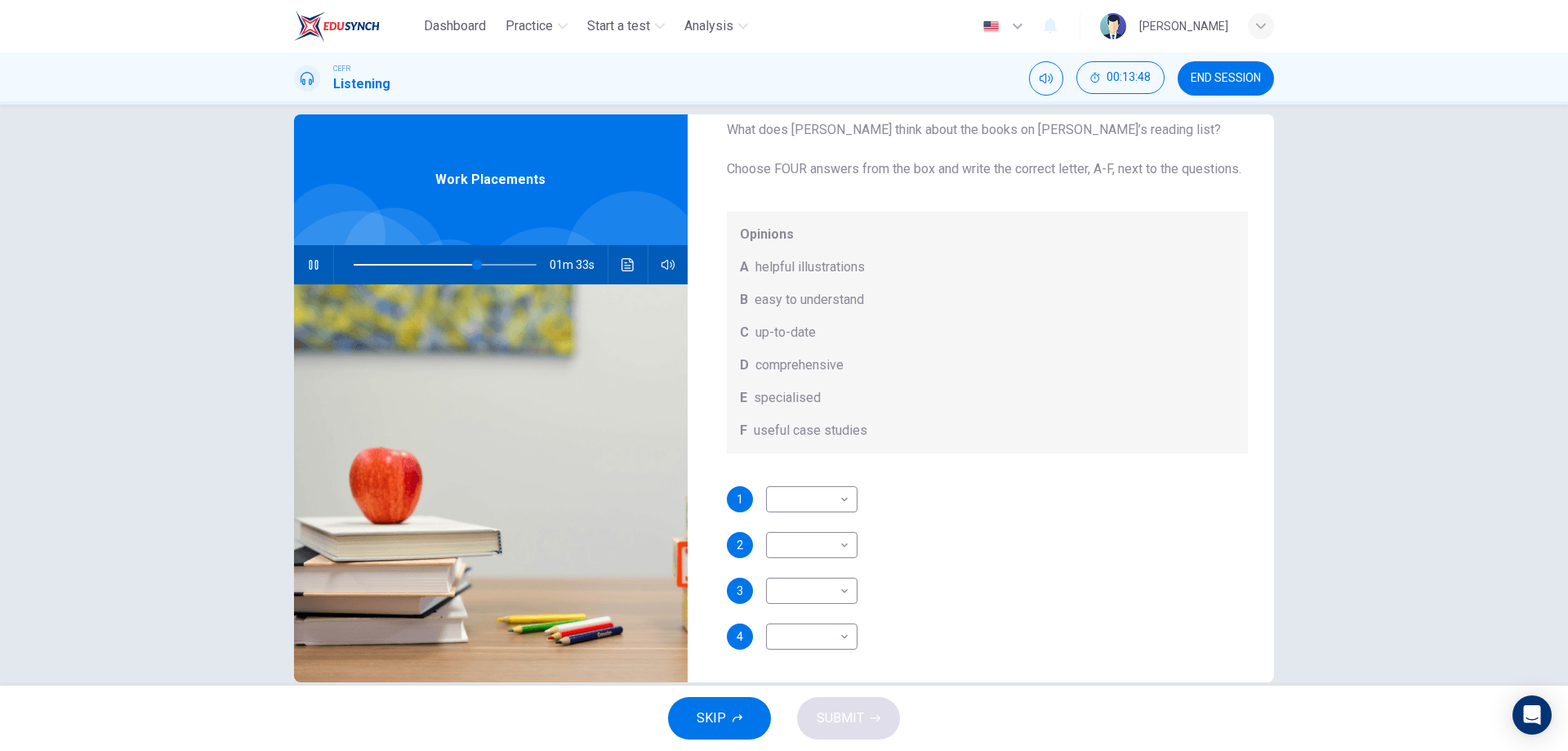
scroll to position [52, 0]
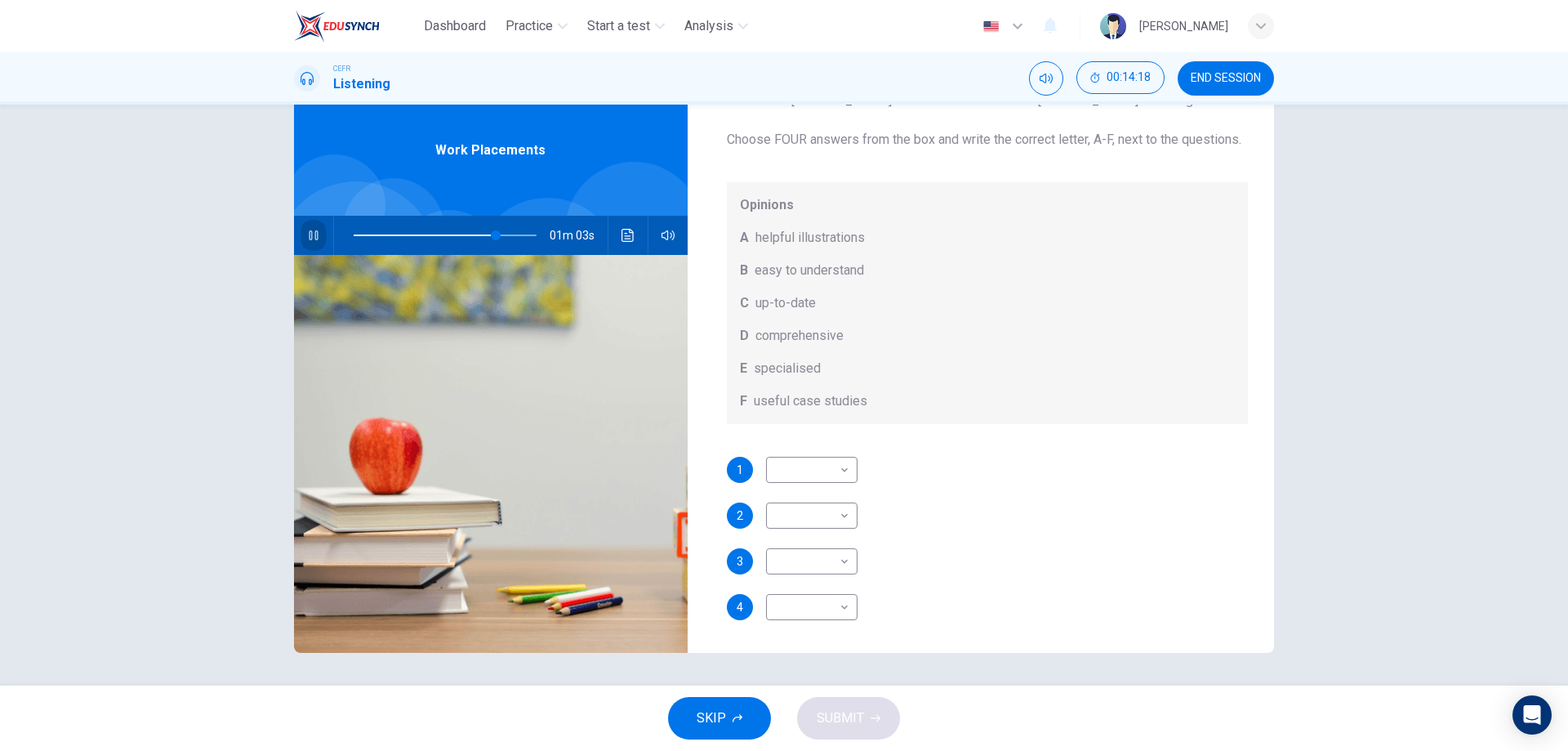
click at [315, 232] on icon "button" at bounding box center [314, 235] width 13 height 13
click at [311, 231] on icon "button" at bounding box center [314, 235] width 13 height 13
click at [307, 236] on icon "button" at bounding box center [314, 235] width 13 height 13
click at [836, 469] on body "Dashboard Practice Start a test Analysis English en ​ [PERSON_NAME] CEFR Listen…" at bounding box center [784, 375] width 1568 height 751
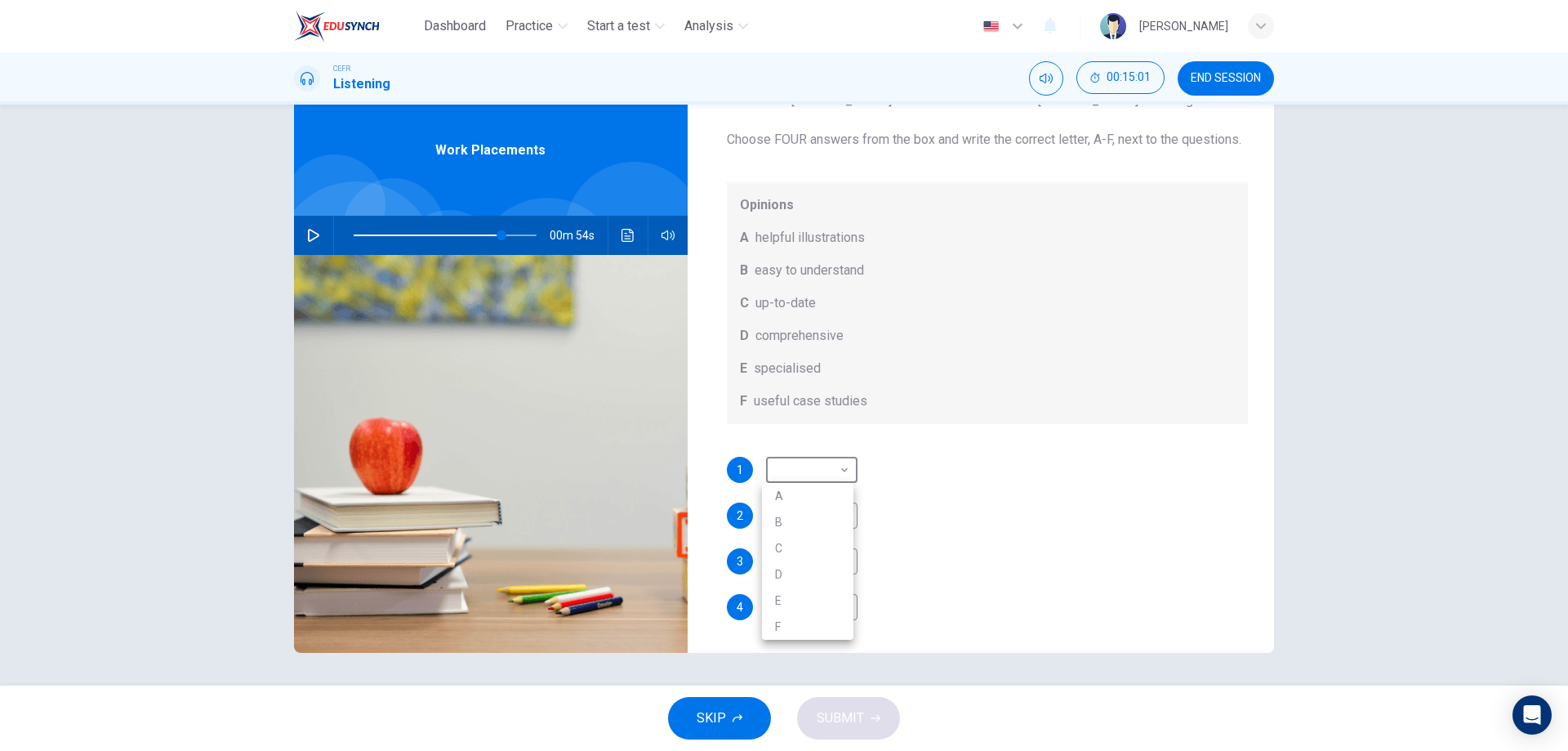
click at [807, 522] on li "B" at bounding box center [808, 522] width 92 height 26
type input "81"
type input "B"
click at [310, 235] on icon "button" at bounding box center [314, 235] width 13 height 13
click at [810, 517] on body "Dashboard Practice Start a test Analysis English en ​ [PERSON_NAME] CEFR Listen…" at bounding box center [784, 375] width 1568 height 751
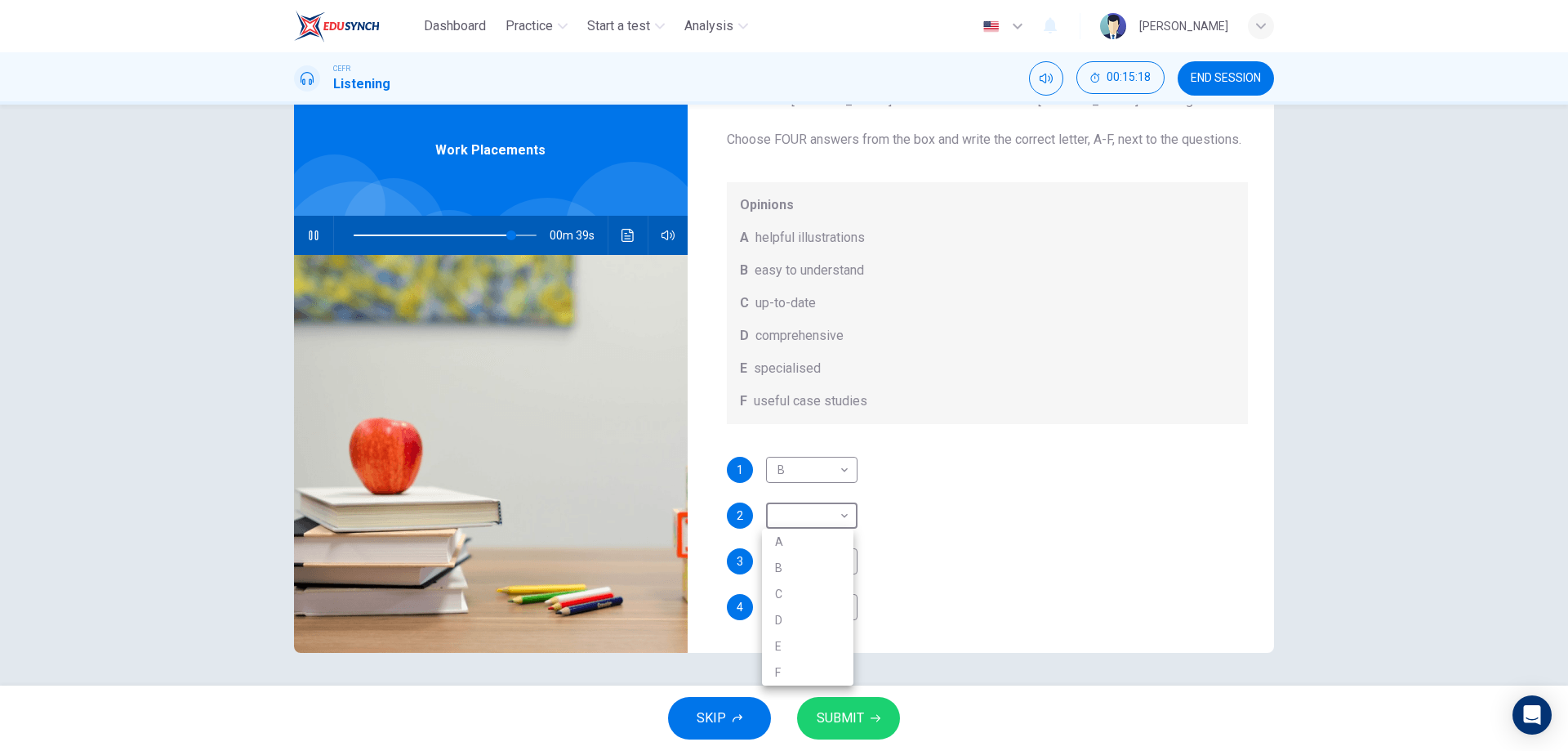
click at [818, 539] on li "A" at bounding box center [808, 541] width 92 height 26
type input "87"
type input "A"
click at [817, 566] on body "Dashboard Practice Start a test Analysis English en ​ [PERSON_NAME] CEFR Listen…" at bounding box center [784, 375] width 1568 height 751
click at [826, 641] on li "C" at bounding box center [808, 640] width 92 height 26
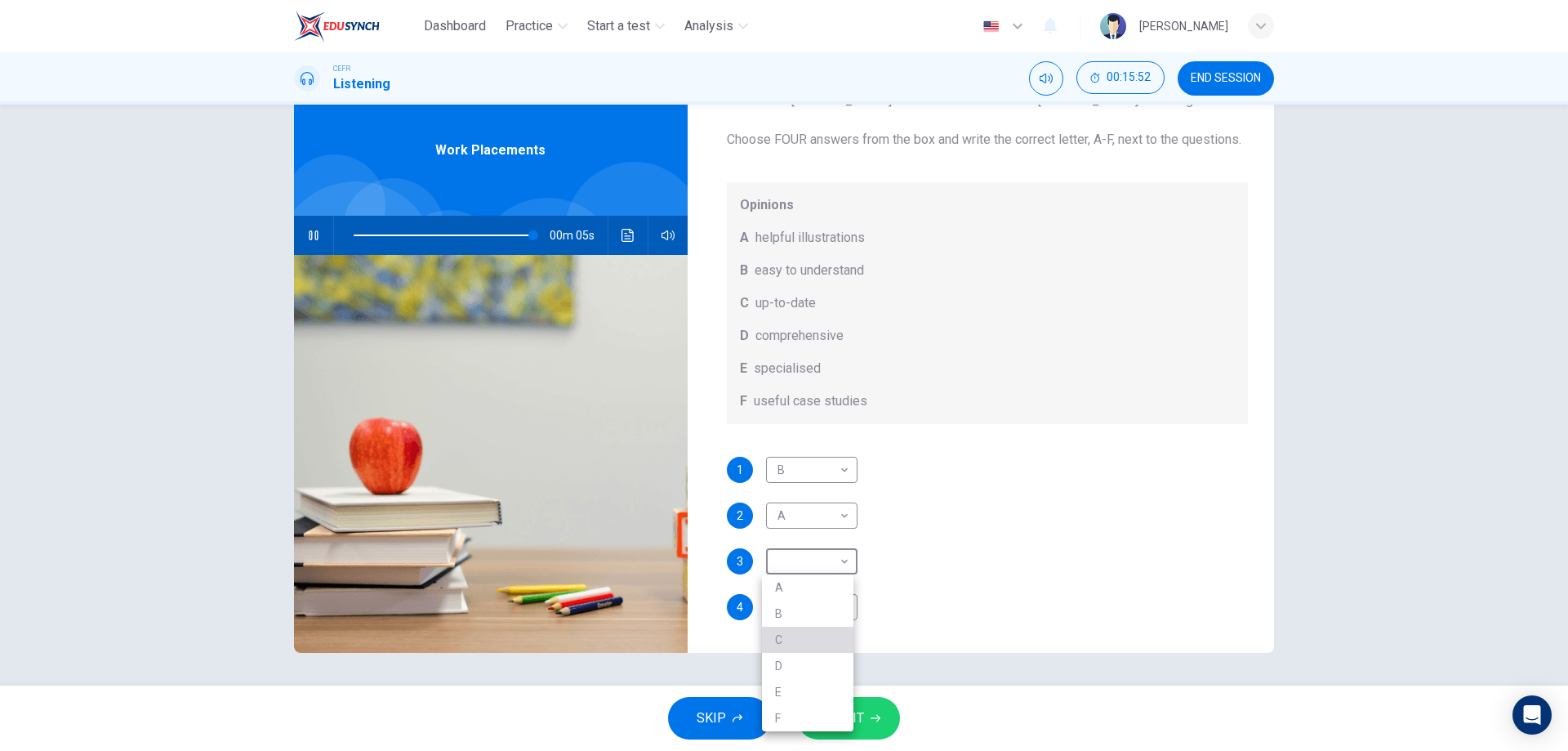
type input "98"
type input "C"
click at [821, 601] on body "Dashboard Practice Start a test Analysis English en ​ [PERSON_NAME] CEFR Listen…" at bounding box center [784, 375] width 1568 height 751
click at [821, 643] on li "C" at bounding box center [808, 646] width 92 height 26
type input "100"
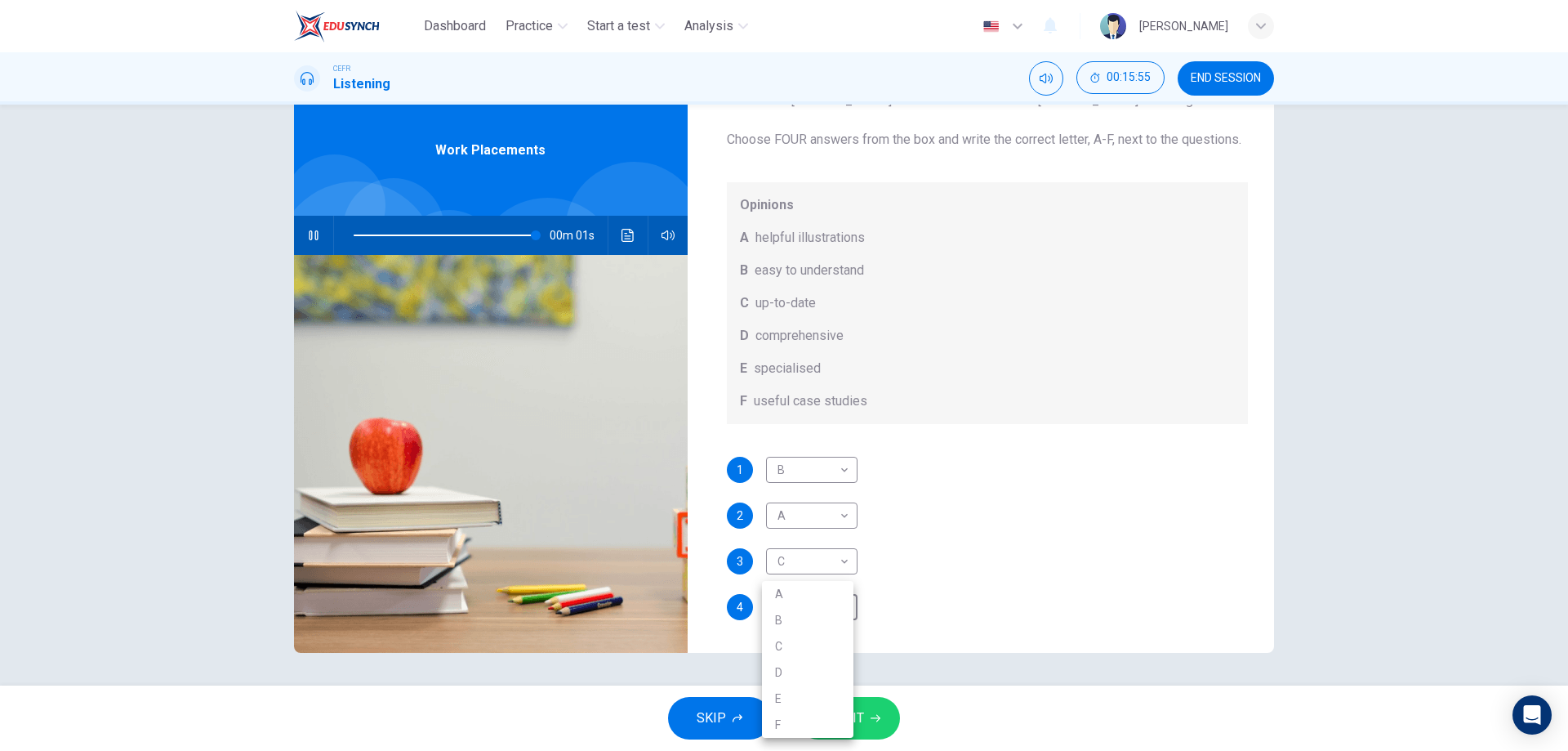
type input "C"
click at [490, 234] on span at bounding box center [445, 235] width 183 height 23
click at [317, 235] on button "button" at bounding box center [314, 235] width 26 height 40
click at [841, 558] on body "Dashboard Practice Start a test Analysis English en ​ [PERSON_NAME] CEFR Listen…" at bounding box center [784, 375] width 1568 height 751
click at [794, 707] on li "F" at bounding box center [808, 718] width 92 height 26
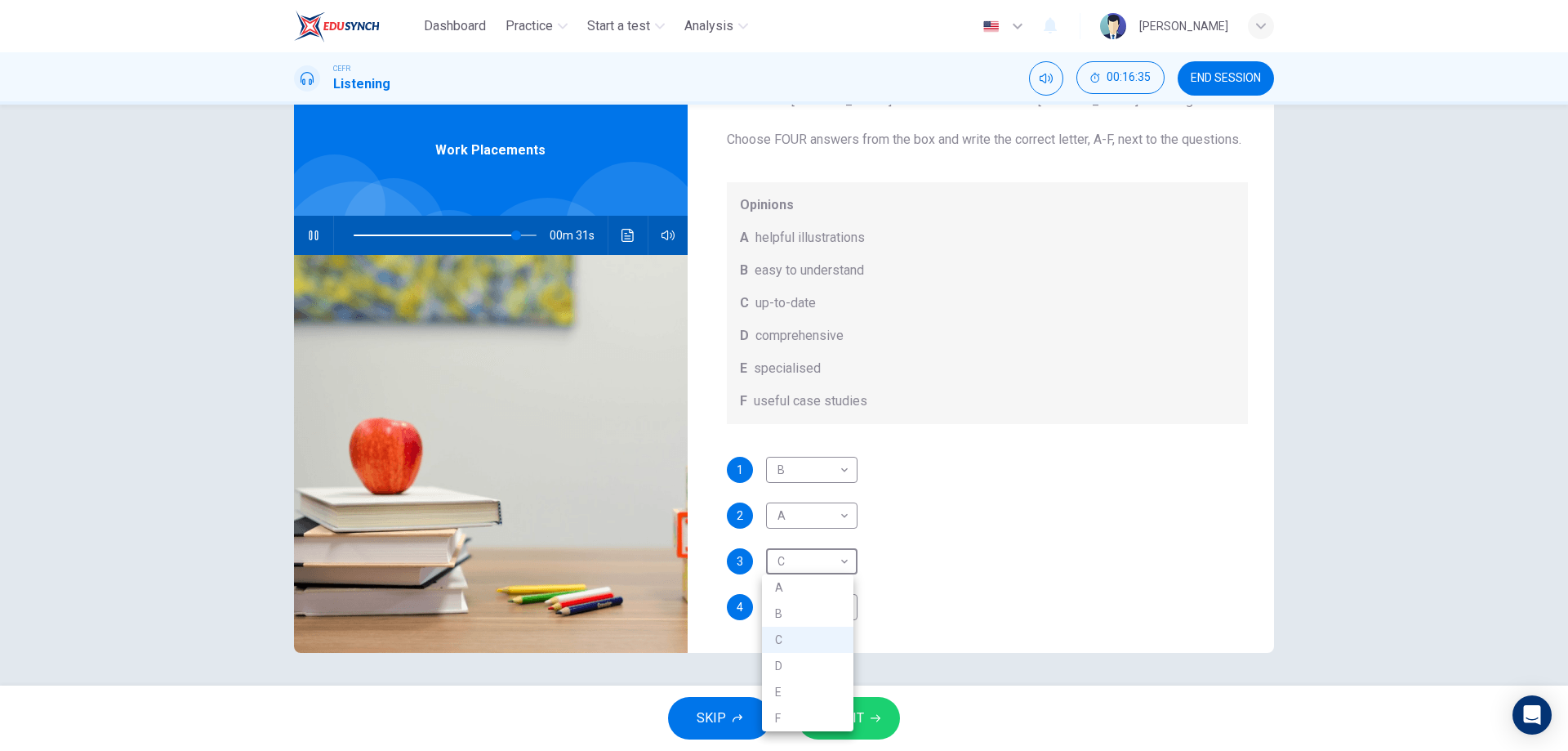
type input "89"
type input "F"
click at [829, 556] on body "Dashboard Practice Start a test Analysis English en ​ [PERSON_NAME] CEFR Listen…" at bounding box center [784, 375] width 1568 height 751
click at [794, 656] on li "D" at bounding box center [808, 666] width 92 height 26
type input "92"
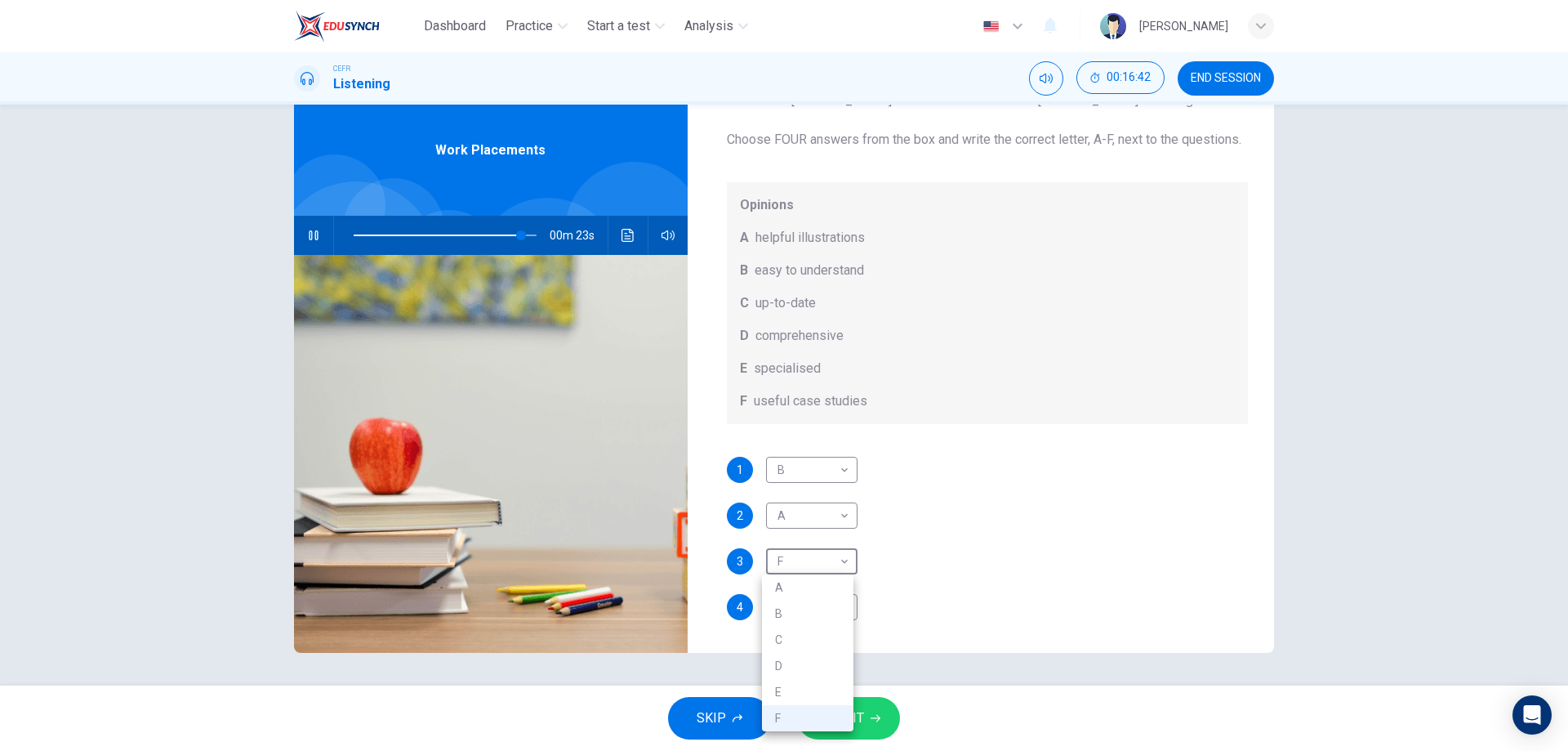
type input "D"
click at [847, 716] on span "SUBMIT" at bounding box center [841, 718] width 47 height 23
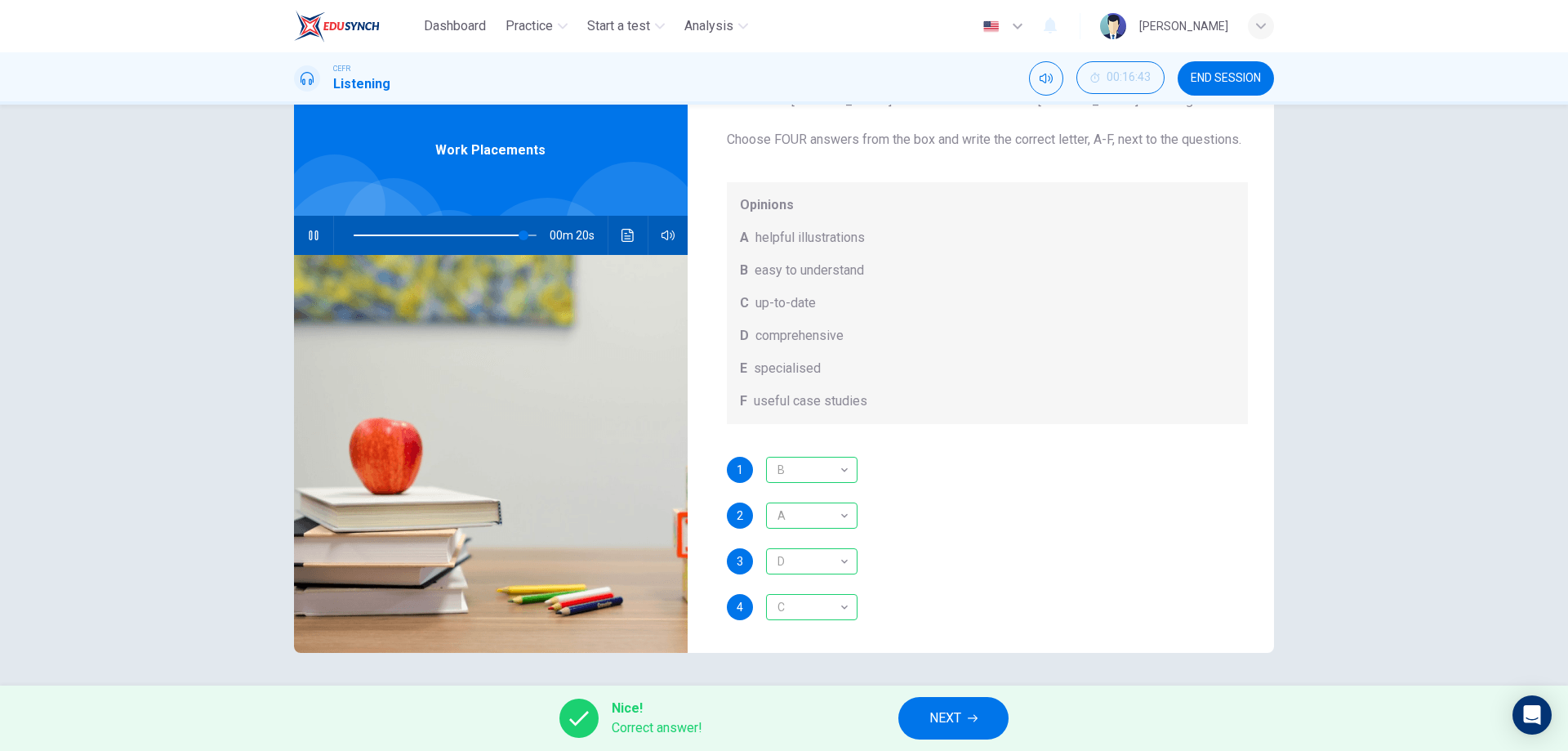
type input "93"
click at [960, 725] on span "NEXT" at bounding box center [946, 718] width 32 height 23
